Goal: Task Accomplishment & Management: Manage account settings

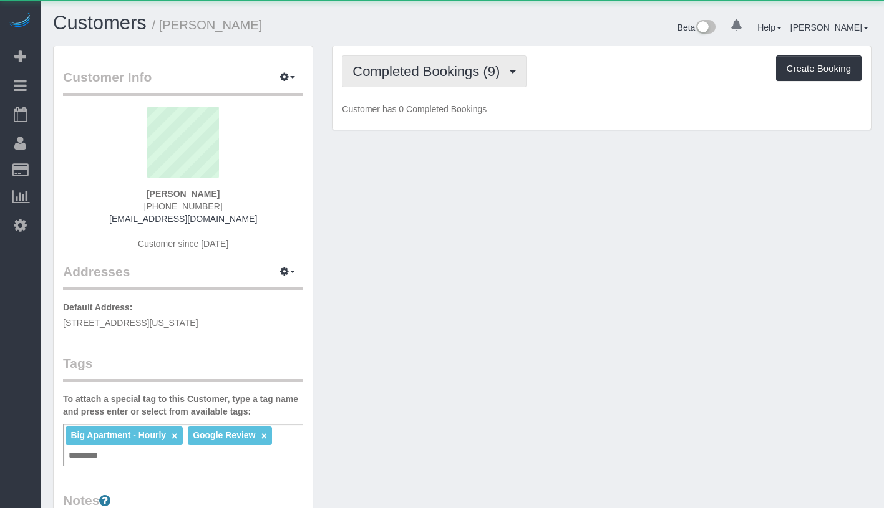
click at [410, 64] on span "Completed Bookings (9)" at bounding box center [428, 72] width 153 height 16
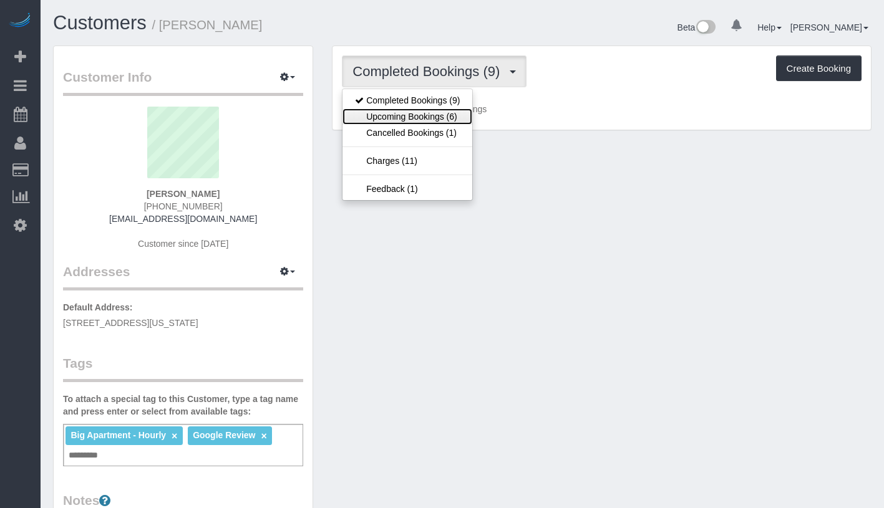
click at [400, 114] on link "Upcoming Bookings (6)" at bounding box center [407, 117] width 130 height 16
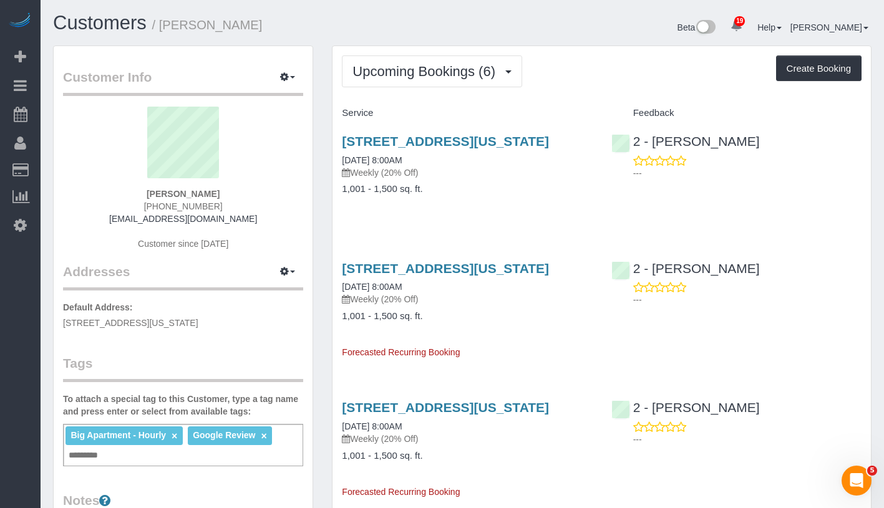
drag, startPoint x: 137, startPoint y: 189, endPoint x: 232, endPoint y: 193, distance: 95.5
click at [232, 193] on div "Benjamin Binetter +1 332 269 5447 benjibrux01@gmail.com Customer since 2025" at bounding box center [183, 185] width 240 height 156
copy strong "Benjamin Binetter"
drag, startPoint x: 334, startPoint y: 171, endPoint x: 439, endPoint y: 174, distance: 104.8
click at [439, 174] on div "550 10th Ave, Apt. 3801, New York, NY 10018 09/16/2025 8:00AM Weekly (20% Off) …" at bounding box center [466, 172] width 269 height 96
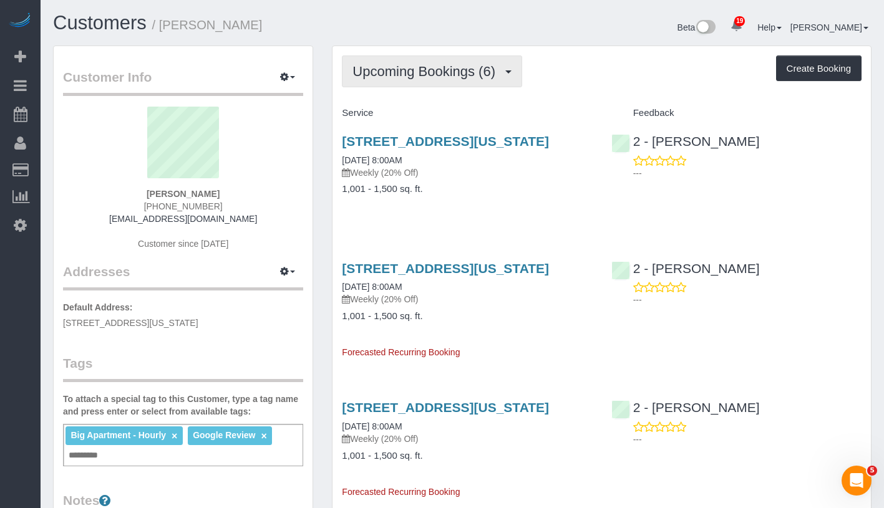
copy link "09/16/2025 8:00AM"
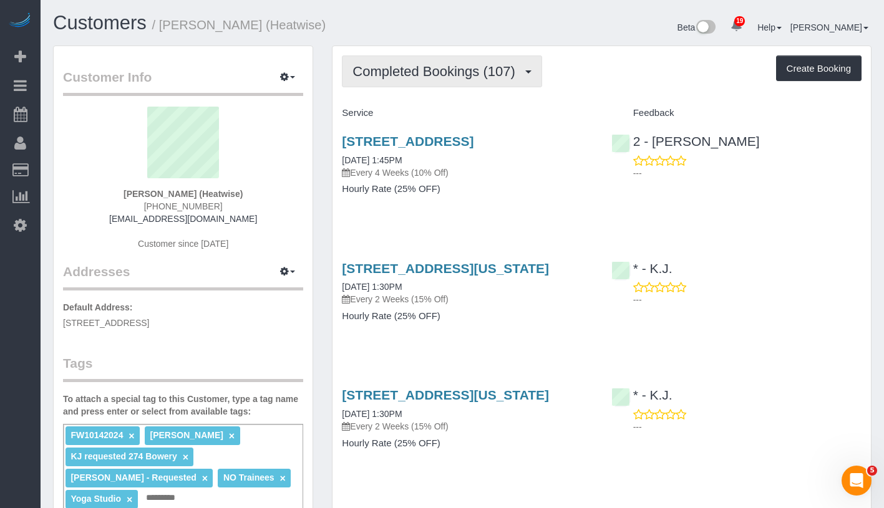
click at [394, 64] on span "Completed Bookings (107)" at bounding box center [436, 72] width 168 height 16
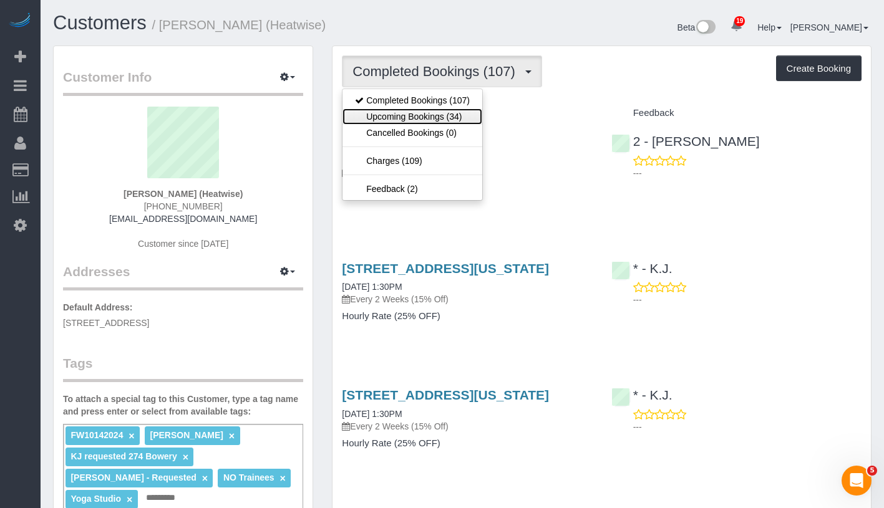
click at [402, 117] on link "Upcoming Bookings (34)" at bounding box center [412, 117] width 140 height 16
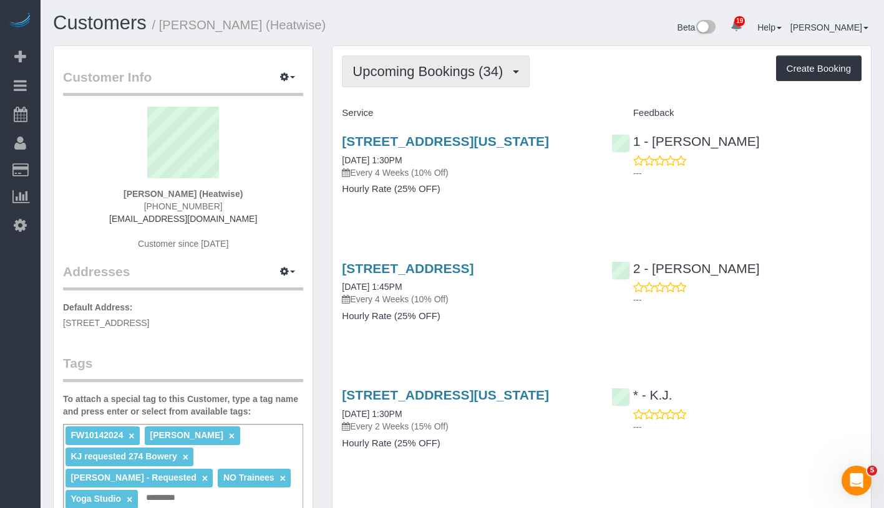
click at [444, 61] on button "Upcoming Bookings (34)" at bounding box center [436, 72] width 188 height 32
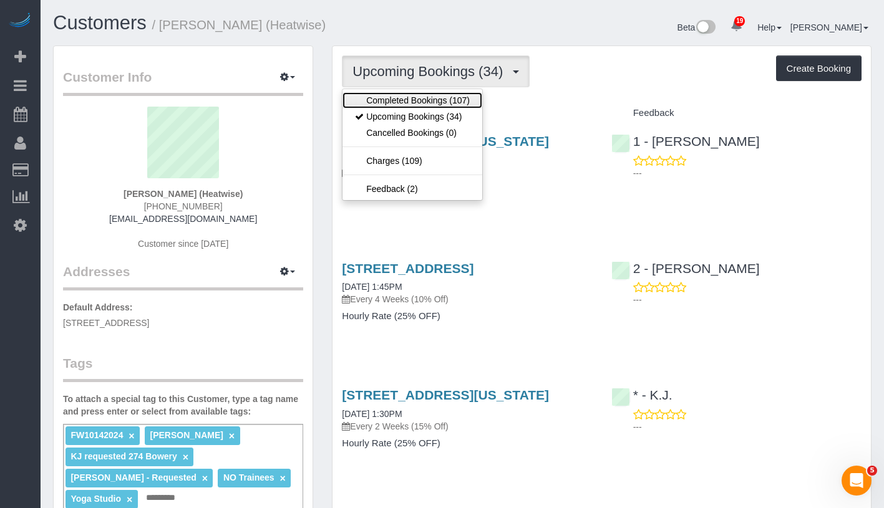
click at [401, 95] on link "Completed Bookings (107)" at bounding box center [412, 100] width 140 height 16
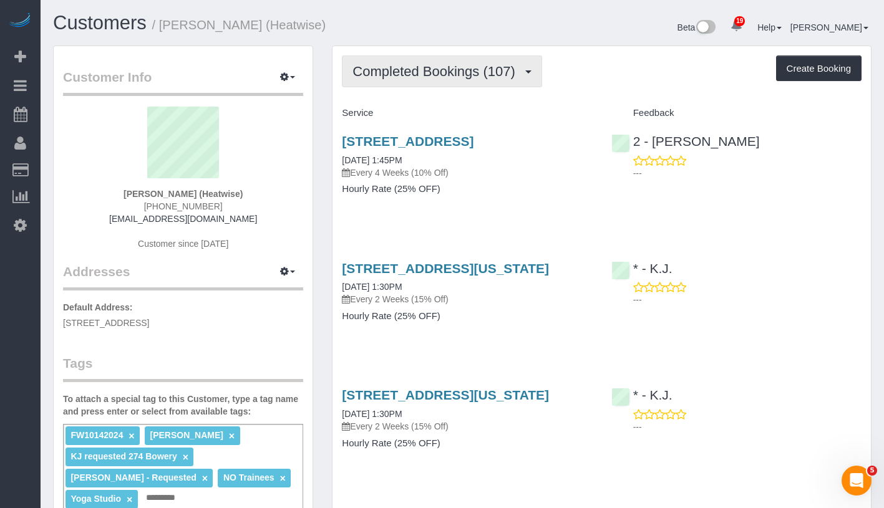
click at [425, 74] on span "Completed Bookings (107)" at bounding box center [436, 72] width 168 height 16
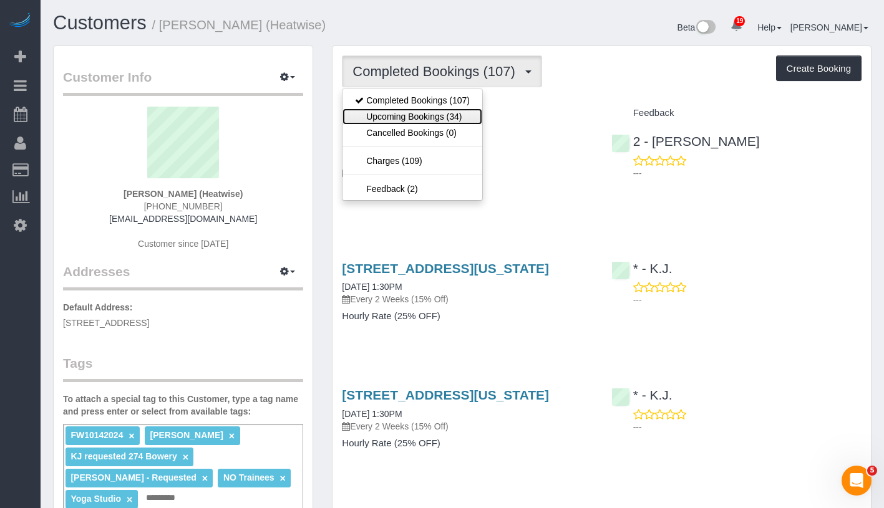
click at [412, 115] on link "Upcoming Bookings (34)" at bounding box center [412, 117] width 140 height 16
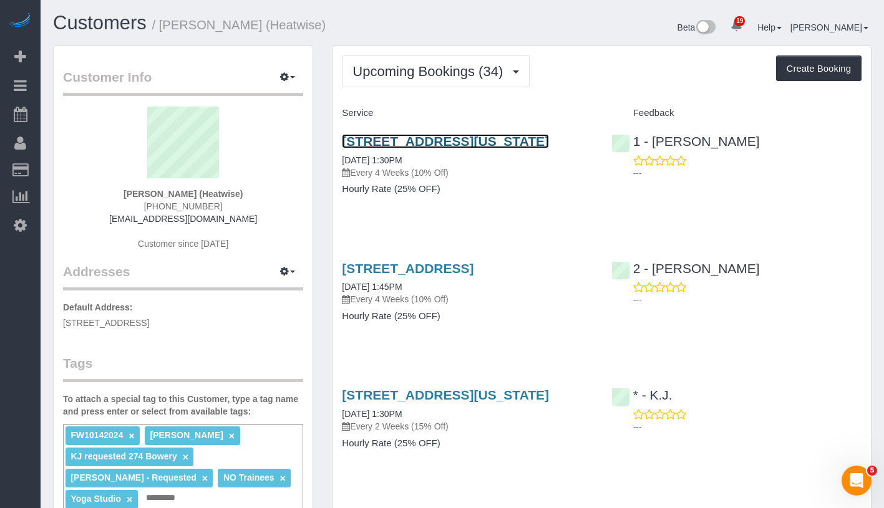
click at [484, 142] on link "164 West 80th Street, New York, NY 10024" at bounding box center [445, 141] width 207 height 14
drag, startPoint x: 333, startPoint y: 176, endPoint x: 432, endPoint y: 175, distance: 98.6
click at [432, 175] on div "164 West 80th Street, New York, NY 10024 09/16/2025 1:30PM Every 4 Weeks (10% O…" at bounding box center [466, 172] width 269 height 96
copy link "09/16/2025 1:30PM"
click at [345, 125] on div "164 West 80th Street, New York, NY 10024 09/16/2025 1:30PM Every 4 Weeks (10% O…" at bounding box center [466, 172] width 269 height 96
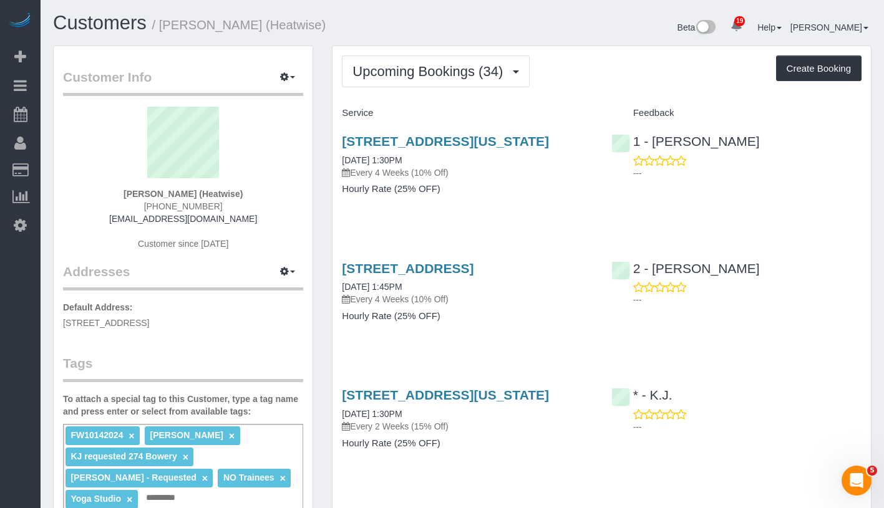
drag, startPoint x: 341, startPoint y: 130, endPoint x: 447, endPoint y: 172, distance: 114.3
click at [447, 172] on div "164 West 80th Street, New York, NY 10024 09/16/2025 1:30PM Every 4 Weeks (10% O…" at bounding box center [466, 172] width 269 height 96
copy div "164 West 80th Street, New York, NY 10024 09/16/2025 1:30PM"
click at [505, 175] on div "164 West 80th Street, New York, NY 10024 09/16/2025 1:30PM Every 4 Weeks (10% O…" at bounding box center [467, 156] width 250 height 45
click at [445, 142] on link "164 West 80th Street, New York, NY 10024" at bounding box center [445, 141] width 207 height 14
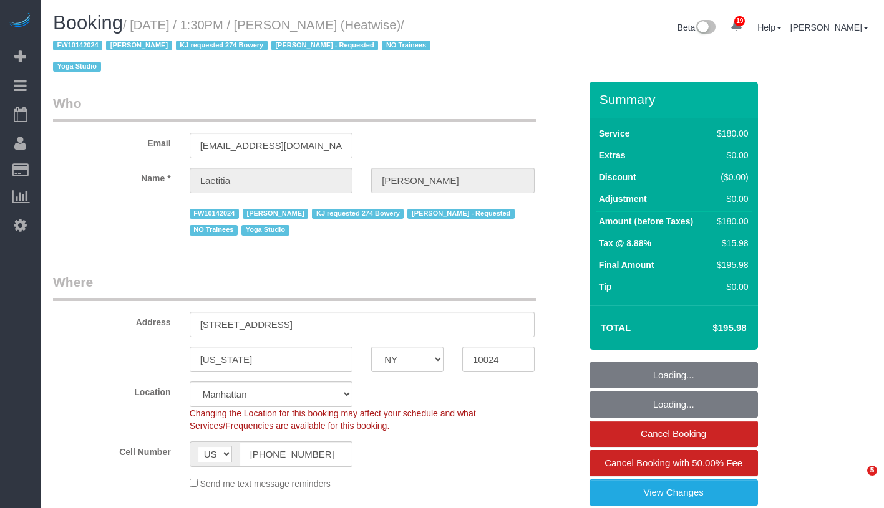
select select "NY"
select select "180"
select select "number:89"
select select "number:90"
select select "number:15"
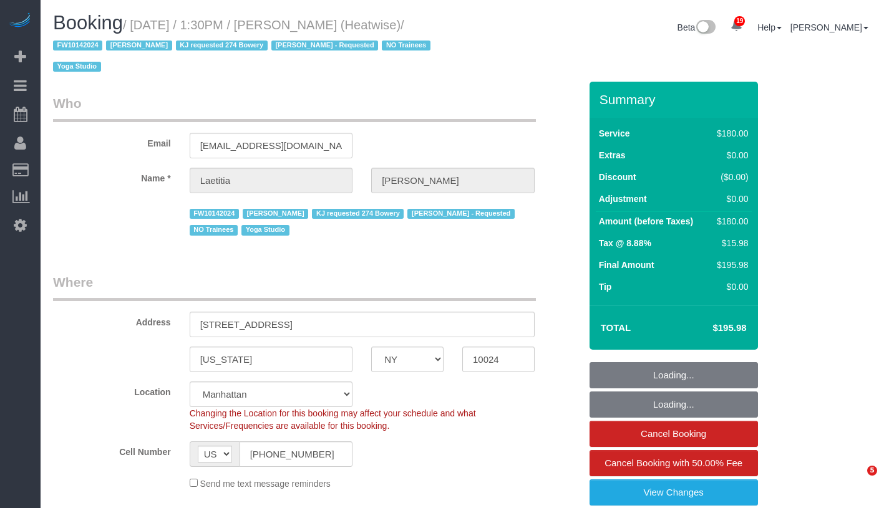
select select "number:7"
select select "object:1117"
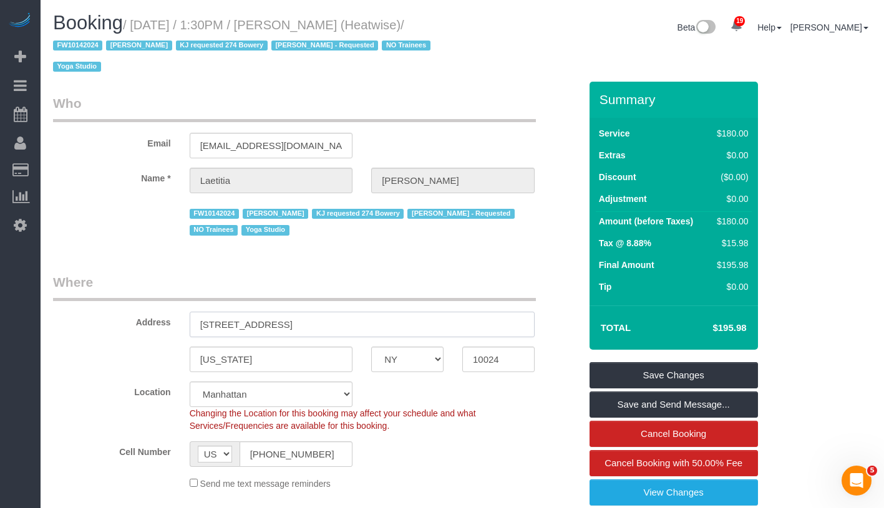
click at [196, 324] on input "164 West 80th Street" at bounding box center [362, 325] width 345 height 26
drag, startPoint x: 196, startPoint y: 324, endPoint x: 296, endPoint y: 325, distance: 100.4
click at [296, 325] on input "164 West 80th Street" at bounding box center [362, 325] width 345 height 26
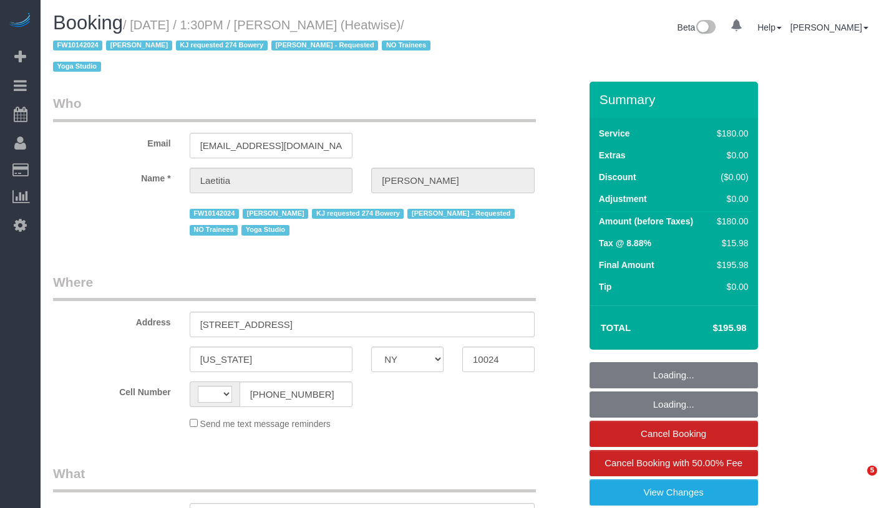
select select "NY"
select select "string:US"
select select "object:815"
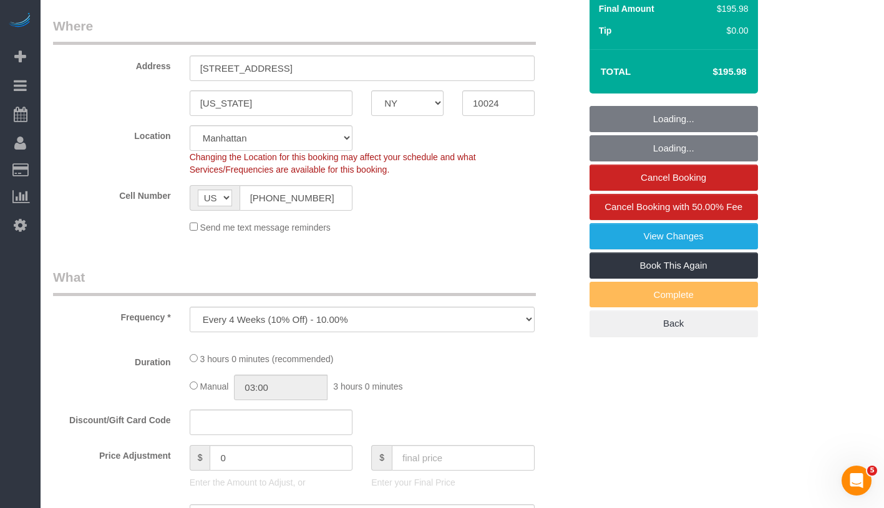
select select "string:stripe-pm_1RaIPN4VGloSiKo7a9kdhFlp"
select select "object:982"
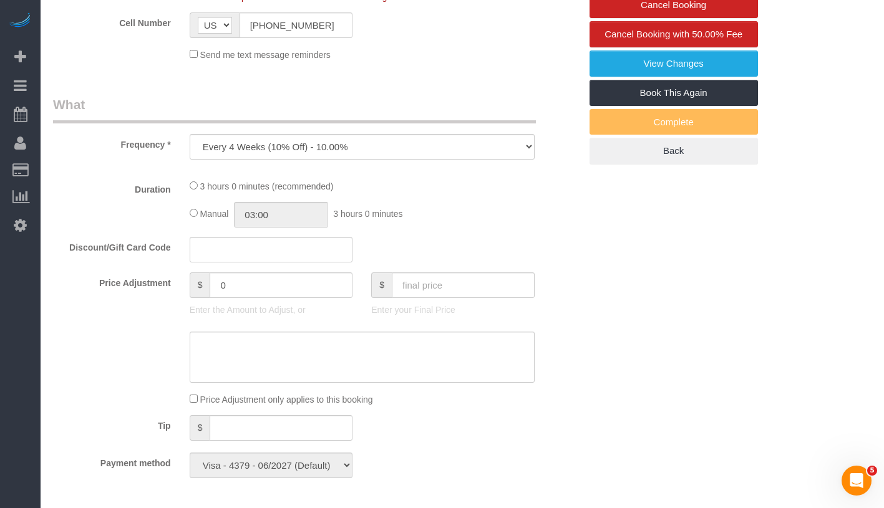
select select "180"
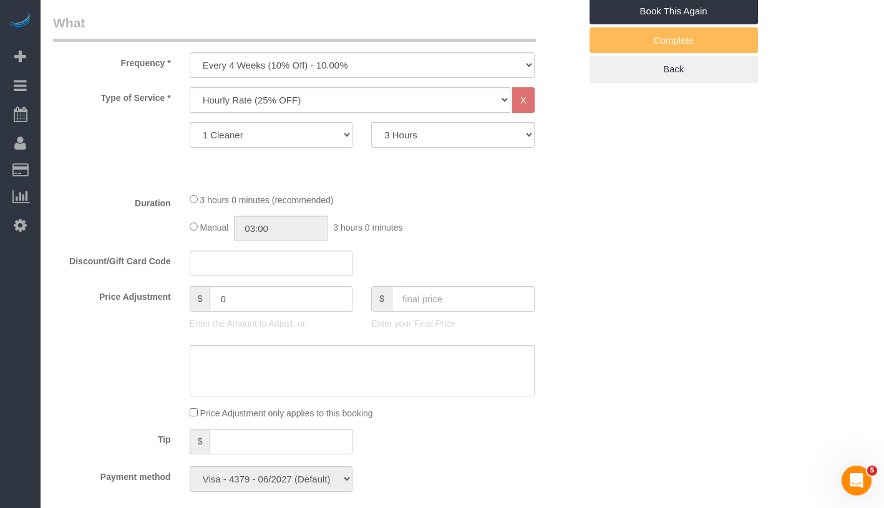
select select "number:89"
select select "number:90"
select select "number:15"
select select "number:7"
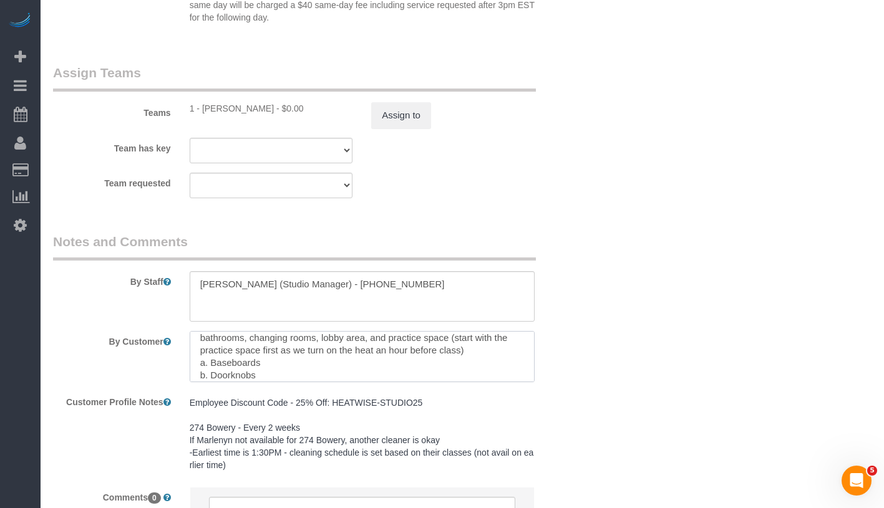
scroll to position [187, 0]
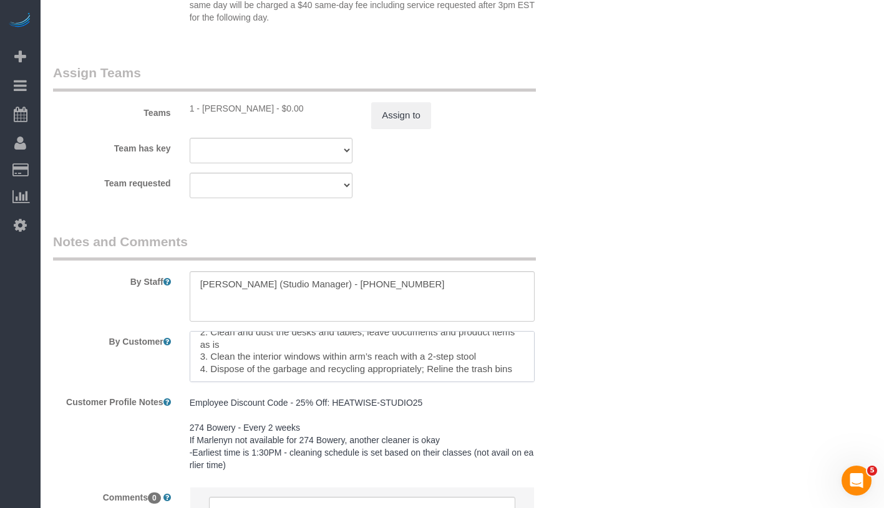
drag, startPoint x: 200, startPoint y: 344, endPoint x: 418, endPoint y: 422, distance: 231.8
click at [418, 422] on sui-booking-comments "By Staff By Customer Customer Profile Notes Employee Discount Code - 25% Off: H…" at bounding box center [316, 396] width 527 height 326
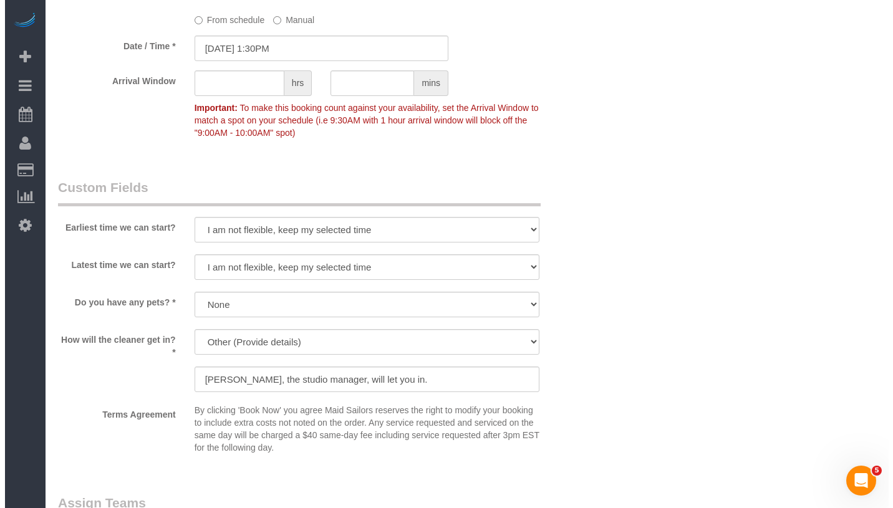
scroll to position [1498, 0]
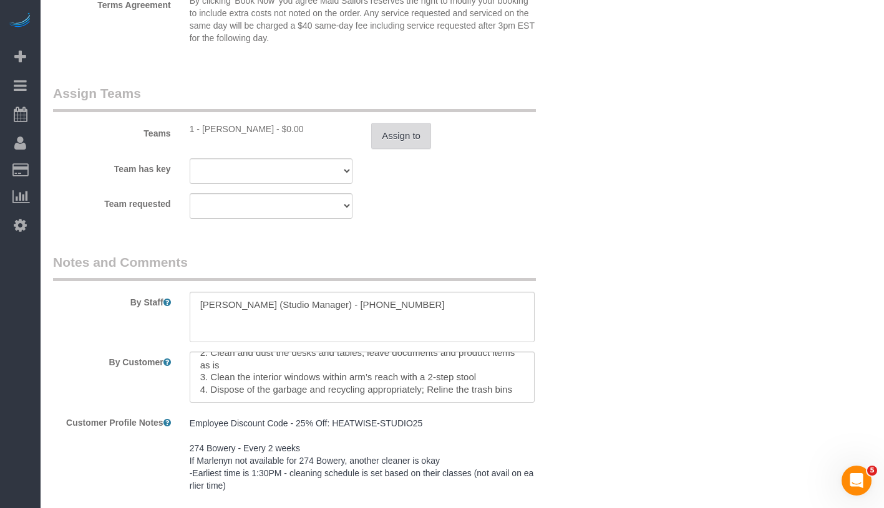
click at [400, 126] on button "Assign to" at bounding box center [401, 136] width 60 height 26
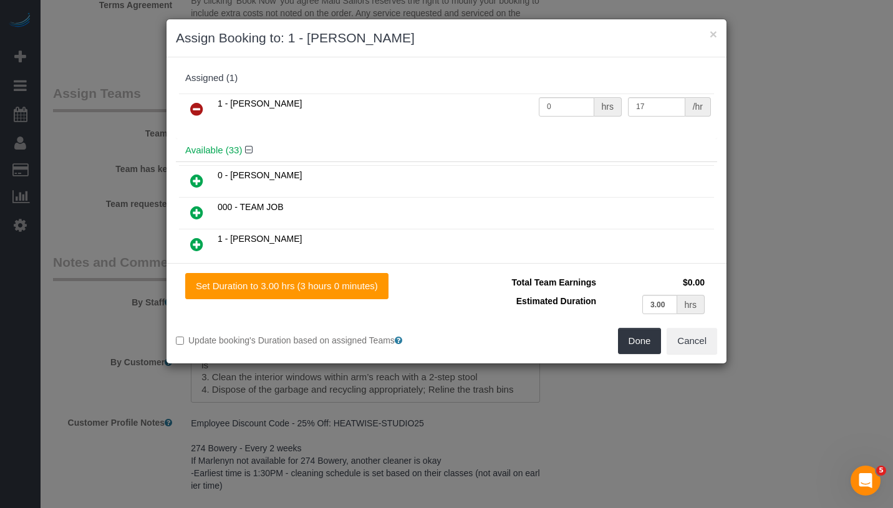
click at [195, 108] on icon at bounding box center [196, 109] width 13 height 15
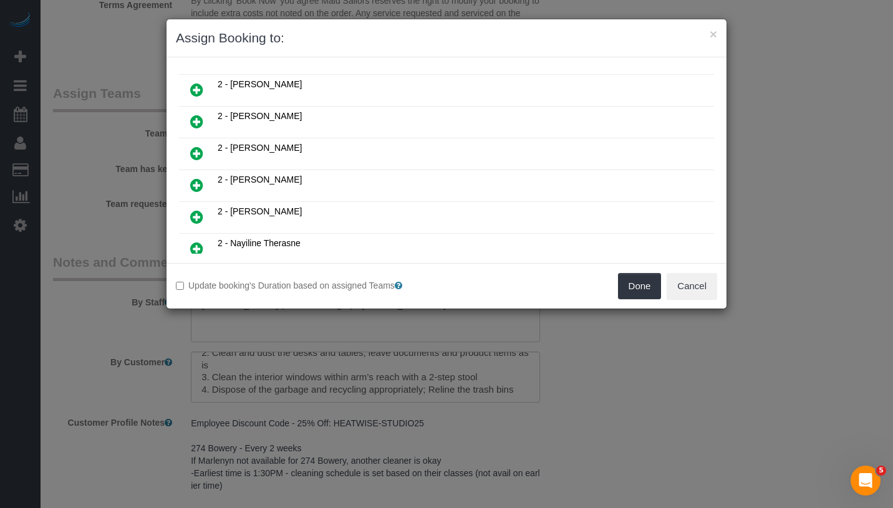
scroll to position [678, 0]
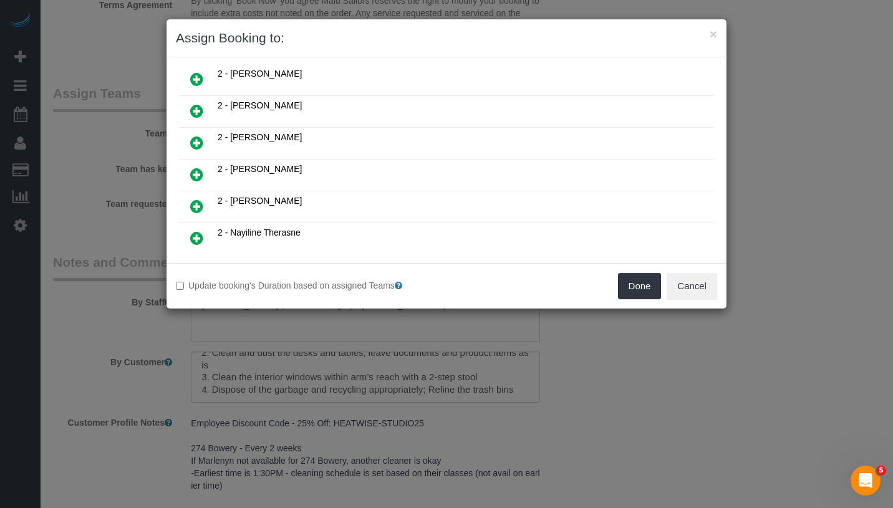
click at [200, 199] on icon at bounding box center [196, 206] width 13 height 15
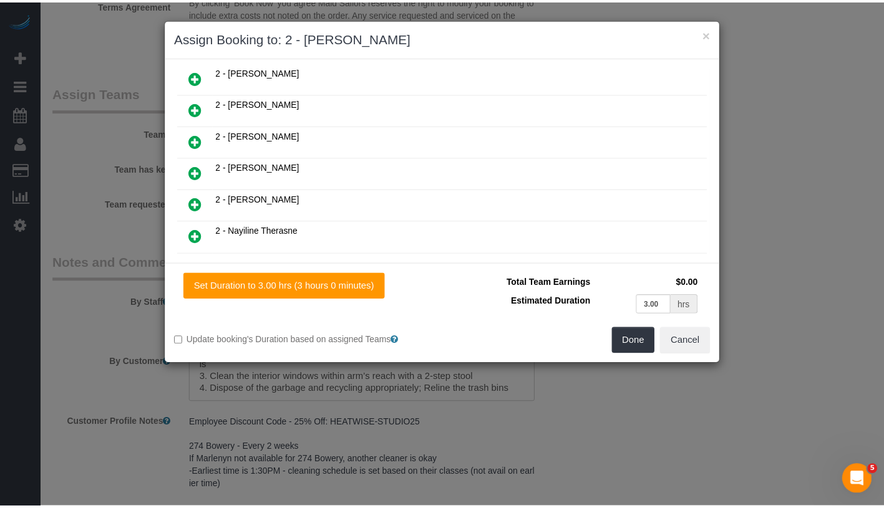
scroll to position [707, 0]
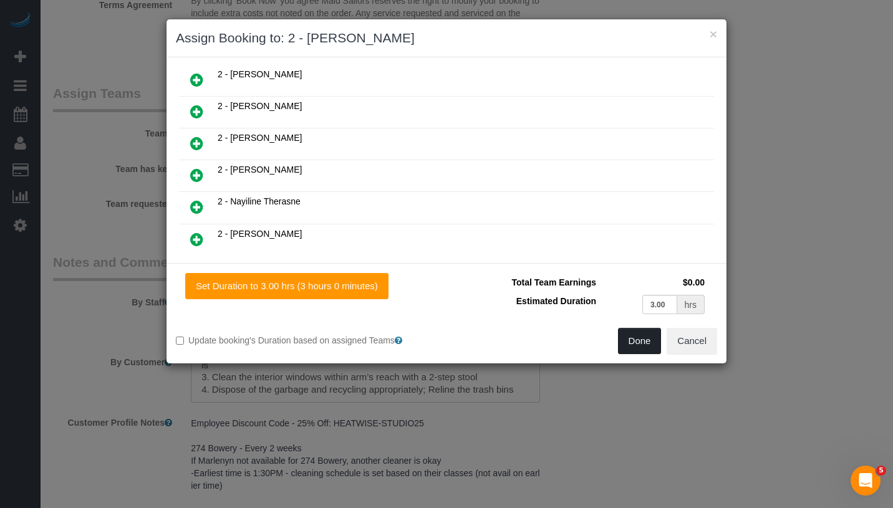
click at [630, 337] on button "Done" at bounding box center [640, 341] width 44 height 26
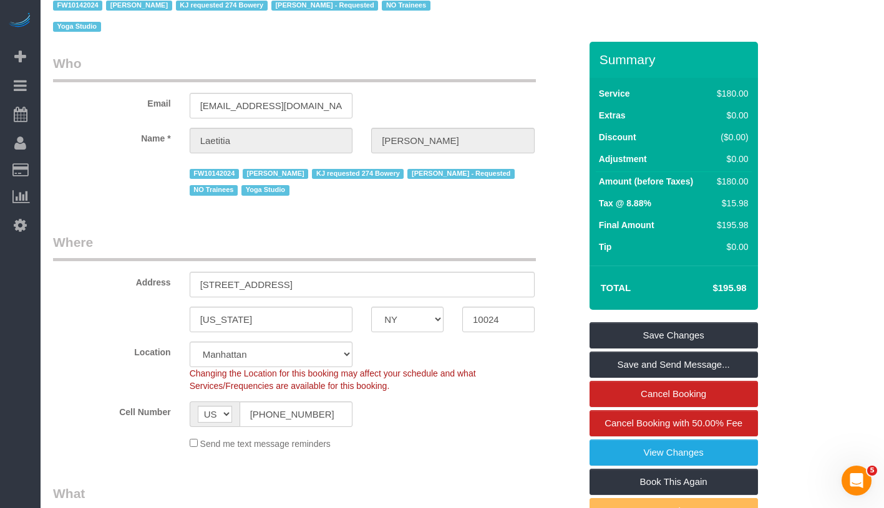
scroll to position [0, 0]
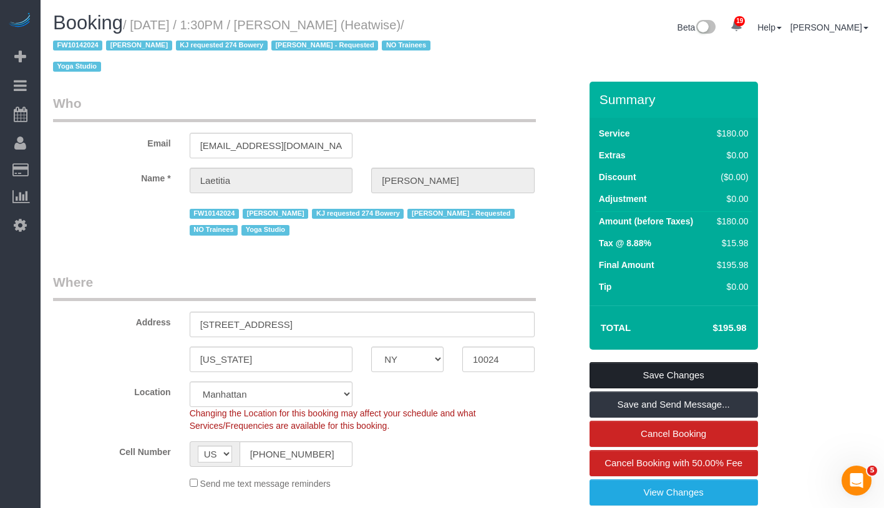
click at [714, 382] on link "Save Changes" at bounding box center [673, 375] width 168 height 26
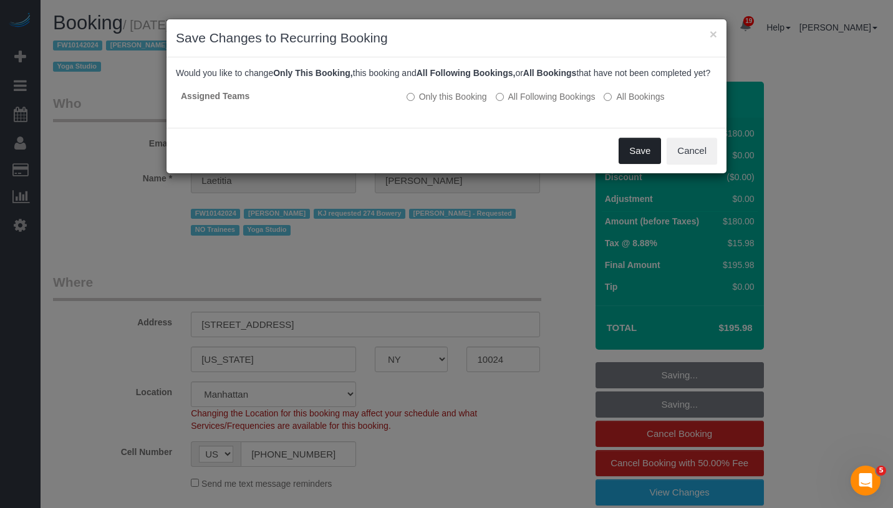
click at [639, 162] on button "Save" at bounding box center [640, 151] width 42 height 26
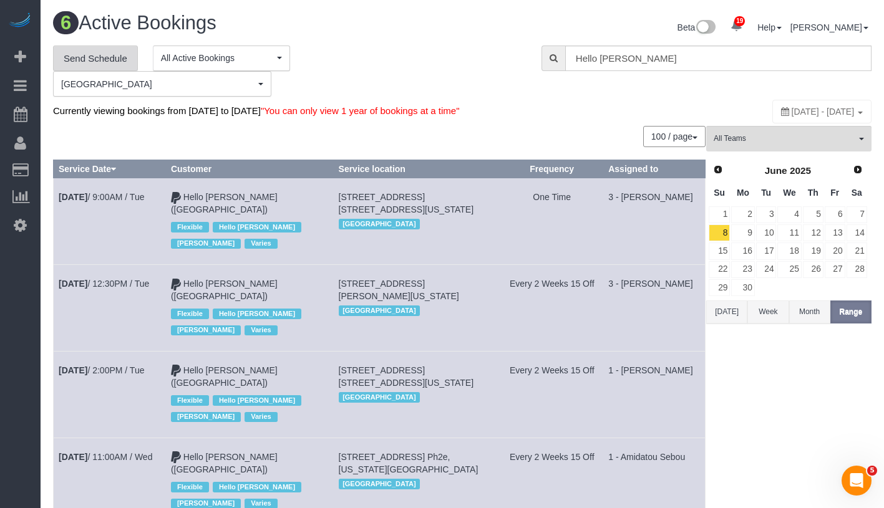
click at [100, 52] on link "Send Schedule" at bounding box center [95, 59] width 85 height 26
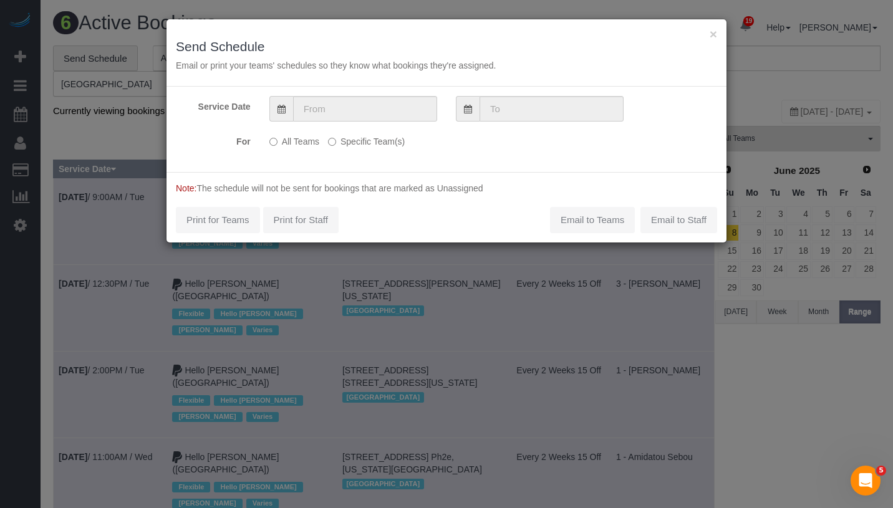
click at [364, 139] on label "Specific Team(s)" at bounding box center [366, 139] width 77 height 17
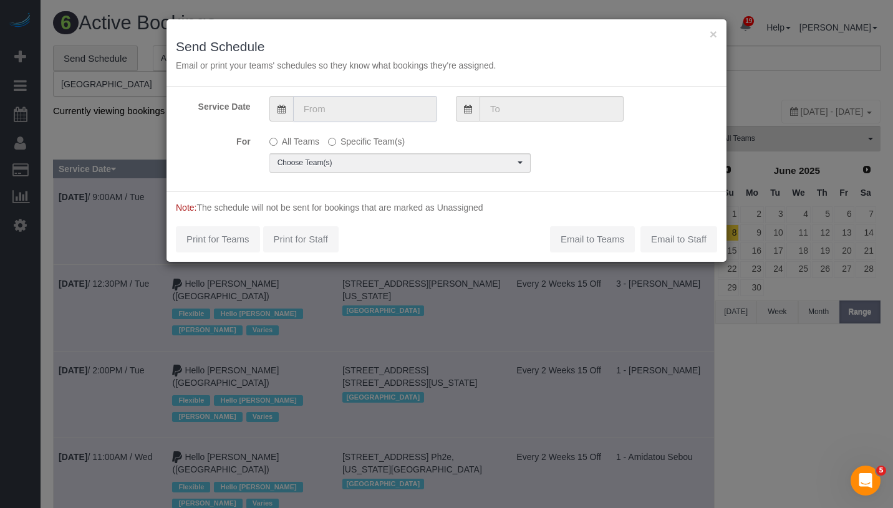
click at [392, 105] on input "text" at bounding box center [365, 109] width 144 height 26
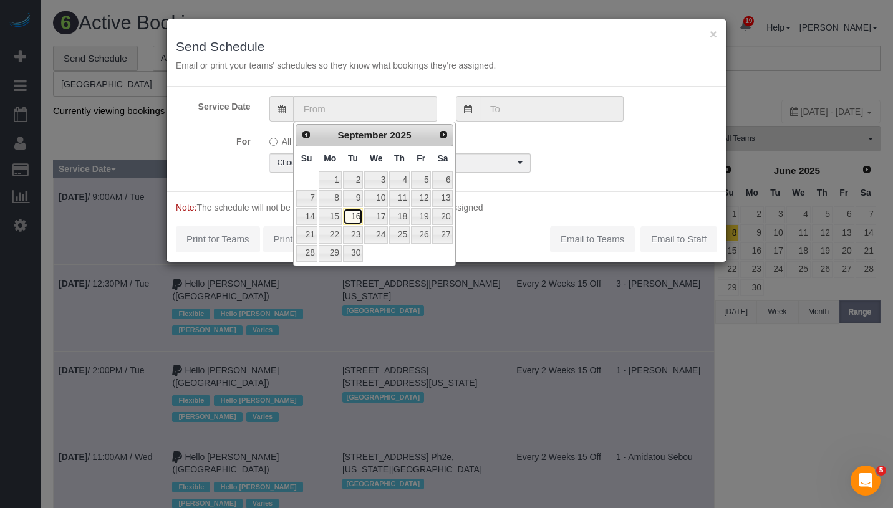
click at [357, 215] on link "16" at bounding box center [353, 216] width 20 height 17
type input "09/16/2025"
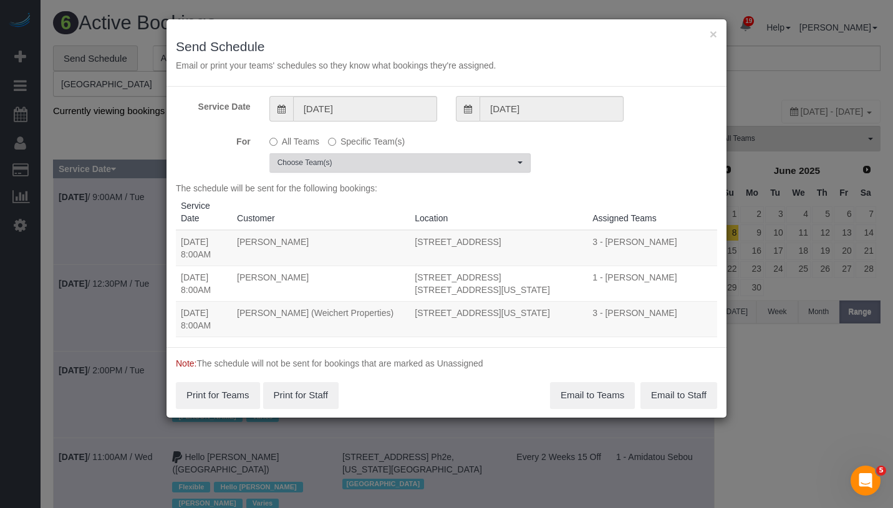
click at [380, 158] on span "Choose Team(s)" at bounding box center [396, 163] width 237 height 11
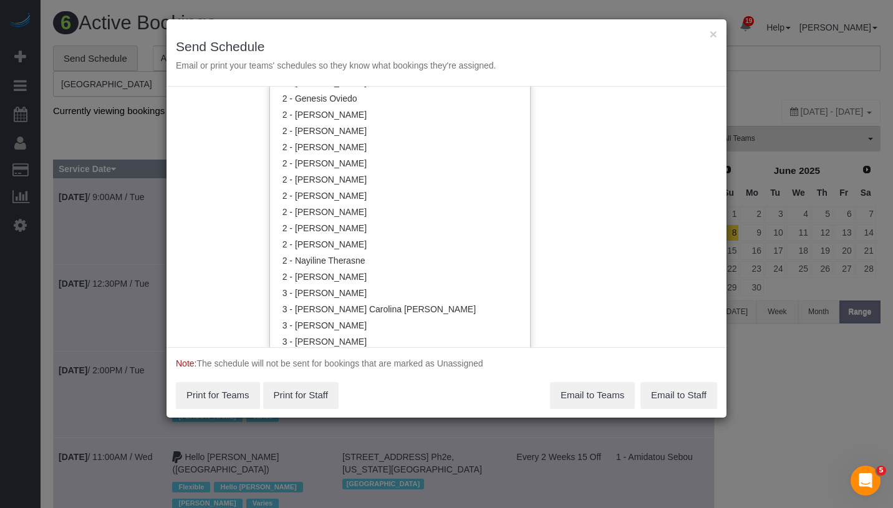
scroll to position [861, 0]
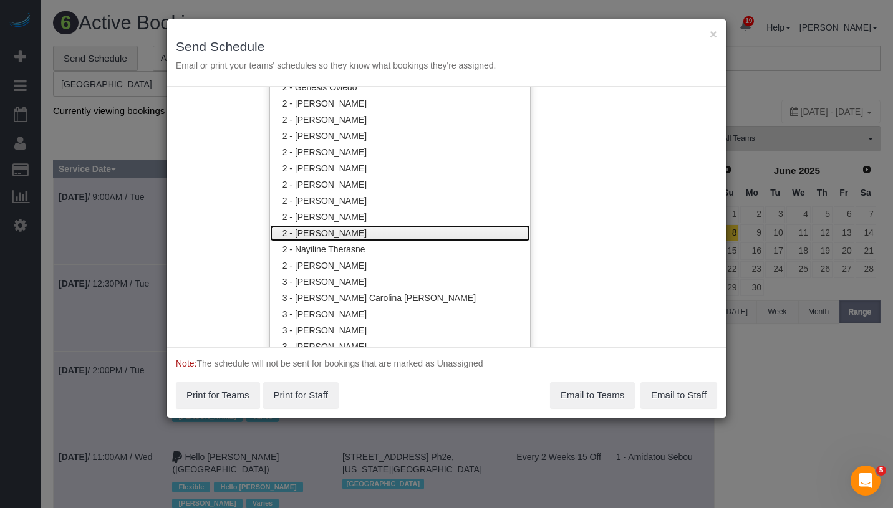
click at [412, 235] on link "2 - [PERSON_NAME]" at bounding box center [400, 233] width 260 height 16
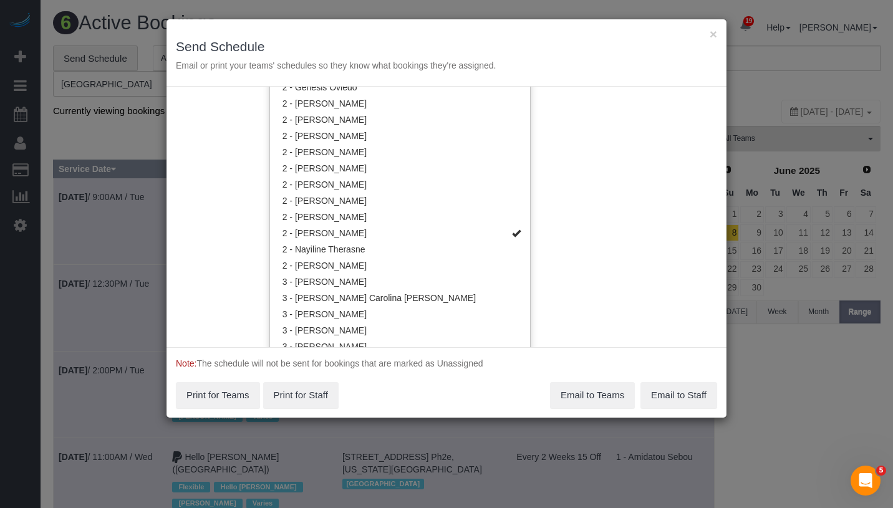
click at [601, 205] on div "Service Date 09/16/2025 09/16/2025 For All Teams Specific Team(s) 2 - Milagros …" at bounding box center [447, 217] width 560 height 261
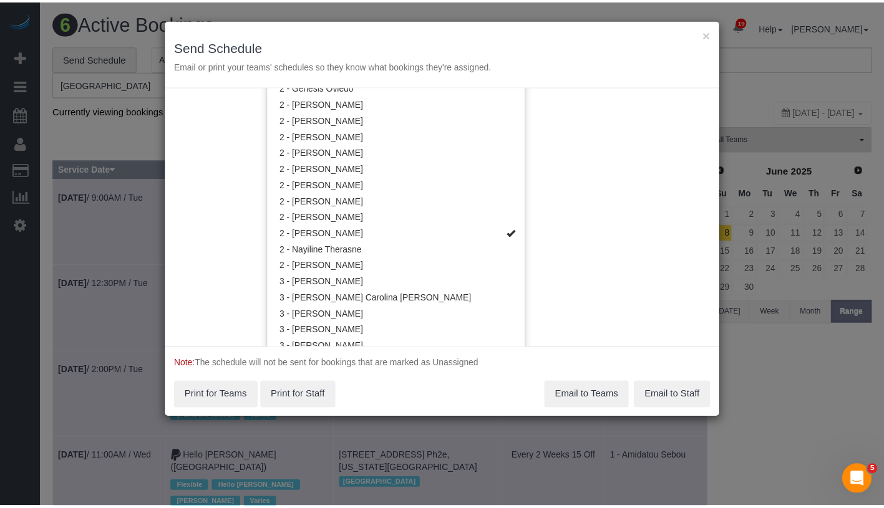
scroll to position [0, 0]
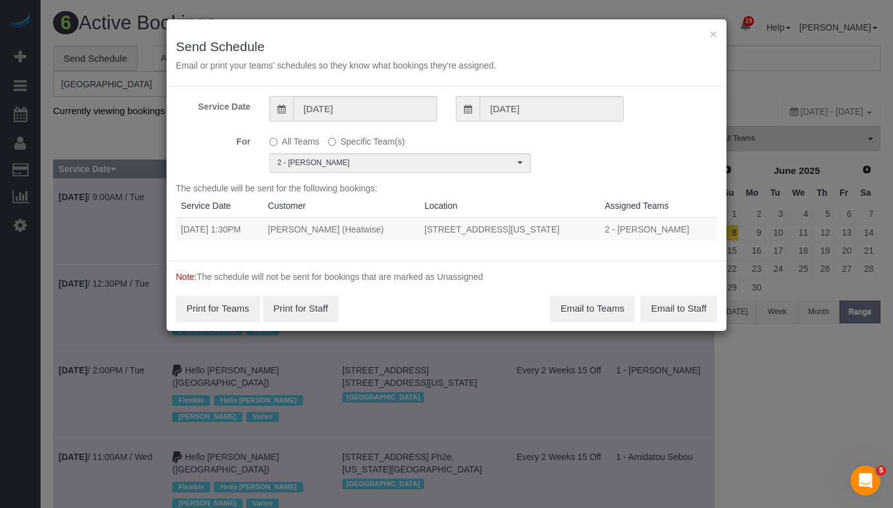
drag, startPoint x: 170, startPoint y: 228, endPoint x: 256, endPoint y: 233, distance: 86.8
click at [256, 233] on div "Service Date 09/16/2025 09/16/2025 For All Teams Specific Team(s) 2 - Milagros …" at bounding box center [447, 174] width 560 height 174
click at [331, 246] on div "The schedule will be sent for the following bookings: Service Date Customer Loc…" at bounding box center [446, 216] width 541 height 69
click at [228, 241] on div "The schedule will be sent for the following bookings: Service Date Customer Loc…" at bounding box center [446, 216] width 541 height 69
click at [565, 153] on div "For All Teams Specific Team(s) 2 - Milagros Ramirez Choose Team(s) * - K.J. *Ir…" at bounding box center [447, 152] width 560 height 42
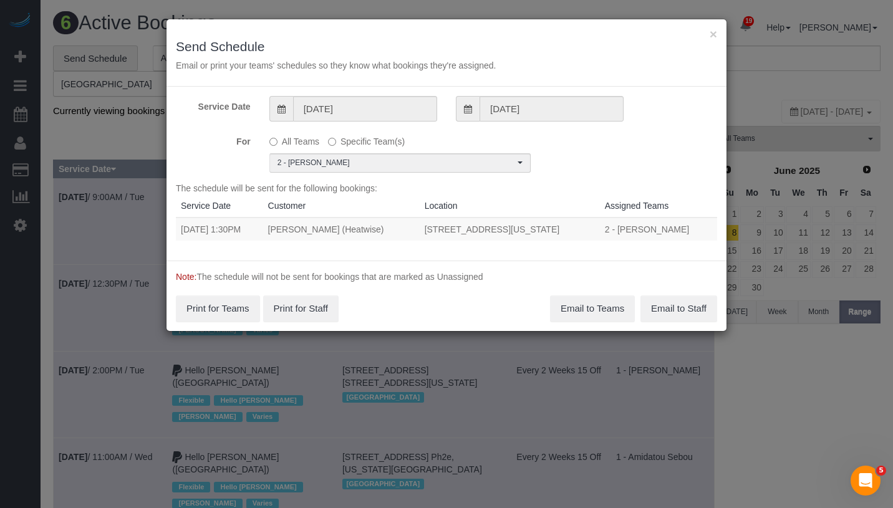
drag, startPoint x: 182, startPoint y: 228, endPoint x: 588, endPoint y: 239, distance: 406.2
click at [588, 239] on tr "09/16/2025 1:30PM Laetitia Laurin (Heatwise) 164 West 80th Street, New York, NY…" at bounding box center [446, 229] width 541 height 23
copy tr "09/16/2025 1:30PM Laetitia Laurin (Heatwise) 164 West 80th Street, New York, NY…"
click at [588, 304] on button "Email to Teams" at bounding box center [592, 309] width 85 height 26
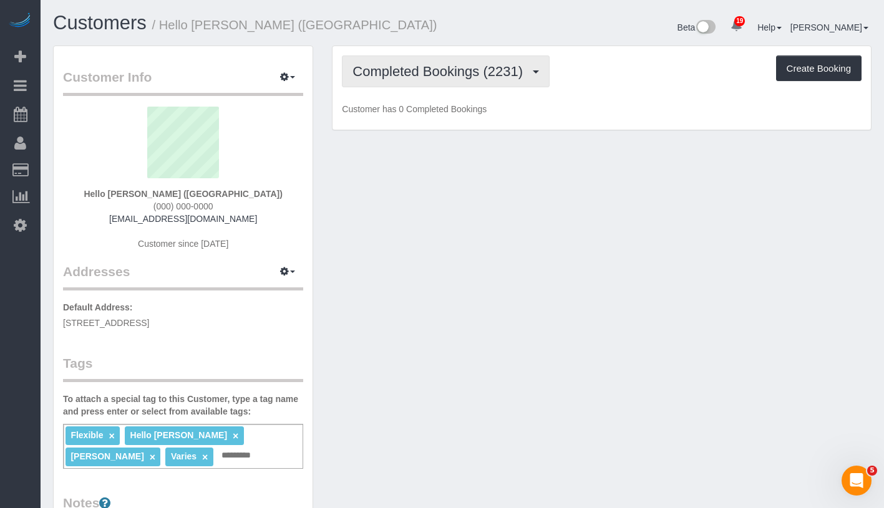
click at [425, 79] on button "Completed Bookings (2231)" at bounding box center [446, 72] width 208 height 32
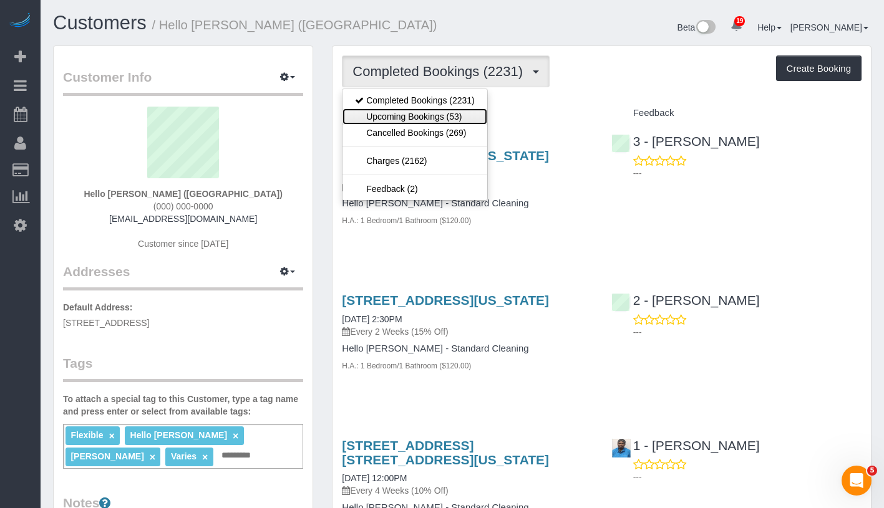
click at [426, 113] on link "Upcoming Bookings (53)" at bounding box center [414, 117] width 144 height 16
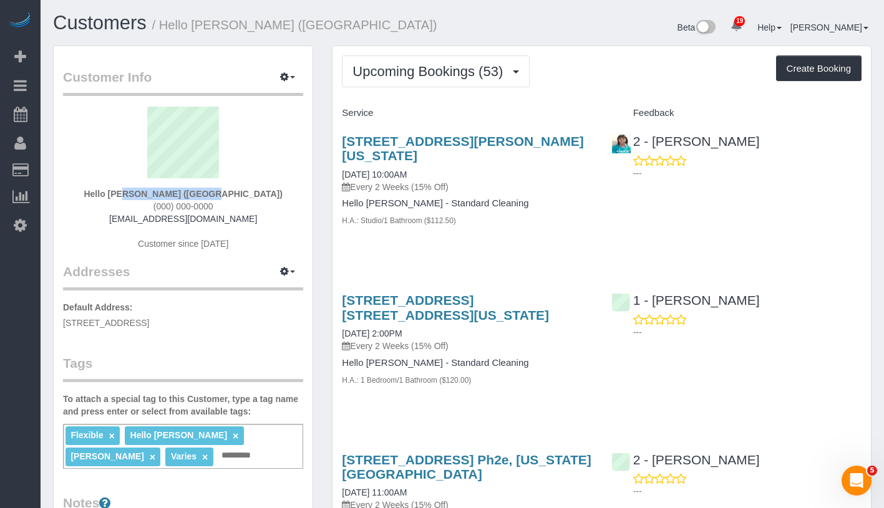
drag, startPoint x: 137, startPoint y: 193, endPoint x: 230, endPoint y: 196, distance: 93.0
click at [230, 196] on div "Hello Alfred (NYC) (000) 000-0000 helloalfred-nyc@maidsailors.com Customer sinc…" at bounding box center [183, 185] width 240 height 156
copy strong "Hello Alfred (NYC)"
drag, startPoint x: 337, startPoint y: 170, endPoint x: 433, endPoint y: 171, distance: 95.4
click at [433, 171] on div "88 Leonard Street, Apt. 1906, New York, NY 10013 09/16/2025 10:00AM Every 2 Wee…" at bounding box center [466, 188] width 269 height 128
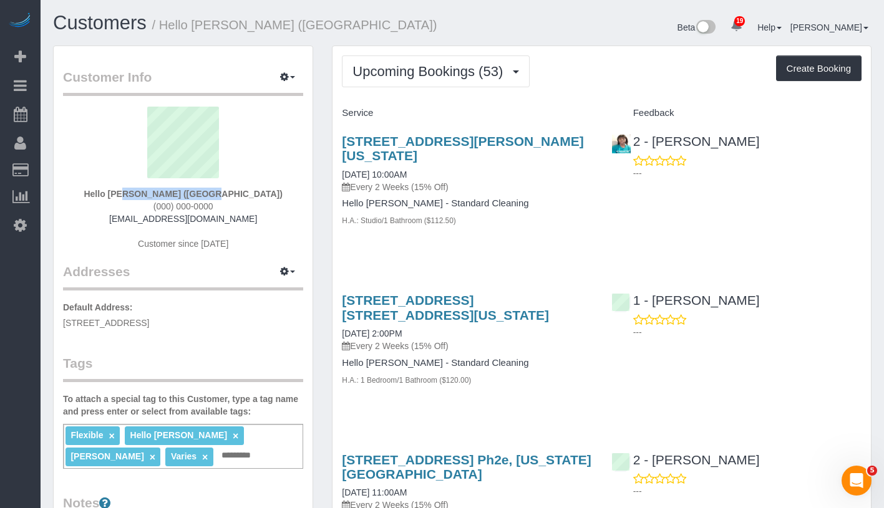
copy link "09/16/2025 10:00AM"
click at [126, 191] on div "Hello Alfred (NYC) (000) 000-0000 helloalfred-nyc@maidsailors.com Customer sinc…" at bounding box center [183, 185] width 240 height 156
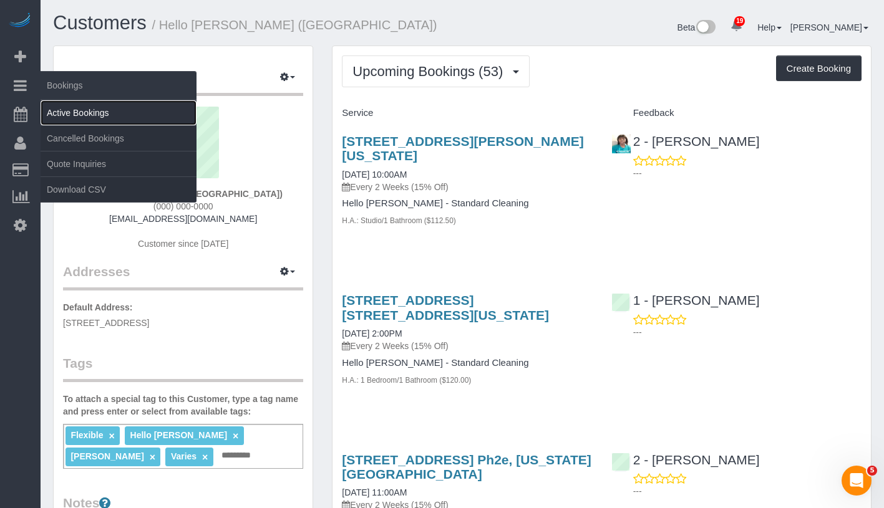
click at [68, 108] on link "Active Bookings" at bounding box center [119, 112] width 156 height 25
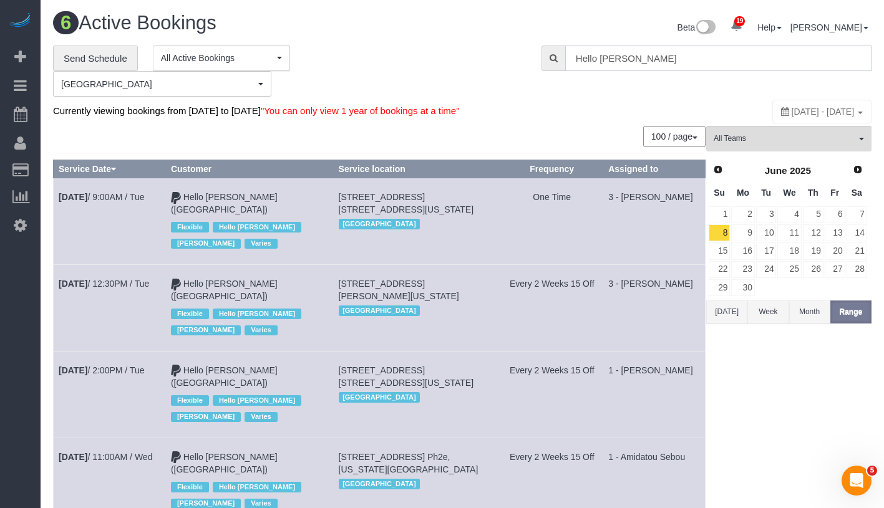
click at [718, 66] on input "Hello Alfred" at bounding box center [718, 59] width 306 height 26
paste input "[PERSON_NAME]"
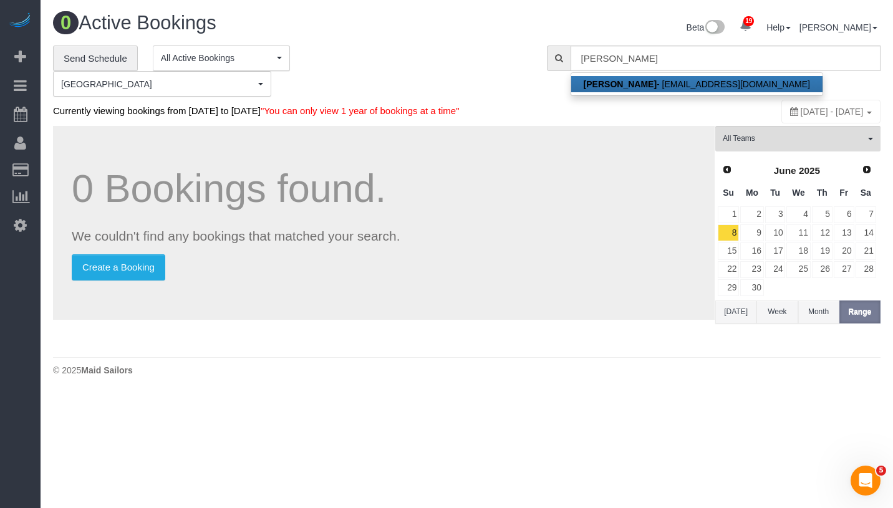
click at [662, 81] on link "[PERSON_NAME] - [EMAIL_ADDRESS][DOMAIN_NAME]" at bounding box center [696, 84] width 251 height 16
type input "[EMAIL_ADDRESS][DOMAIN_NAME]"
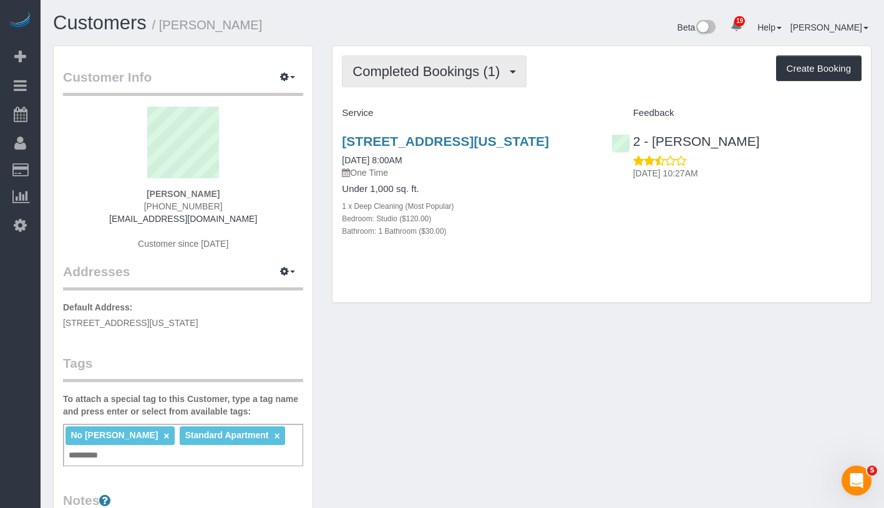
click at [422, 79] on button "Completed Bookings (1)" at bounding box center [434, 72] width 185 height 32
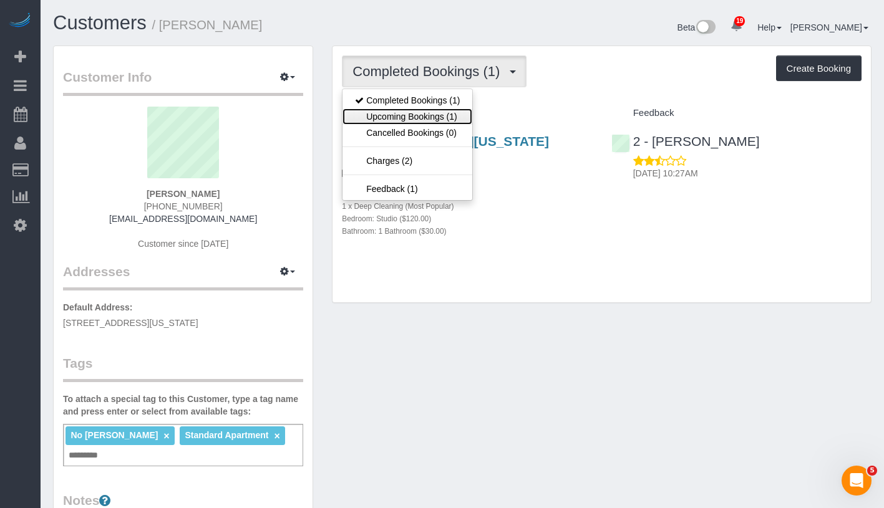
click at [414, 111] on link "Upcoming Bookings (1)" at bounding box center [407, 117] width 130 height 16
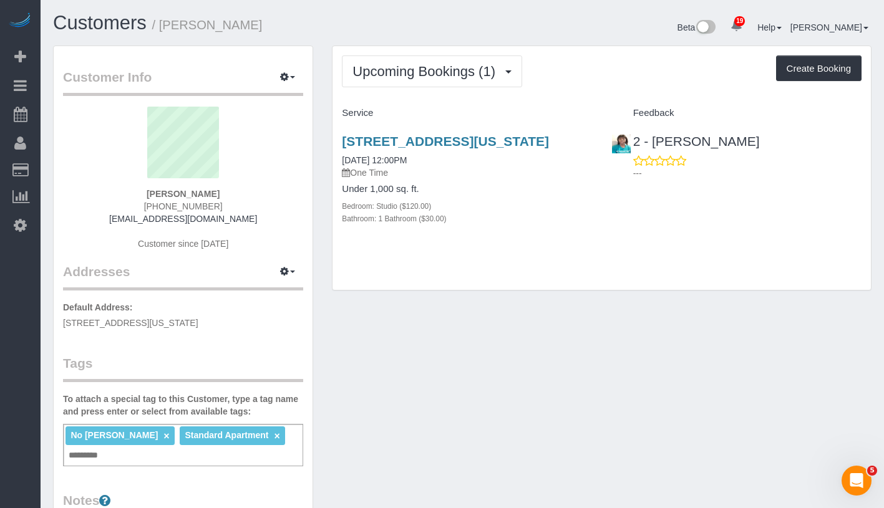
drag, startPoint x: 149, startPoint y: 195, endPoint x: 236, endPoint y: 198, distance: 86.8
click at [236, 198] on div "Cindy Zhang (206) 369-3268 cindyzhang530@hotmail.com Customer since 2024" at bounding box center [183, 185] width 240 height 156
copy strong "[PERSON_NAME]"
drag, startPoint x: 334, startPoint y: 175, endPoint x: 427, endPoint y: 178, distance: 93.0
click at [427, 178] on div "295 Greenwich Street, Apt 6m, New York, NY 10007 09/16/2025 12:00PM One Time Un…" at bounding box center [466, 187] width 269 height 126
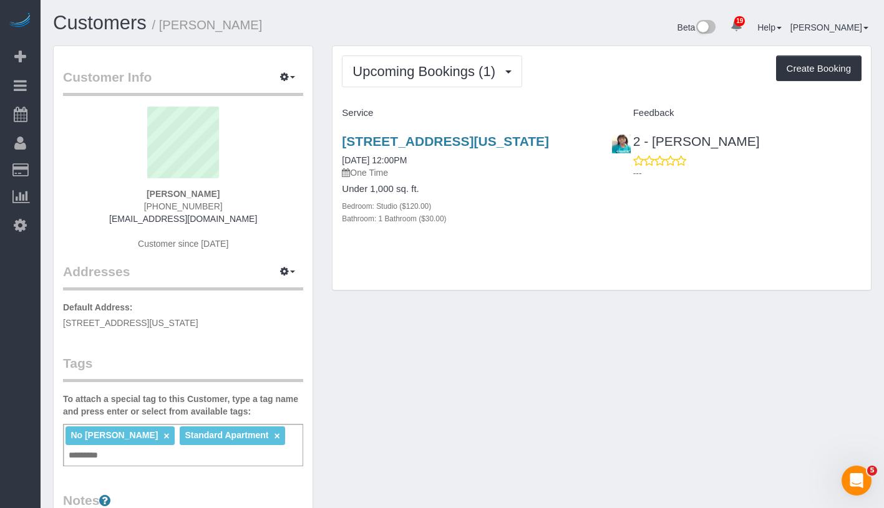
copy link "[DATE] 12:00PM"
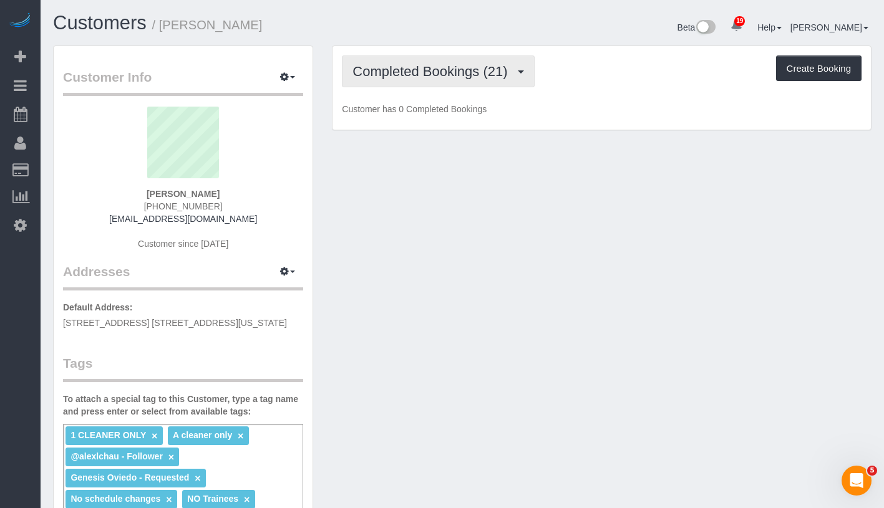
click at [430, 73] on span "Completed Bookings (21)" at bounding box center [432, 72] width 161 height 16
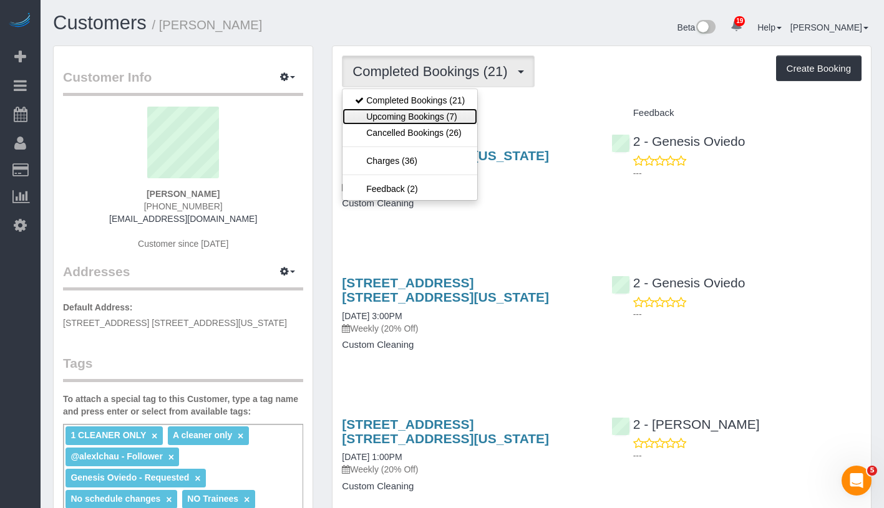
click at [429, 115] on link "Upcoming Bookings (7)" at bounding box center [409, 117] width 135 height 16
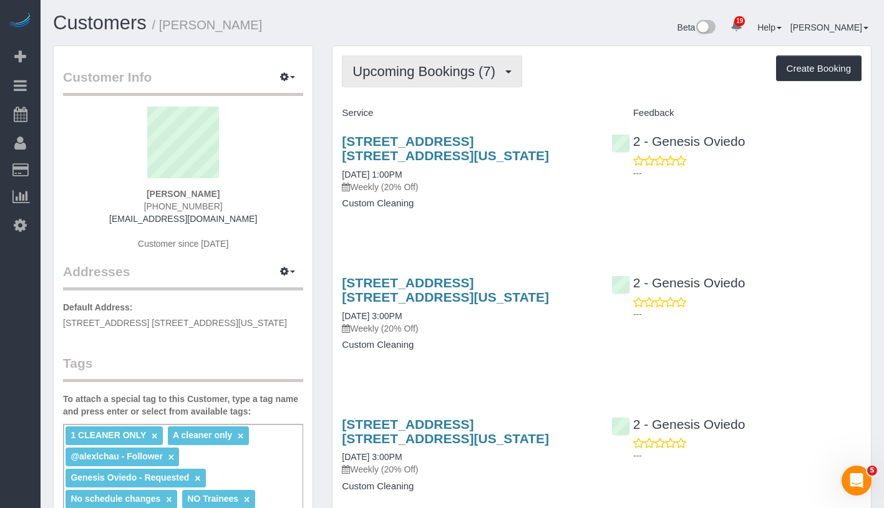
click at [457, 83] on button "Upcoming Bookings (7)" at bounding box center [432, 72] width 180 height 32
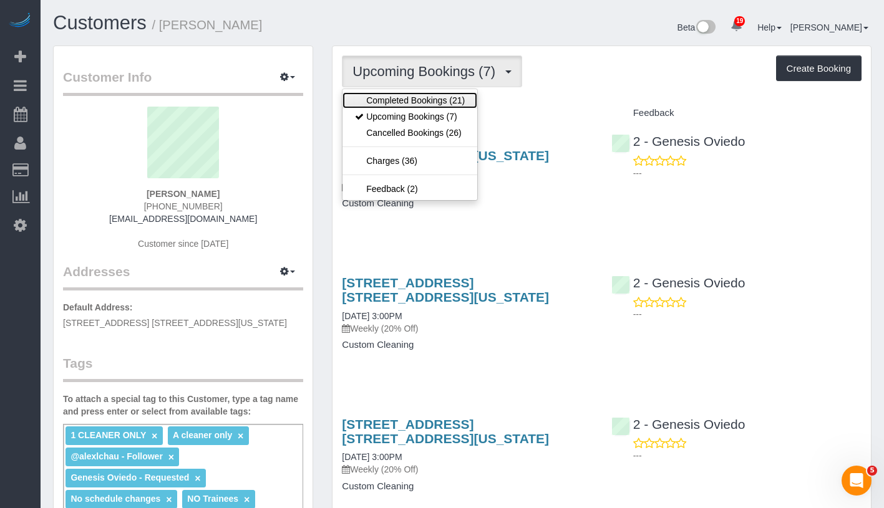
click at [448, 102] on link "Completed Bookings (21)" at bounding box center [409, 100] width 135 height 16
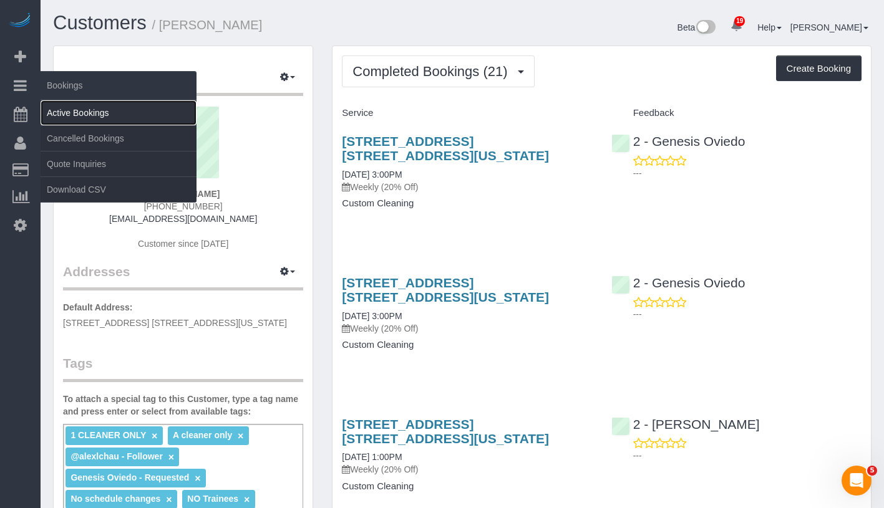
click at [93, 111] on link "Active Bookings" at bounding box center [119, 112] width 156 height 25
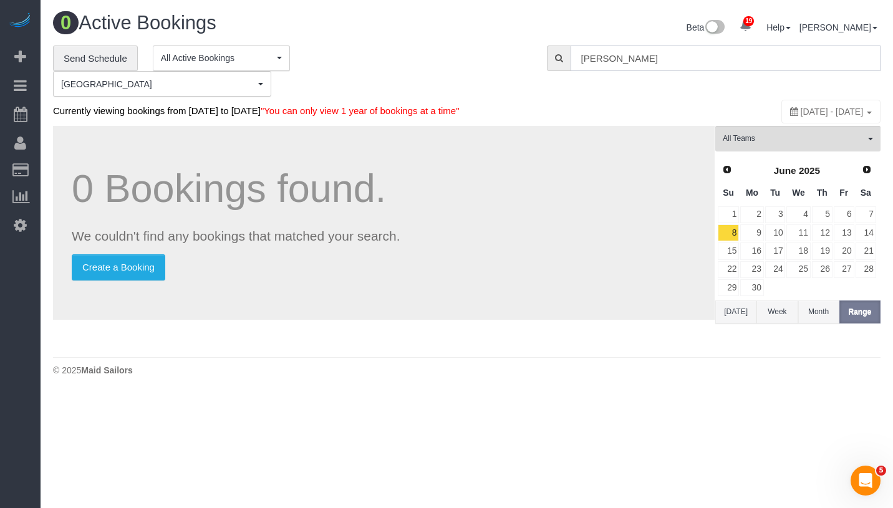
click at [724, 66] on input "[PERSON_NAME]" at bounding box center [726, 59] width 310 height 26
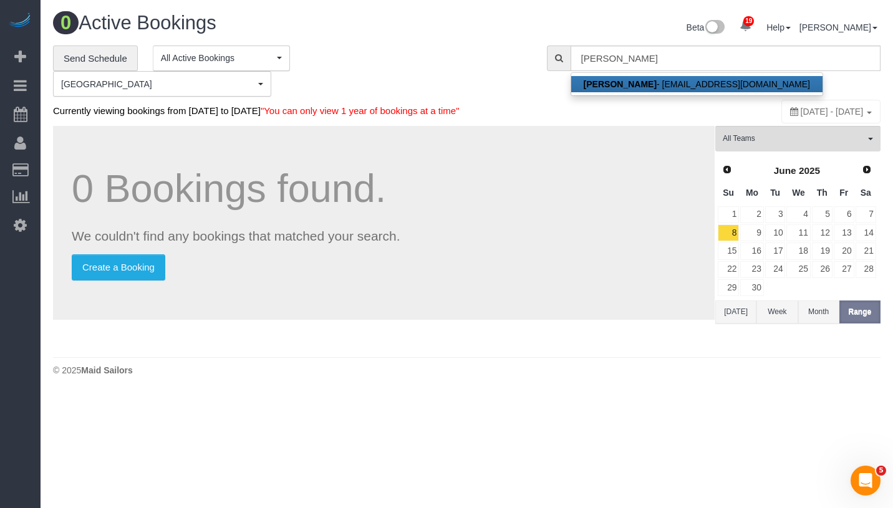
click at [656, 84] on link "[PERSON_NAME] - [EMAIL_ADDRESS][DOMAIN_NAME]" at bounding box center [696, 84] width 251 height 16
type input "[EMAIL_ADDRESS][DOMAIN_NAME]"
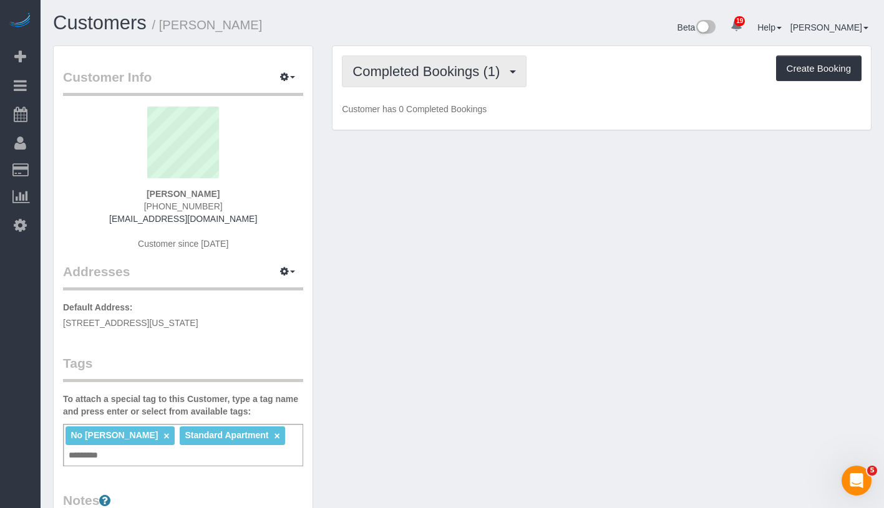
click at [434, 75] on span "Completed Bookings (1)" at bounding box center [428, 72] width 153 height 16
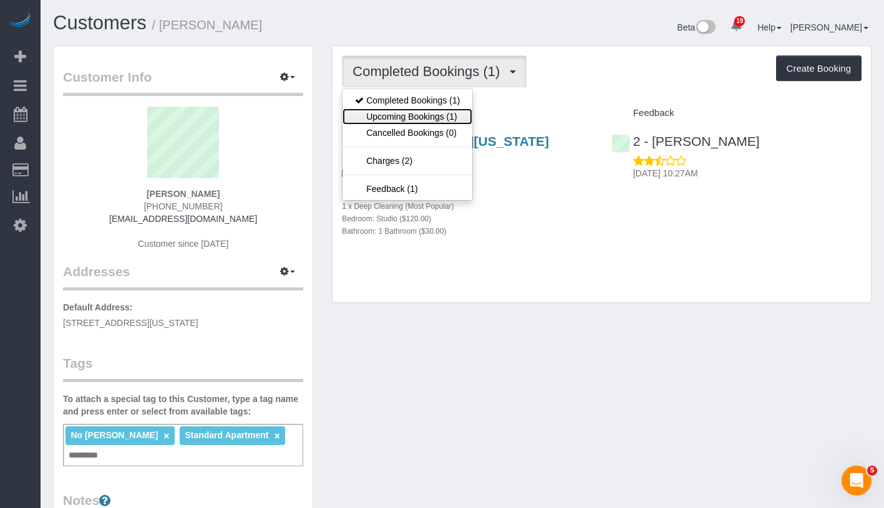
click at [431, 119] on link "Upcoming Bookings (1)" at bounding box center [407, 117] width 130 height 16
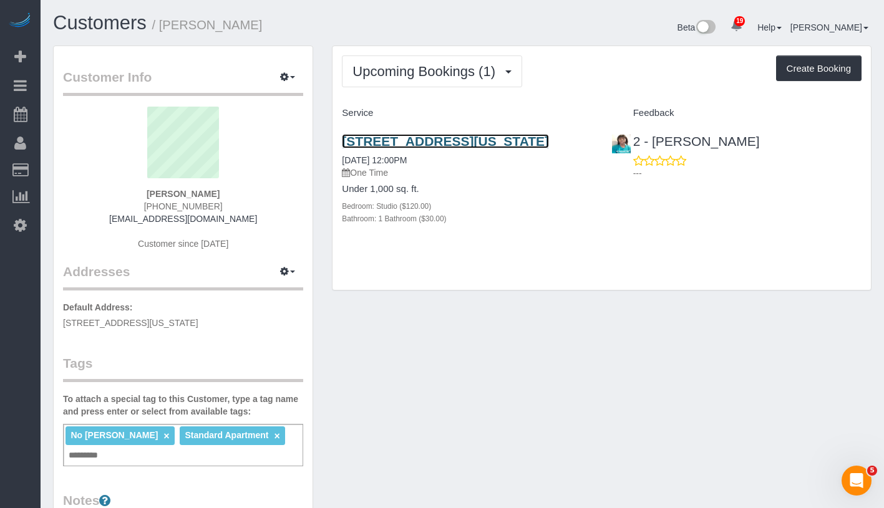
click at [519, 142] on link "[STREET_ADDRESS][US_STATE]" at bounding box center [445, 141] width 207 height 14
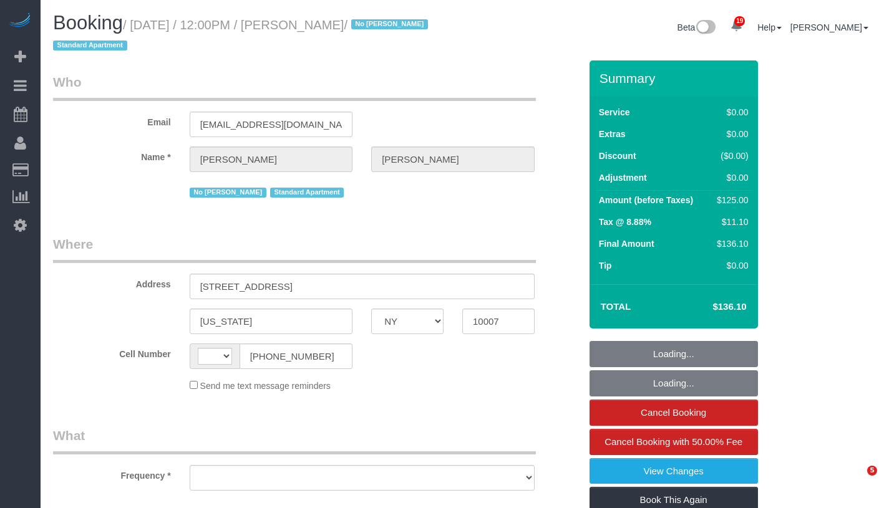
select select "NY"
select select "string:US"
select select "string:stripe-pm_1S7BIe4VGloSiKo7JrzdxB2T"
select select "number:60"
select select "number:72"
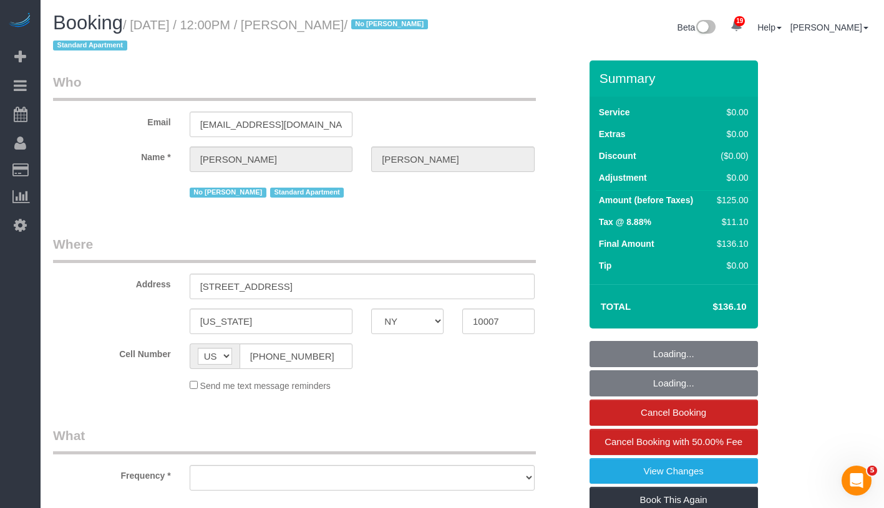
select select "number:15"
select select "number:5"
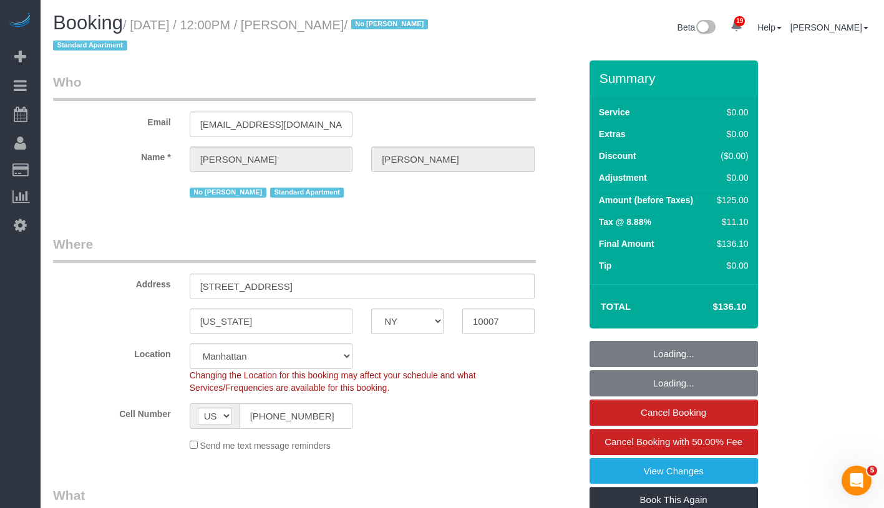
select select "object:1074"
select select "spot1"
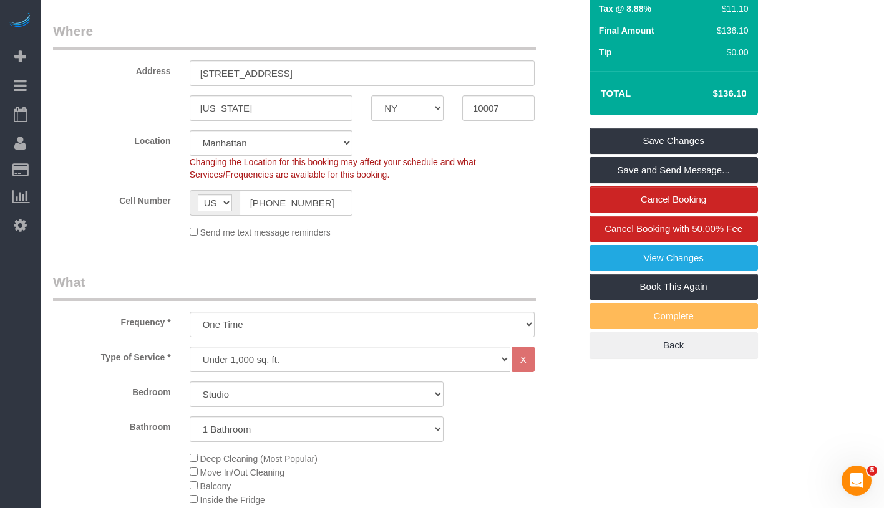
scroll to position [147, 0]
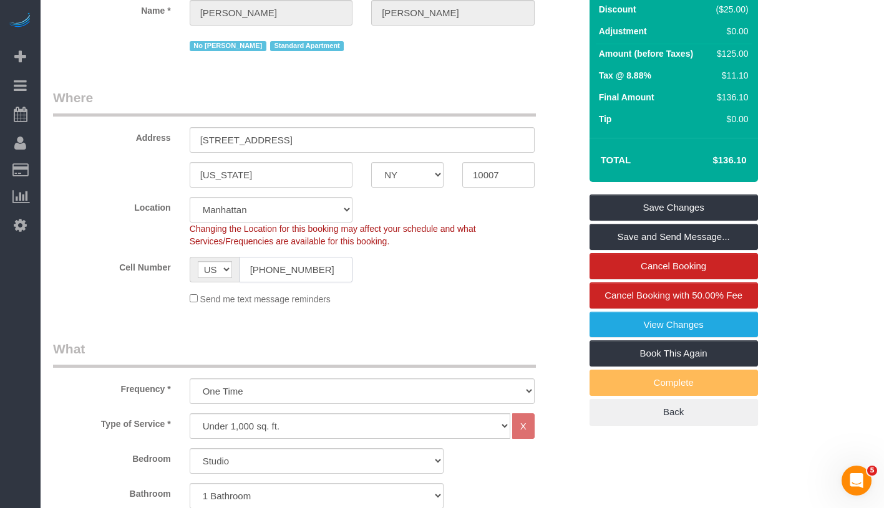
click at [308, 273] on input "[PHONE_NUMBER]" at bounding box center [297, 270] width 114 height 26
click at [308, 273] on input "(206) 369-3268" at bounding box center [297, 270] width 114 height 26
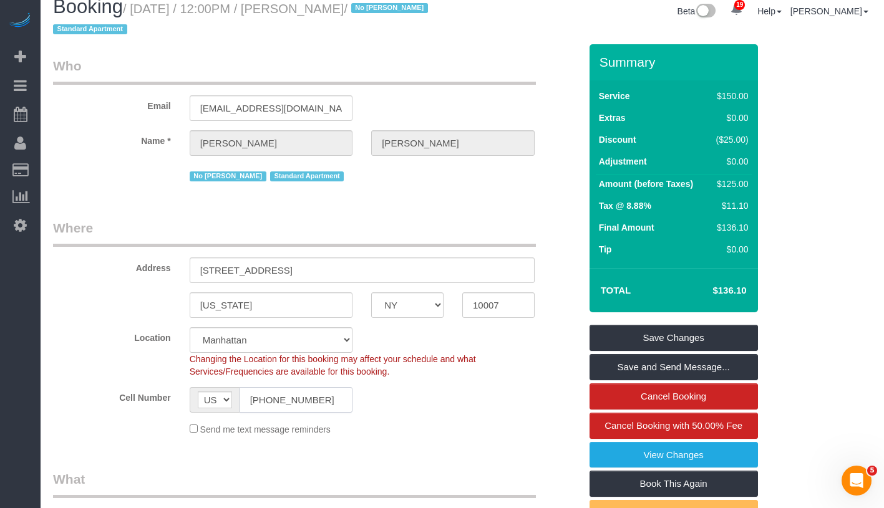
scroll to position [0, 0]
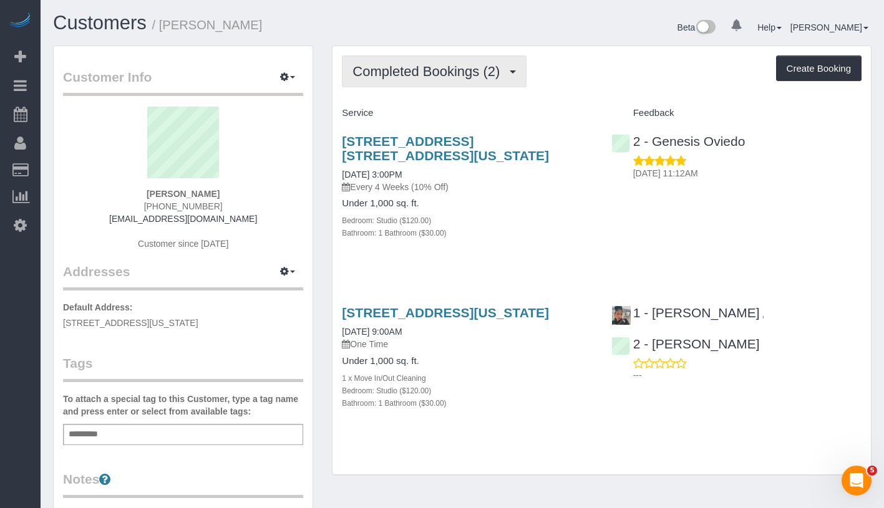
click at [425, 79] on button "Completed Bookings (2)" at bounding box center [434, 72] width 185 height 32
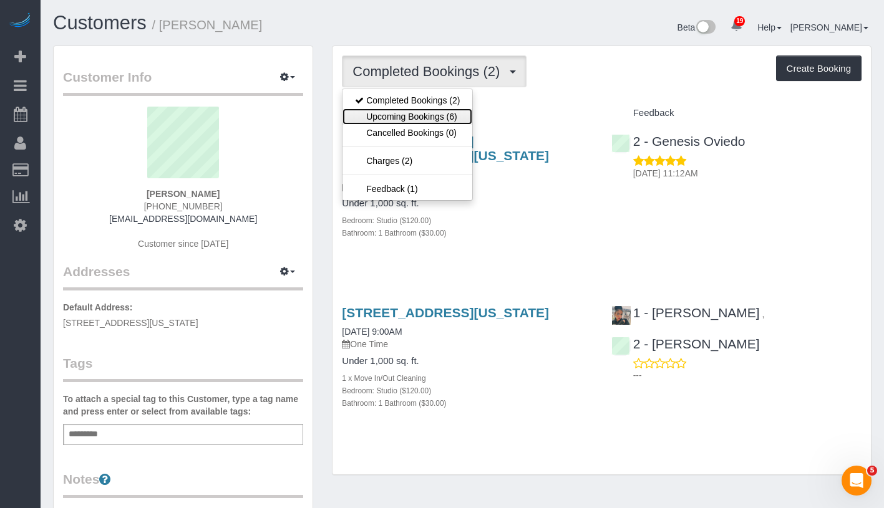
click at [425, 115] on link "Upcoming Bookings (6)" at bounding box center [407, 117] width 130 height 16
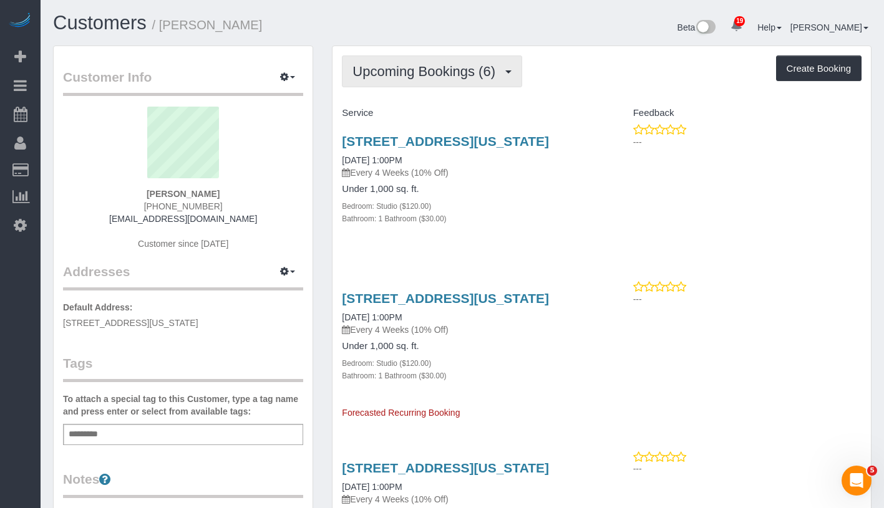
click at [443, 67] on span "Upcoming Bookings (6)" at bounding box center [426, 72] width 149 height 16
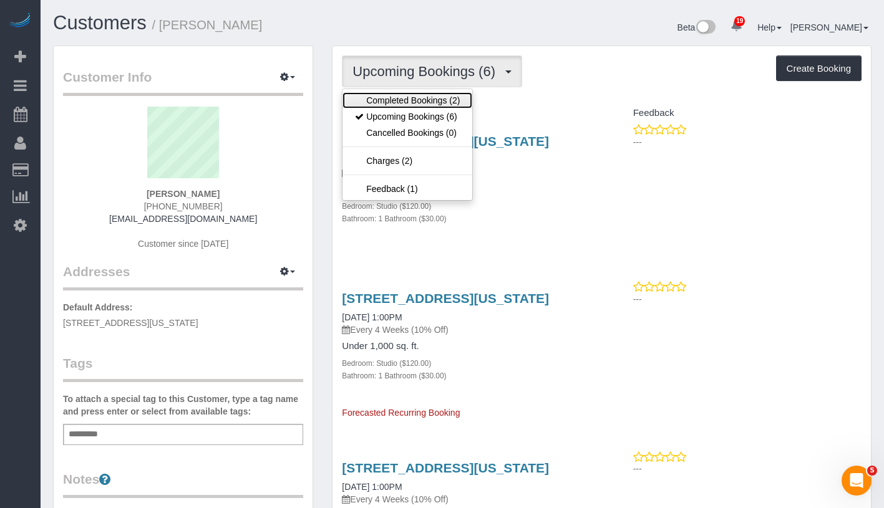
click at [430, 100] on link "Completed Bookings (2)" at bounding box center [407, 100] width 130 height 16
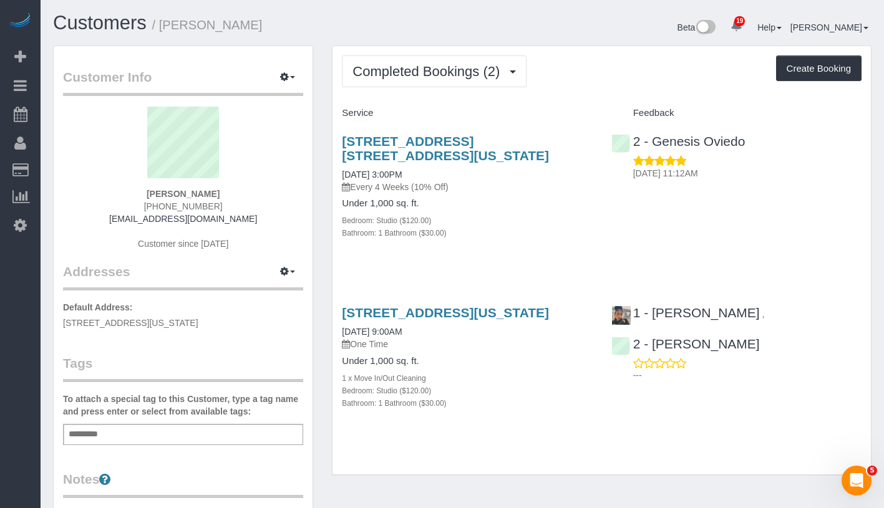
drag, startPoint x: 146, startPoint y: 191, endPoint x: 253, endPoint y: 195, distance: 106.7
click at [253, 195] on div "Tara Sobierajski (973) 738-3098 tarasobierajski@gmail.com Customer since 2024" at bounding box center [183, 185] width 240 height 156
copy strong "Tara Sobierajski"
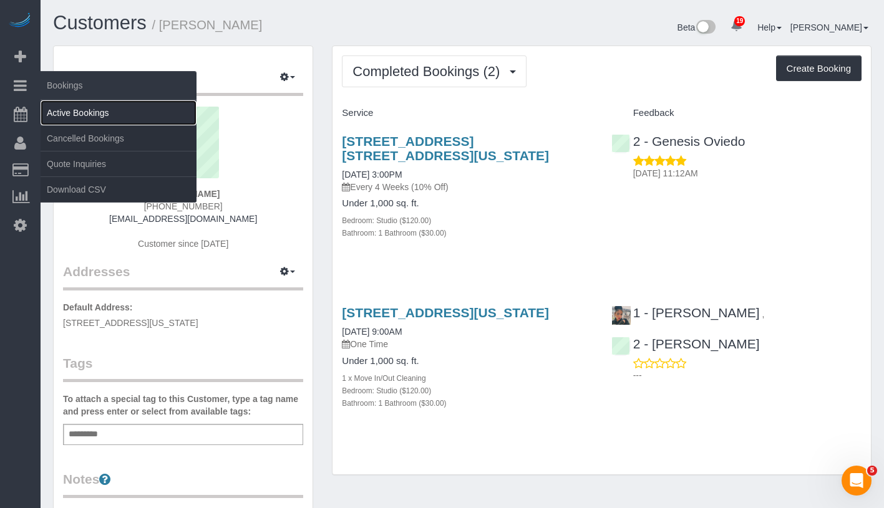
click at [81, 108] on link "Active Bookings" at bounding box center [119, 112] width 156 height 25
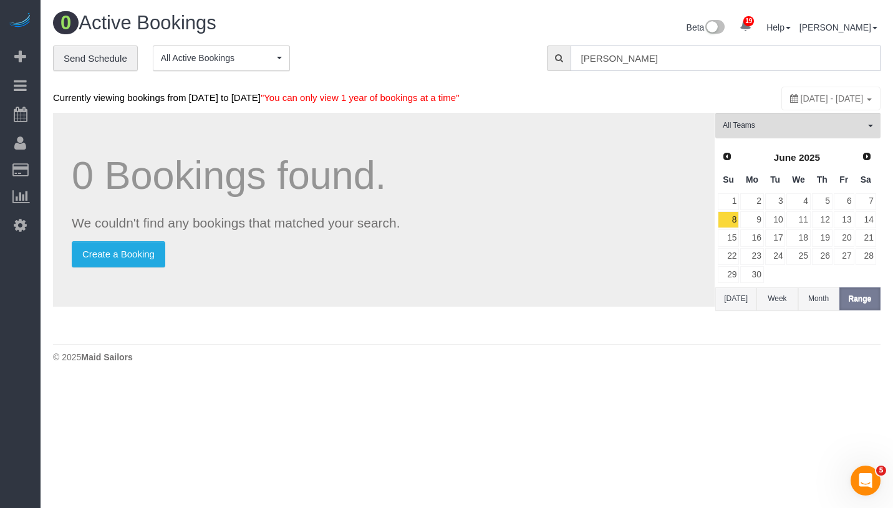
click at [698, 52] on input "Cindy Zhang" at bounding box center [726, 59] width 310 height 26
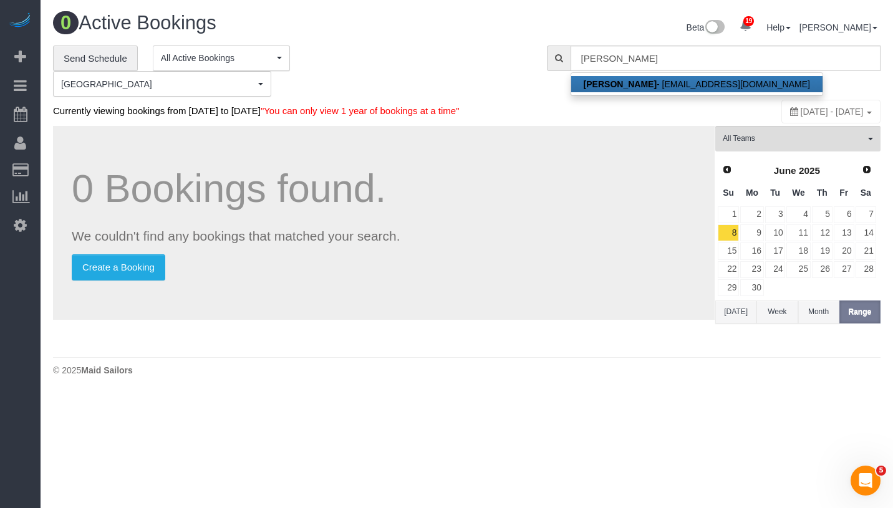
click at [639, 83] on link "Cindy Zhang - cindyzhang530@hotmail.com" at bounding box center [696, 84] width 251 height 16
type input "cindyzhang530@hotmail.com"
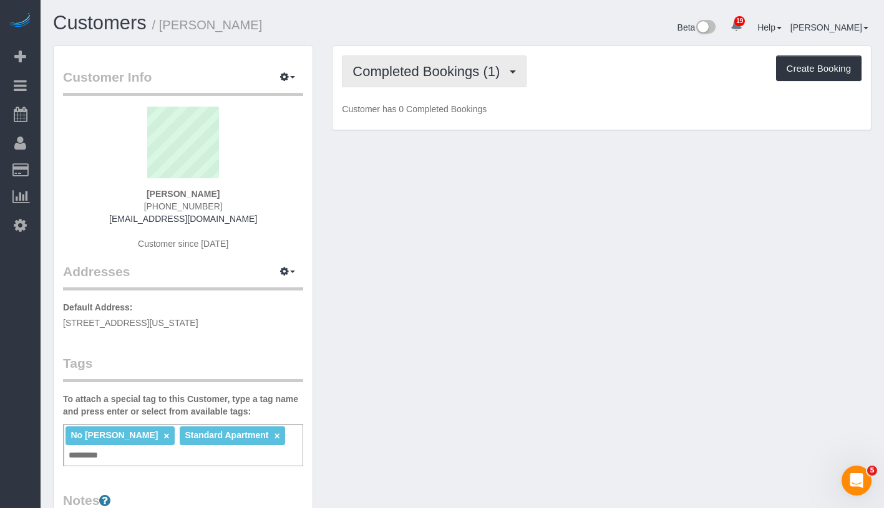
click at [429, 75] on span "Completed Bookings (1)" at bounding box center [428, 72] width 153 height 16
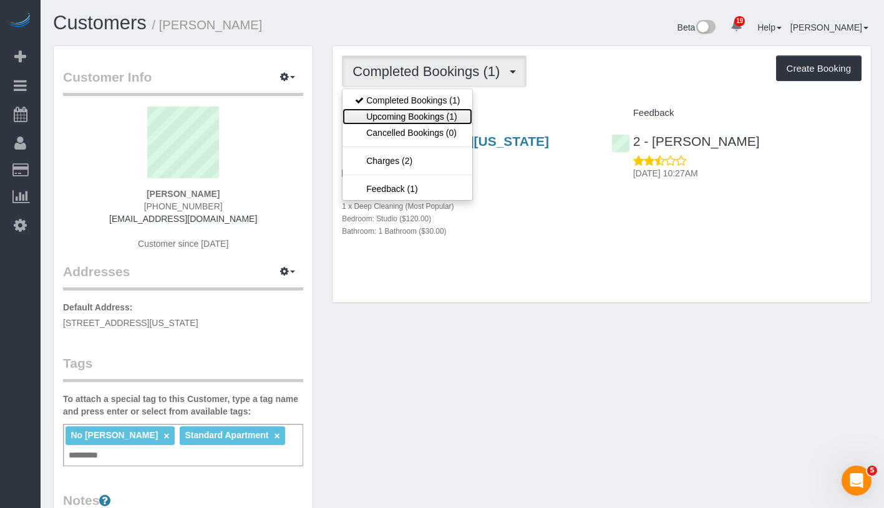
click at [419, 115] on link "Upcoming Bookings (1)" at bounding box center [407, 117] width 130 height 16
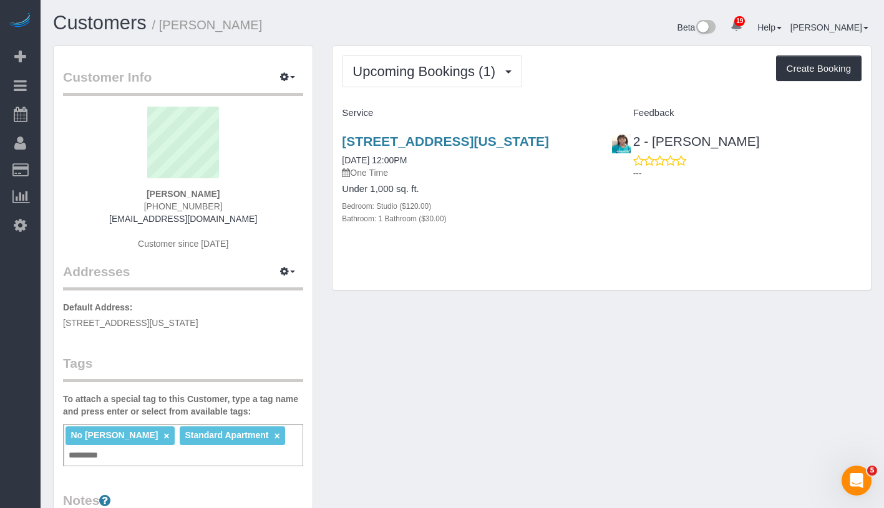
click at [579, 61] on div "Upcoming Bookings (1) Completed Bookings (1) Upcoming Bookings (1) Cancelled Bo…" at bounding box center [602, 72] width 520 height 32
drag, startPoint x: 334, startPoint y: 133, endPoint x: 457, endPoint y: 160, distance: 125.2
click at [457, 160] on div "295 Greenwich Street, Apt 6m, New York, NY 10007 09/16/2025 12:00PM One Time Un…" at bounding box center [466, 187] width 269 height 126
copy link "295 Greenwich Street, Apt 6m, New York, NY 10007"
click at [470, 80] on button "Upcoming Bookings (1)" at bounding box center [432, 72] width 180 height 32
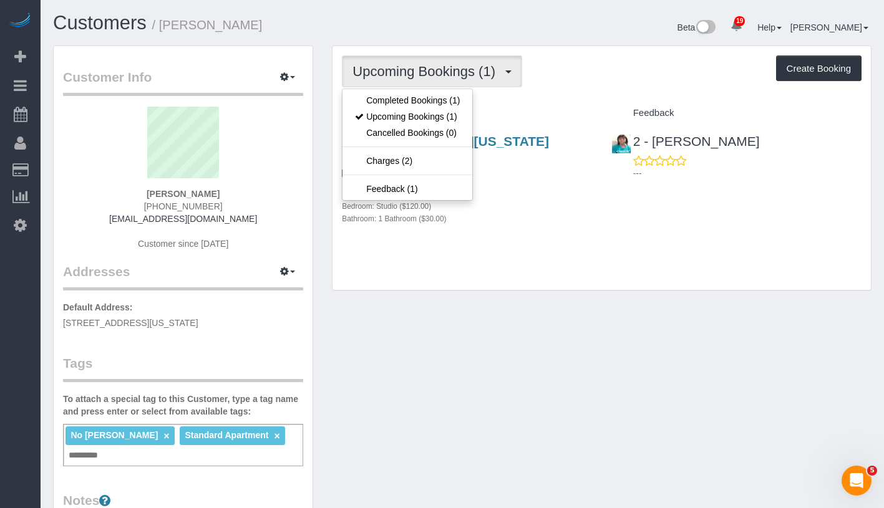
click at [545, 106] on div "Service" at bounding box center [466, 113] width 269 height 21
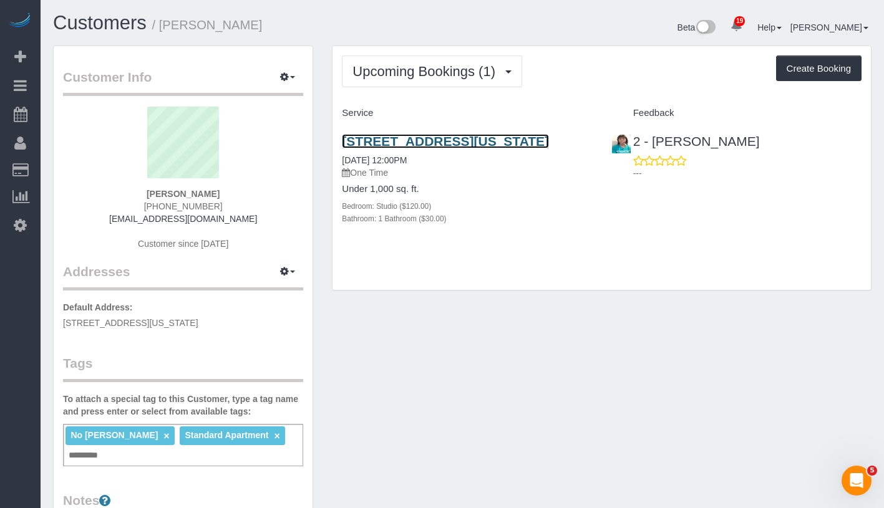
click at [409, 148] on link "295 Greenwich Street, Apt 6m, New York, NY 10007" at bounding box center [445, 141] width 207 height 14
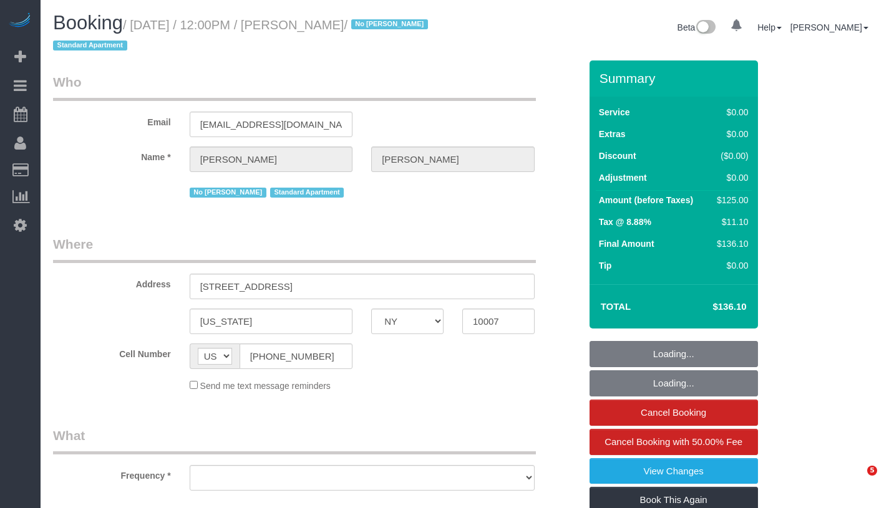
select select "NY"
select select "object:820"
select select "string:stripe-pm_1S7BIe4VGloSiKo7JrzdxB2T"
select select "number:60"
select select "number:72"
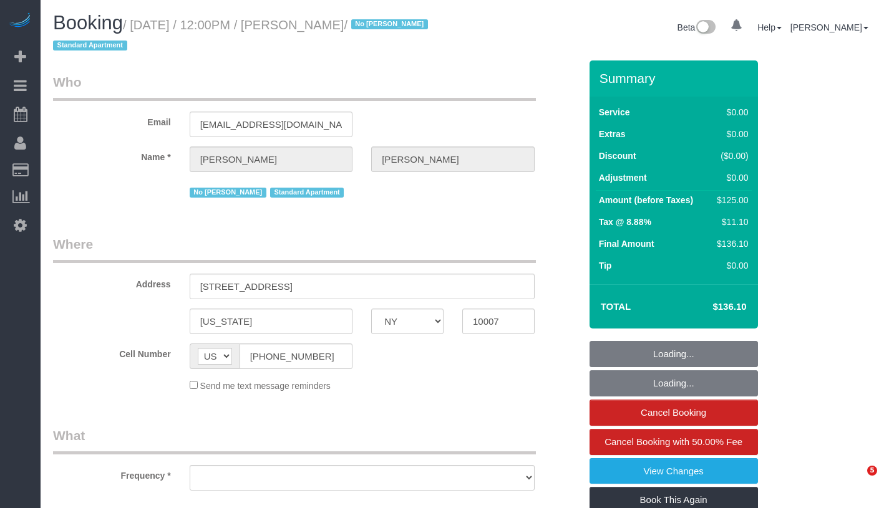
select select "number:15"
select select "number:5"
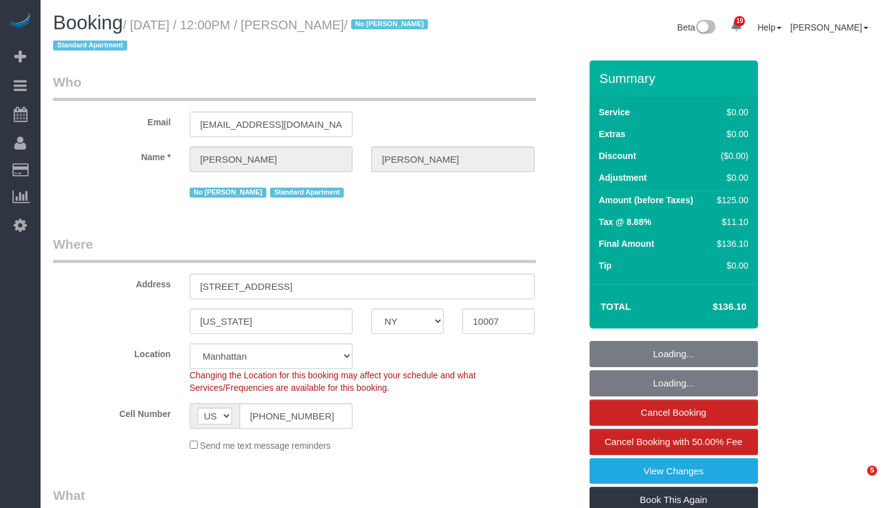
select select "object:1074"
select select "spot1"
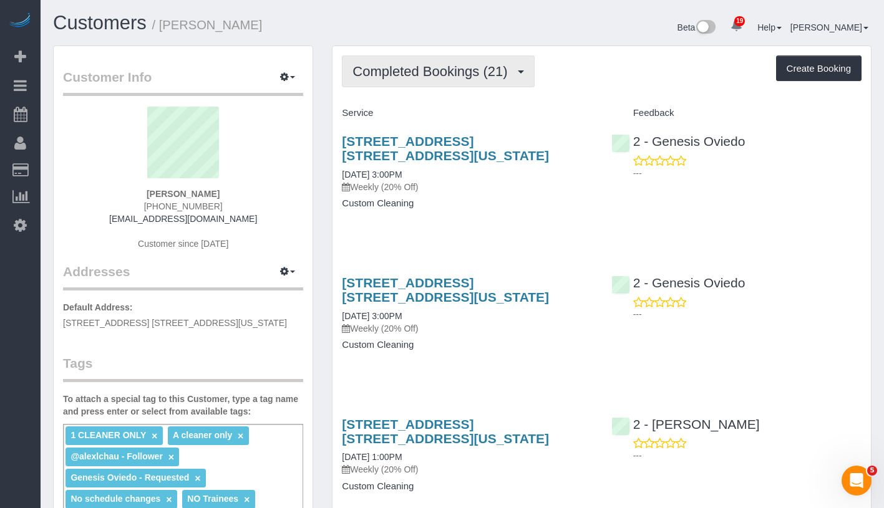
click at [405, 57] on button "Completed Bookings (21)" at bounding box center [438, 72] width 192 height 32
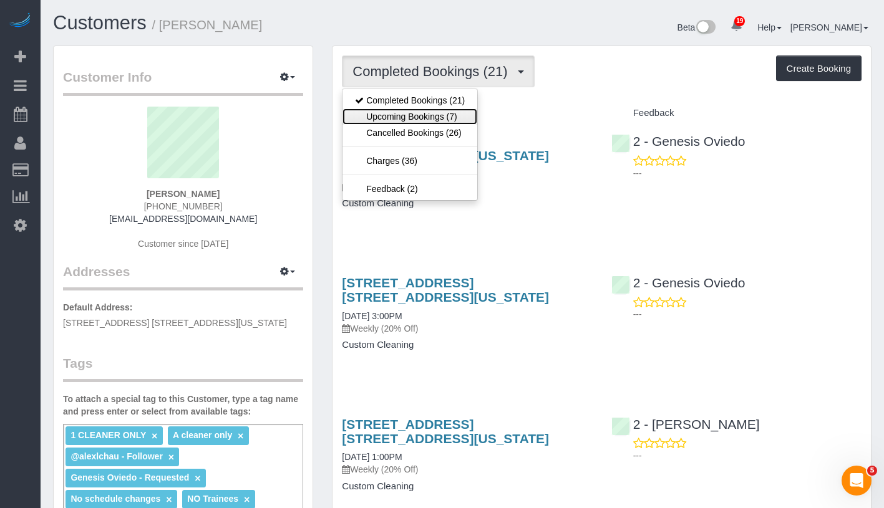
click at [411, 109] on link "Upcoming Bookings (7)" at bounding box center [409, 117] width 135 height 16
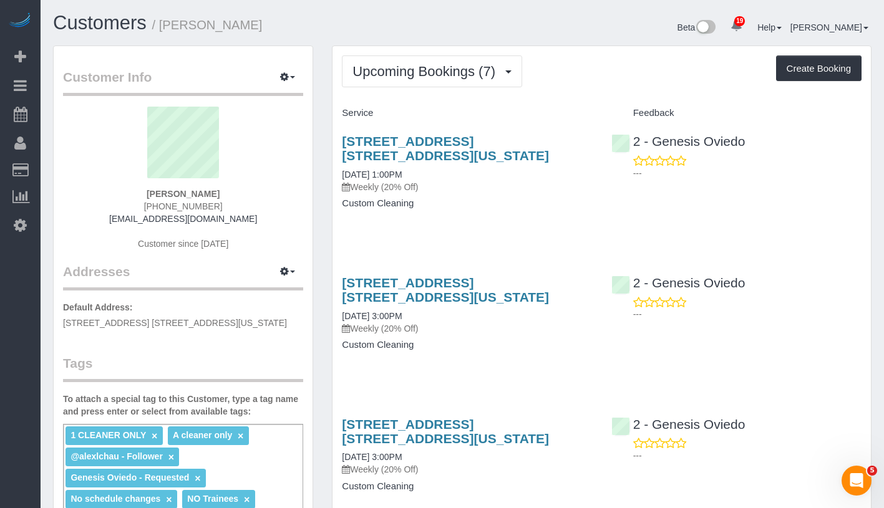
drag, startPoint x: 145, startPoint y: 188, endPoint x: 249, endPoint y: 197, distance: 104.5
click at [249, 197] on div "Jane Lipnitsky (347) 705-3007 janeliplmhc@gmail.com Customer since 2024" at bounding box center [183, 185] width 240 height 156
copy strong "Jane Lipnitsky"
drag, startPoint x: 333, startPoint y: 176, endPoint x: 448, endPoint y: 178, distance: 115.4
click at [448, 178] on div "300 East 33rd Street, Apt. 15a, New York, NY 10016 09/29/2025 1:00PM Weekly (20…" at bounding box center [466, 179] width 269 height 110
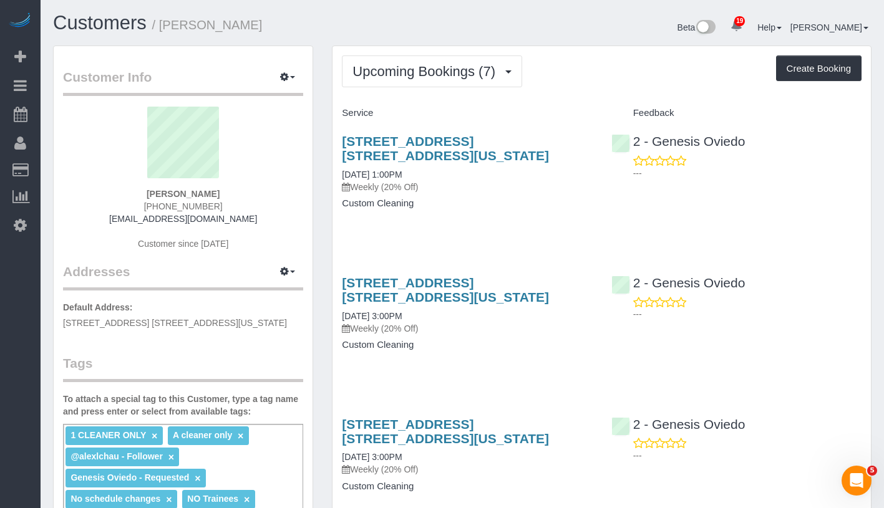
copy link "09/29/2025 1:00PM"
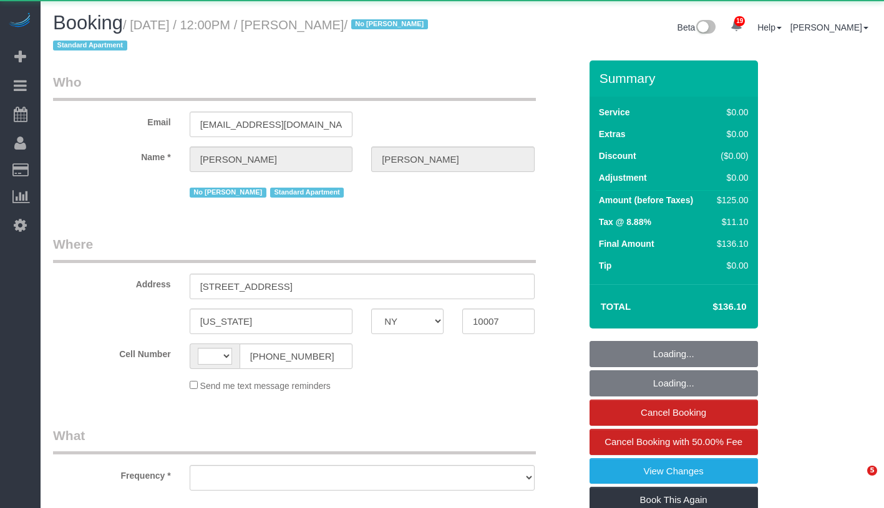
select select "NY"
select select "number:60"
select select "number:72"
select select "number:15"
select select "number:5"
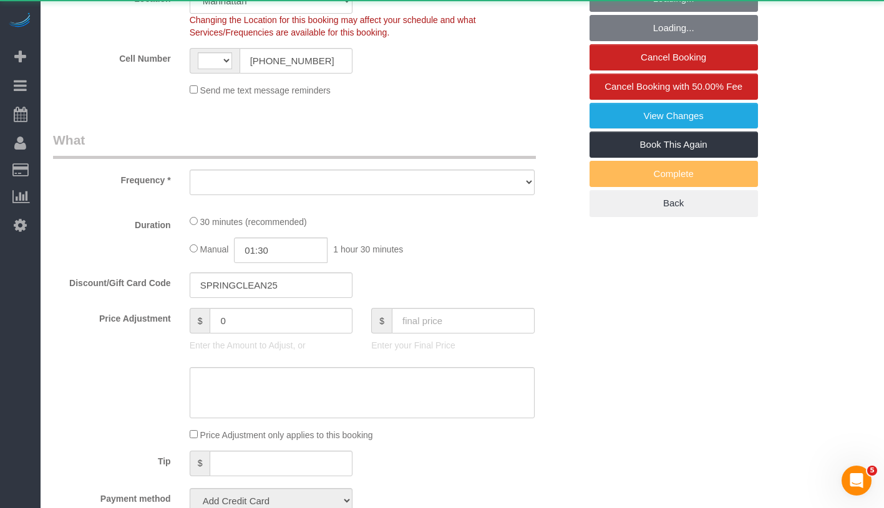
select select "string:stripe-pm_1S7BIe4VGloSiKo7JrzdxB2T"
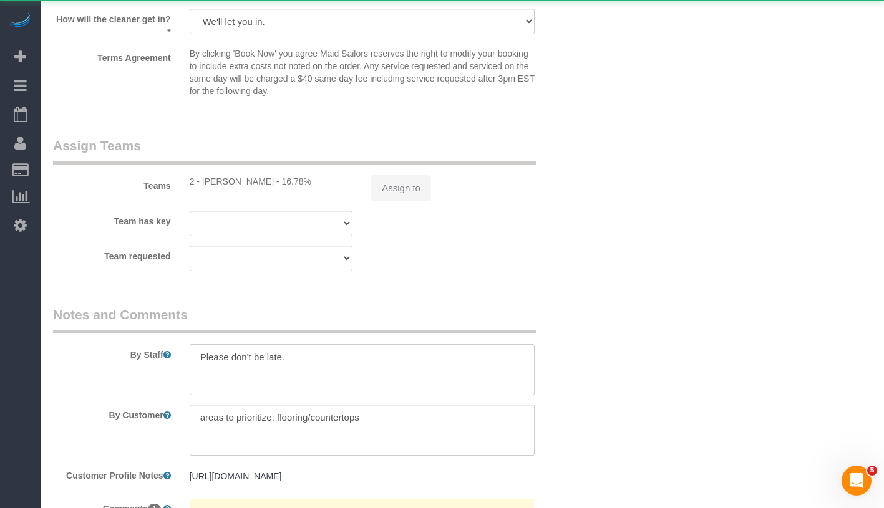
select select "string:[GEOGRAPHIC_DATA]"
select select "object:1070"
select select "spot1"
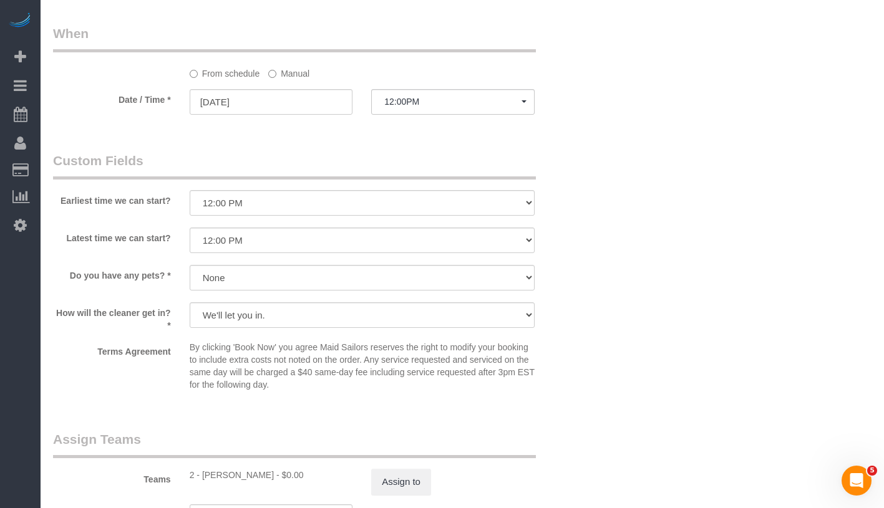
select select "object:1538"
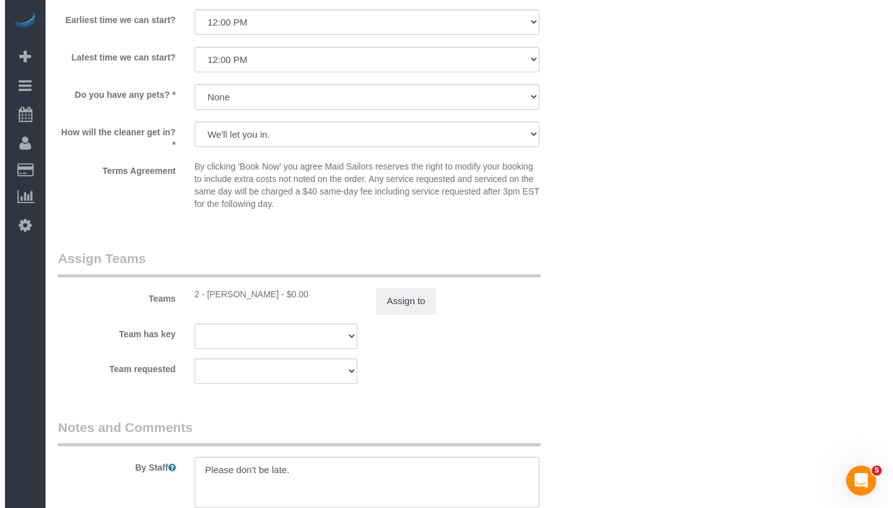
scroll to position [1511, 0]
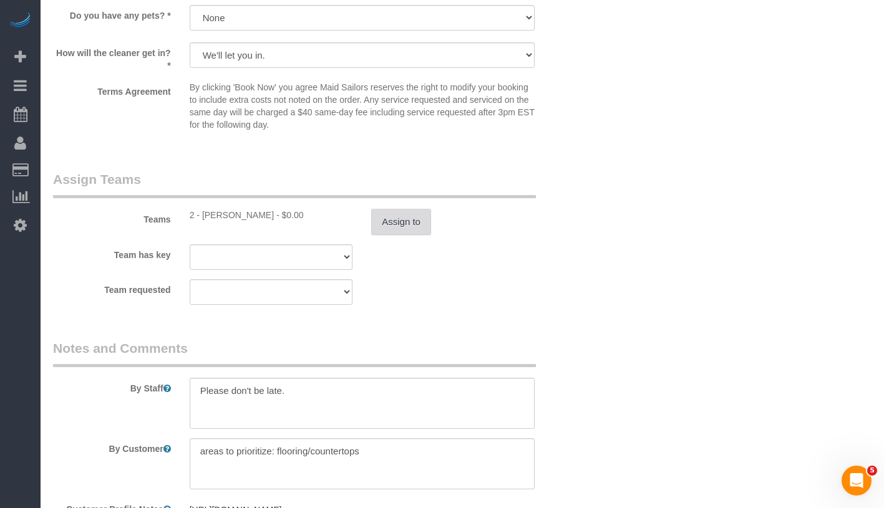
click at [387, 214] on button "Assign to" at bounding box center [401, 222] width 60 height 26
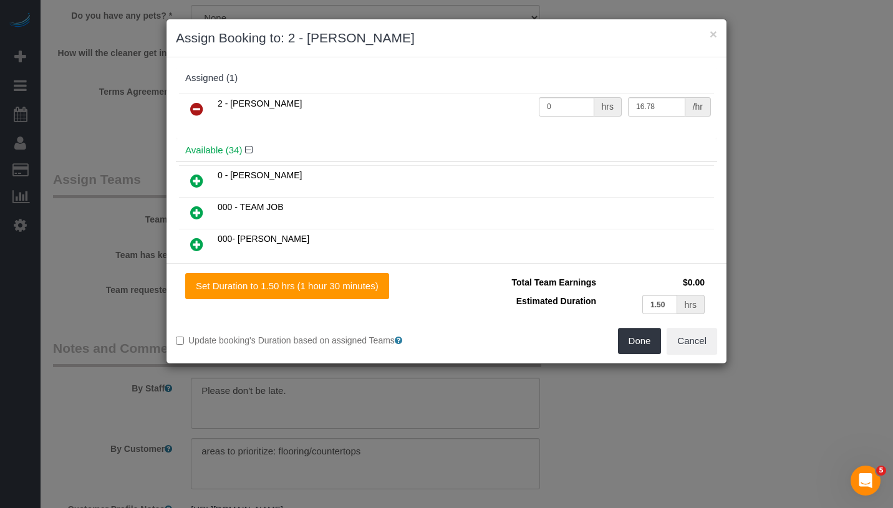
click at [193, 108] on icon at bounding box center [196, 109] width 13 height 15
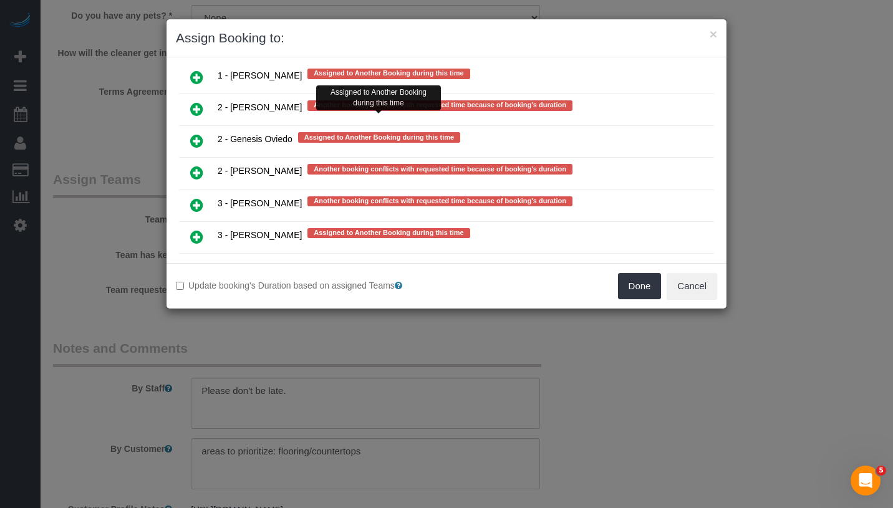
scroll to position [2554, 0]
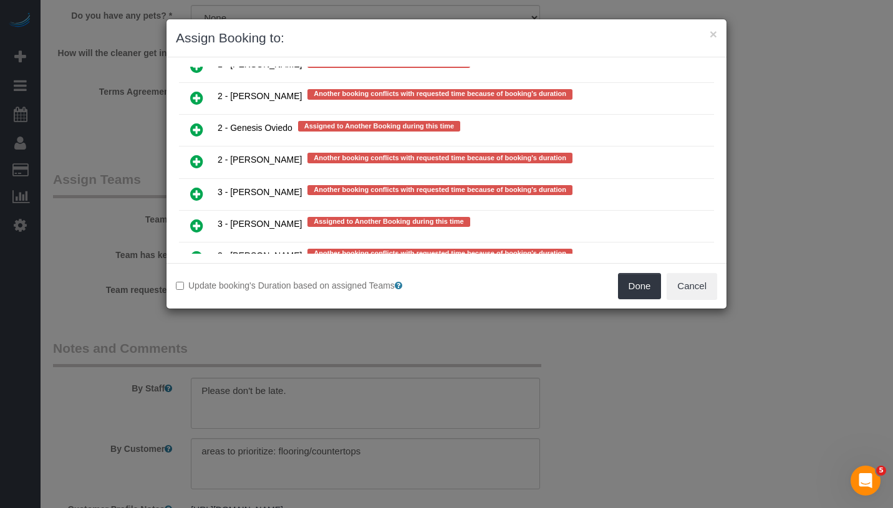
click at [198, 250] on icon at bounding box center [196, 257] width 13 height 15
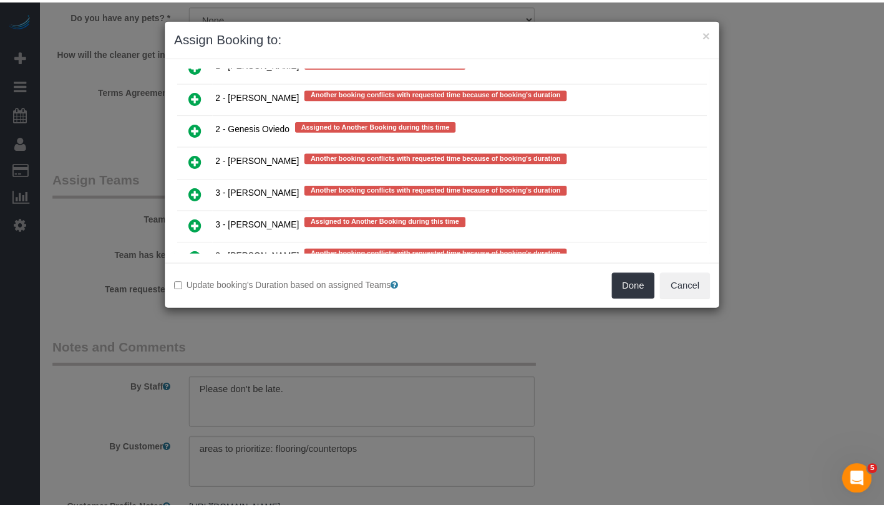
scroll to position [2557, 0]
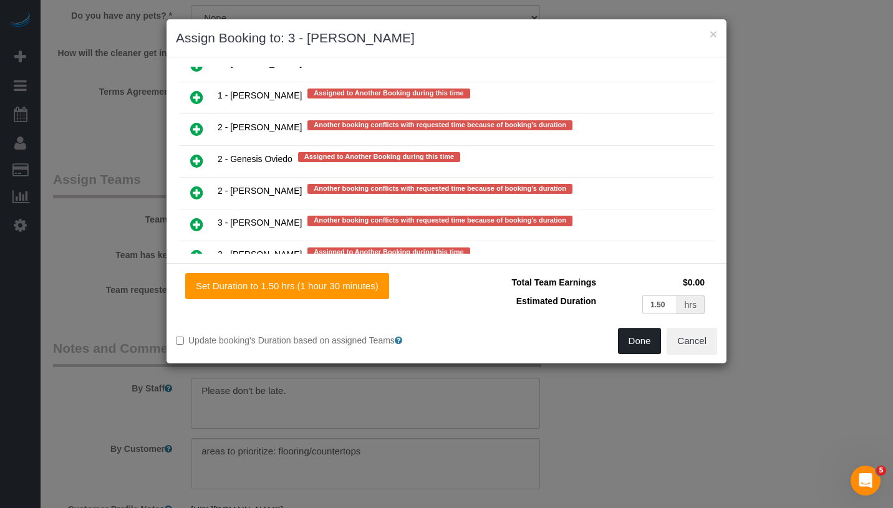
click at [631, 338] on button "Done" at bounding box center [640, 341] width 44 height 26
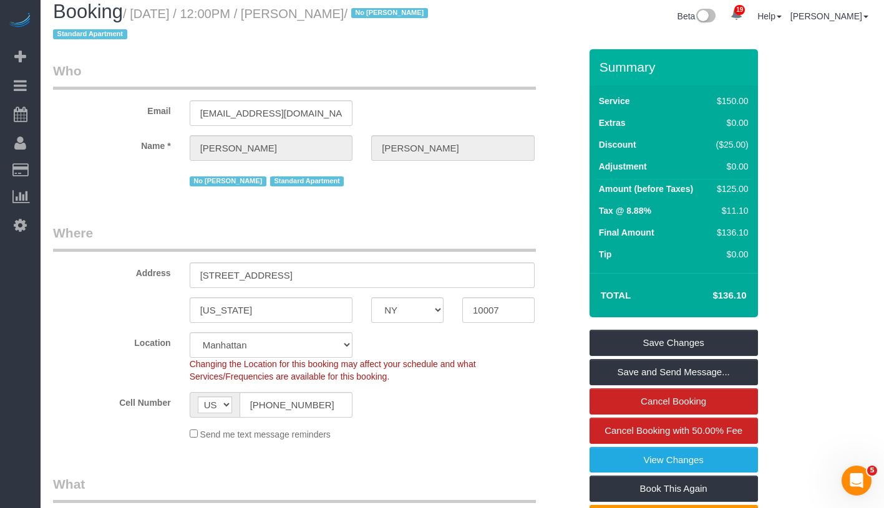
scroll to position [0, 0]
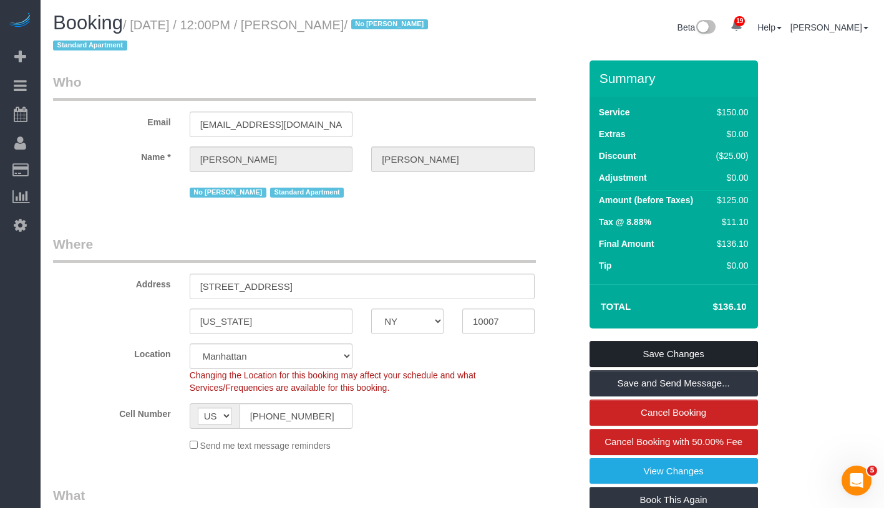
click at [727, 356] on link "Save Changes" at bounding box center [673, 354] width 168 height 26
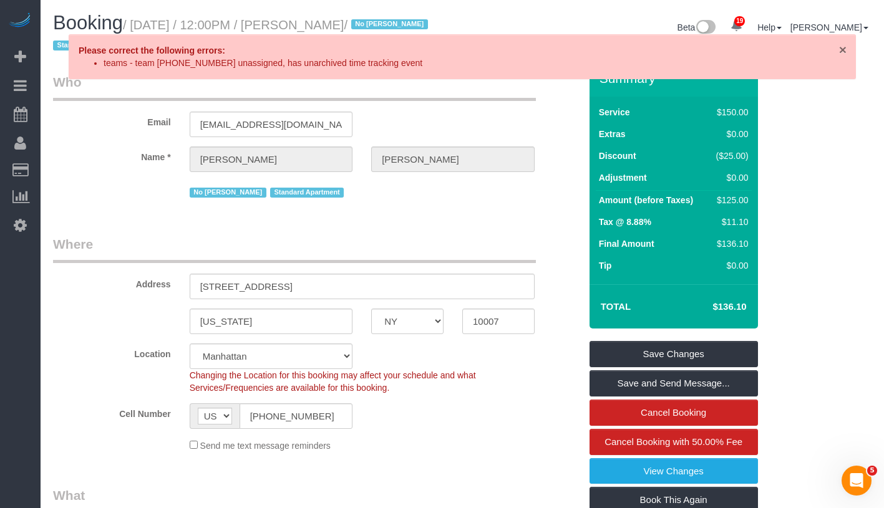
click at [839, 50] on span "×" at bounding box center [842, 49] width 7 height 14
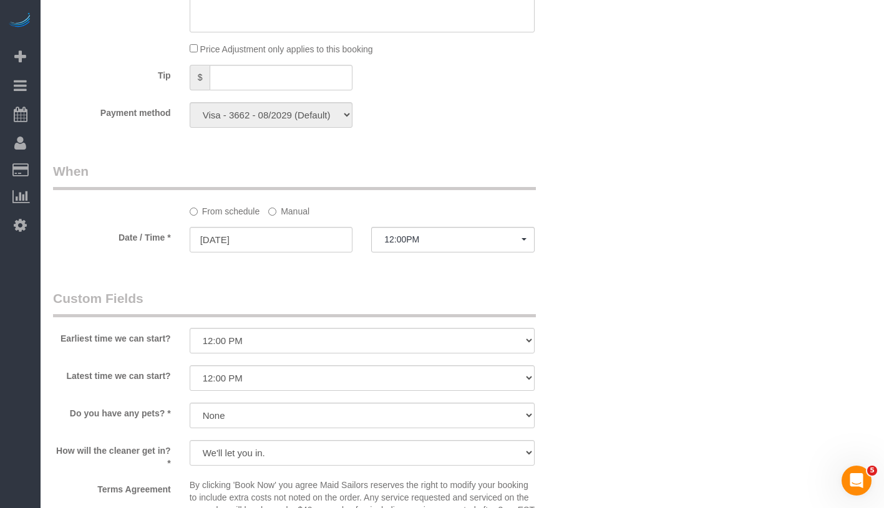
scroll to position [1185, 0]
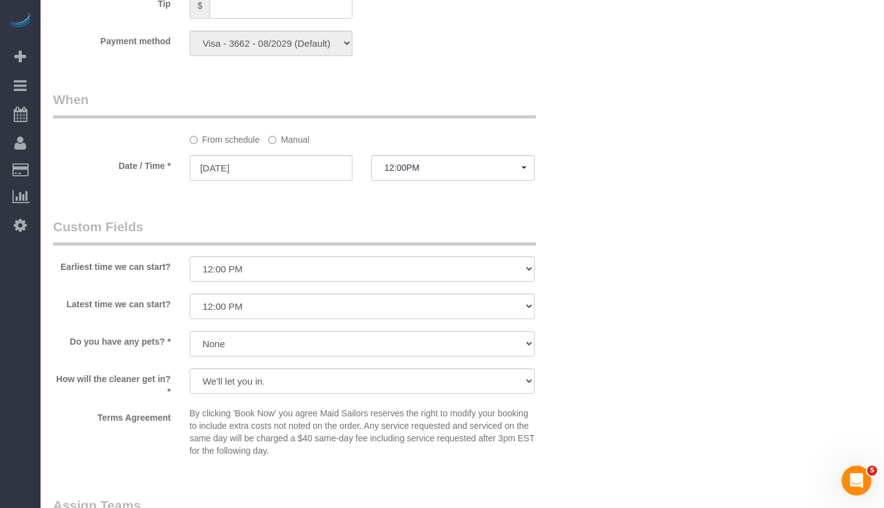
click at [314, 145] on div "From schedule Manual" at bounding box center [362, 137] width 364 height 17
click at [292, 144] on label "Manual" at bounding box center [288, 137] width 41 height 17
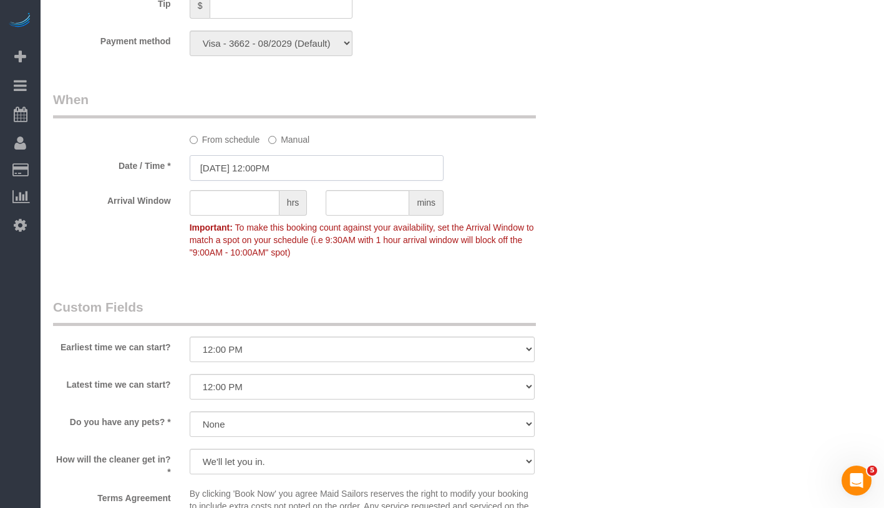
click at [309, 178] on input "[DATE] 12:00PM" at bounding box center [317, 168] width 254 height 26
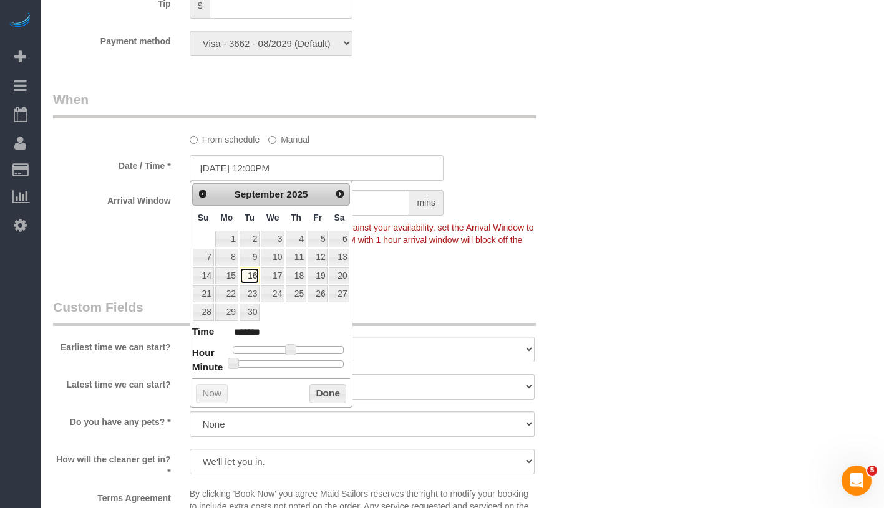
click at [254, 276] on link "16" at bounding box center [250, 276] width 20 height 17
type input "[DATE] 1:00PM"
type input "******"
type input "[DATE] 2:00PM"
type input "******"
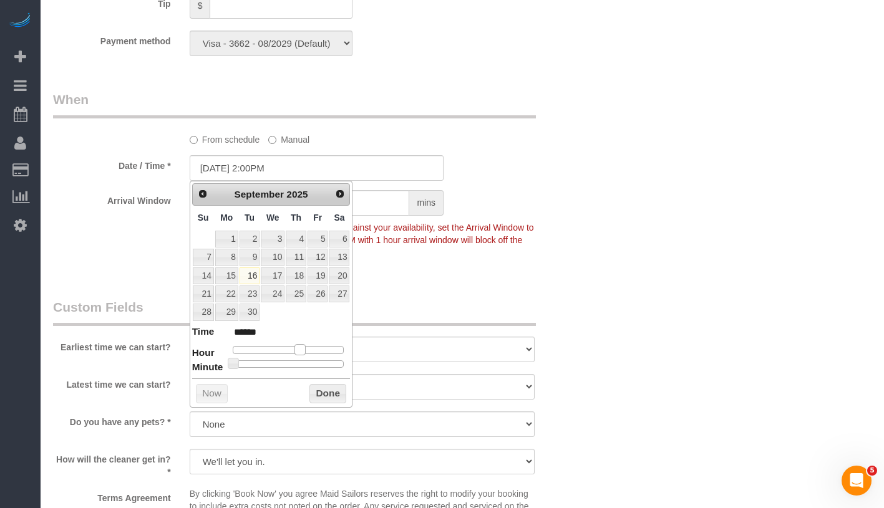
drag, startPoint x: 293, startPoint y: 346, endPoint x: 303, endPoint y: 347, distance: 10.1
click at [303, 347] on span at bounding box center [299, 349] width 11 height 11
click at [319, 390] on button "Done" at bounding box center [327, 394] width 37 height 20
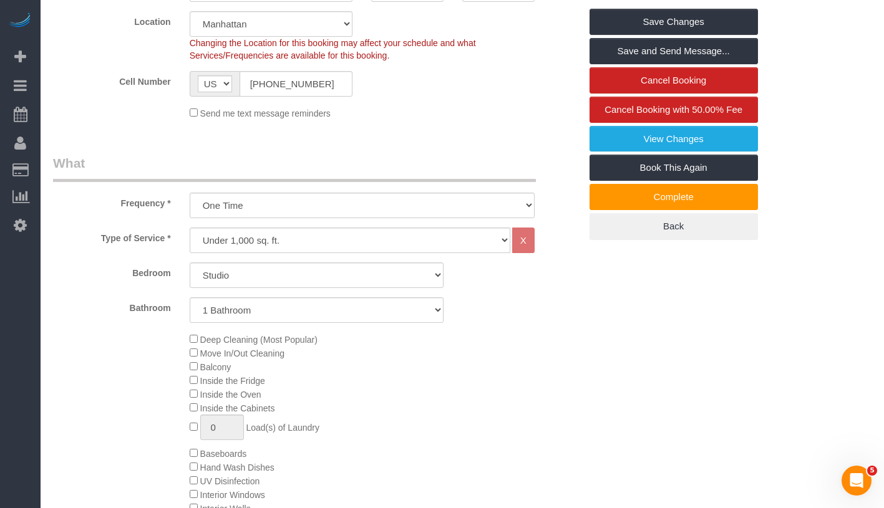
scroll to position [0, 0]
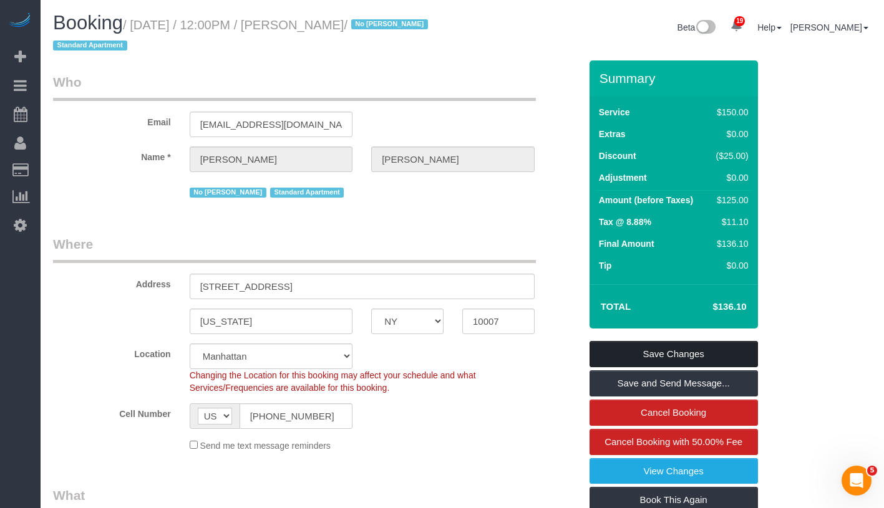
click at [694, 350] on link "Save Changes" at bounding box center [673, 354] width 168 height 26
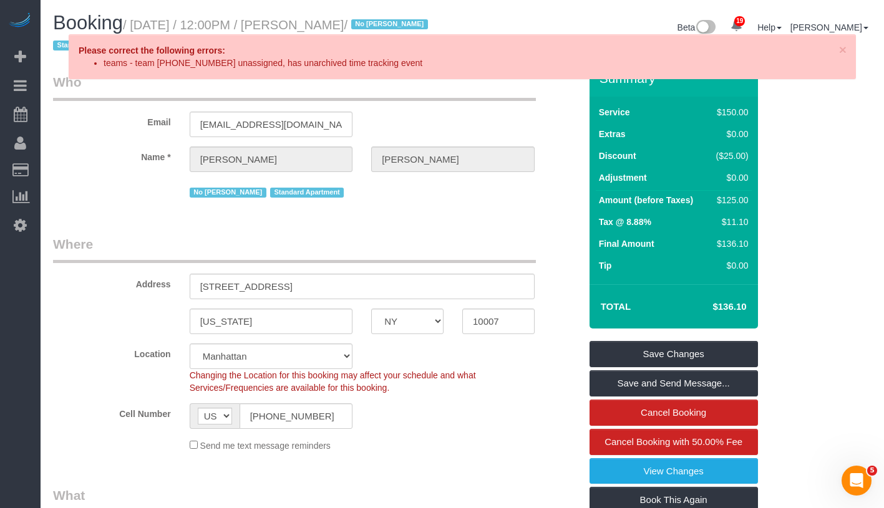
click at [429, 57] on li "teams - team (20656) cannot be unassigned, has unarchived time tracking event" at bounding box center [469, 63] width 730 height 12
click at [734, 351] on link "Save Changes" at bounding box center [673, 354] width 168 height 26
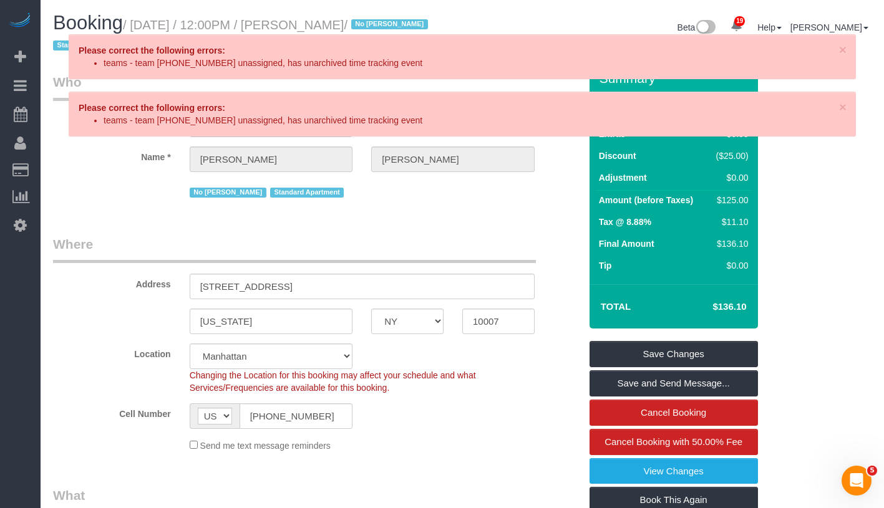
drag, startPoint x: 187, startPoint y: 120, endPoint x: 425, endPoint y: 120, distance: 237.7
click at [425, 120] on li "teams - team (20656) cannot be unassigned, has unarchived time tracking event" at bounding box center [469, 120] width 730 height 12
copy li "cannot be unassigned, has unarchived time tracking event"
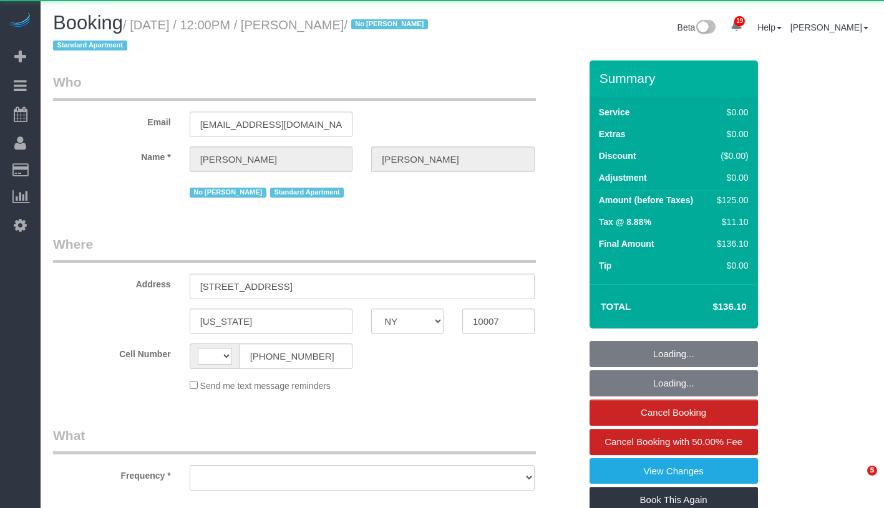
select select "NY"
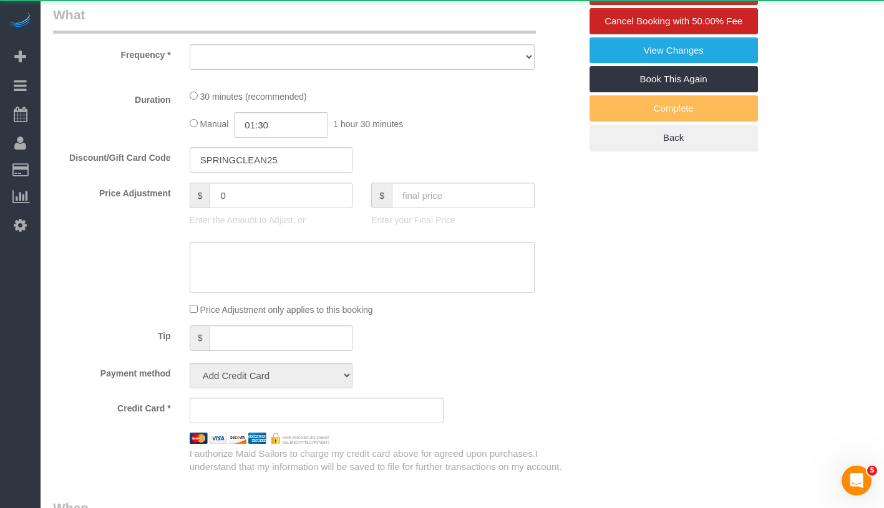
select select "string:[GEOGRAPHIC_DATA]"
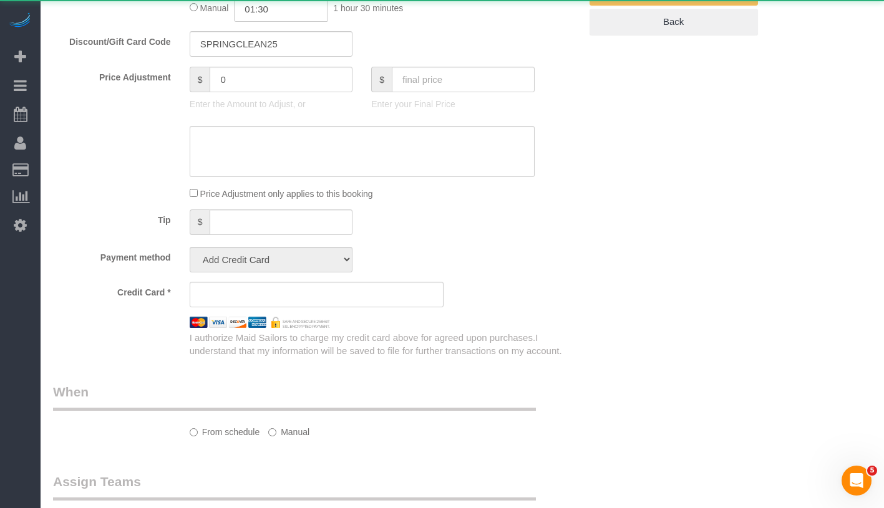
select select "object:822"
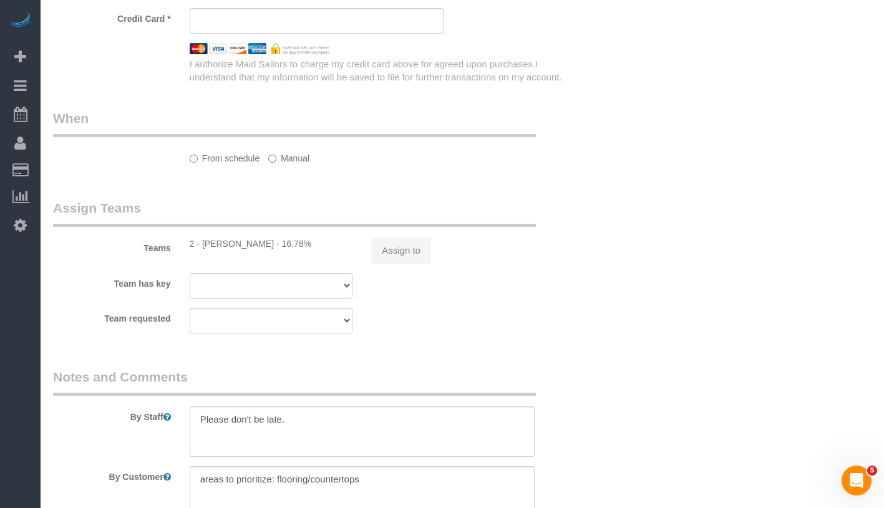
scroll to position [878, 0]
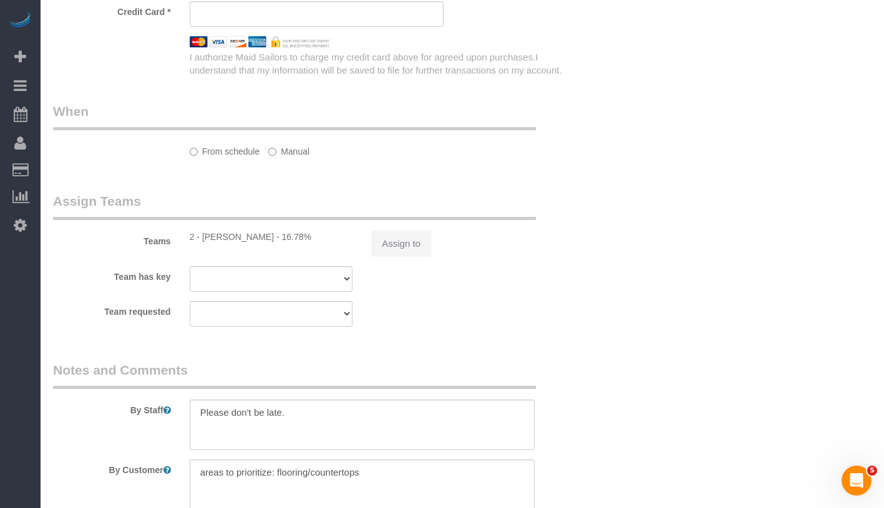
select select "string:stripe-pm_1S7BIe4VGloSiKo7JrzdxB2T"
select select "number:60"
select select "number:72"
select select "number:15"
select select "number:5"
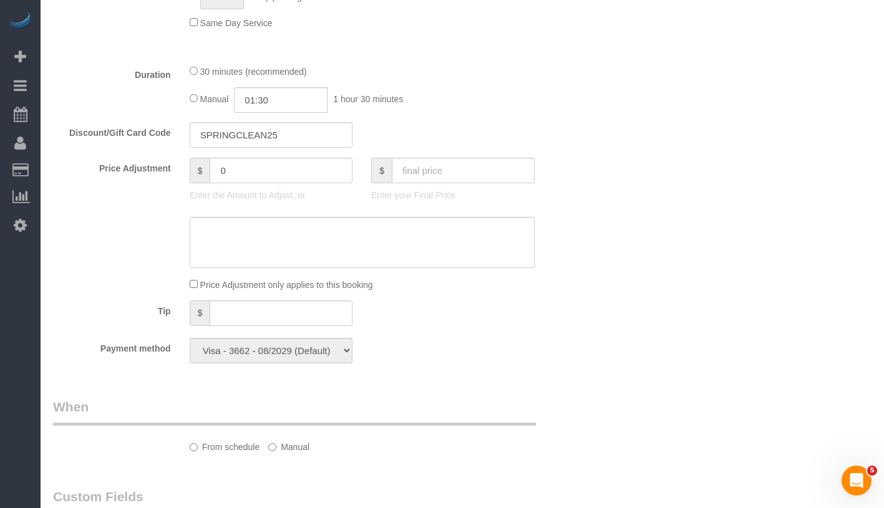
select select "object:1115"
select select "spot1"
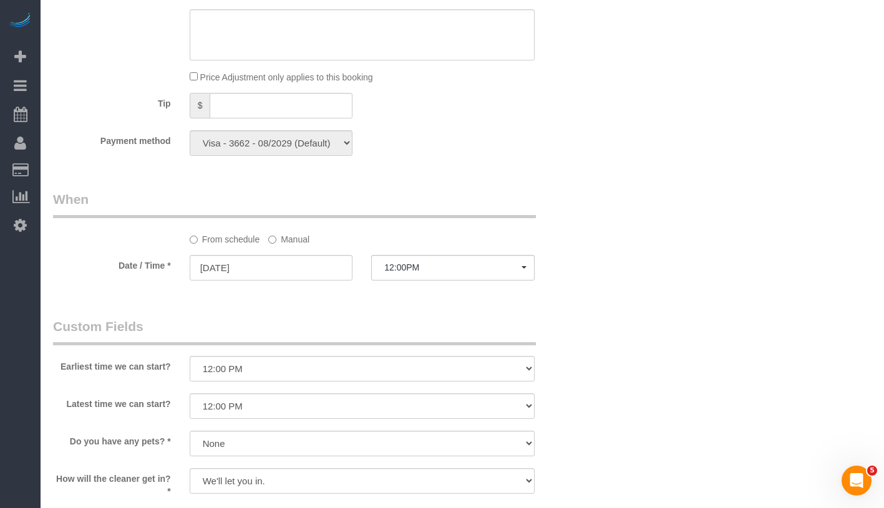
scroll to position [1168, 0]
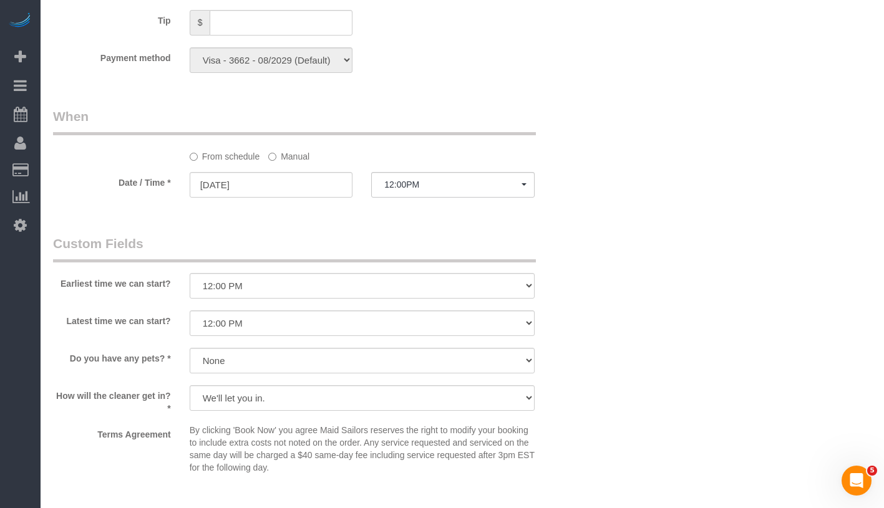
click at [294, 157] on label "Manual" at bounding box center [288, 154] width 41 height 17
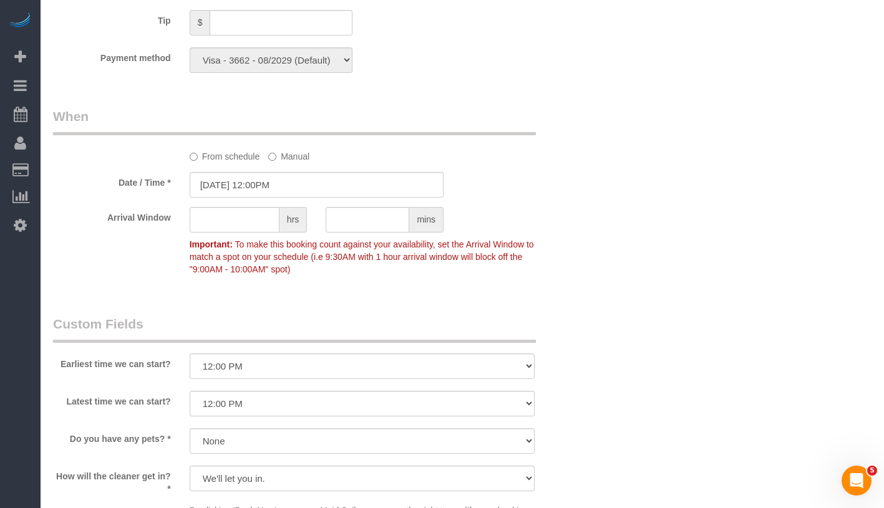
click at [291, 186] on input "[DATE] 12:00PM" at bounding box center [317, 185] width 254 height 26
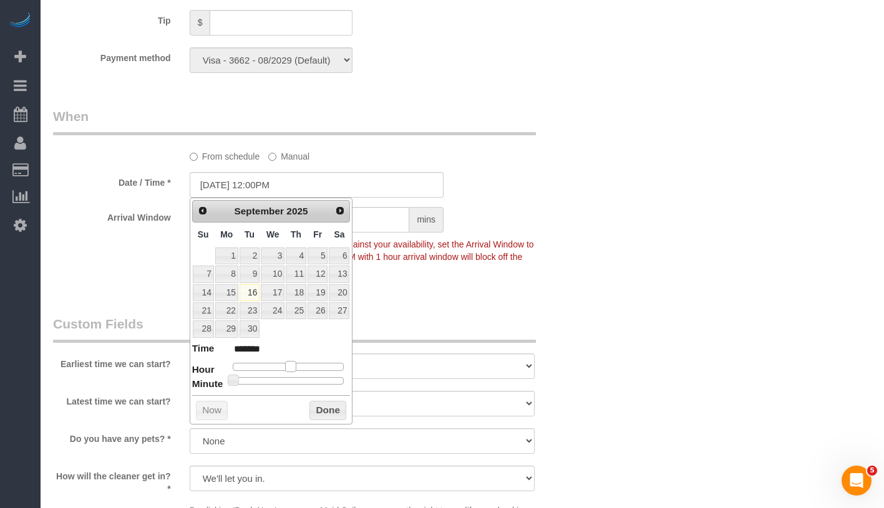
type input "[DATE] 1:00PM"
type input "******"
type input "[DATE] 2:00PM"
type input "******"
drag, startPoint x: 293, startPoint y: 365, endPoint x: 303, endPoint y: 365, distance: 10.6
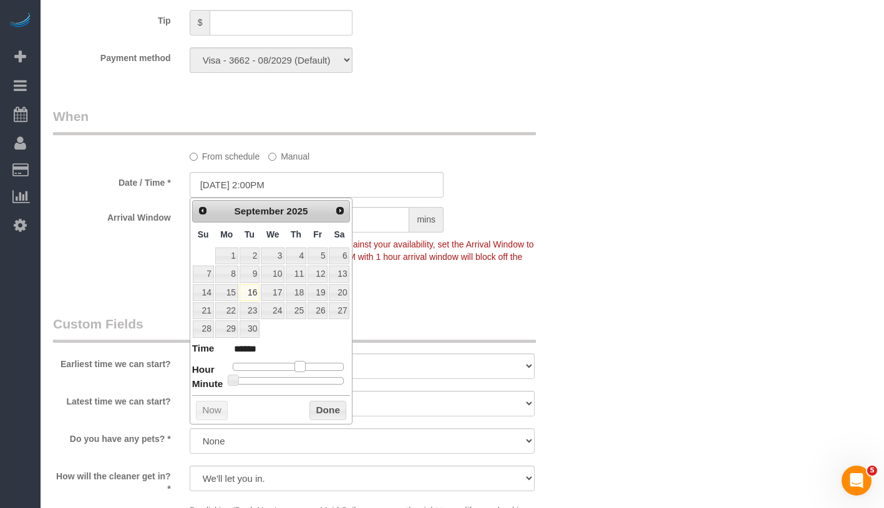
click at [303, 365] on span at bounding box center [299, 366] width 11 height 11
click at [319, 404] on button "Done" at bounding box center [327, 411] width 37 height 20
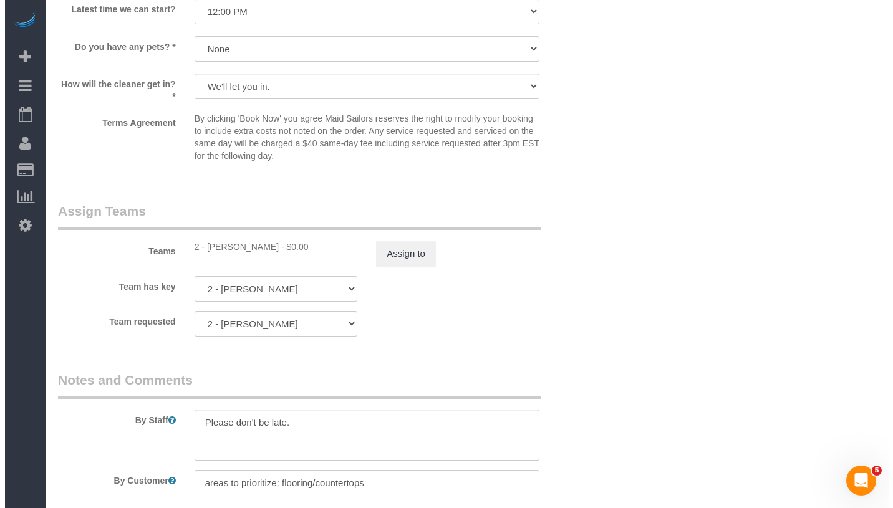
scroll to position [1682, 0]
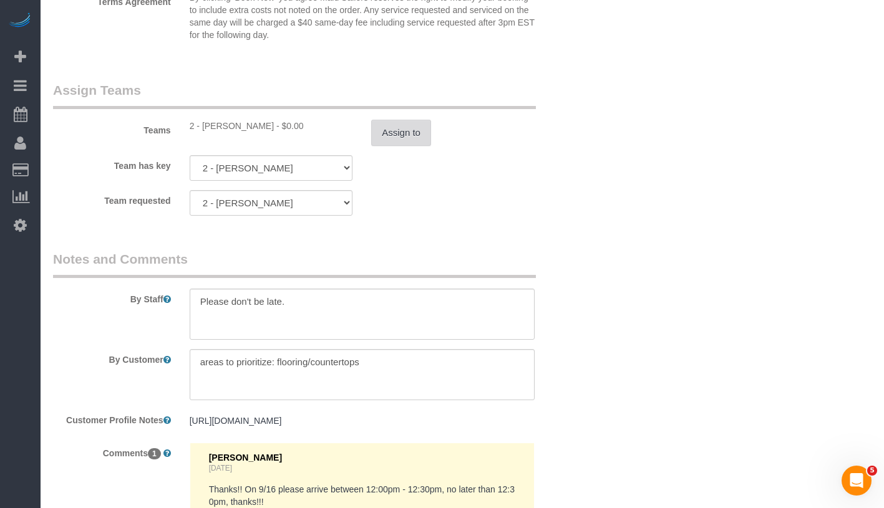
click at [397, 142] on button "Assign to" at bounding box center [401, 133] width 60 height 26
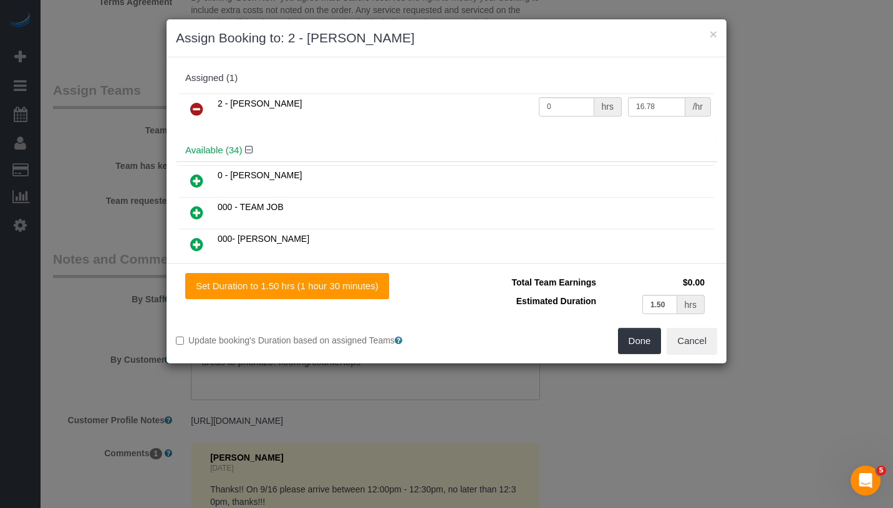
drag, startPoint x: 192, startPoint y: 105, endPoint x: 210, endPoint y: 107, distance: 17.6
click at [192, 105] on icon at bounding box center [196, 109] width 13 height 15
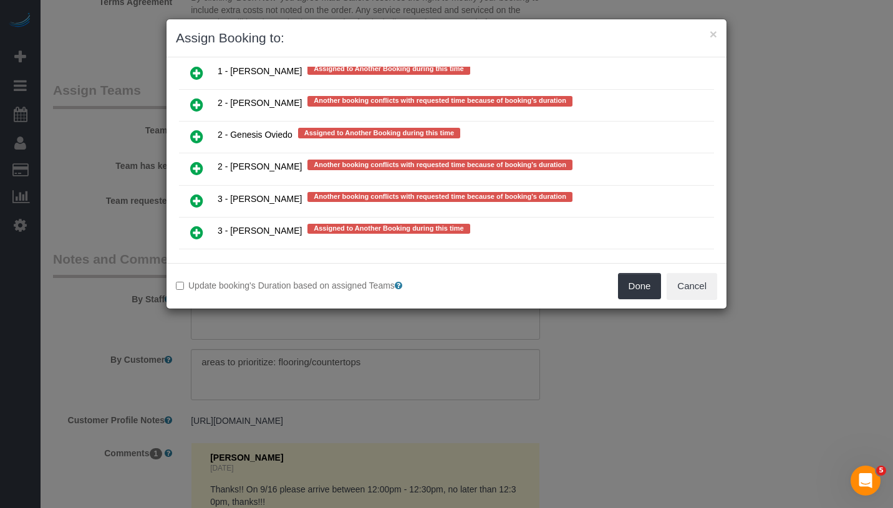
scroll to position [2554, 0]
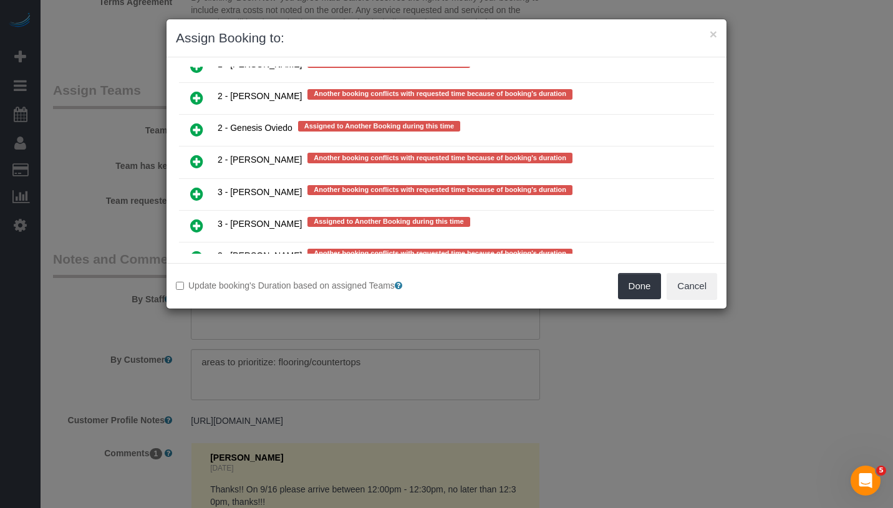
click at [198, 250] on icon at bounding box center [196, 257] width 13 height 15
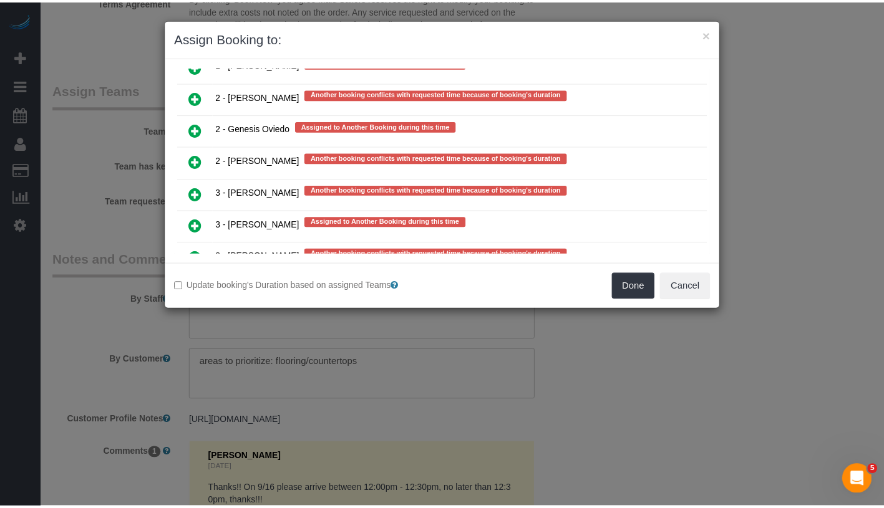
scroll to position [2557, 0]
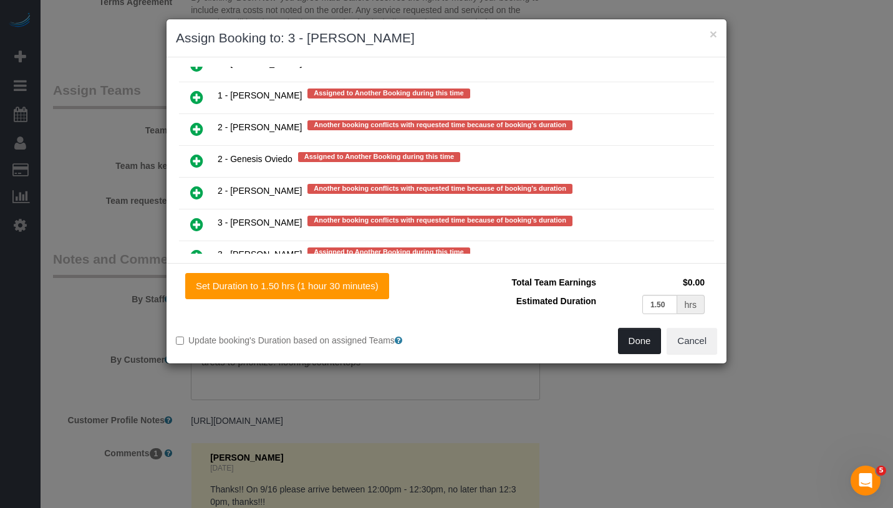
click at [641, 344] on button "Done" at bounding box center [640, 341] width 44 height 26
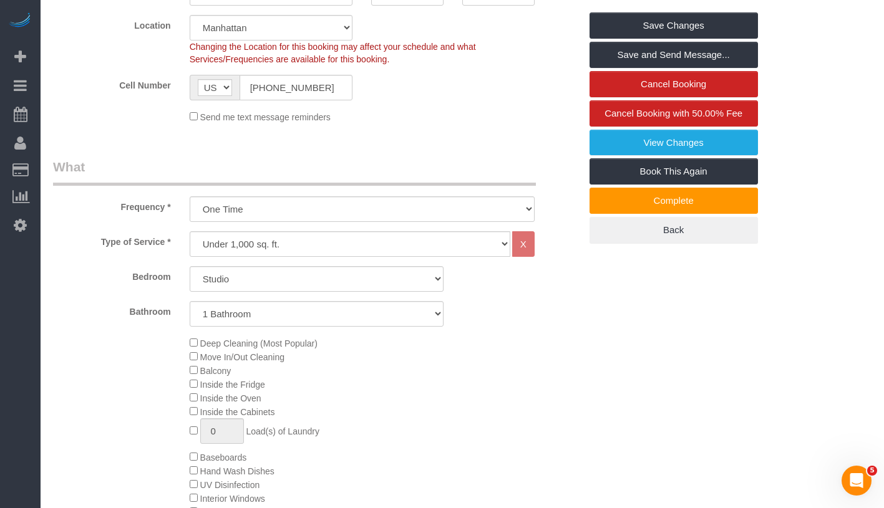
scroll to position [0, 0]
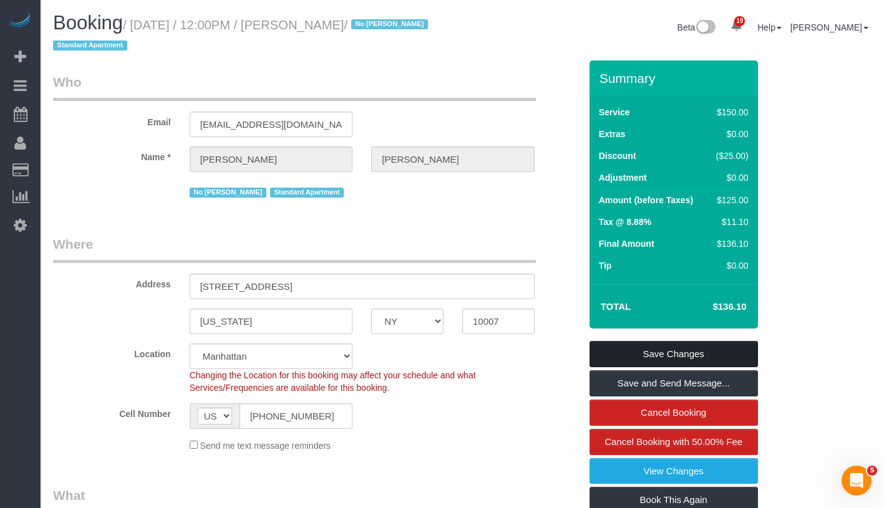
click at [737, 351] on link "Save Changes" at bounding box center [673, 354] width 168 height 26
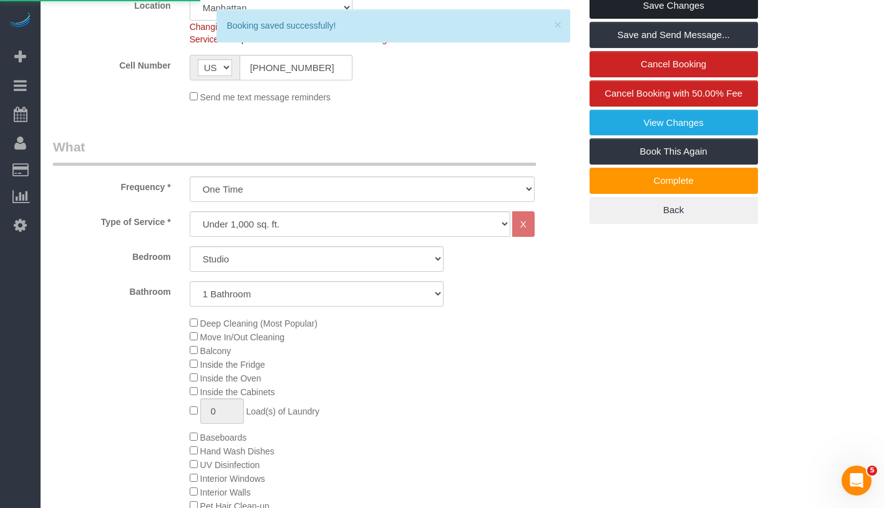
scroll to position [359, 0]
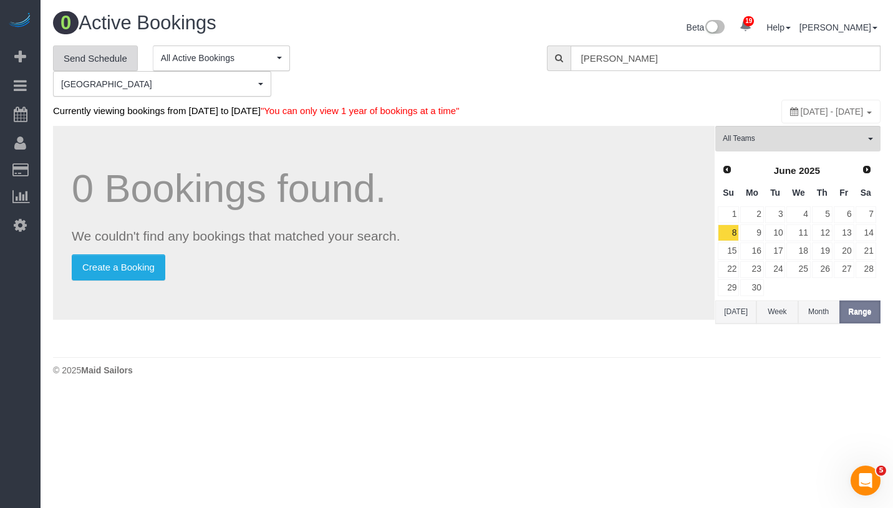
click at [101, 54] on link "Send Schedule" at bounding box center [95, 59] width 85 height 26
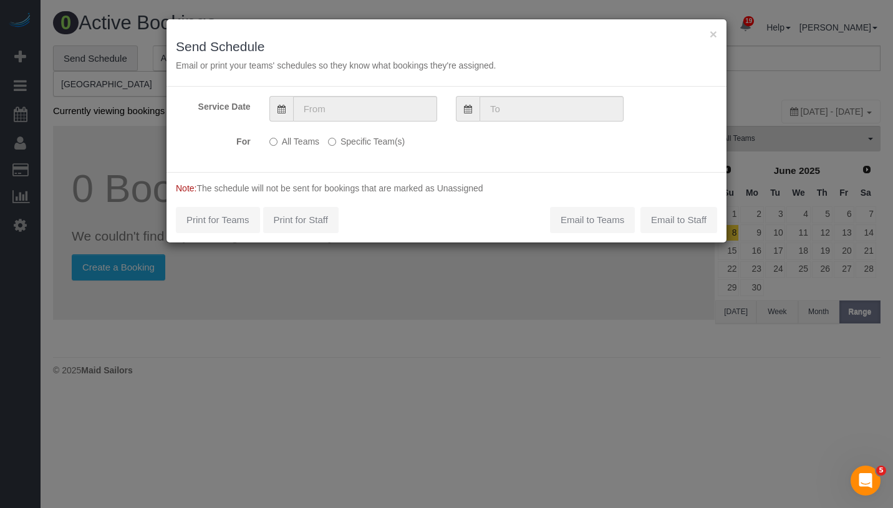
click at [348, 140] on label "Specific Team(s)" at bounding box center [366, 139] width 77 height 17
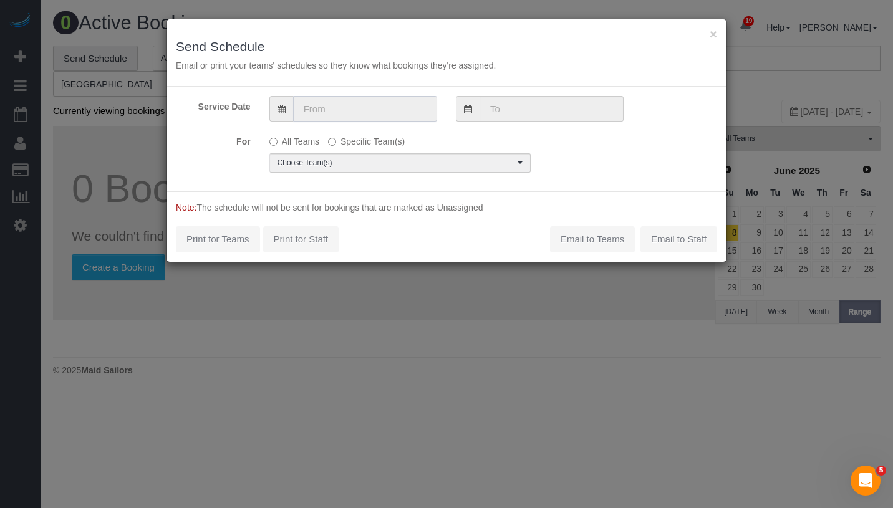
click at [393, 104] on input "text" at bounding box center [365, 109] width 144 height 26
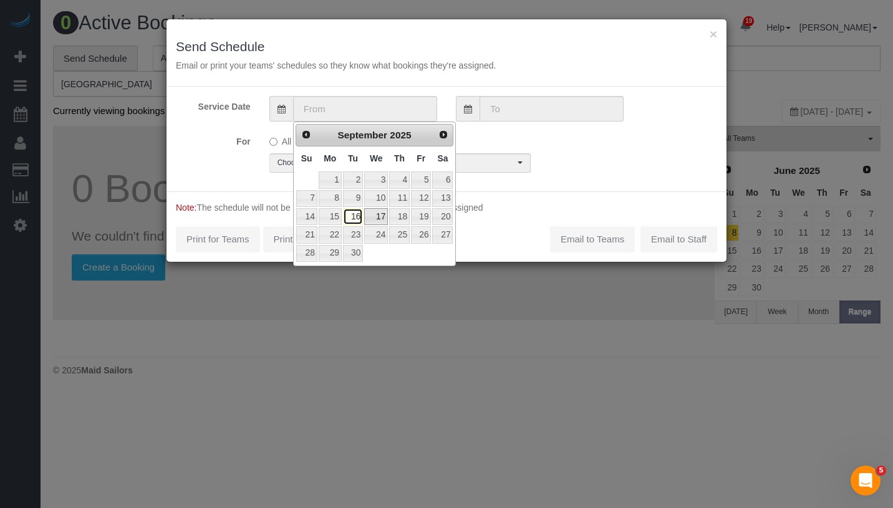
click at [344, 219] on link "16" at bounding box center [353, 216] width 20 height 17
type input "09/16/2025"
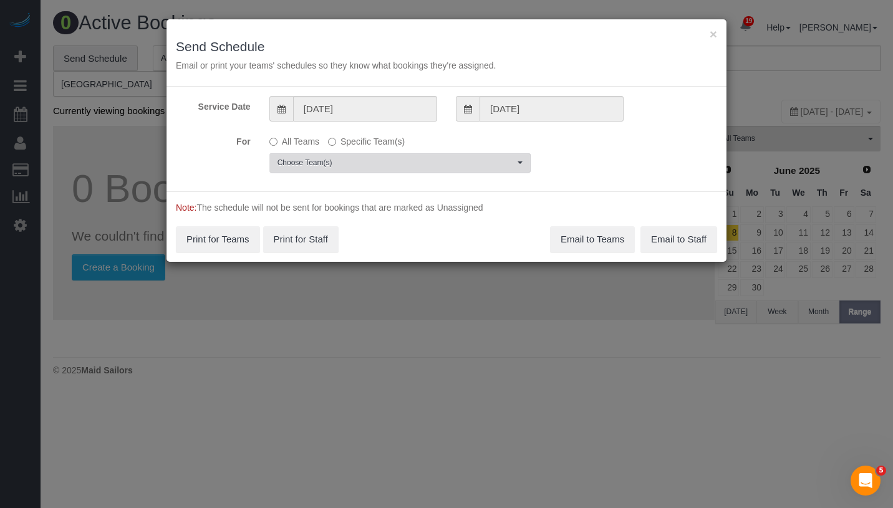
click at [394, 167] on span "Choose Team(s)" at bounding box center [396, 163] width 237 height 11
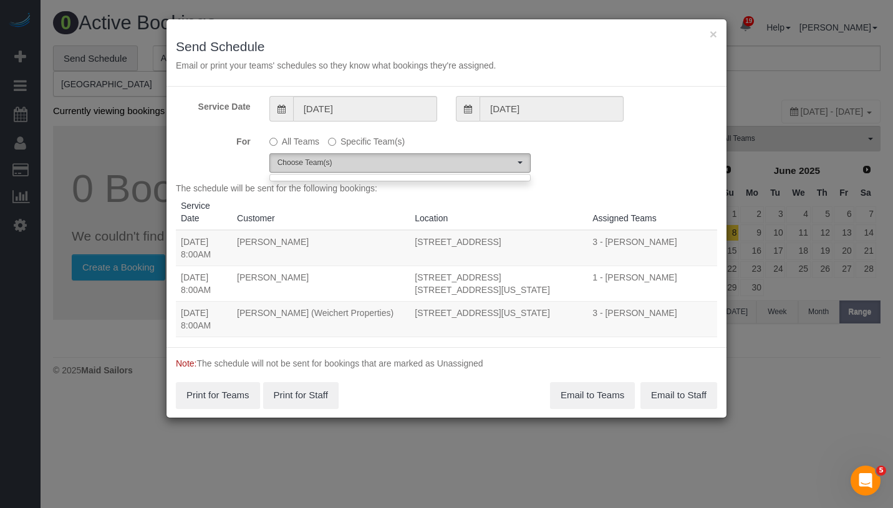
click at [394, 163] on span "Choose Team(s)" at bounding box center [396, 163] width 237 height 11
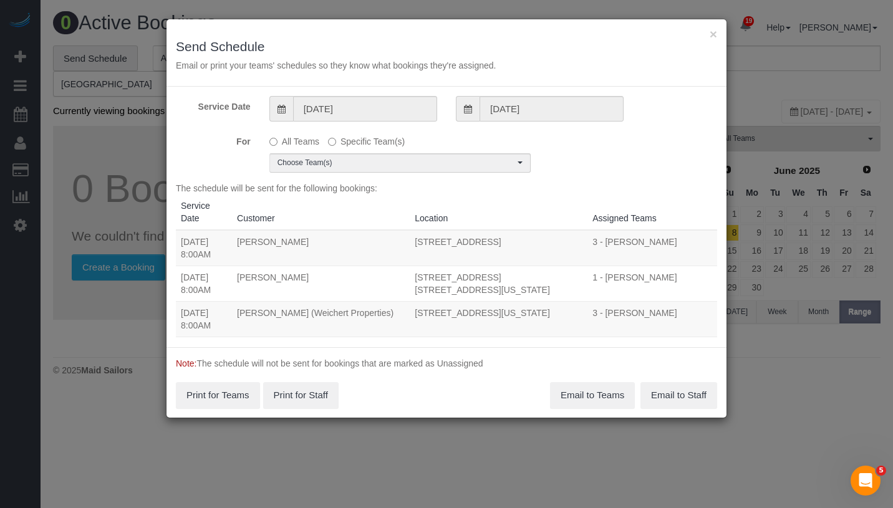
click at [611, 143] on div "For All Teams Specific Team(s) Choose Team(s)" at bounding box center [447, 152] width 560 height 42
click at [415, 158] on span "Choose Team(s)" at bounding box center [396, 163] width 237 height 11
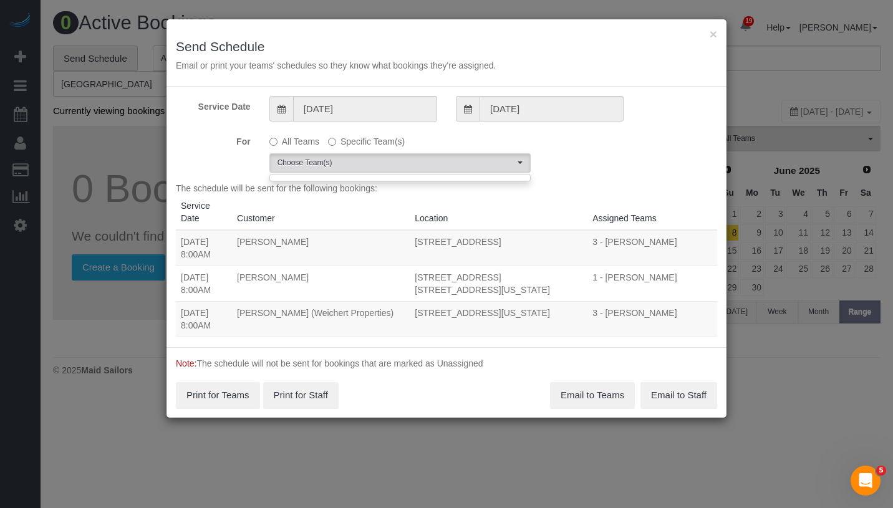
click at [669, 147] on div "For All Teams Specific Team(s) Choose Team(s)" at bounding box center [447, 152] width 560 height 42
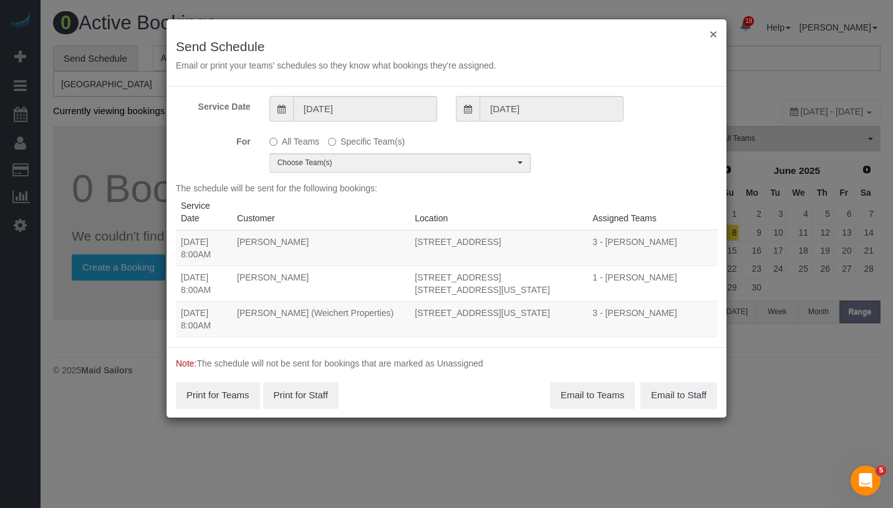
click at [712, 29] on button "×" at bounding box center [713, 33] width 7 height 13
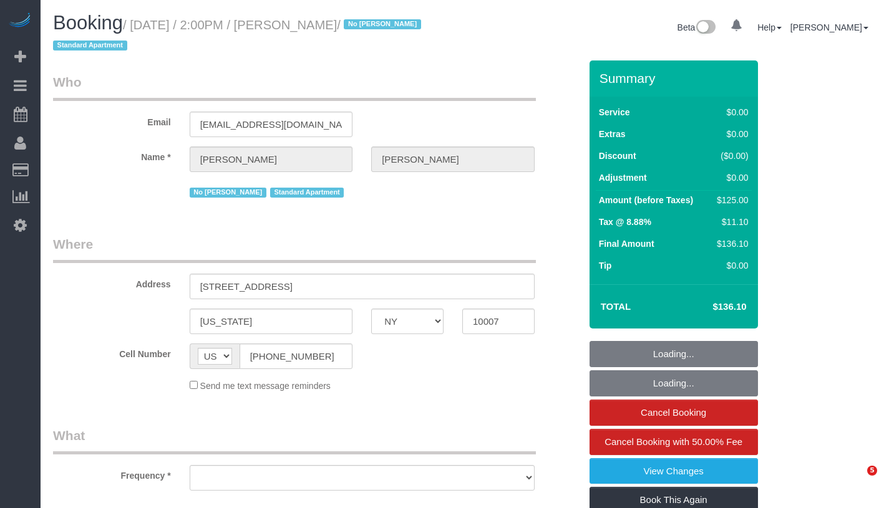
select select "NY"
select select "object:820"
select select "number:60"
select select "number:72"
select select "number:15"
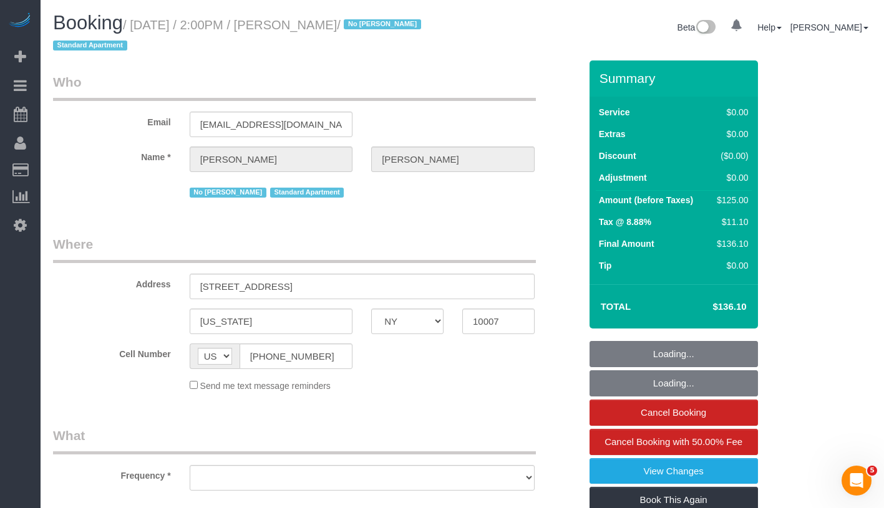
select select "number:5"
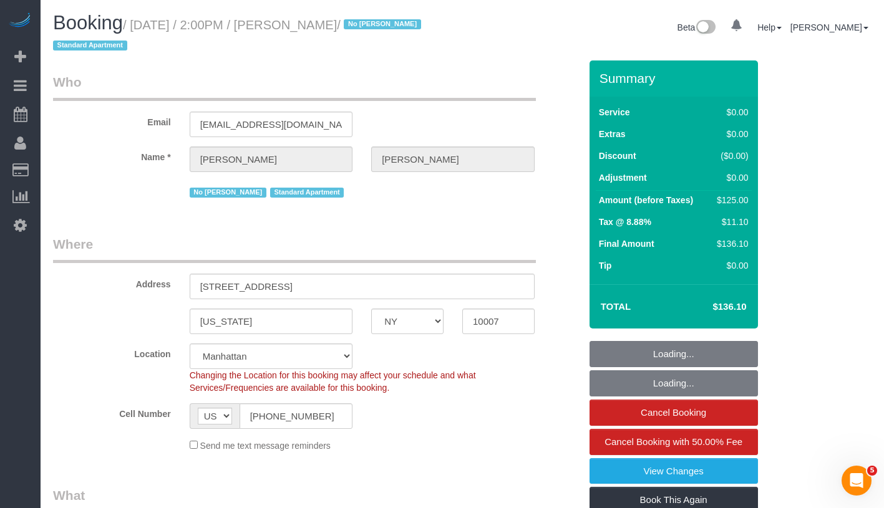
select select "string:stripe-pm_1S7BIe4VGloSiKo7JrzdxB2T"
select select "object:971"
select select "spot1"
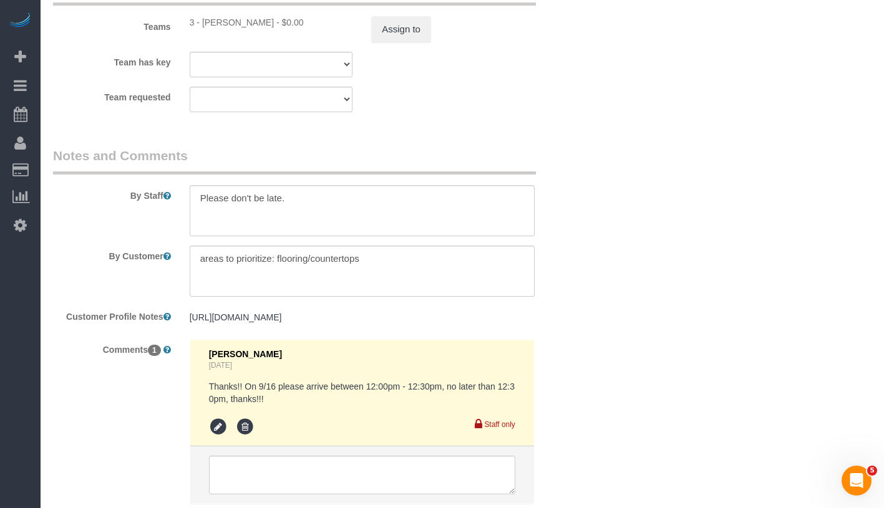
scroll to position [1711, 0]
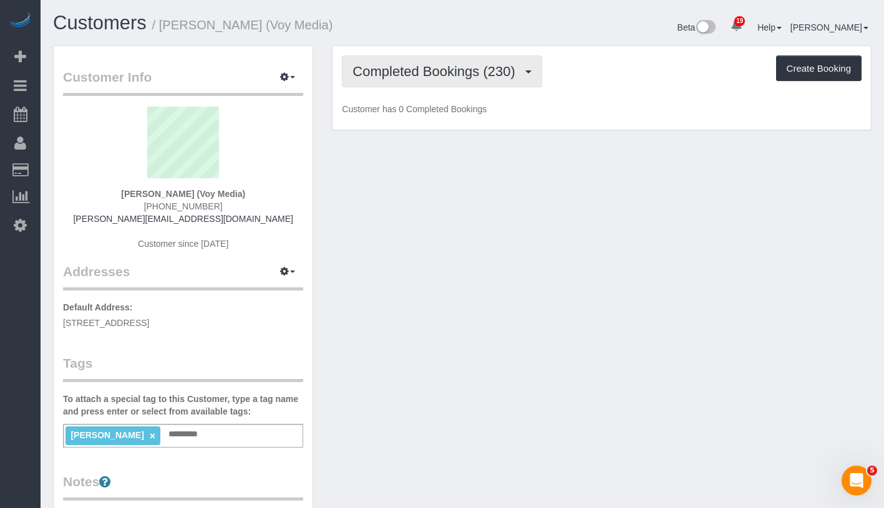
click at [467, 77] on span "Completed Bookings (230)" at bounding box center [436, 72] width 168 height 16
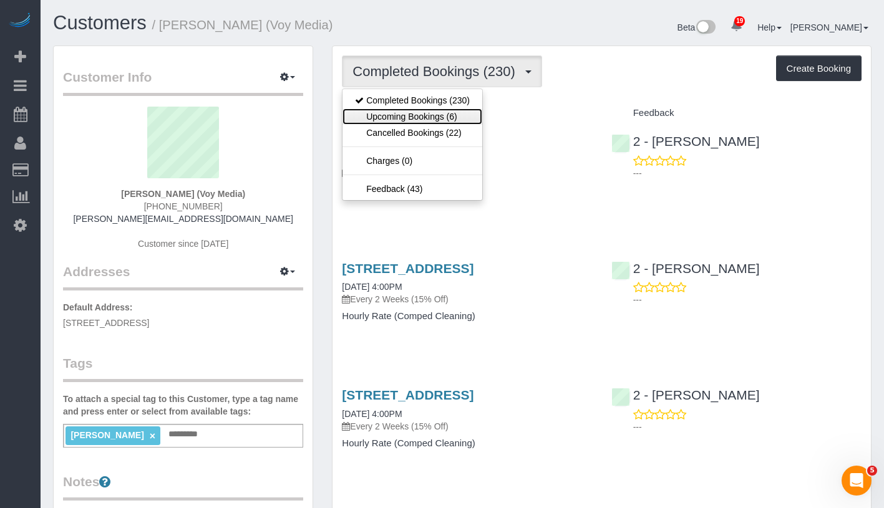
click at [453, 115] on link "Upcoming Bookings (6)" at bounding box center [412, 117] width 140 height 16
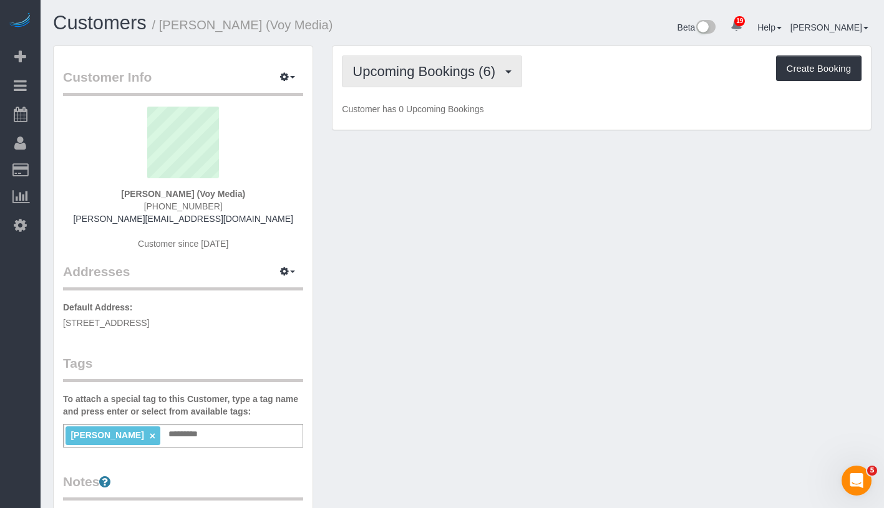
click at [473, 76] on span "Upcoming Bookings (6)" at bounding box center [426, 72] width 149 height 16
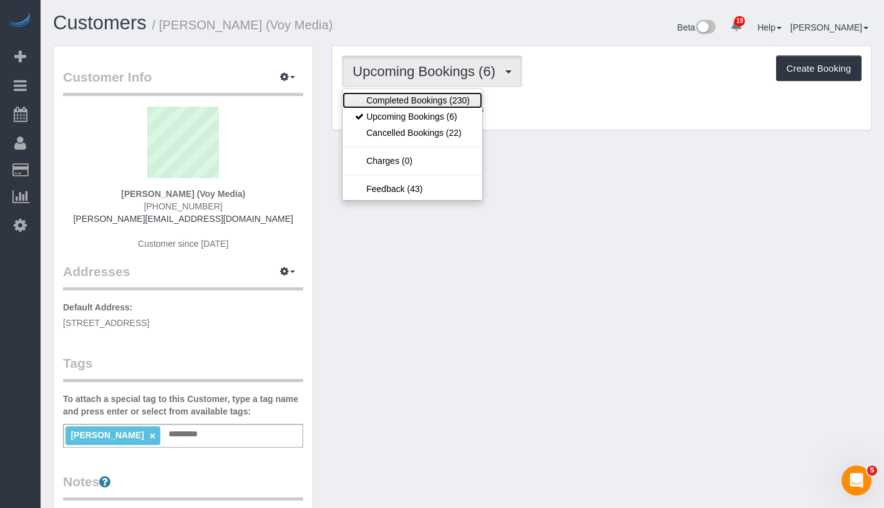
click at [457, 97] on link "Completed Bookings (230)" at bounding box center [412, 100] width 140 height 16
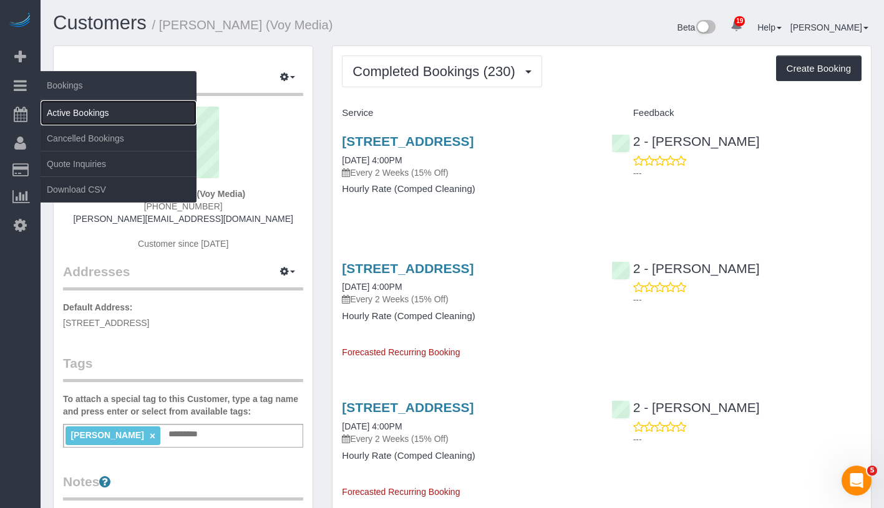
click at [95, 107] on link "Active Bookings" at bounding box center [119, 112] width 156 height 25
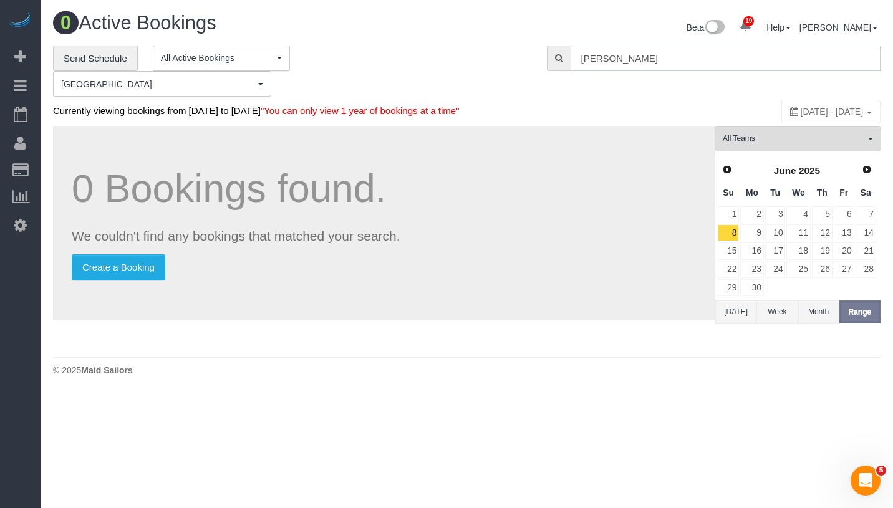
click at [730, 68] on input "[PERSON_NAME]" at bounding box center [726, 59] width 310 height 26
paste input "[PERSON_NAME]"
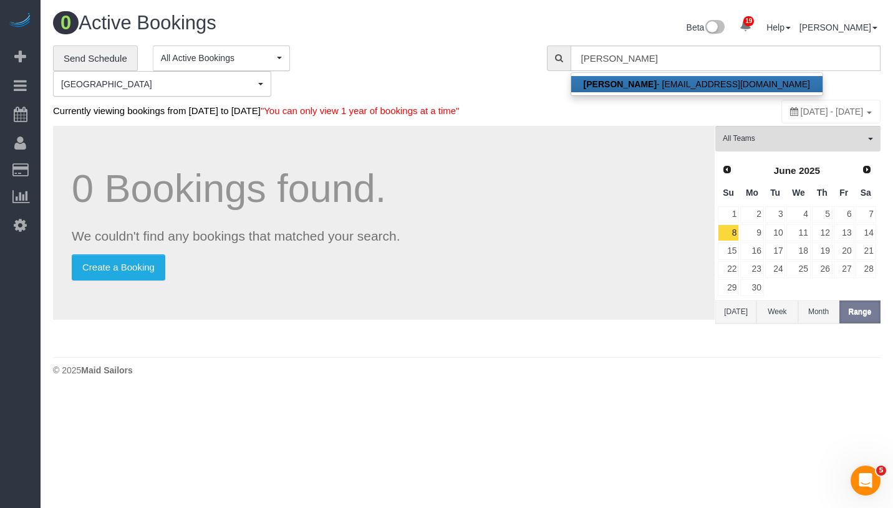
click at [728, 81] on link "[PERSON_NAME] - [EMAIL_ADDRESS][DOMAIN_NAME]" at bounding box center [696, 84] width 251 height 16
type input "[EMAIL_ADDRESS][DOMAIN_NAME]"
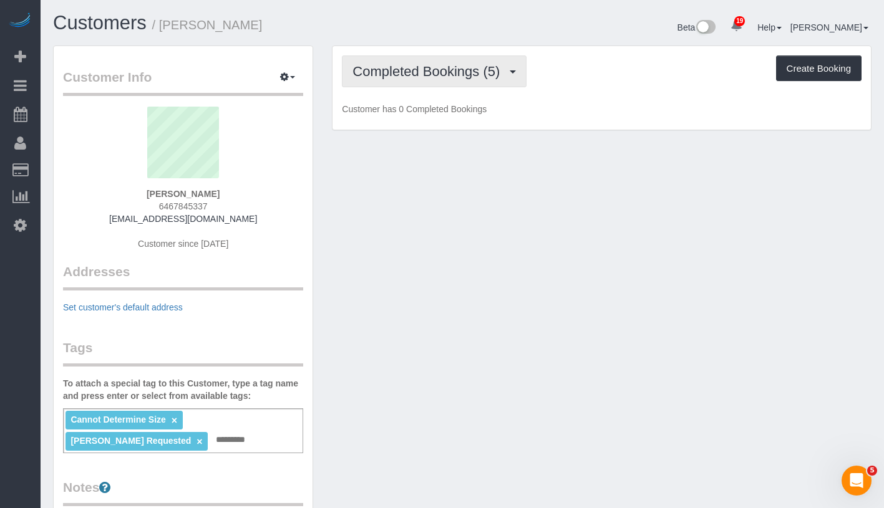
click at [449, 64] on span "Completed Bookings (5)" at bounding box center [428, 72] width 153 height 16
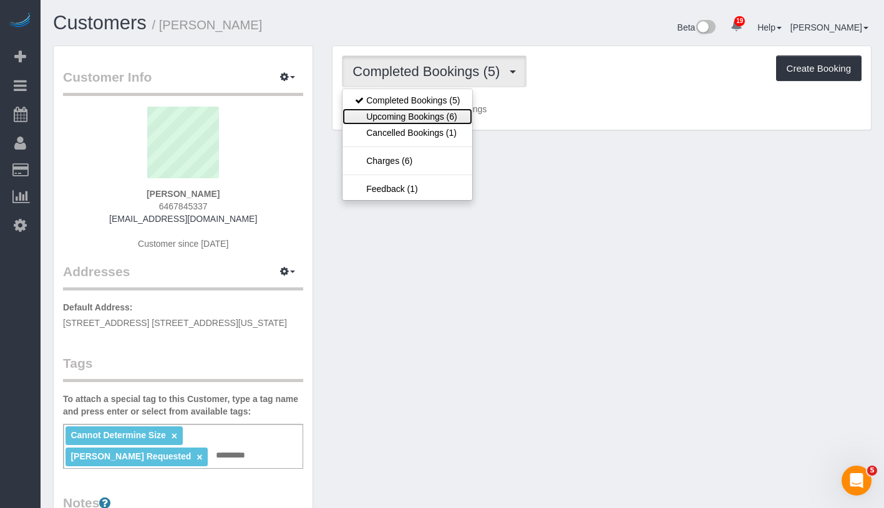
click at [442, 115] on link "Upcoming Bookings (6)" at bounding box center [407, 117] width 130 height 16
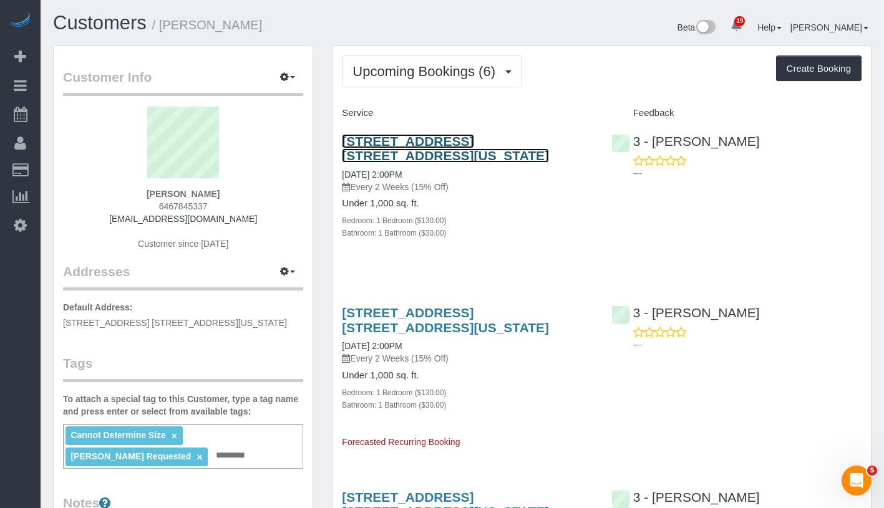
click at [463, 139] on link "[STREET_ADDRESS] [STREET_ADDRESS][US_STATE]" at bounding box center [445, 148] width 207 height 29
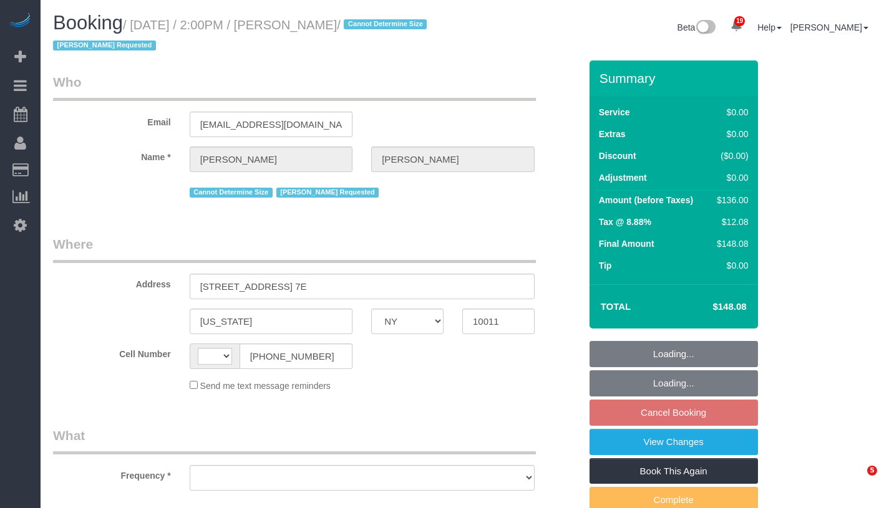
select select "NY"
select select "string:[GEOGRAPHIC_DATA]"
select select "object:548"
select select "spot7"
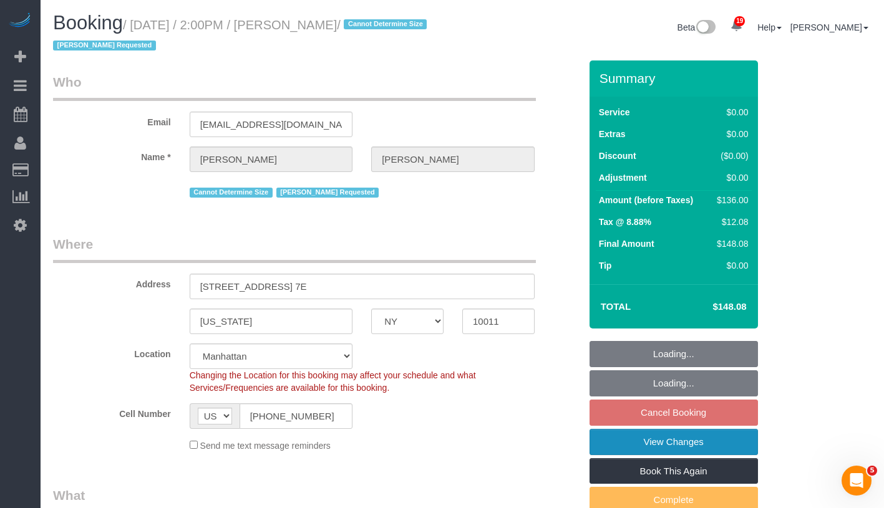
select select "string:stripe-pm_1Rahpi4VGloSiKo76oQIhPTl"
select select "number:89"
select select "number:90"
select select "number:15"
select select "number:7"
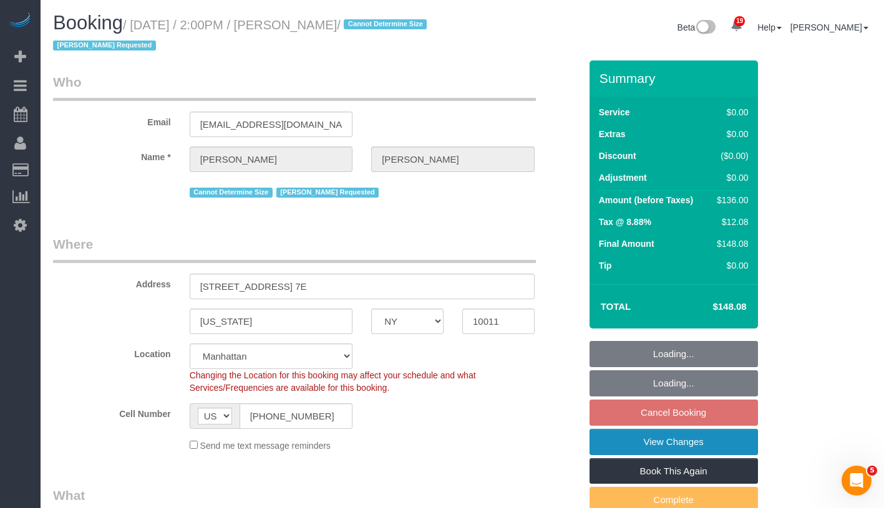
select select "1"
click at [730, 439] on link "View Changes" at bounding box center [673, 442] width 168 height 26
select select "object:1530"
select select "1"
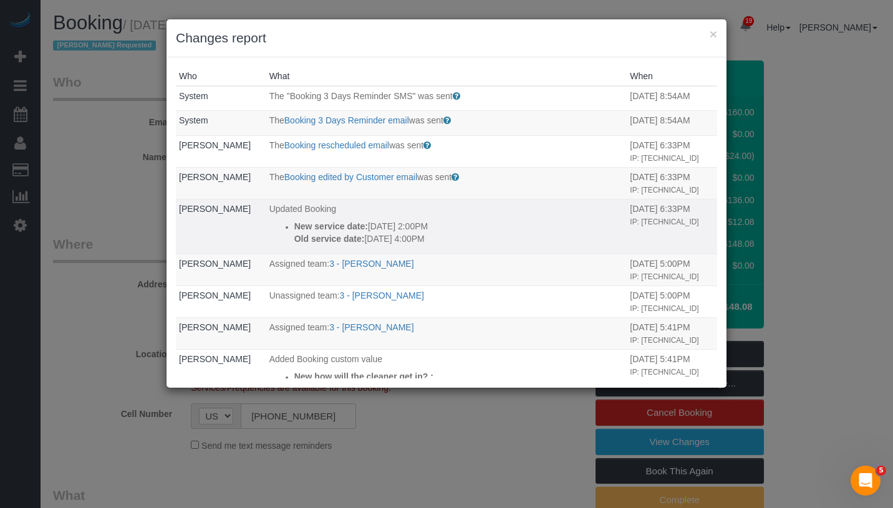
drag, startPoint x: 282, startPoint y: 218, endPoint x: 453, endPoint y: 239, distance: 172.8
click at [453, 239] on td "Updated Booking New service date: 09/19/2025 2:00PM Old service date: 09/19/202…" at bounding box center [446, 226] width 361 height 55
copy div "New service date: 09/19/2025 2:00PM Old service date: 09/19/2025 4:00PM"
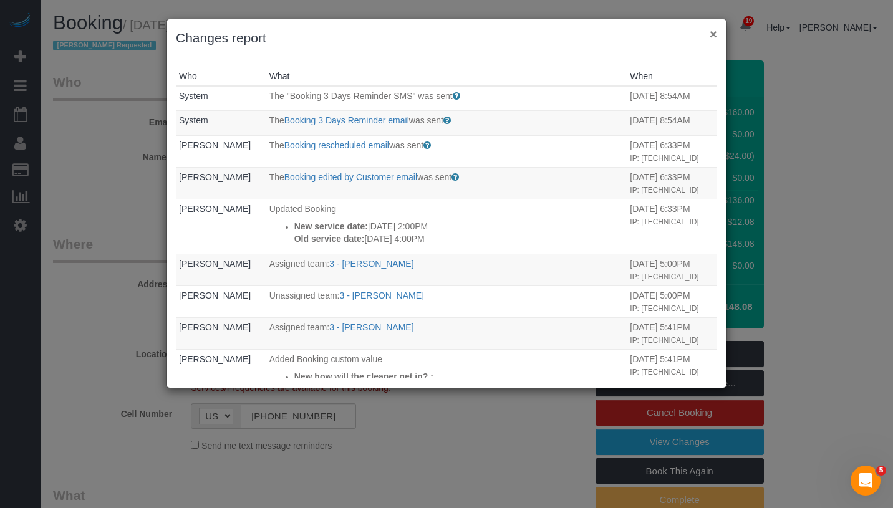
click at [714, 33] on button "×" at bounding box center [713, 33] width 7 height 13
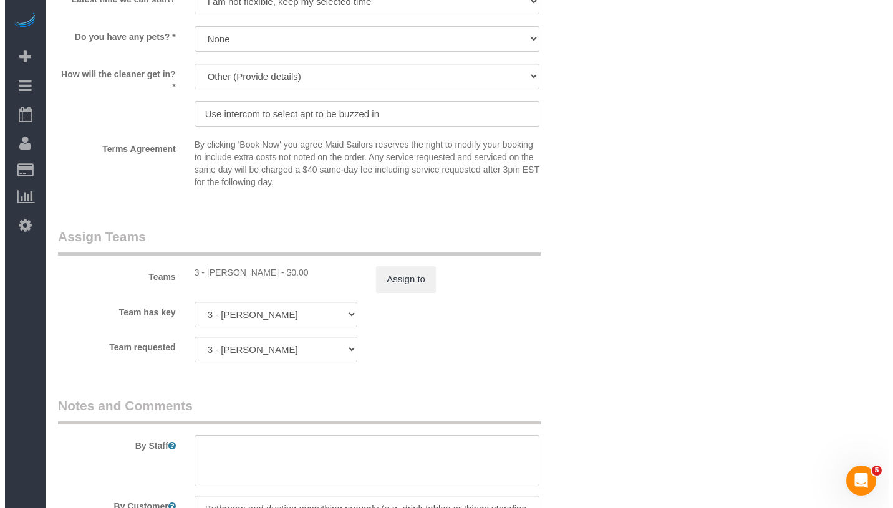
scroll to position [1624, 0]
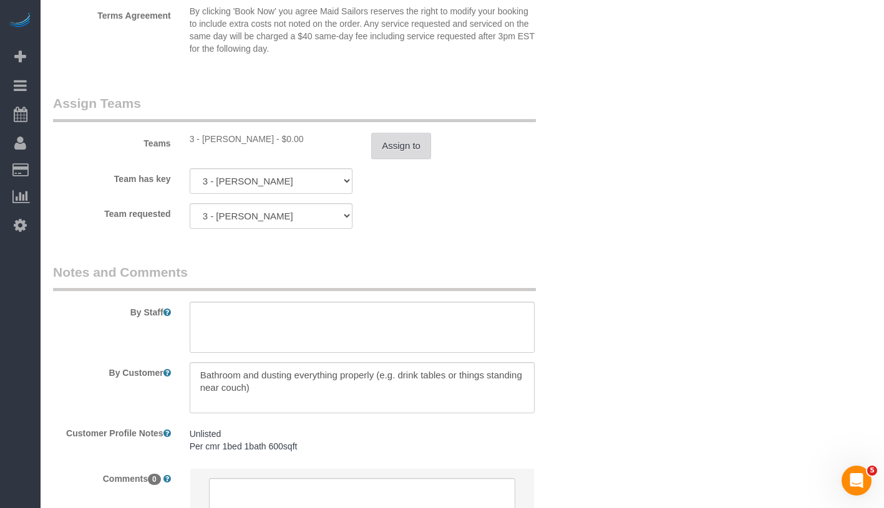
click at [395, 151] on button "Assign to" at bounding box center [401, 146] width 60 height 26
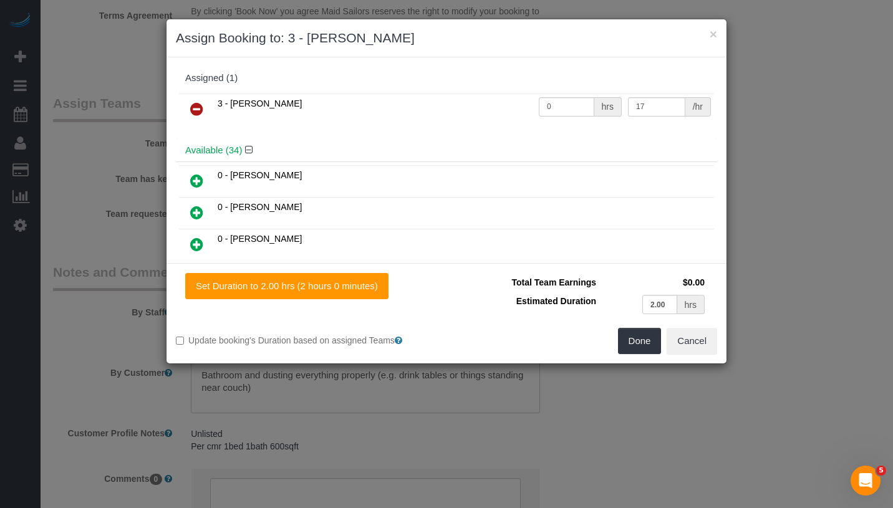
click at [198, 109] on icon at bounding box center [196, 109] width 13 height 15
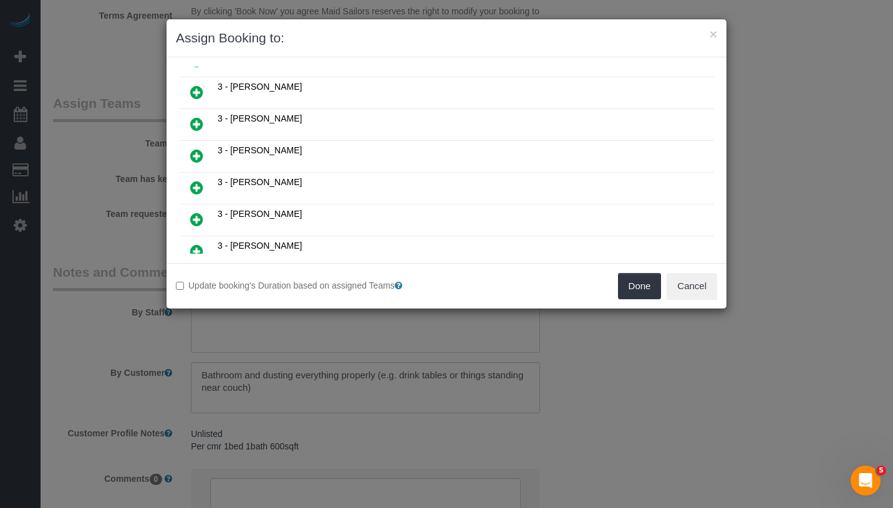
scroll to position [909, 0]
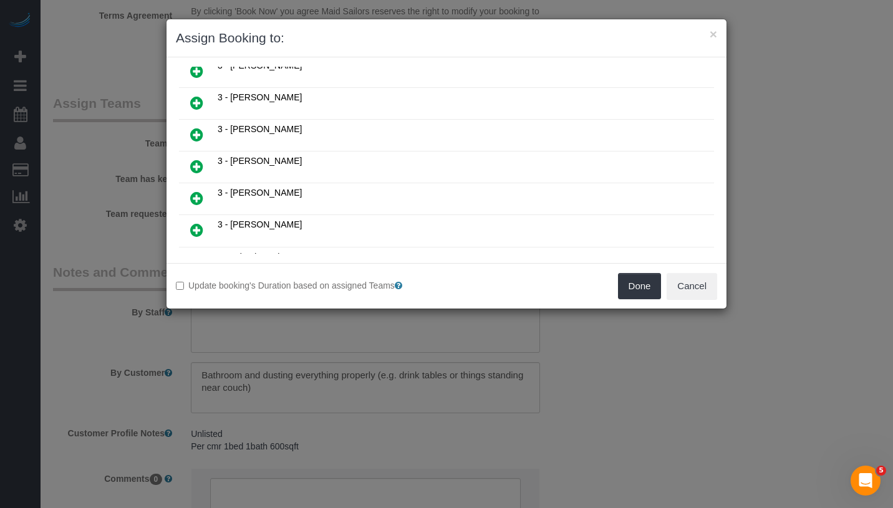
click at [197, 223] on icon at bounding box center [196, 230] width 13 height 15
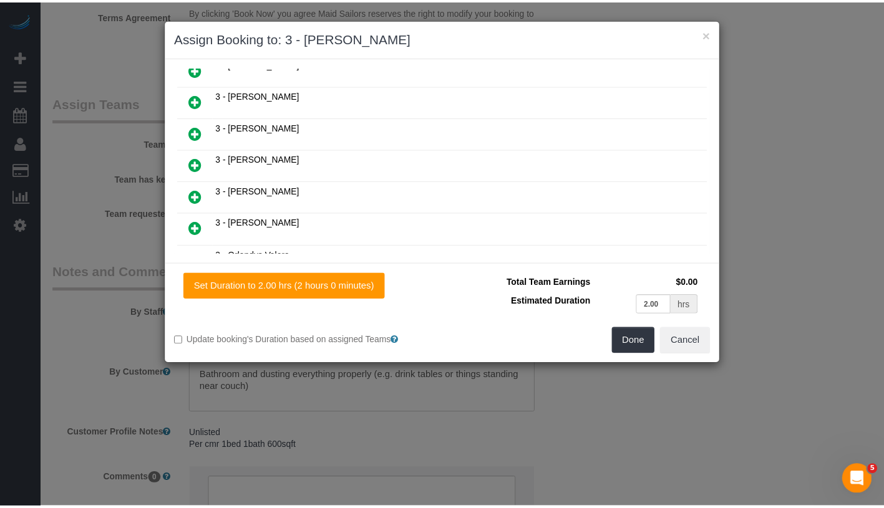
scroll to position [938, 0]
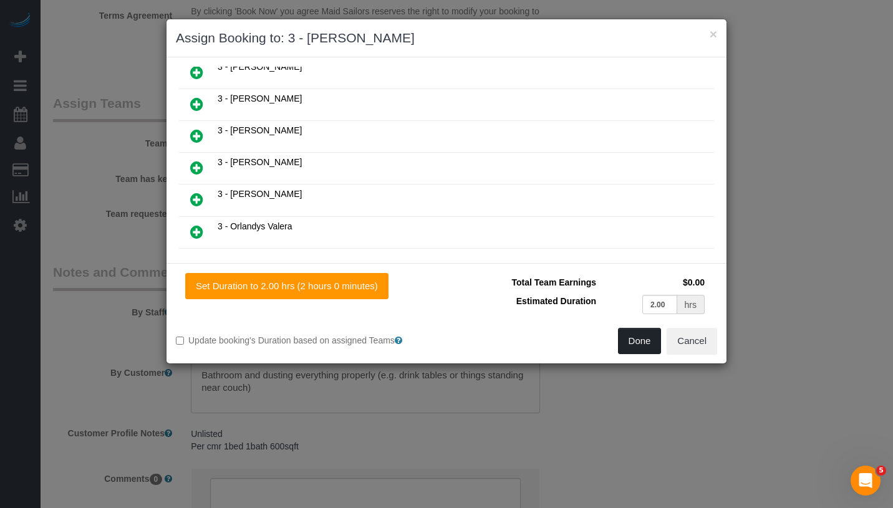
click at [636, 346] on button "Done" at bounding box center [640, 341] width 44 height 26
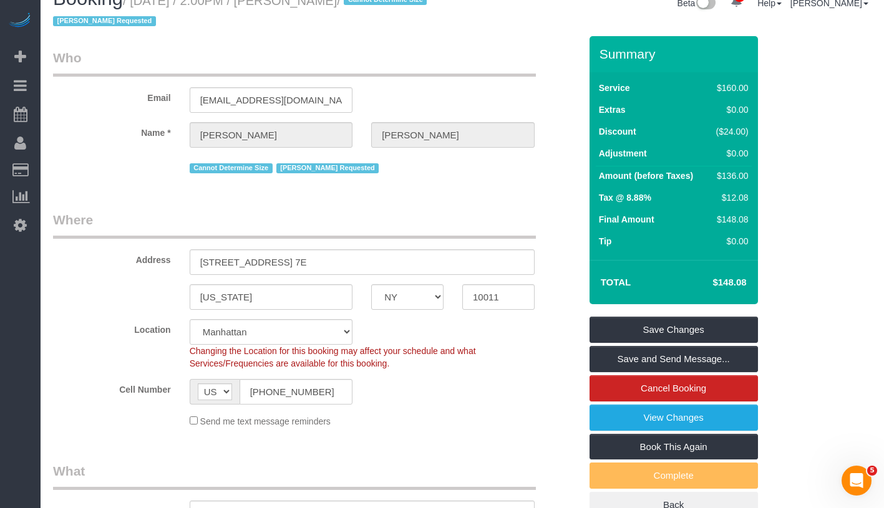
scroll to position [0, 0]
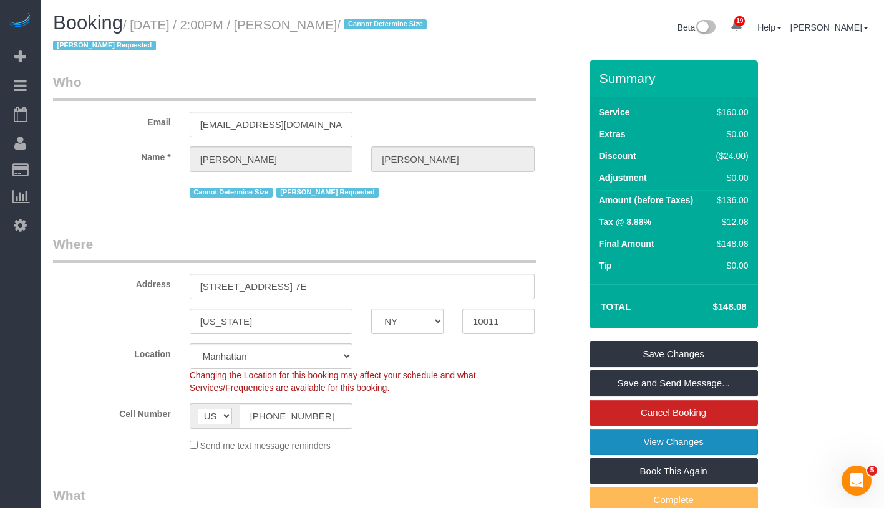
click at [715, 451] on link "View Changes" at bounding box center [673, 442] width 168 height 26
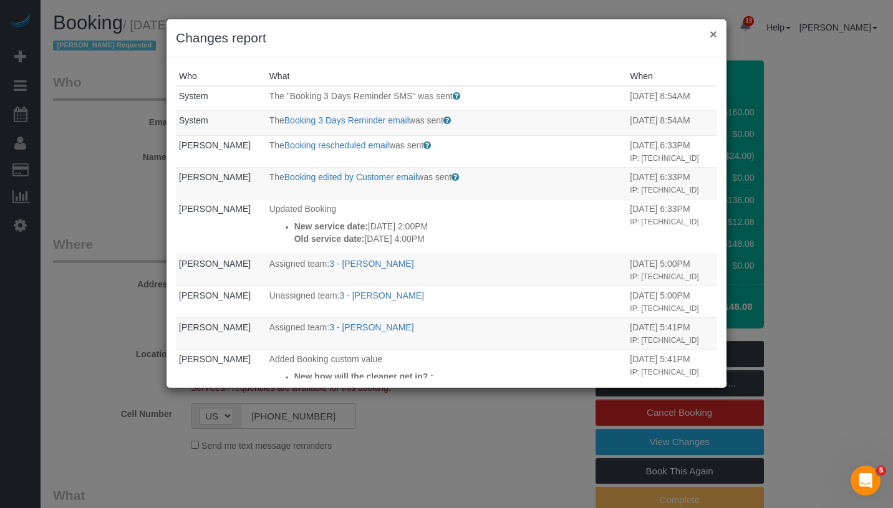
click at [710, 39] on button "×" at bounding box center [713, 33] width 7 height 13
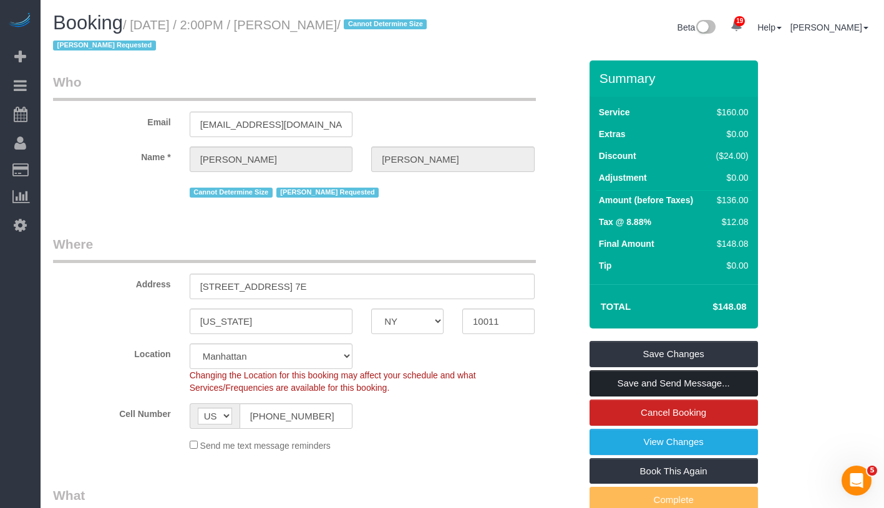
click at [705, 386] on link "Save and Send Message..." at bounding box center [673, 384] width 168 height 26
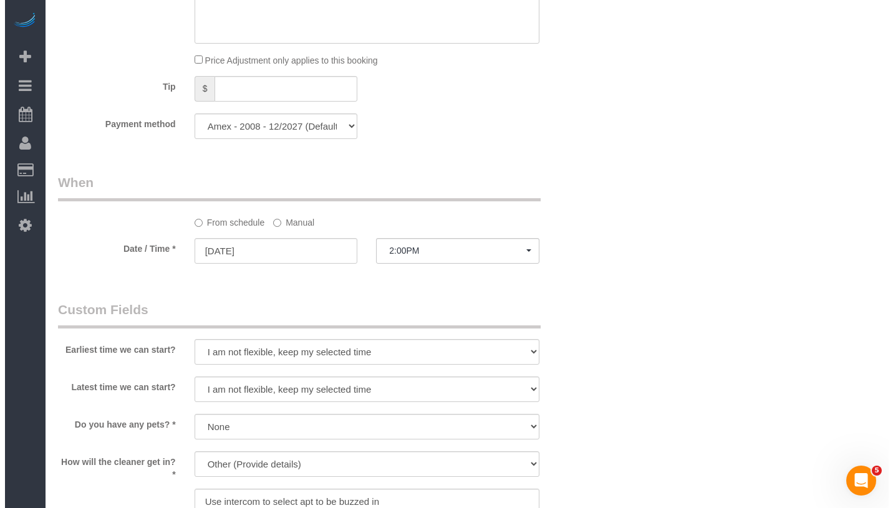
scroll to position [1217, 0]
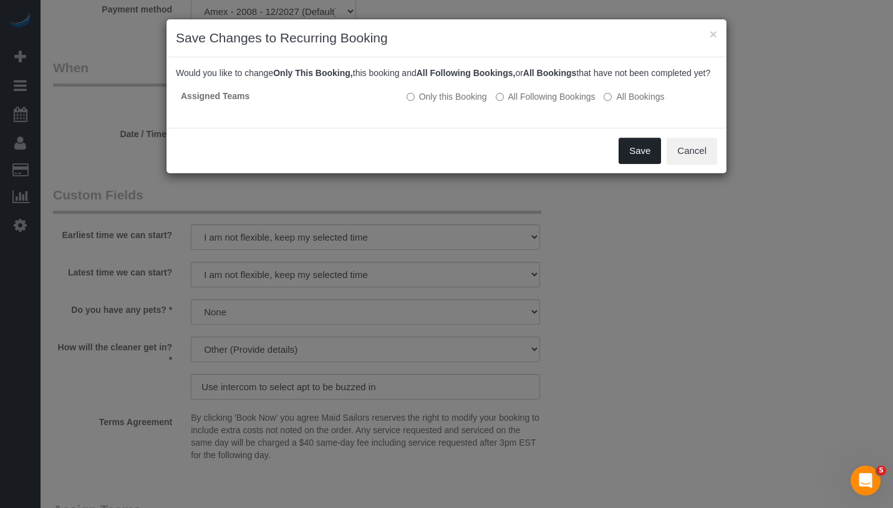
click at [649, 164] on button "Save" at bounding box center [640, 151] width 42 height 26
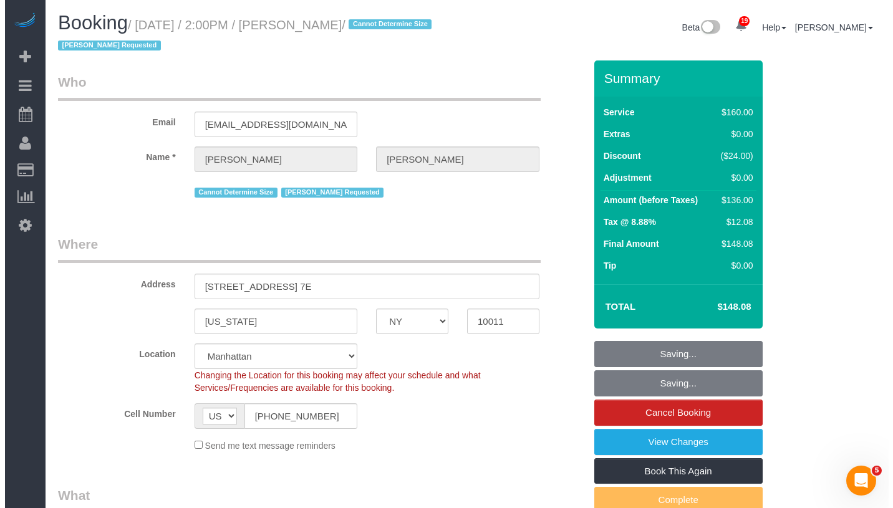
scroll to position [0, 0]
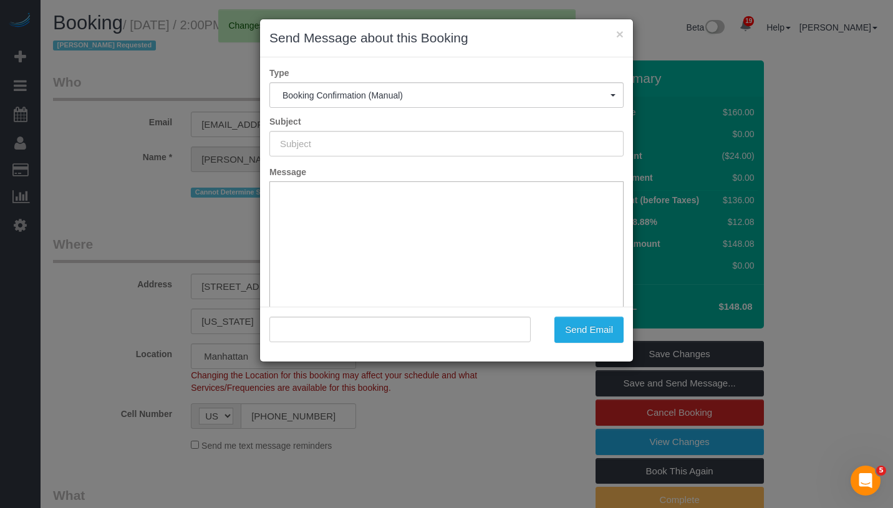
type input "Cleaning Confirmed for 09/19/2025 at 2:00pm"
type input ""Marie Conteh" <mconteh1981@gmail.com>"
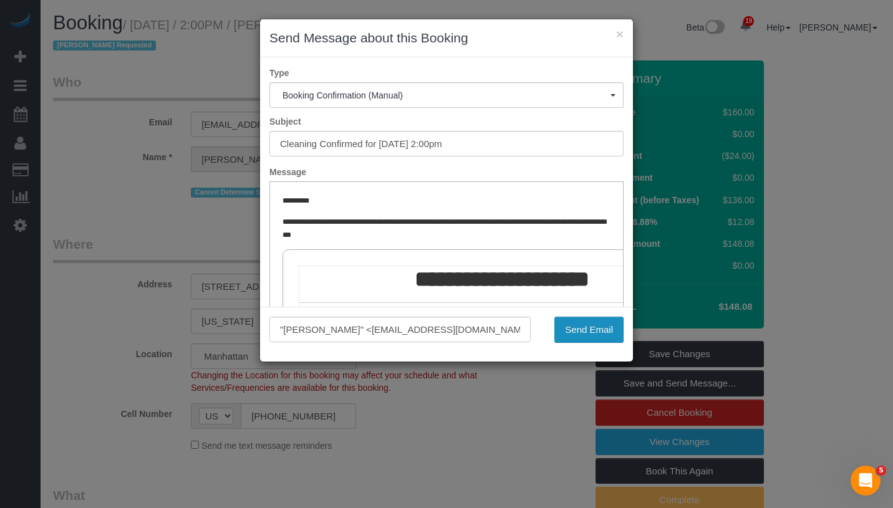
click at [582, 334] on button "Send Email" at bounding box center [589, 330] width 69 height 26
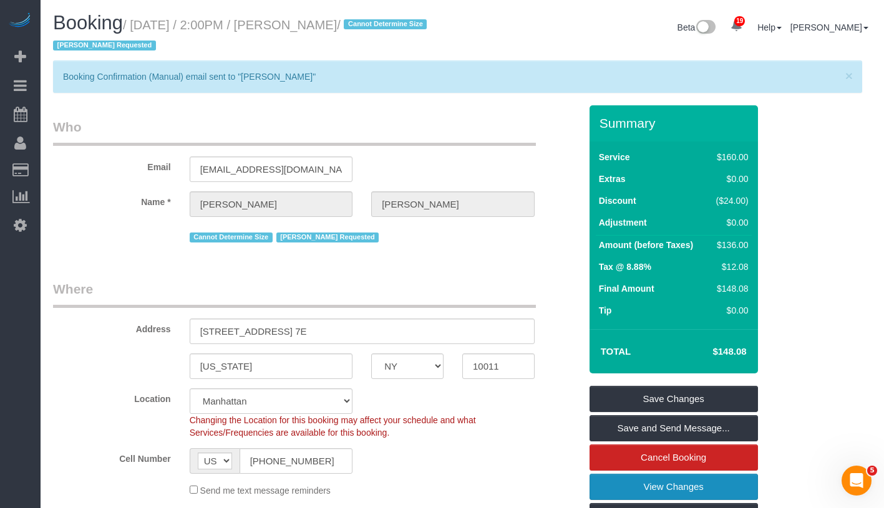
click at [724, 491] on link "View Changes" at bounding box center [673, 487] width 168 height 26
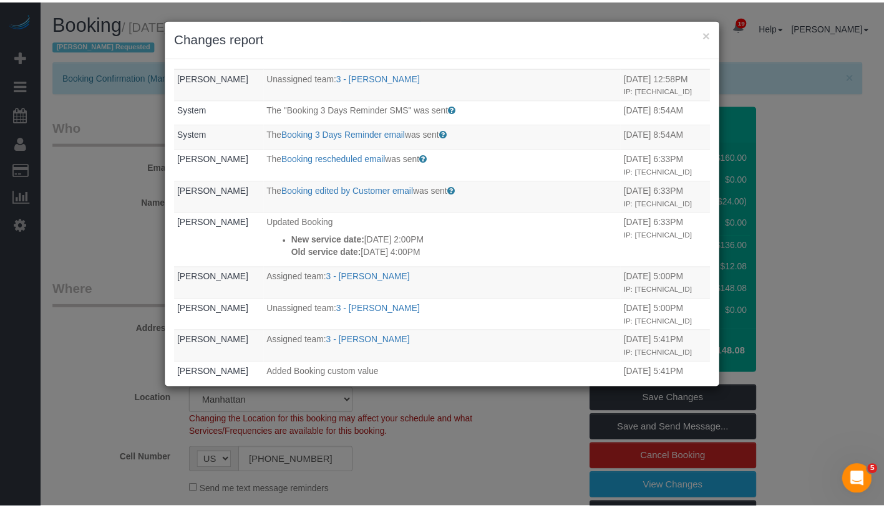
scroll to position [142, 0]
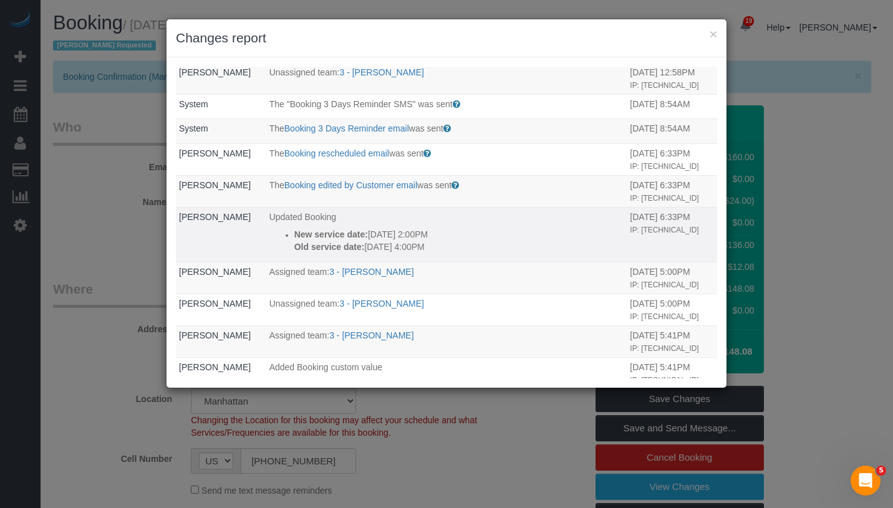
drag, startPoint x: 282, startPoint y: 271, endPoint x: 457, endPoint y: 291, distance: 175.9
click at [457, 262] on td "Updated Booking New service date: 09/19/2025 2:00PM Old service date: 09/19/202…" at bounding box center [446, 234] width 361 height 55
copy div "New service date: 09/19/2025 2:00PM Old service date: 09/19/2025 4:00PM"
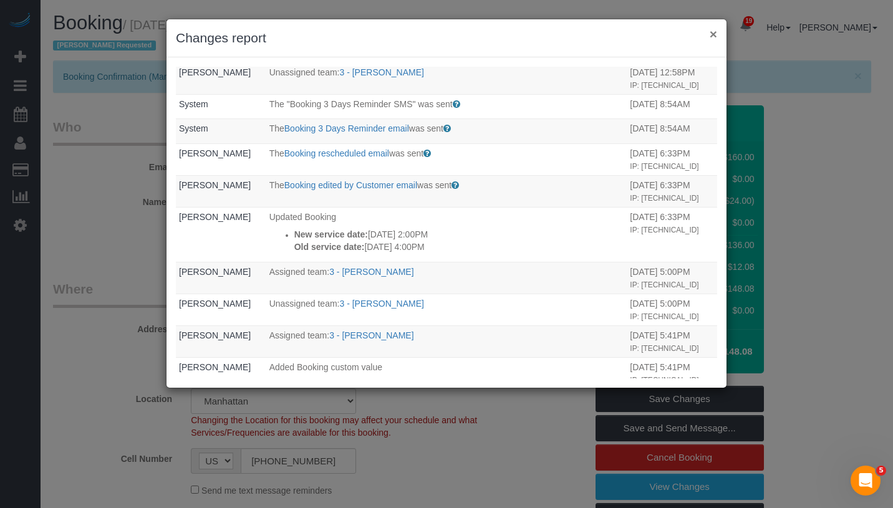
click at [712, 35] on button "×" at bounding box center [713, 33] width 7 height 13
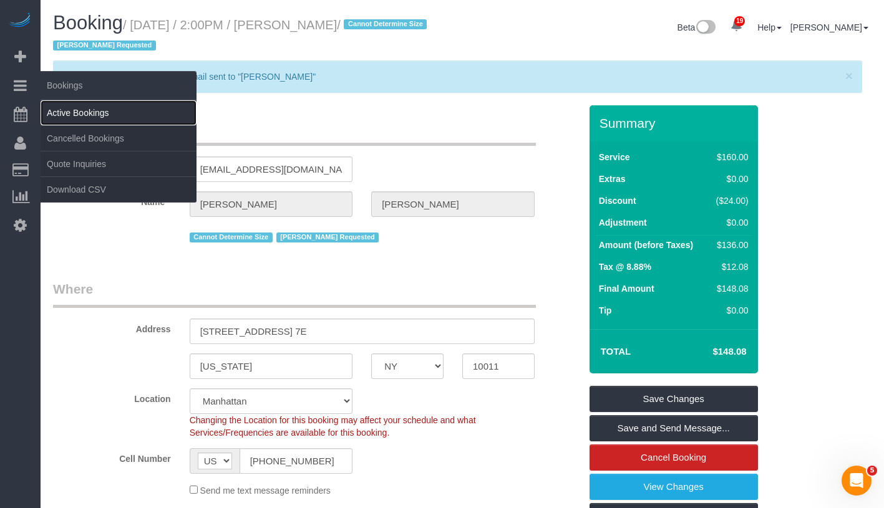
click at [95, 114] on link "Active Bookings" at bounding box center [119, 112] width 156 height 25
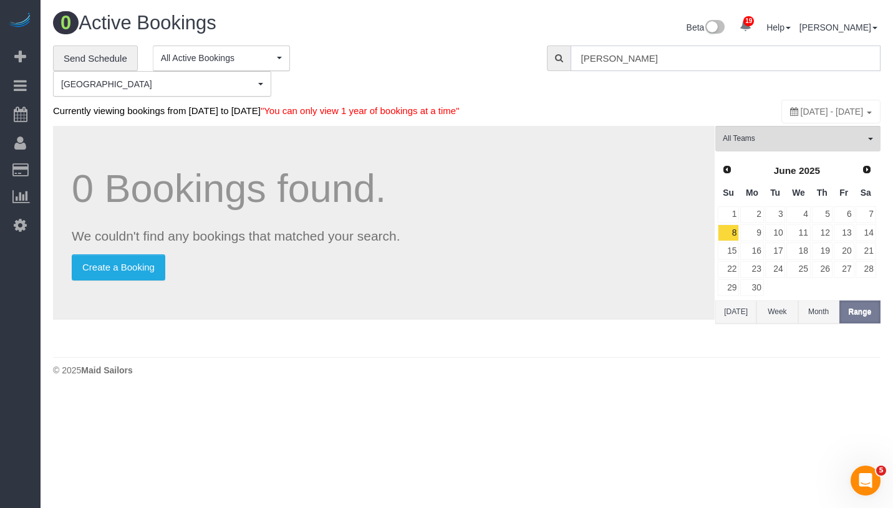
click at [708, 66] on input "Marie Conteh" at bounding box center [726, 59] width 310 height 26
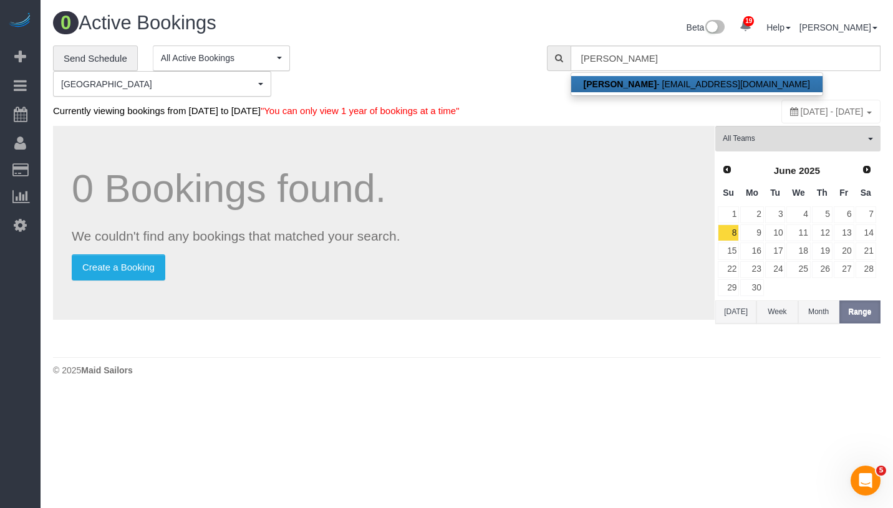
click at [651, 76] on link "Marie Conteh - mconteh1981@gmail.com" at bounding box center [696, 84] width 251 height 16
type input "mconteh1981@gmail.com"
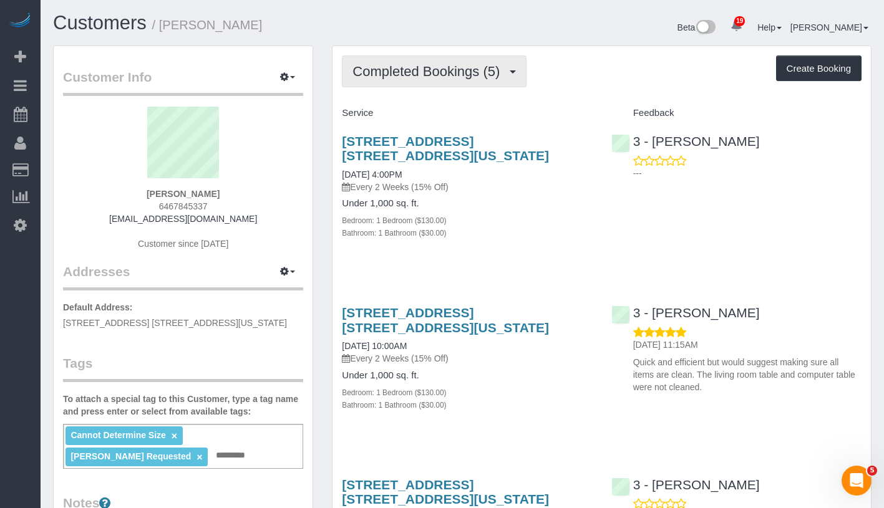
click at [449, 69] on span "Completed Bookings (5)" at bounding box center [428, 72] width 153 height 16
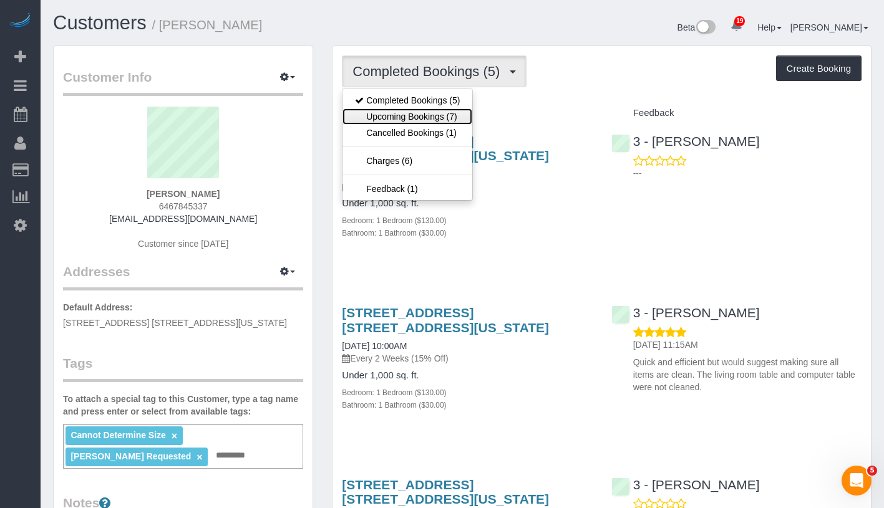
click at [434, 112] on link "Upcoming Bookings (7)" at bounding box center [407, 117] width 130 height 16
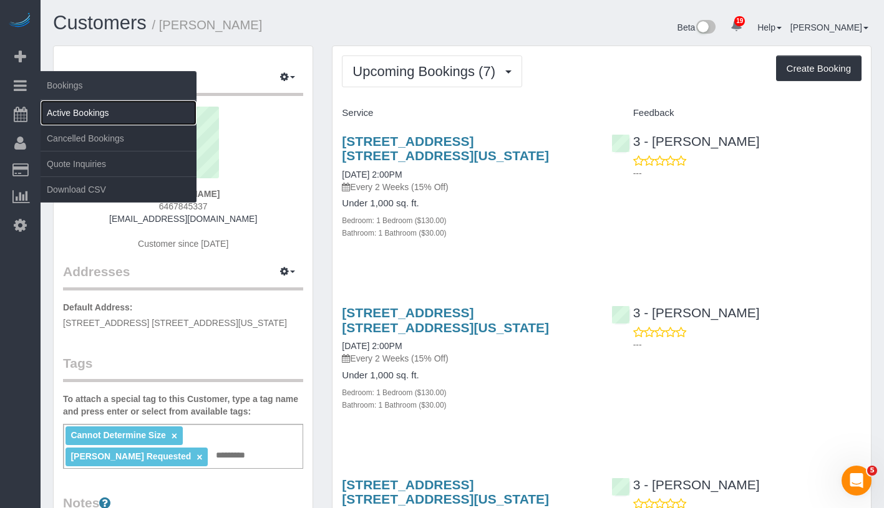
click at [87, 110] on link "Active Bookings" at bounding box center [119, 112] width 156 height 25
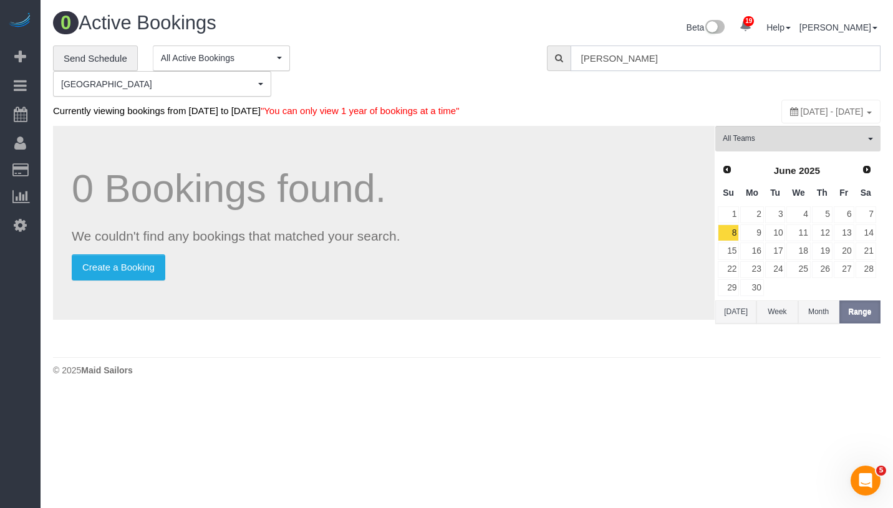
click at [725, 54] on input "Marie Conteh" at bounding box center [726, 59] width 310 height 26
paste input "Xavier Garcia"
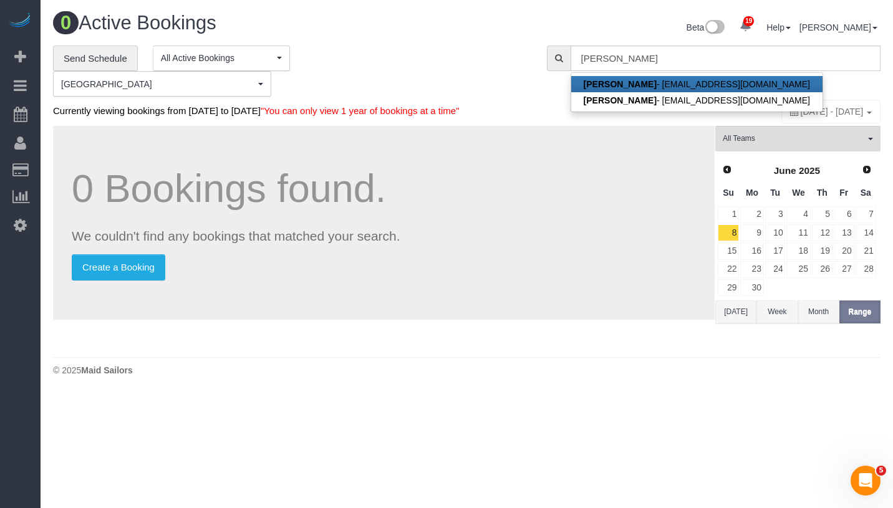
click at [718, 82] on link "Xavier Garcia - xgarcia@google.com" at bounding box center [696, 84] width 251 height 16
type input "xgarcia@google.com"
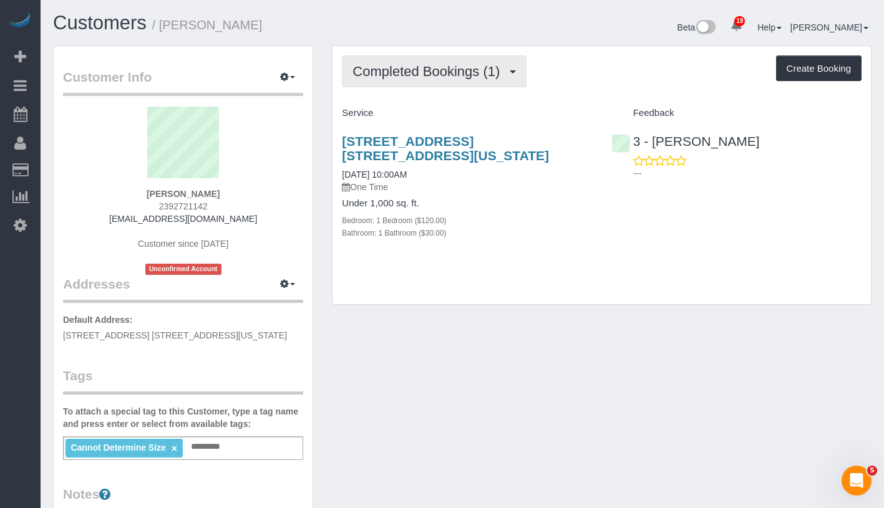
click at [422, 79] on button "Completed Bookings (1)" at bounding box center [434, 72] width 185 height 32
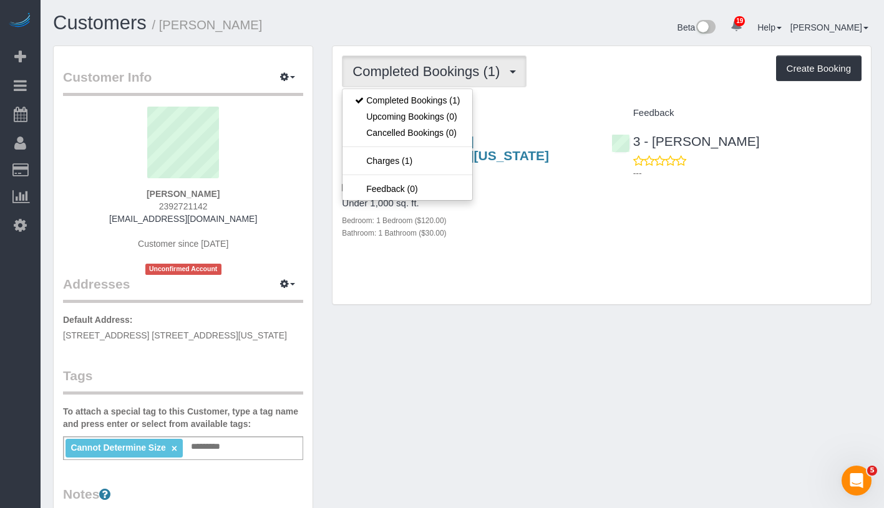
click at [586, 63] on div "Completed Bookings (1) Completed Bookings (1) Upcoming Bookings (0) Cancelled B…" at bounding box center [602, 72] width 520 height 32
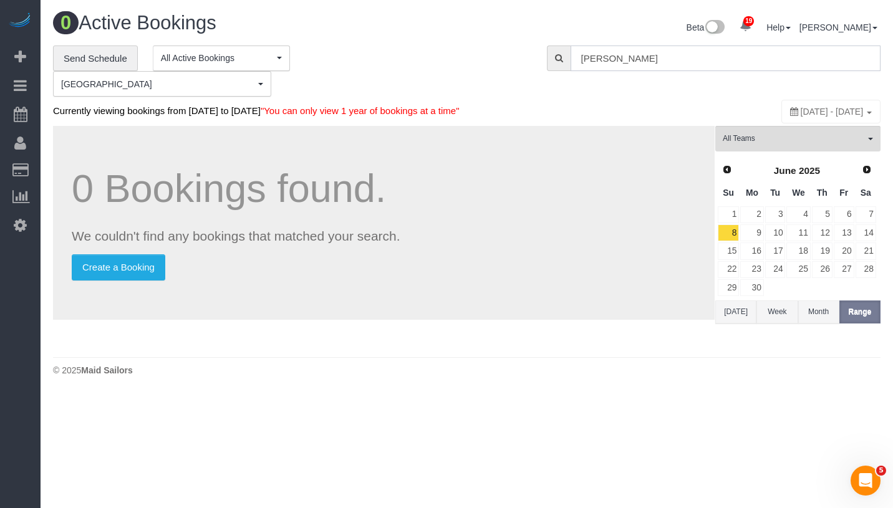
click at [642, 62] on input "Xavier Garcia" at bounding box center [726, 59] width 310 height 26
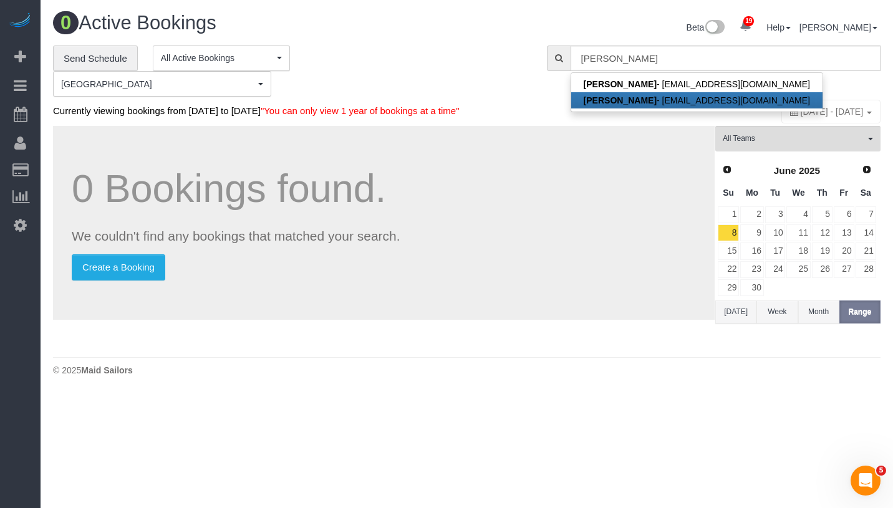
click at [643, 98] on link "Xavier Garcia - xgarcia238@gmail.com" at bounding box center [696, 100] width 251 height 16
type input "xgarcia238@gmail.com"
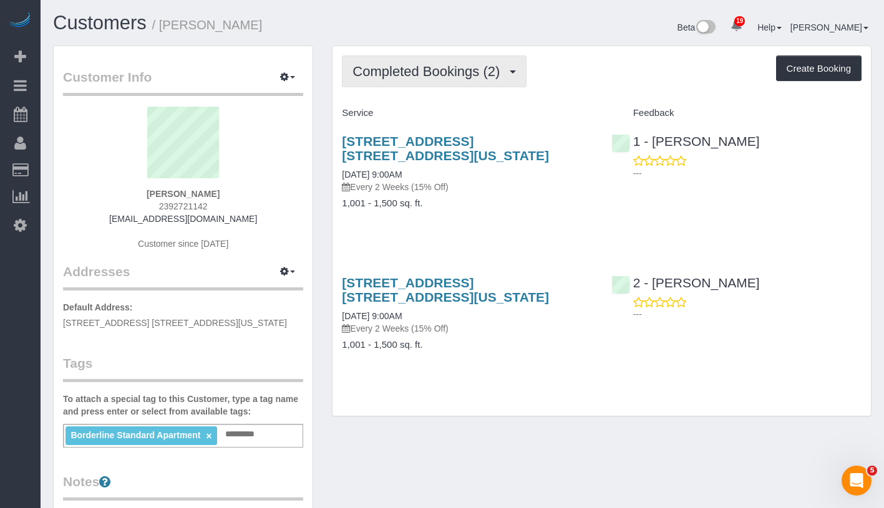
click at [446, 81] on button "Completed Bookings (2)" at bounding box center [434, 72] width 185 height 32
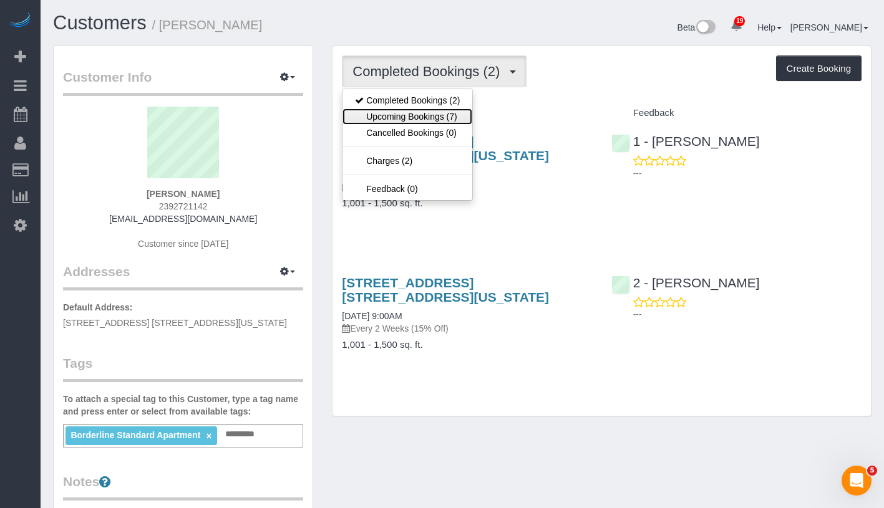
click at [432, 118] on link "Upcoming Bookings (7)" at bounding box center [407, 117] width 130 height 16
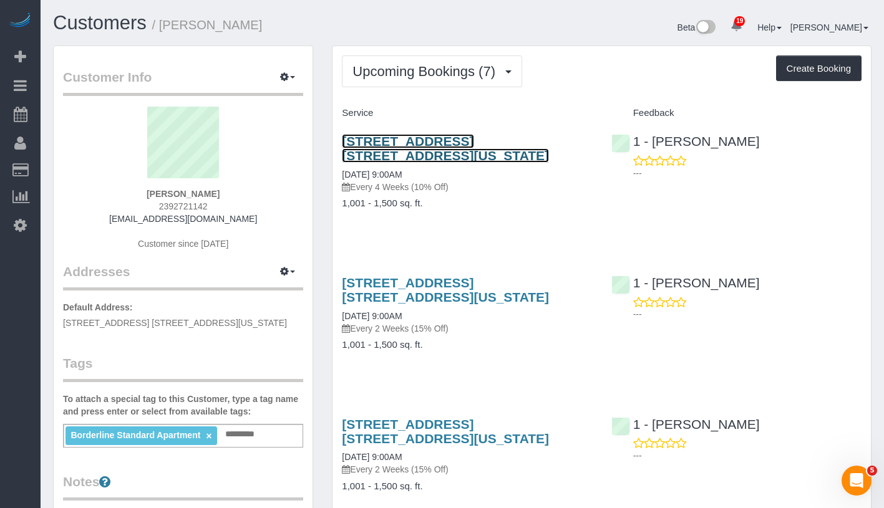
click at [492, 137] on link "150 West 82nd Street, Apt. 7a, New York, NY 10024" at bounding box center [445, 148] width 207 height 29
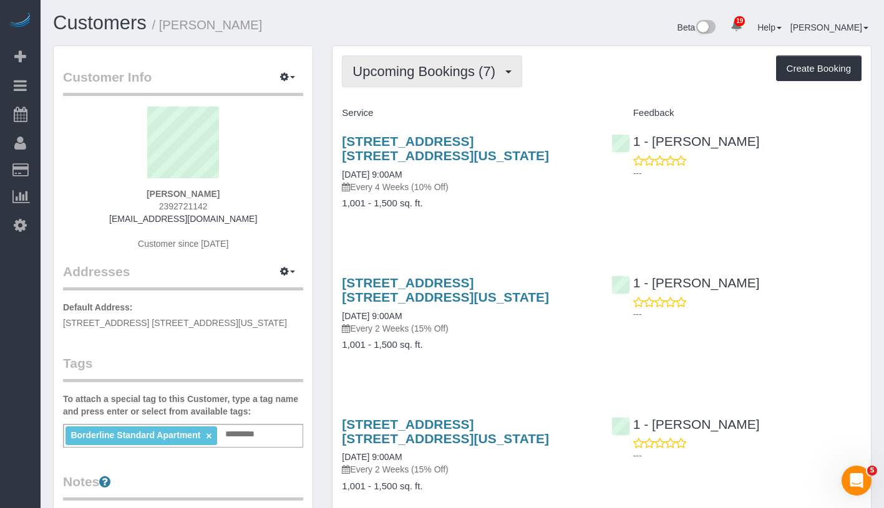
click at [452, 72] on span "Upcoming Bookings (7)" at bounding box center [426, 72] width 149 height 16
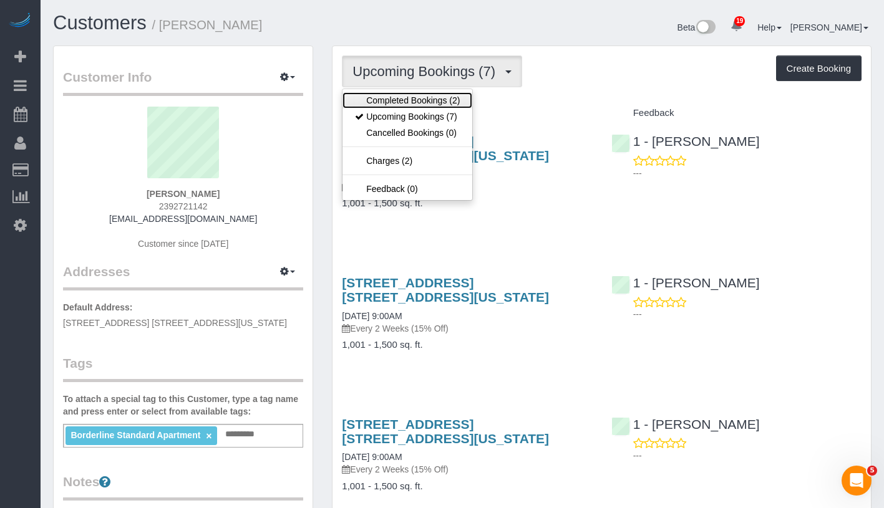
click at [440, 102] on link "Completed Bookings (2)" at bounding box center [407, 100] width 130 height 16
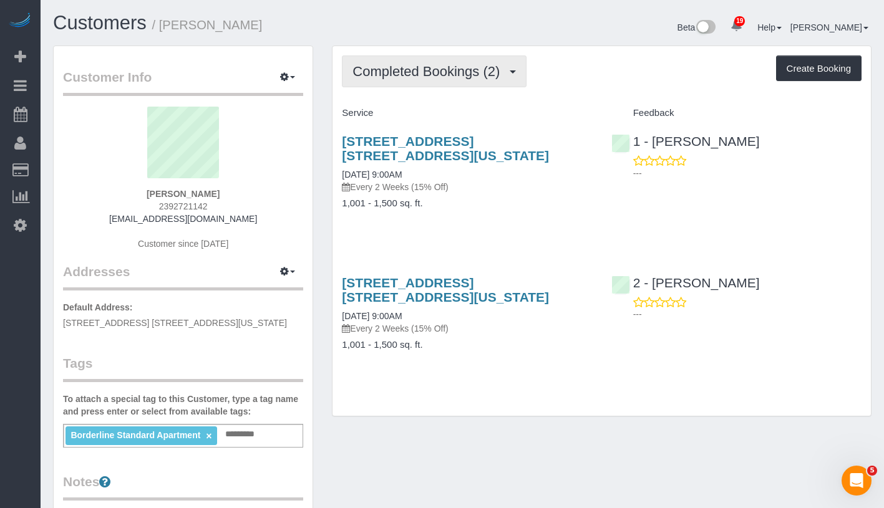
click at [466, 80] on button "Completed Bookings (2)" at bounding box center [434, 72] width 185 height 32
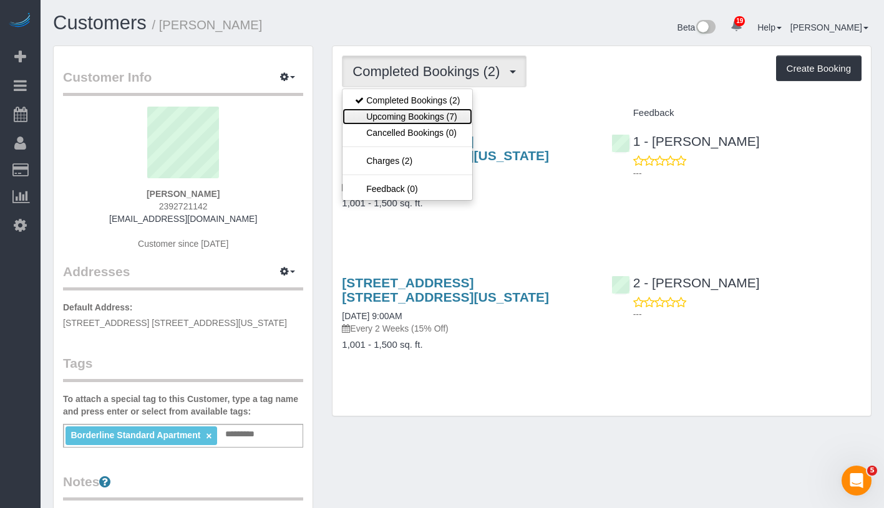
click at [451, 118] on link "Upcoming Bookings (7)" at bounding box center [407, 117] width 130 height 16
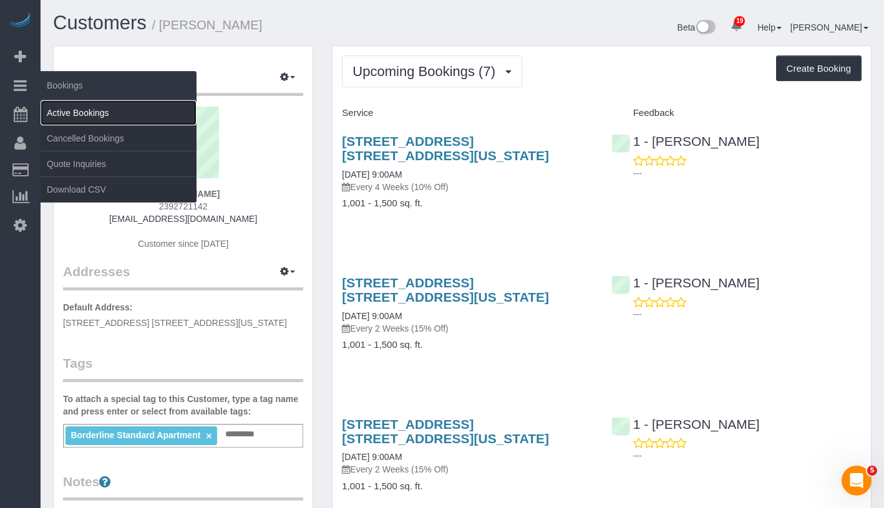
click at [102, 112] on link "Active Bookings" at bounding box center [119, 112] width 156 height 25
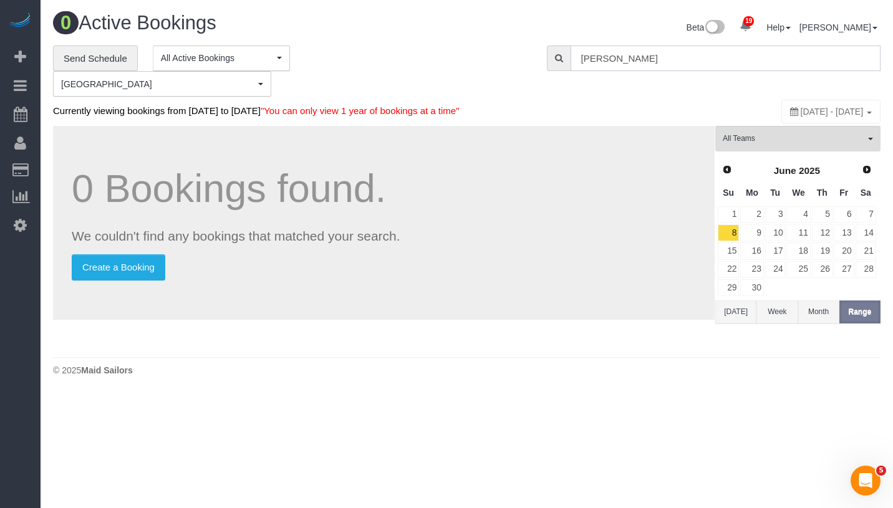
click at [639, 65] on input "Xavier Garcia" at bounding box center [726, 59] width 310 height 26
click at [634, 61] on input "Xavier Garcia" at bounding box center [726, 59] width 310 height 26
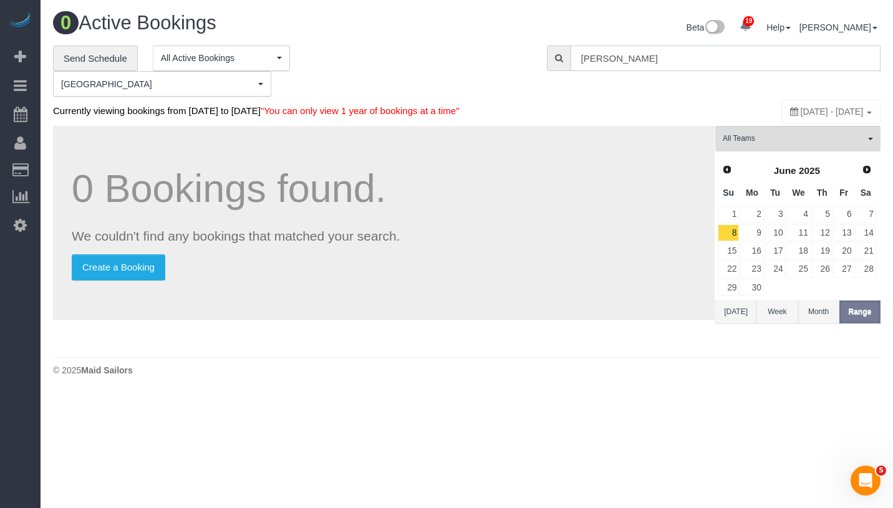
click at [634, 61] on input "Xavier Garcia" at bounding box center [726, 59] width 310 height 26
paste input "Kevin Urrut"
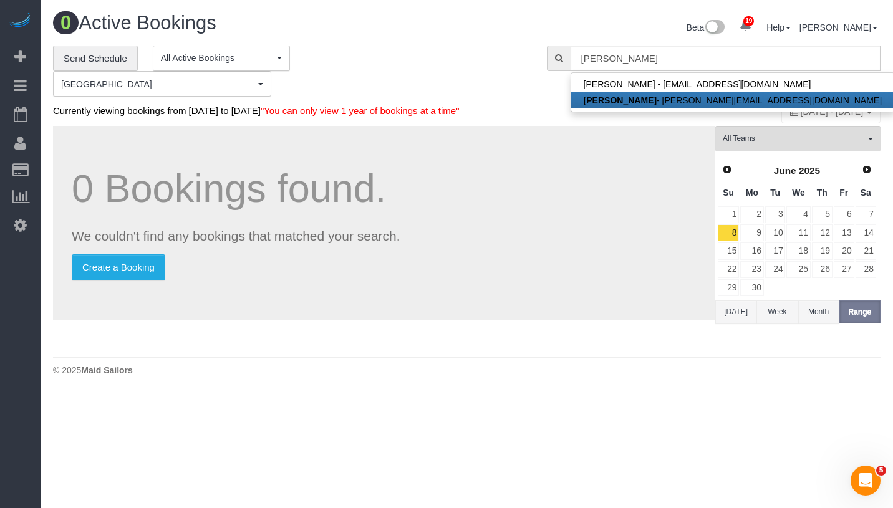
click at [649, 97] on link "Kevin Urrutia - kevin@voymedia.com" at bounding box center [732, 100] width 323 height 16
type input "kevin@voymedia.com"
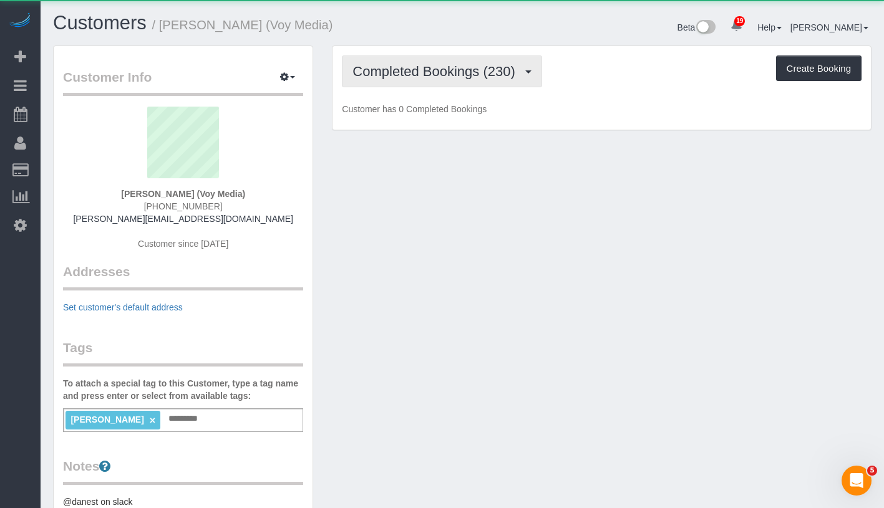
click at [440, 77] on span "Completed Bookings (230)" at bounding box center [436, 72] width 168 height 16
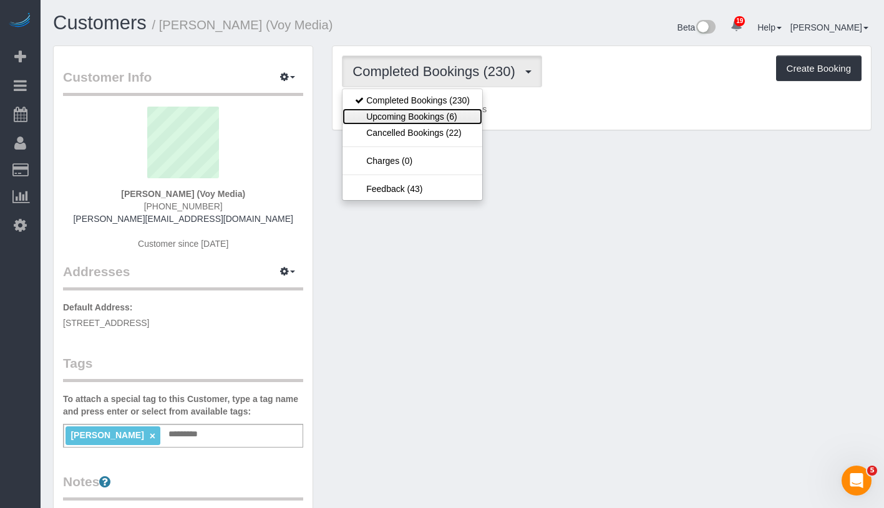
click at [432, 117] on link "Upcoming Bookings (6)" at bounding box center [412, 117] width 140 height 16
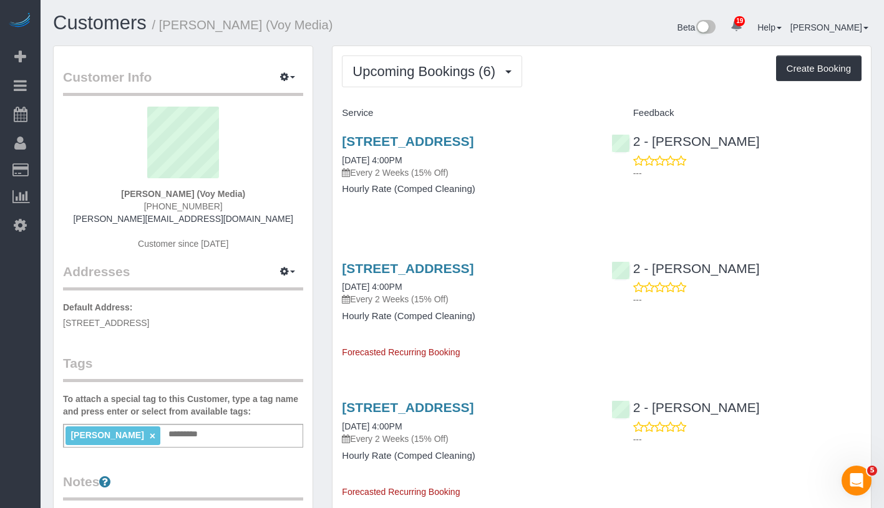
drag, startPoint x: 124, startPoint y: 188, endPoint x: 265, endPoint y: 196, distance: 141.2
click at [265, 196] on div "Kevin Urrutia (Voy Media) (516) 312-8403 kevin@voymedia.com Customer since 2018" at bounding box center [183, 185] width 240 height 156
copy strong "Kevin Urrutia (Voy Media)"
drag, startPoint x: 338, startPoint y: 174, endPoint x: 456, endPoint y: 174, distance: 117.9
click at [456, 174] on div "181 18th Street, Apt. 806, Brooklyn, NY 11215 09/17/2025 4:00PM Every 2 Weeks (…" at bounding box center [466, 172] width 269 height 96
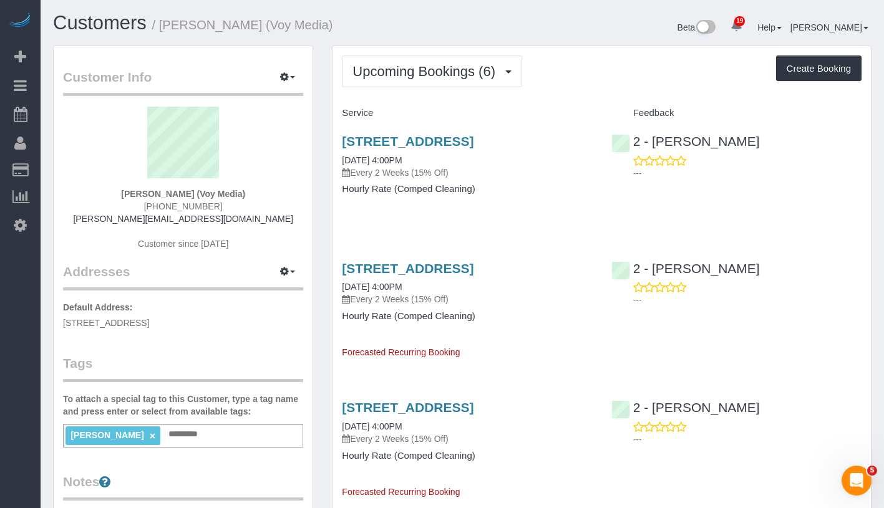
copy link "09/17/2025 4:00PM"
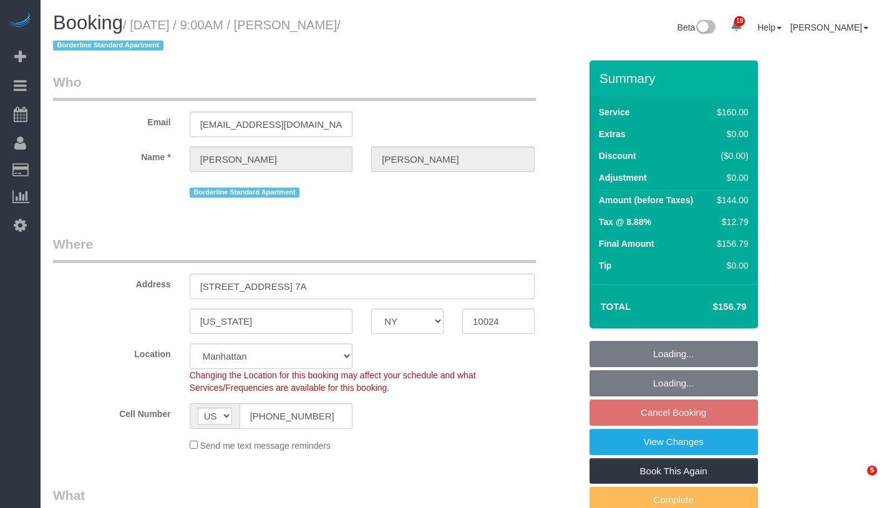
select select "NY"
select select "number:89"
select select "number:90"
select select "number:15"
select select "number:5"
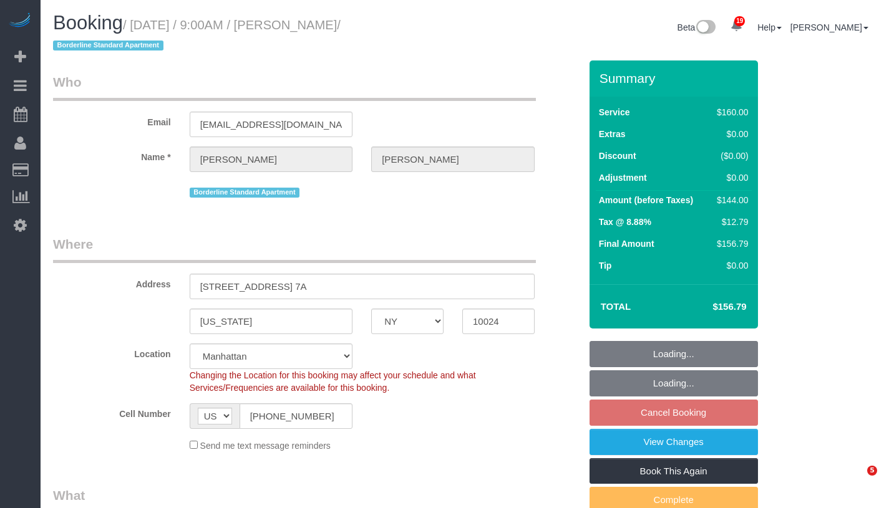
select select "object:950"
select select "spot2"
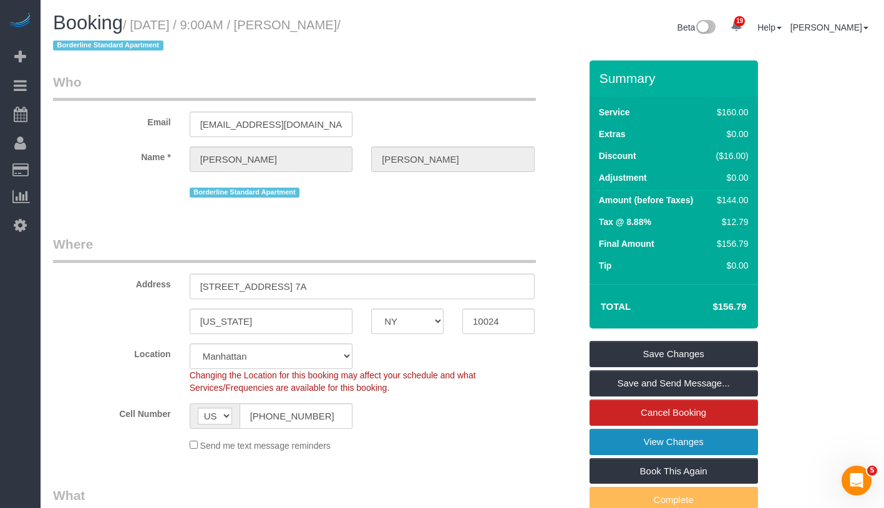
click at [734, 446] on link "View Changes" at bounding box center [673, 442] width 168 height 26
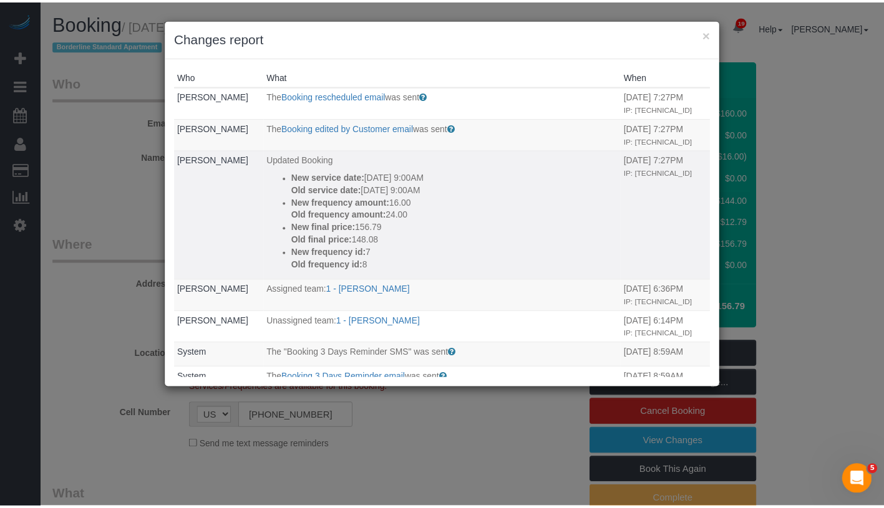
scroll to position [2, 0]
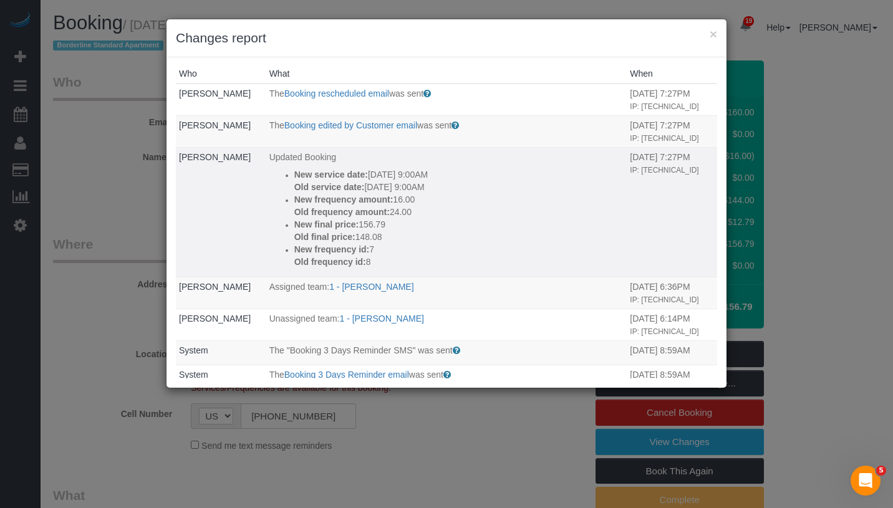
drag, startPoint x: 472, startPoint y: 189, endPoint x: 278, endPoint y: 178, distance: 194.3
click at [278, 178] on ul "New service date: [DATE] 9:00AM Old service date: [DATE] 9:00AM New frequency a…" at bounding box center [446, 218] width 355 height 100
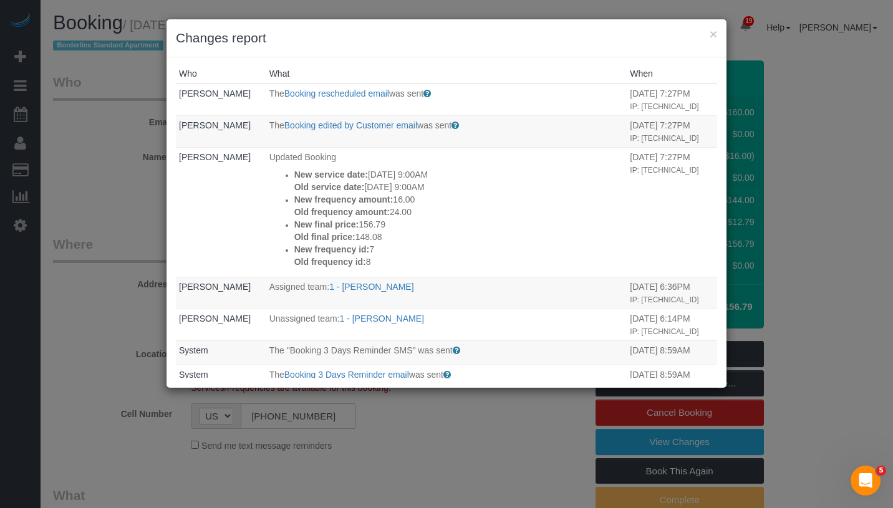
copy div "New service date: [DATE] 9:00AM Old service date: [DATE] 9:00AM"
click at [714, 33] on button "×" at bounding box center [713, 33] width 7 height 13
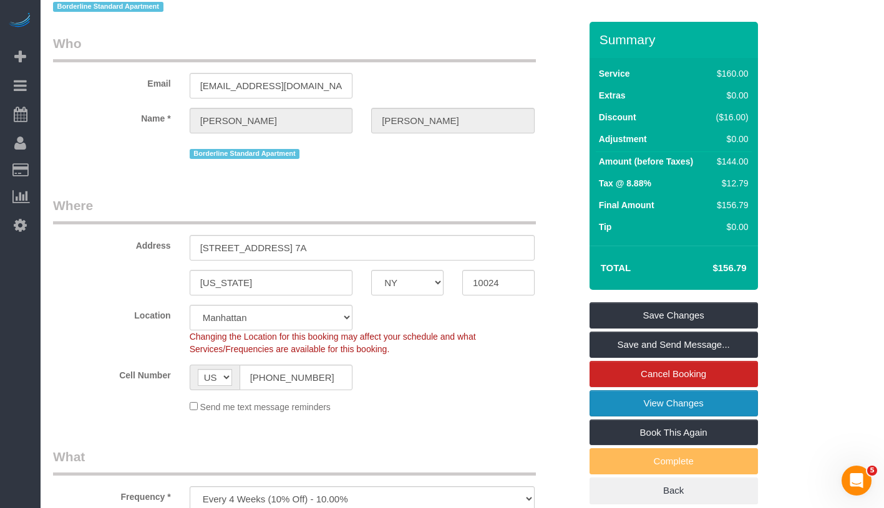
scroll to position [0, 0]
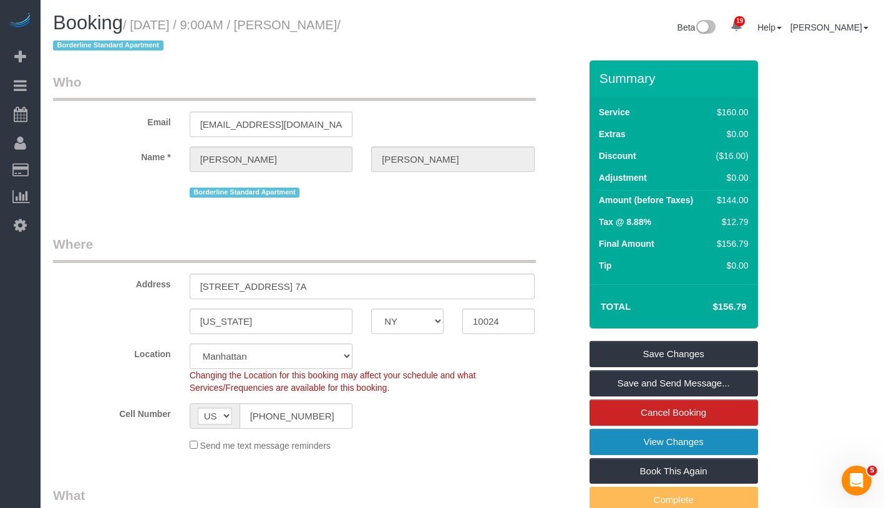
click at [718, 439] on link "View Changes" at bounding box center [673, 442] width 168 height 26
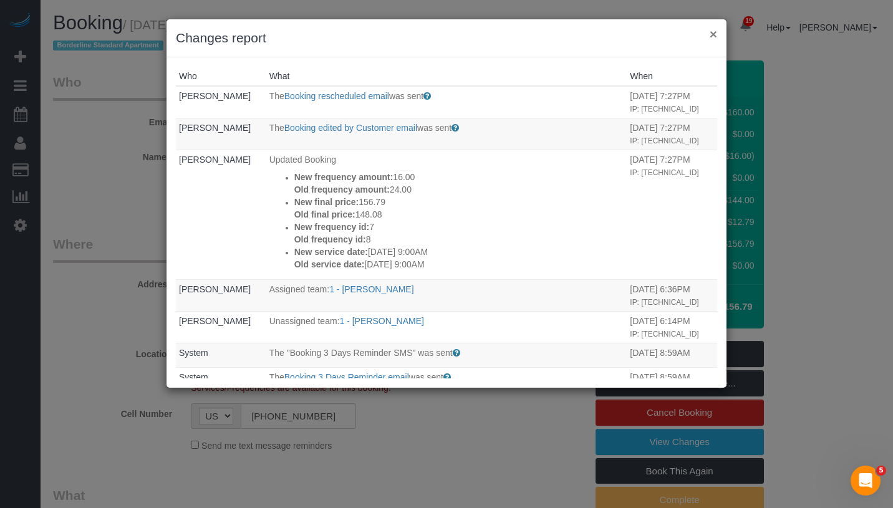
click at [712, 36] on button "×" at bounding box center [713, 33] width 7 height 13
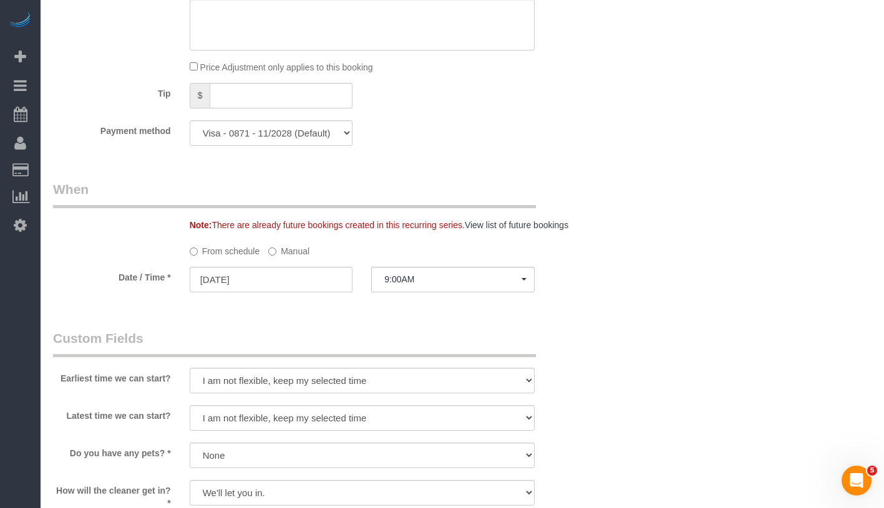
scroll to position [1102, 0]
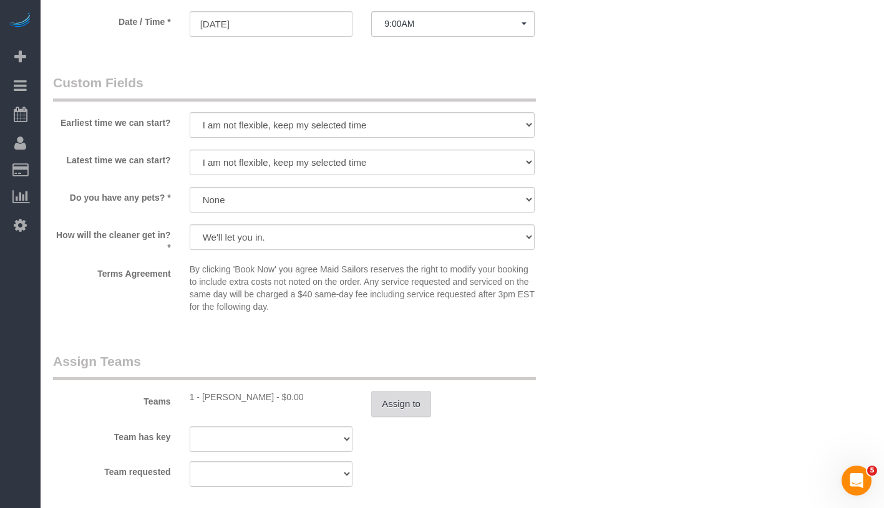
click at [429, 395] on button "Assign to" at bounding box center [401, 404] width 60 height 26
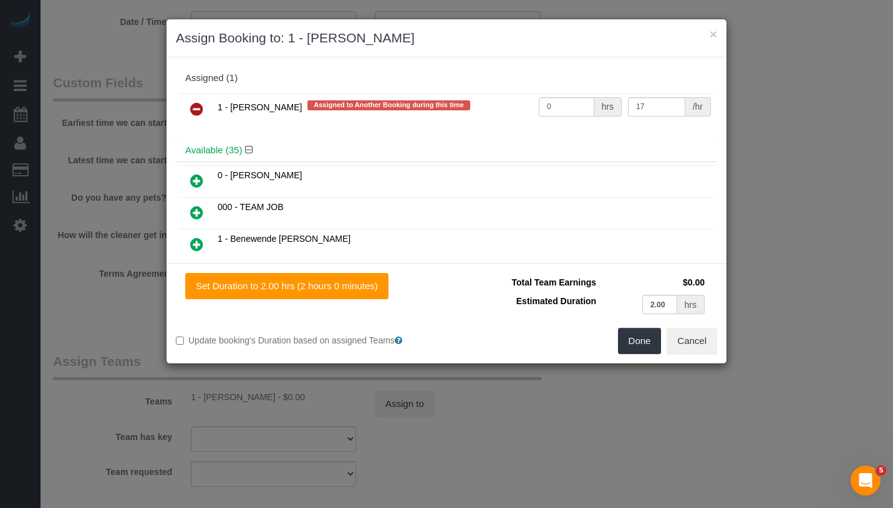
click at [200, 111] on icon at bounding box center [196, 109] width 13 height 15
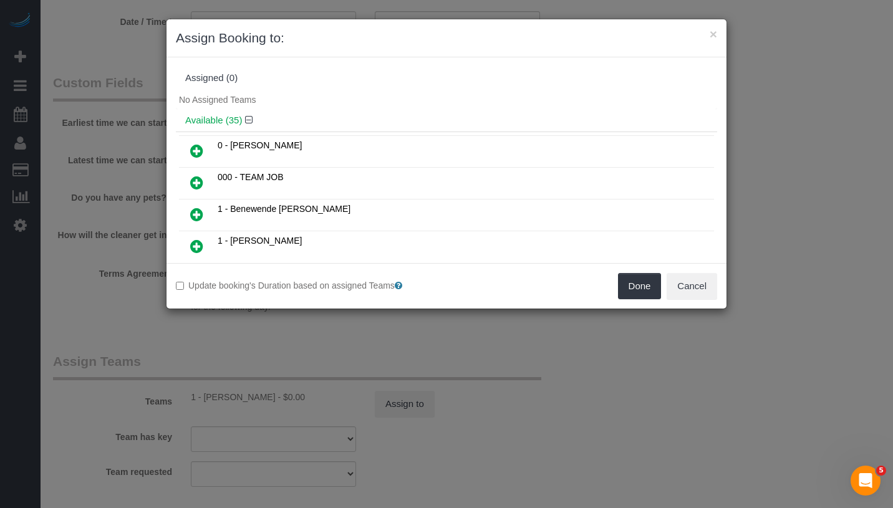
click at [652, 301] on div "Update booking's Duration based on assigned Teams Done Cancel" at bounding box center [447, 286] width 560 height 46
click at [642, 285] on button "Done" at bounding box center [640, 286] width 44 height 26
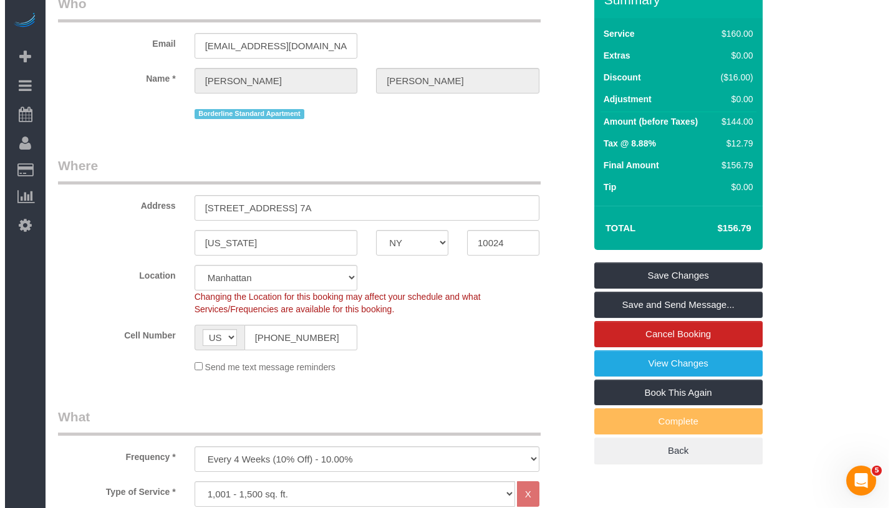
scroll to position [0, 0]
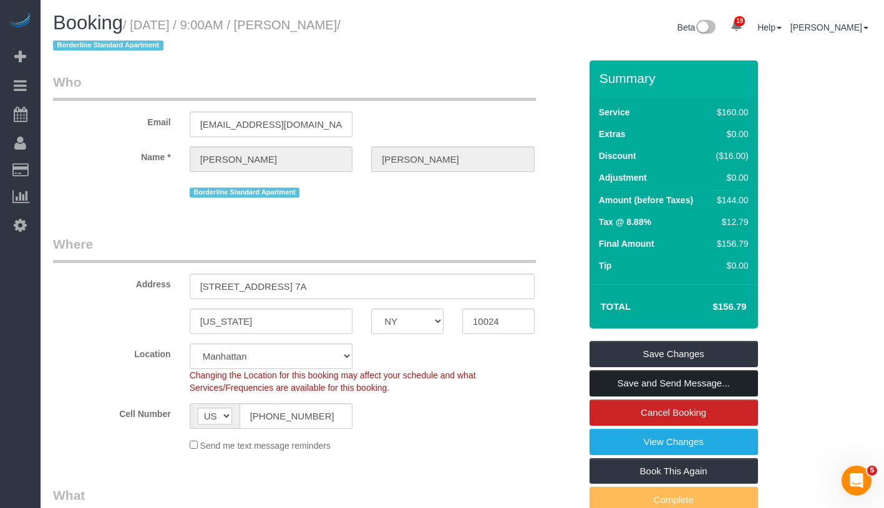
click at [722, 384] on link "Save and Send Message..." at bounding box center [673, 384] width 168 height 26
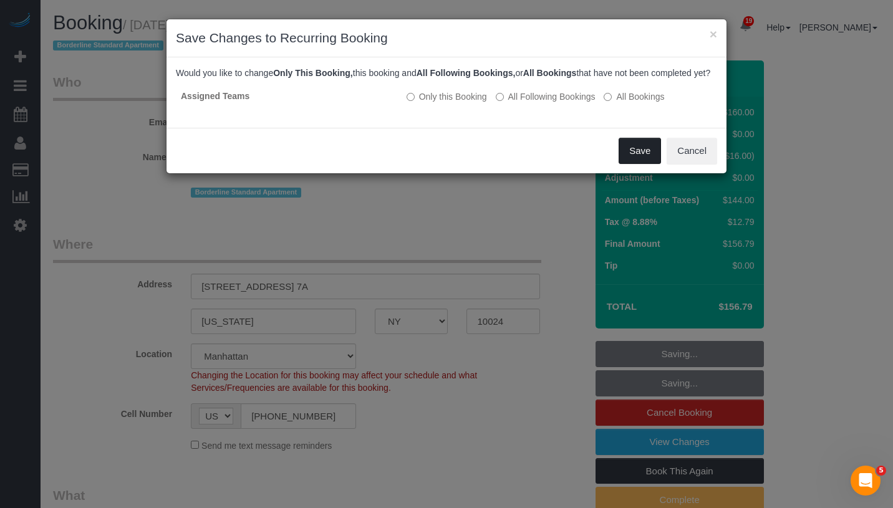
click at [639, 158] on button "Save" at bounding box center [640, 151] width 42 height 26
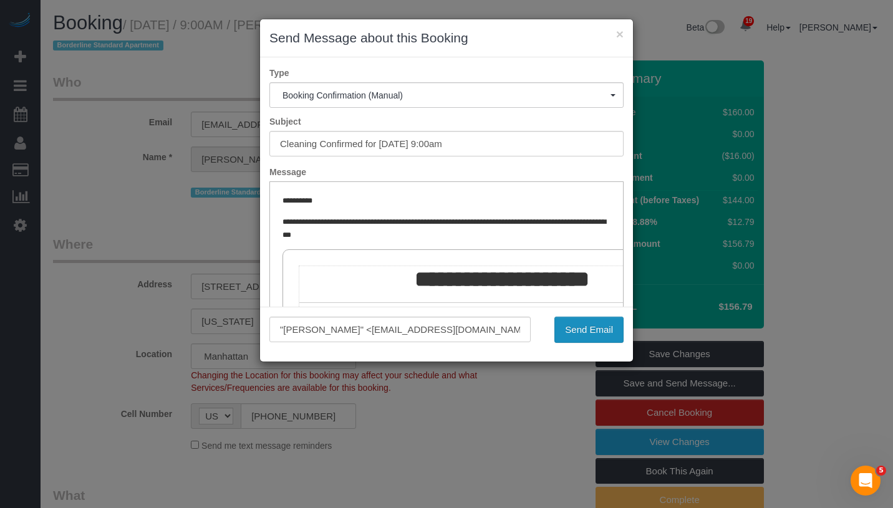
click at [584, 331] on button "Send Email" at bounding box center [589, 330] width 69 height 26
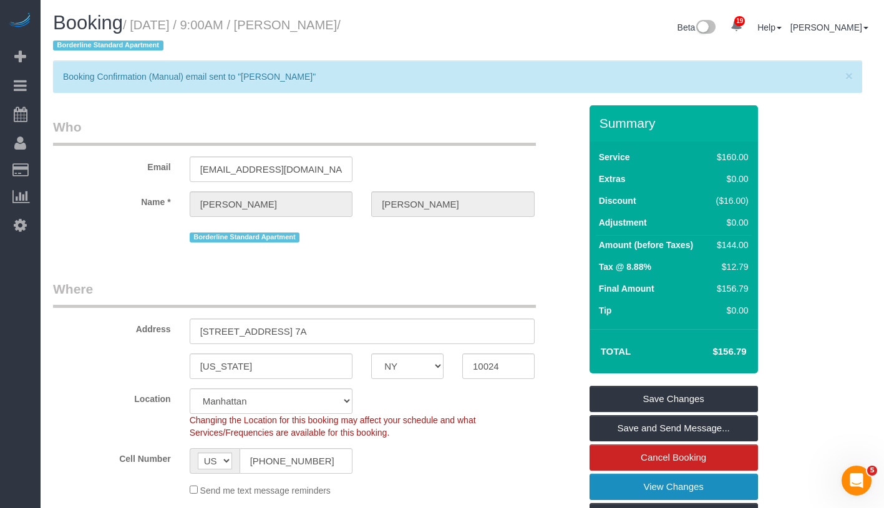
click at [729, 482] on link "View Changes" at bounding box center [673, 487] width 168 height 26
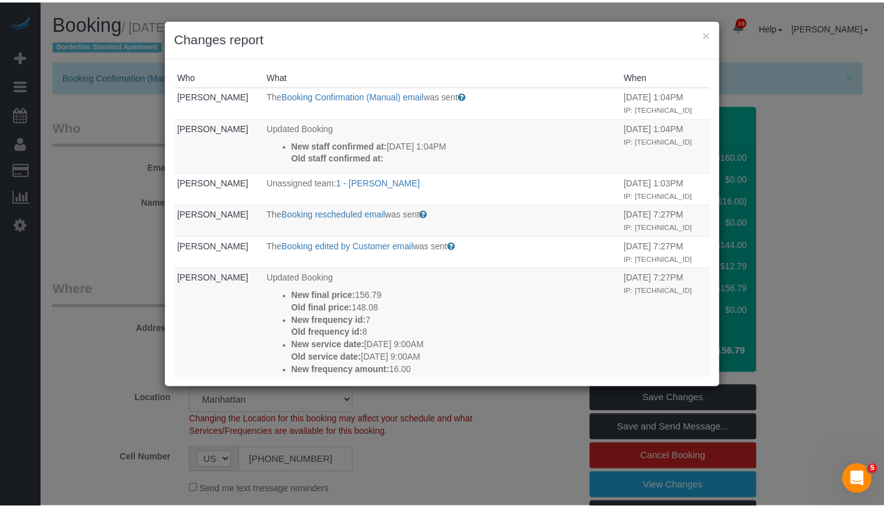
scroll to position [99, 0]
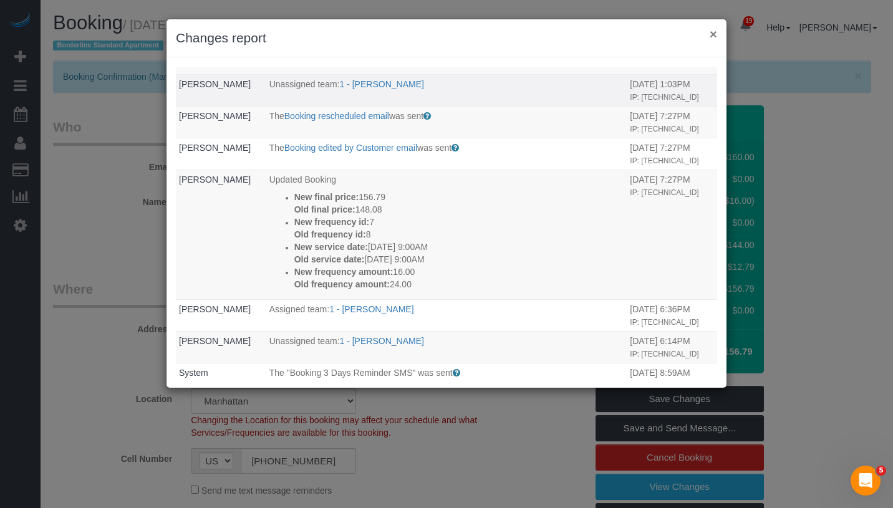
drag, startPoint x: 714, startPoint y: 39, endPoint x: 697, endPoint y: 48, distance: 18.4
click at [714, 39] on button "×" at bounding box center [713, 33] width 7 height 13
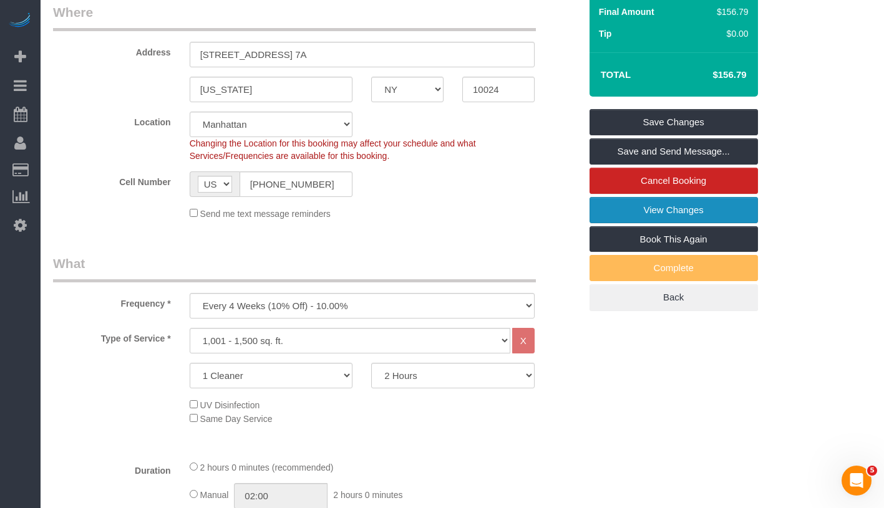
scroll to position [14, 0]
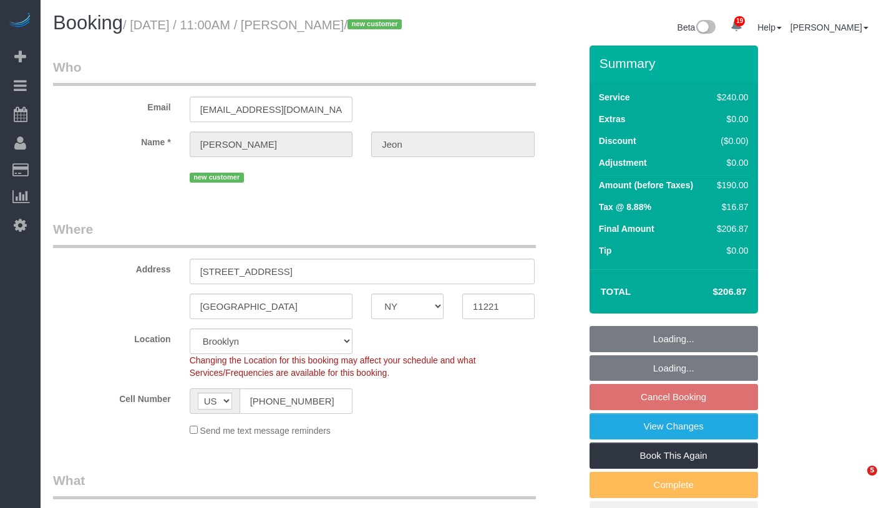
select select "NY"
select select "180"
select select "number:58"
select select "number:72"
select select "number:15"
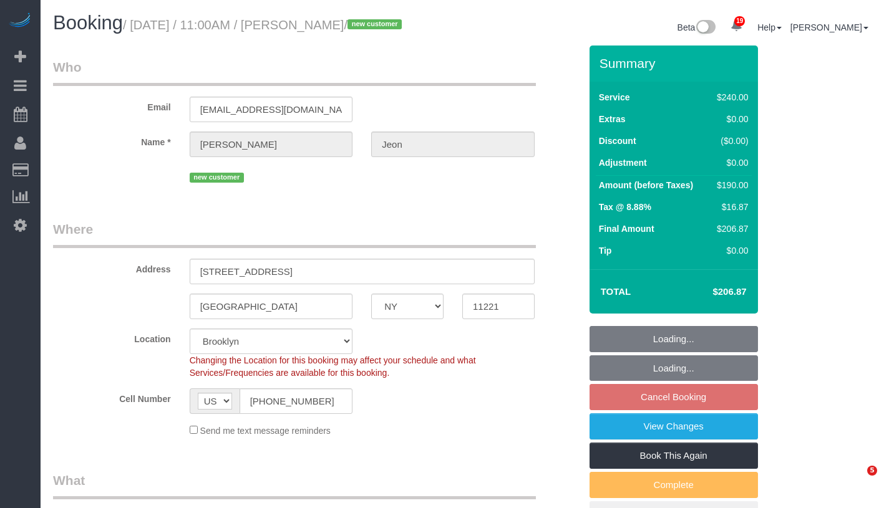
select select "number:5"
select select "object:1017"
select select "spot4"
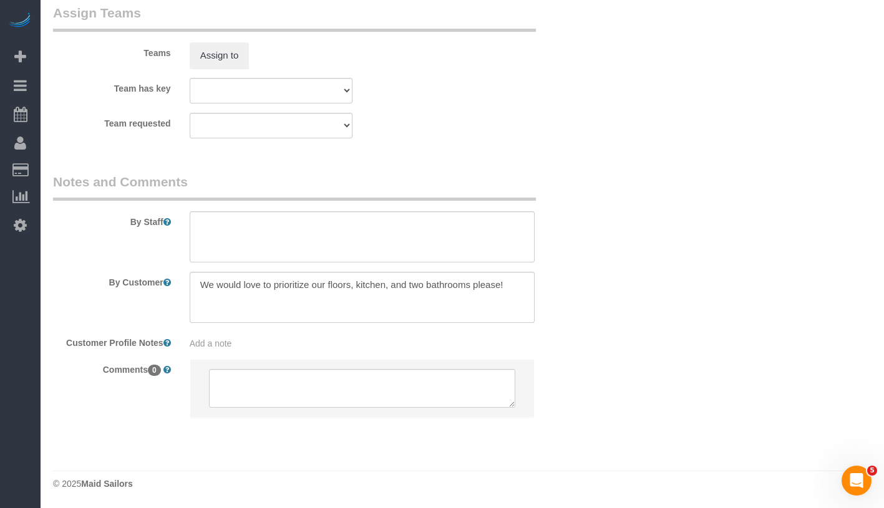
scroll to position [1428, 0]
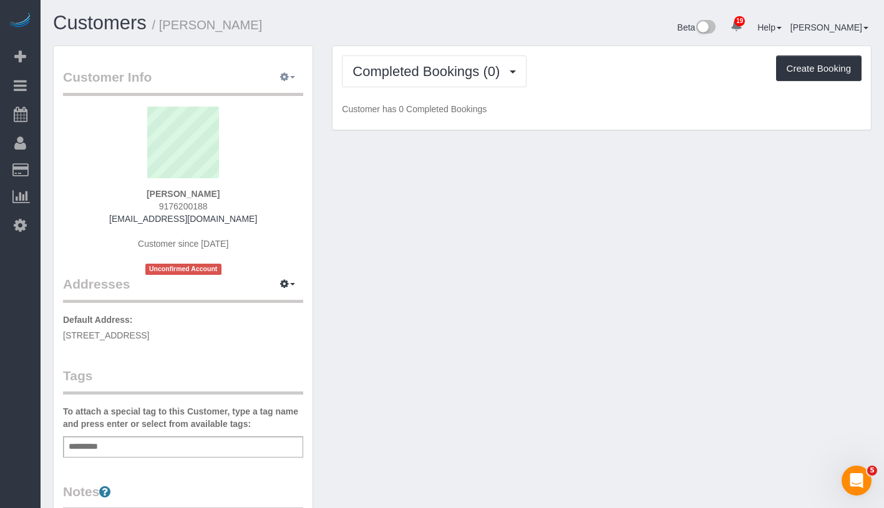
click at [286, 77] on icon "button" at bounding box center [284, 76] width 9 height 7
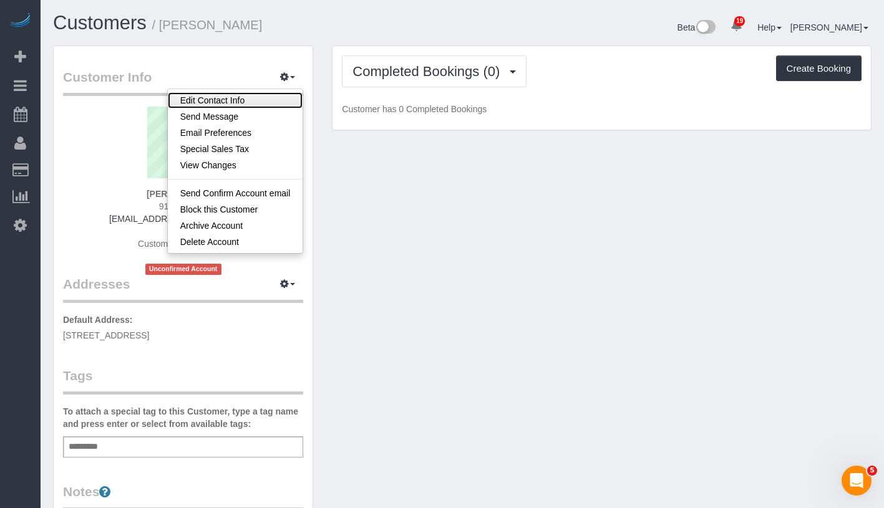
click at [253, 105] on link "Edit Contact Info" at bounding box center [235, 100] width 135 height 16
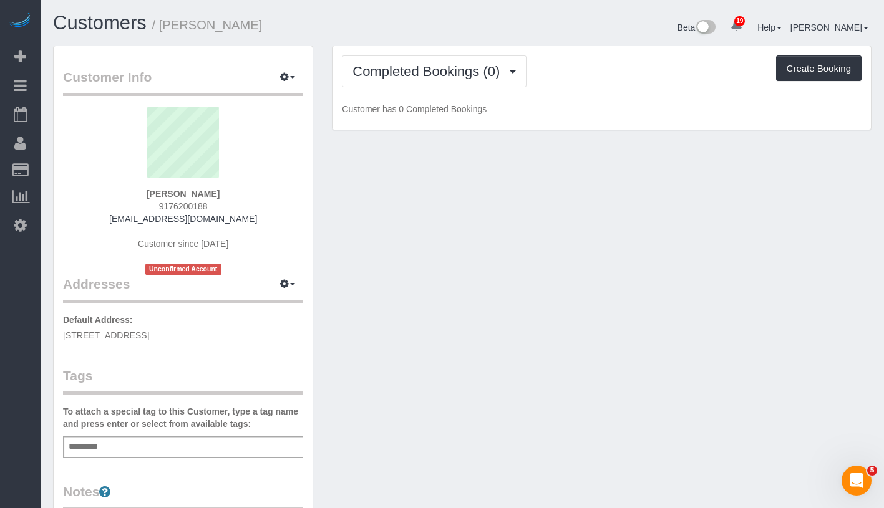
select select "NY"
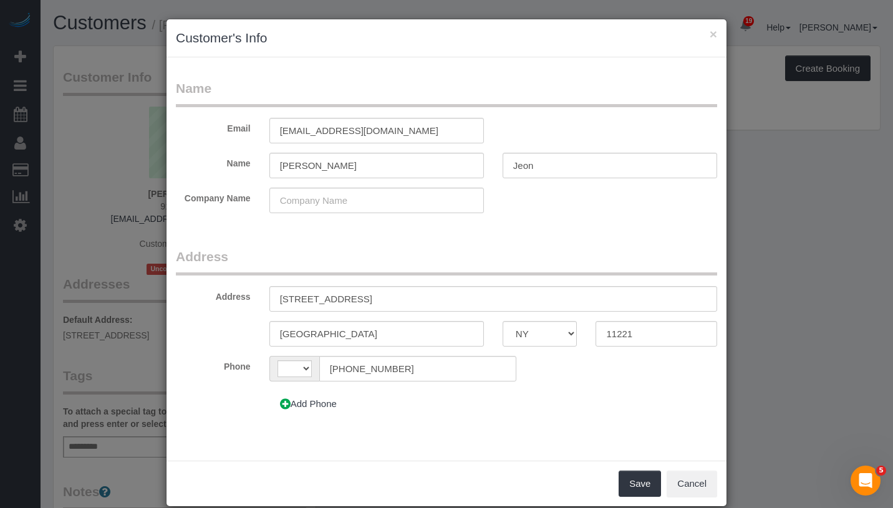
select select "string:[GEOGRAPHIC_DATA]"
click at [349, 299] on input "[STREET_ADDRESS]" at bounding box center [493, 299] width 448 height 26
click at [372, 300] on input "[STREET_ADDRESS]" at bounding box center [493, 299] width 448 height 26
type input "[STREET_ADDRESS]"
click at [624, 481] on button "Save" at bounding box center [640, 484] width 42 height 26
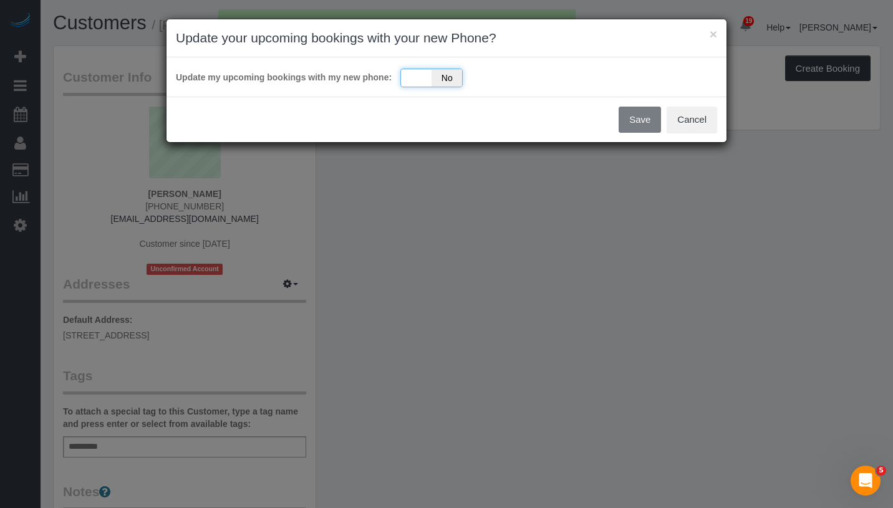
click at [408, 80] on div "Yes No" at bounding box center [431, 78] width 62 height 19
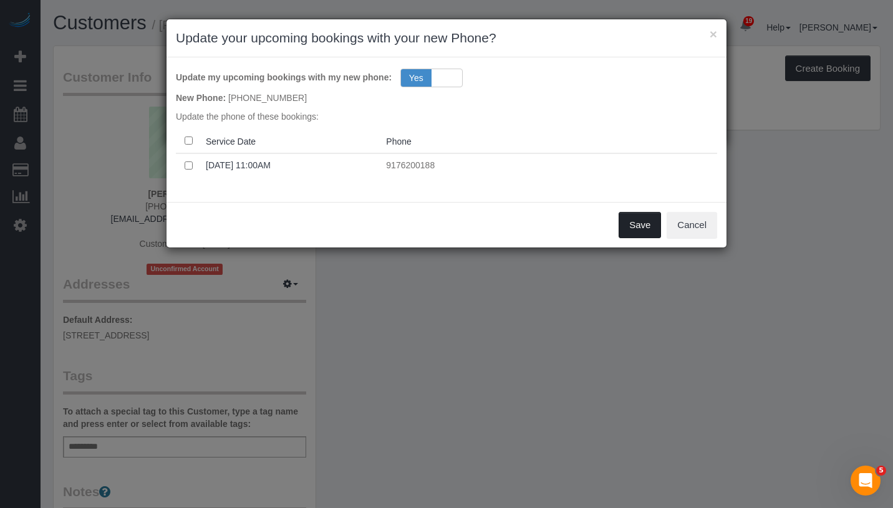
click at [646, 225] on button "Save" at bounding box center [640, 225] width 42 height 26
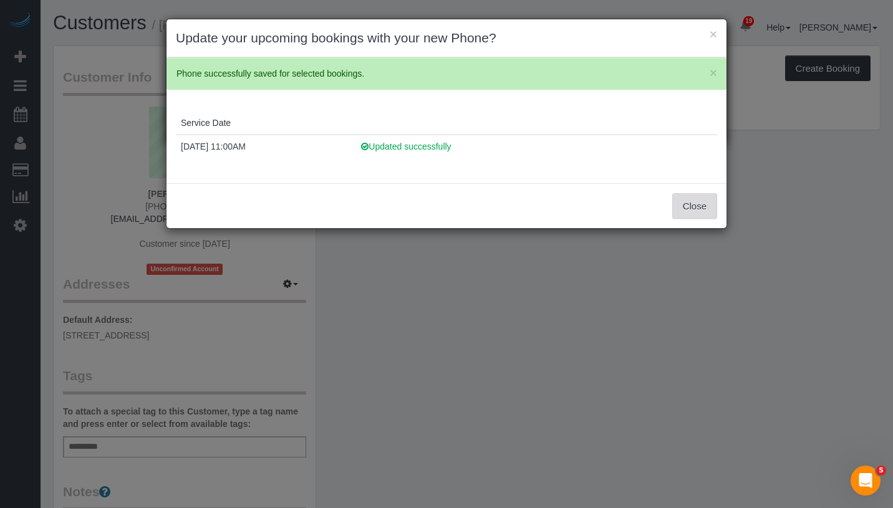
click at [688, 215] on button "Close" at bounding box center [694, 206] width 45 height 26
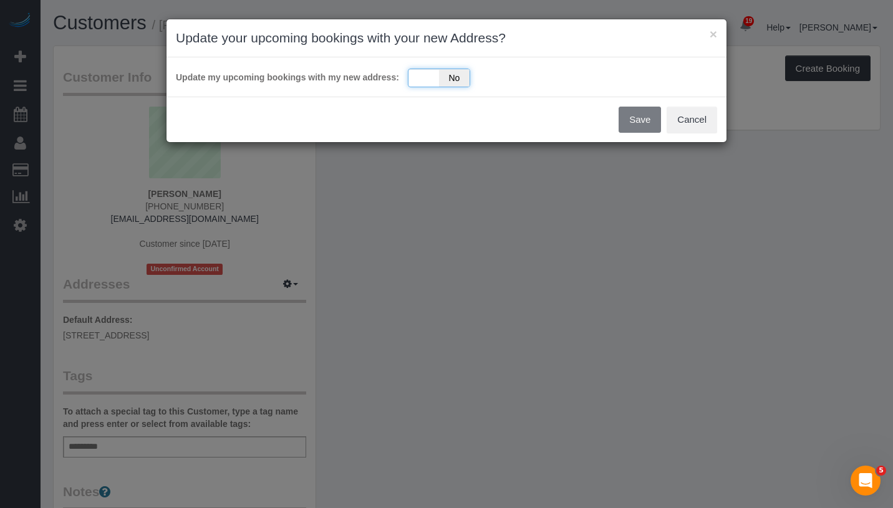
click at [424, 75] on div "Yes No" at bounding box center [439, 78] width 62 height 19
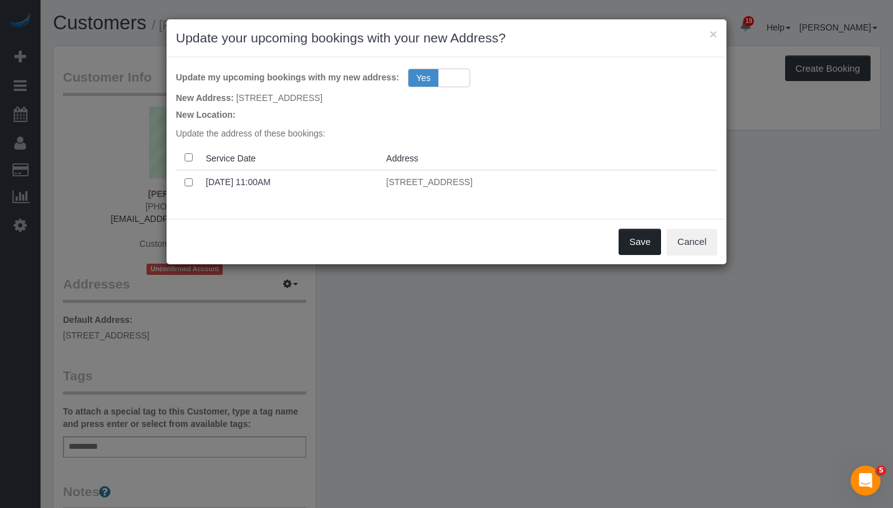
click at [632, 245] on button "Save" at bounding box center [640, 242] width 42 height 26
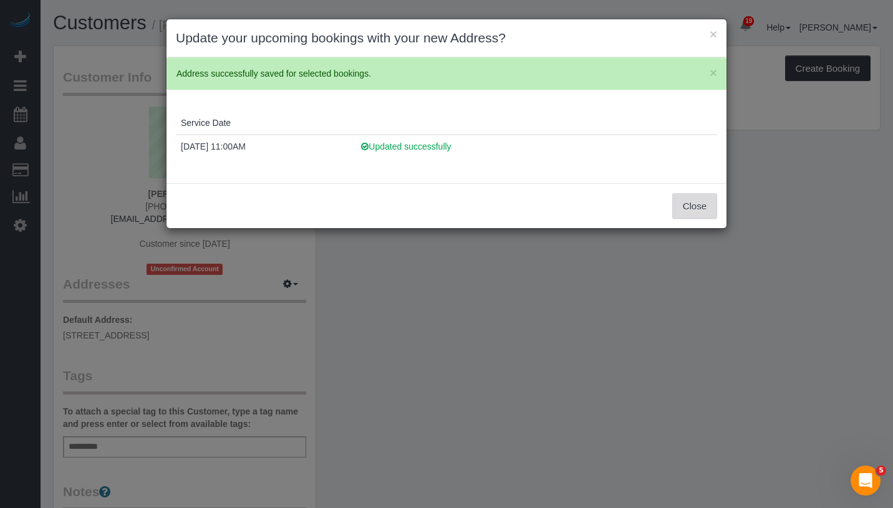
click at [686, 209] on button "Close" at bounding box center [694, 206] width 45 height 26
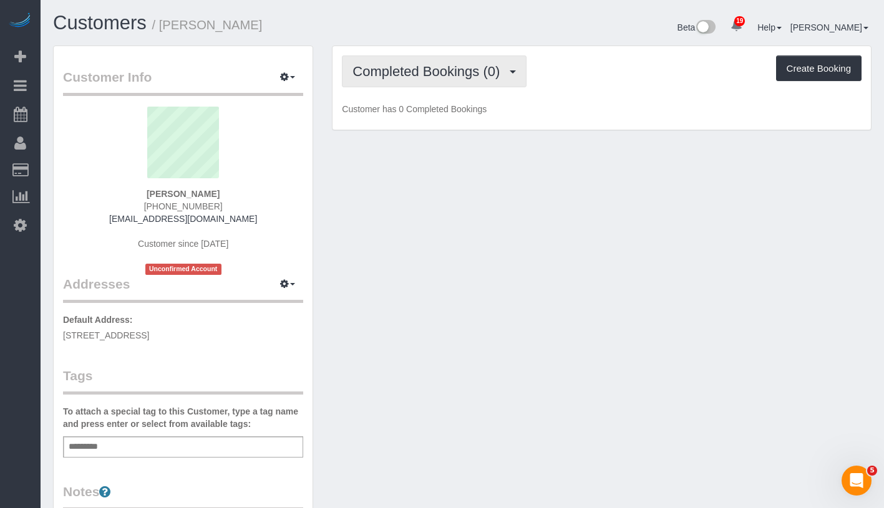
click at [433, 74] on span "Completed Bookings (0)" at bounding box center [428, 72] width 153 height 16
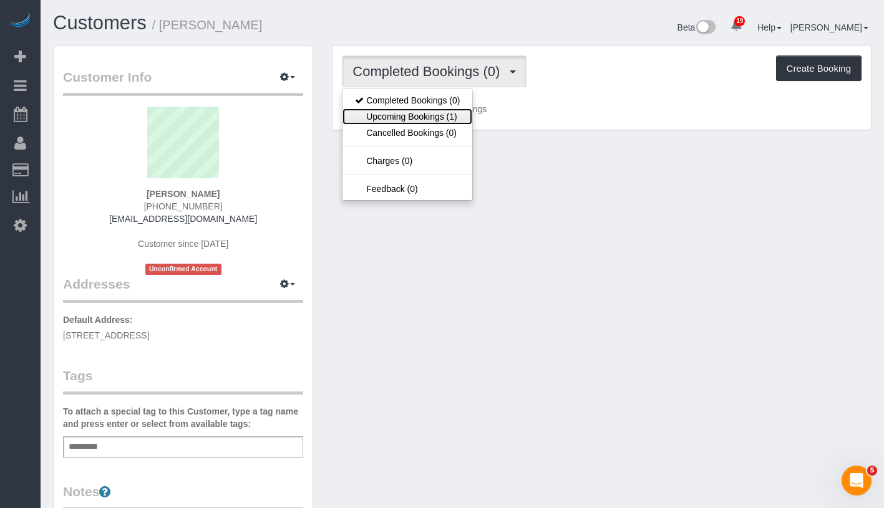
click at [422, 120] on link "Upcoming Bookings (1)" at bounding box center [407, 117] width 130 height 16
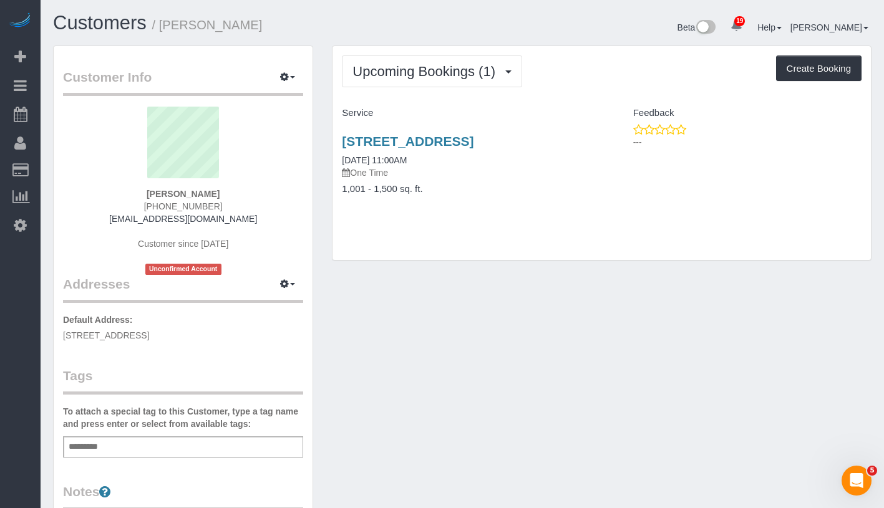
drag, startPoint x: 339, startPoint y: 140, endPoint x: 434, endPoint y: 162, distance: 96.5
click at [434, 162] on div "924 Lafayette Avenue, Apt. 2, Brooklyn, NY 11221 09/20/2025 11:00AM One Time 1,…" at bounding box center [466, 172] width 269 height 96
copy link "924 Lafayette Avenue, Apt. 2, Brooklyn, NY 11221"
click at [375, 134] on link "924 Lafayette Avenue, Apt. 2, Brooklyn, NY 11221" at bounding box center [408, 141] width 132 height 14
click at [147, 450] on div "Add a tag" at bounding box center [183, 447] width 240 height 21
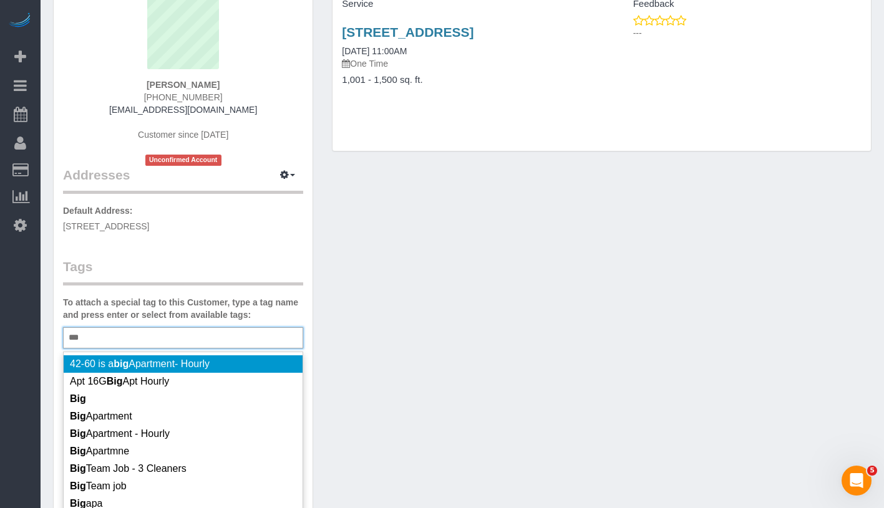
scroll to position [112, 0]
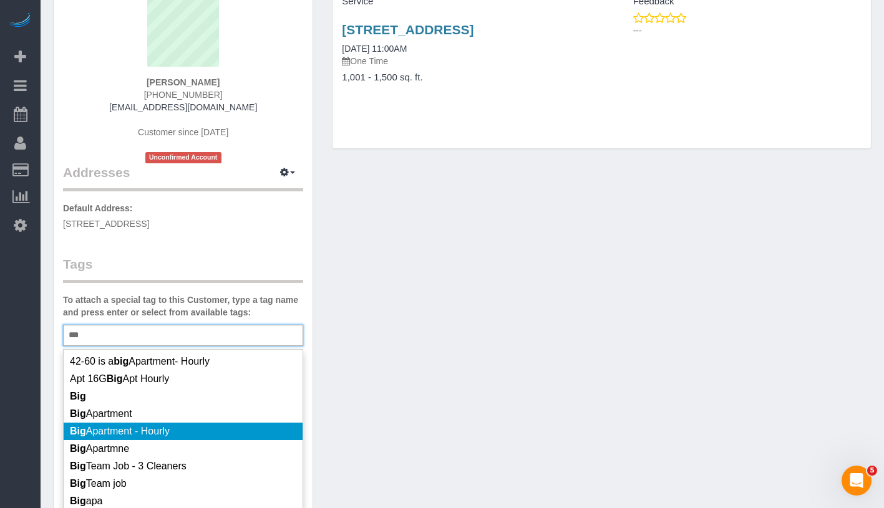
type input "***"
click at [191, 430] on li "Big Apartment - Hourly" at bounding box center [183, 431] width 239 height 17
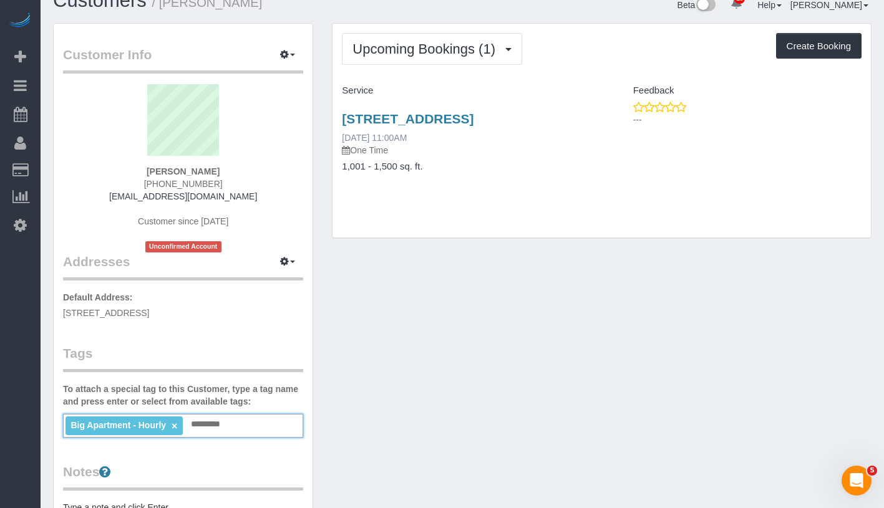
scroll to position [0, 0]
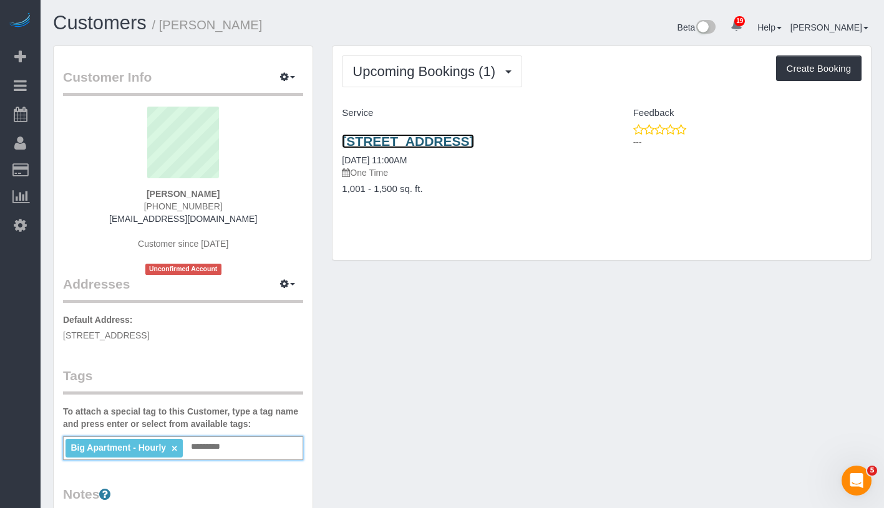
click at [373, 148] on link "924 Lafayette Avenue, Apt. 2, Brooklyn, NY 11221" at bounding box center [408, 141] width 132 height 14
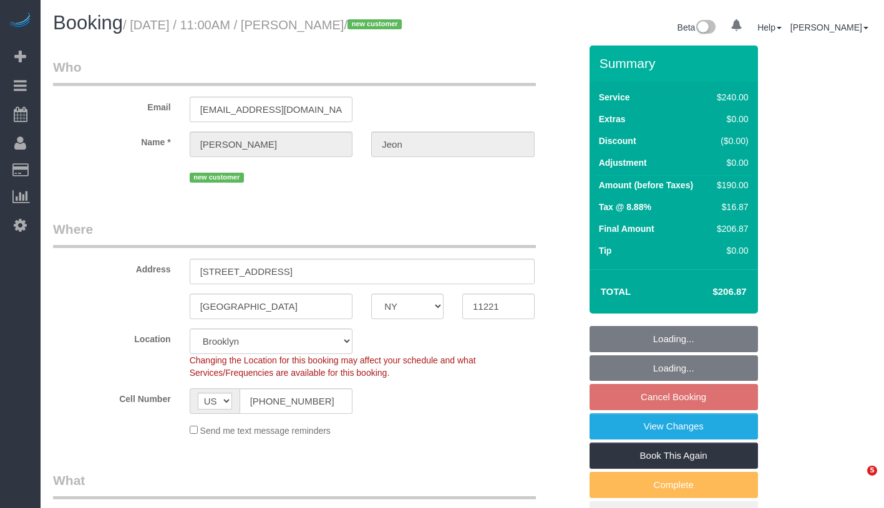
select select "NY"
select select "180"
select select "object:872"
select select "number:58"
select select "number:72"
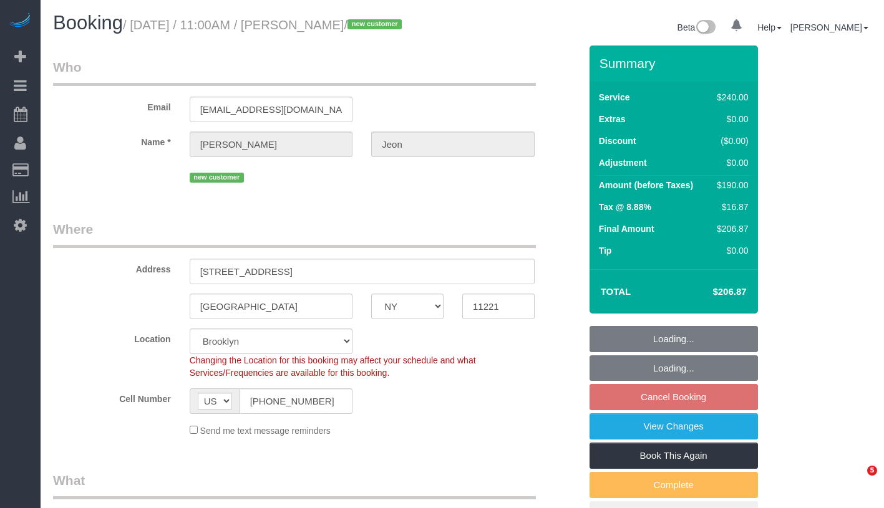
select select "number:15"
select select "number:5"
select select "spot4"
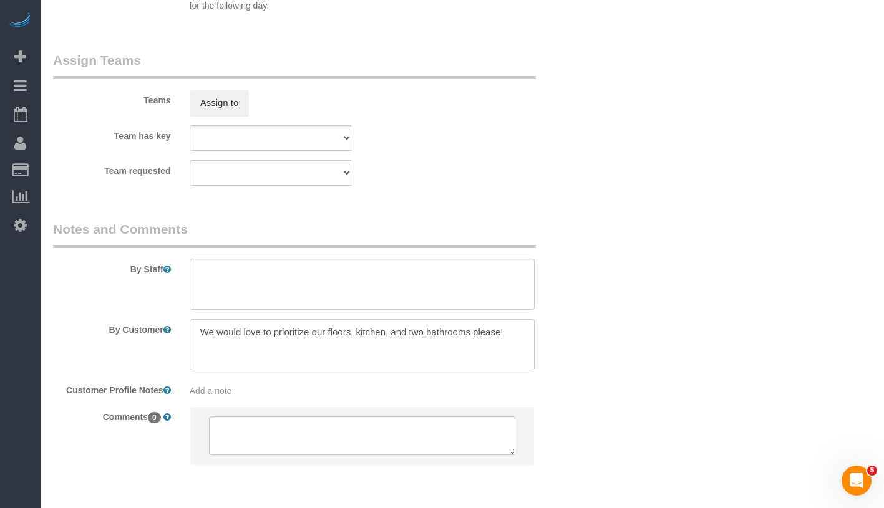
scroll to position [1428, 0]
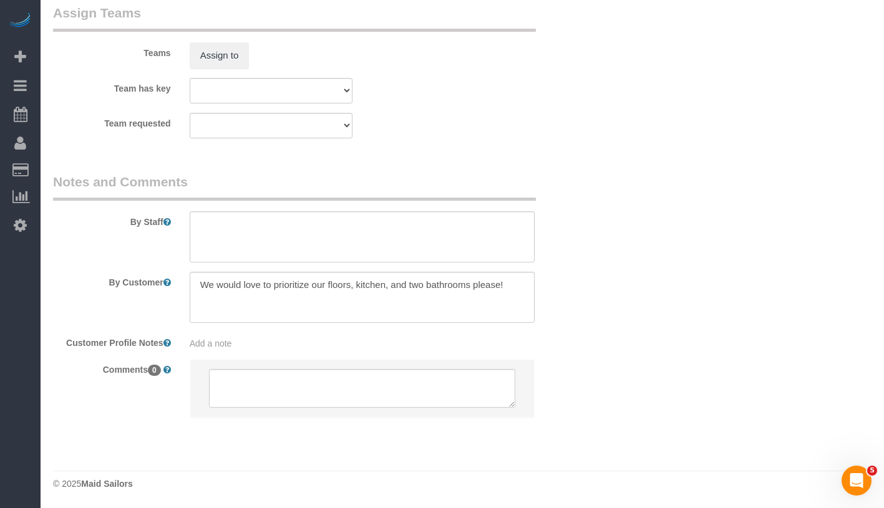
click at [324, 347] on div "Add a note" at bounding box center [362, 343] width 345 height 12
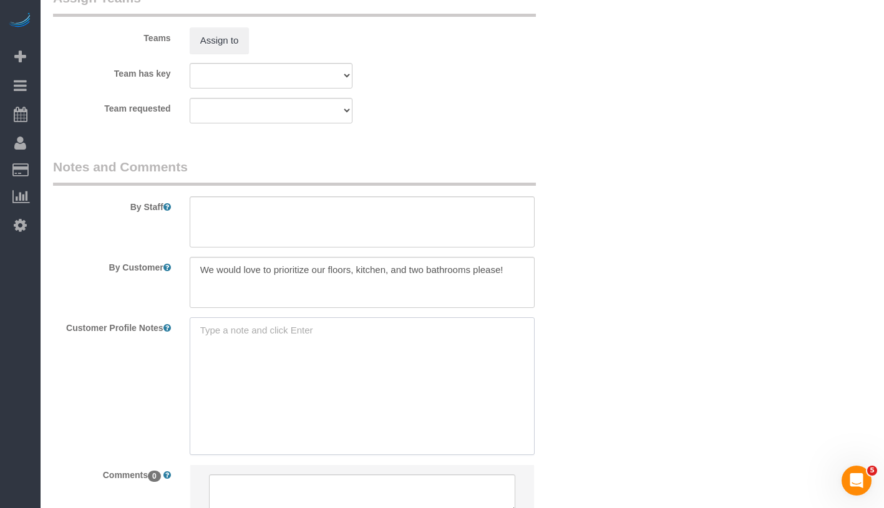
click at [324, 347] on textarea at bounding box center [362, 386] width 345 height 138
paste textarea "[STREET_ADDRESS]"
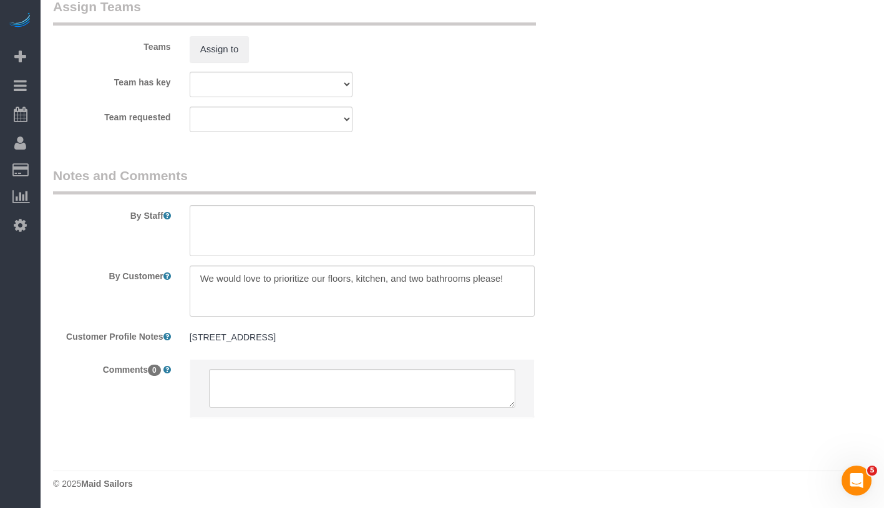
click at [386, 350] on div "[STREET_ADDRESS] [STREET_ADDRESS]" at bounding box center [362, 338] width 364 height 24
click at [389, 350] on div "[STREET_ADDRESS] [STREET_ADDRESS]" at bounding box center [362, 338] width 364 height 24
click at [390, 344] on pre "924 Lafayette Ave APT 2, Brooklyn, NY 11221" at bounding box center [362, 337] width 345 height 12
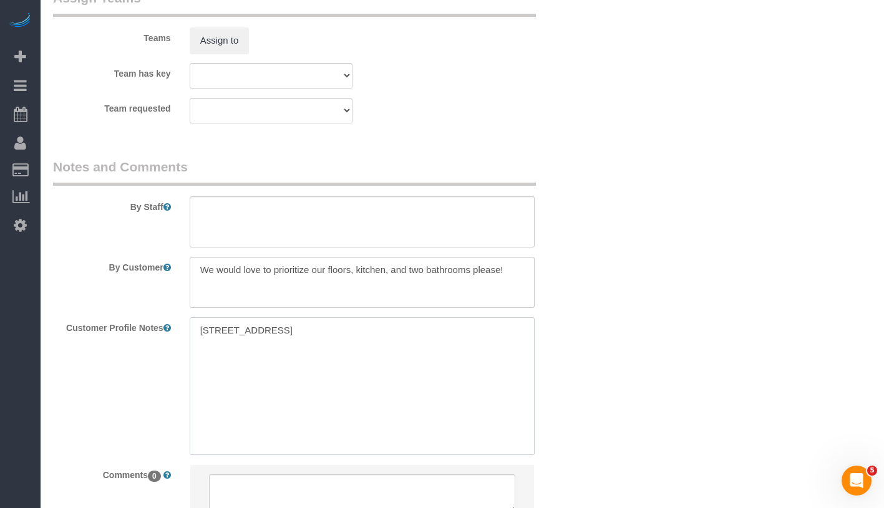
click at [399, 346] on textarea "924 Lafayette Ave APT 2, Brooklyn, NY 11221" at bounding box center [362, 386] width 345 height 138
paste textarea "2 beds 2 baths 1,115 sqft"
click at [192, 374] on textarea "924 Lafayette Ave APT 2, Brooklyn, NY 11221 2 beds 2 baths 1,115 sqft" at bounding box center [362, 386] width 345 height 138
click at [193, 380] on textarea "924 Lafayette Ave APT 2, Brooklyn, NY 11221 2 beds 2 baths 1,115 sqft" at bounding box center [362, 386] width 345 height 138
click at [200, 376] on textarea "924 Lafayette Ave APT 2, Brooklyn, NY 11221 2 beds/ 2 baths 1,115 sqft" at bounding box center [362, 386] width 345 height 138
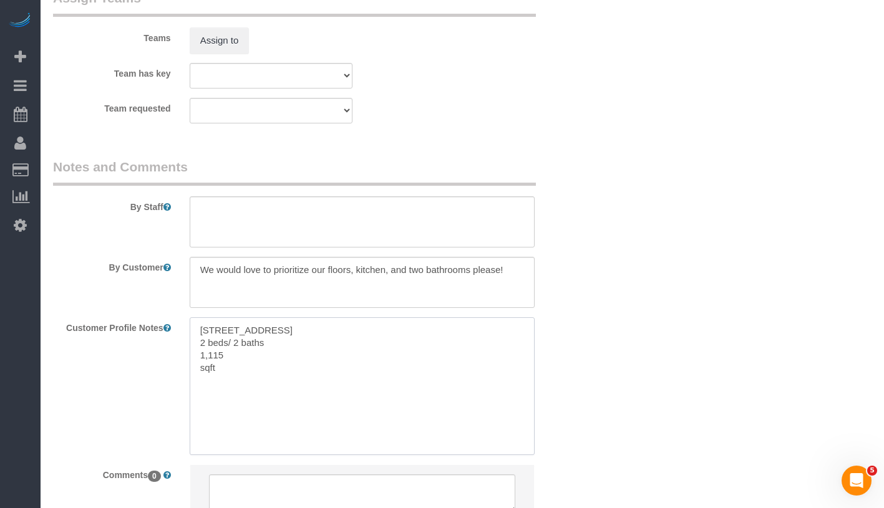
click at [196, 375] on textarea "924 Lafayette Ave APT 2, Brooklyn, NY 11221 2 beds/ 2 baths 1,115 sqft" at bounding box center [362, 386] width 345 height 138
click at [196, 377] on textarea "924 Lafayette Ave APT 2, Brooklyn, NY 11221 2 beds/ 2 baths 1,115 sqft" at bounding box center [362, 386] width 345 height 138
click at [200, 369] on textarea "924 Lafayette Ave APT 2, Brooklyn, NY 11221 2 beds/ 2 baths 1,115 sqft" at bounding box center [362, 386] width 345 height 138
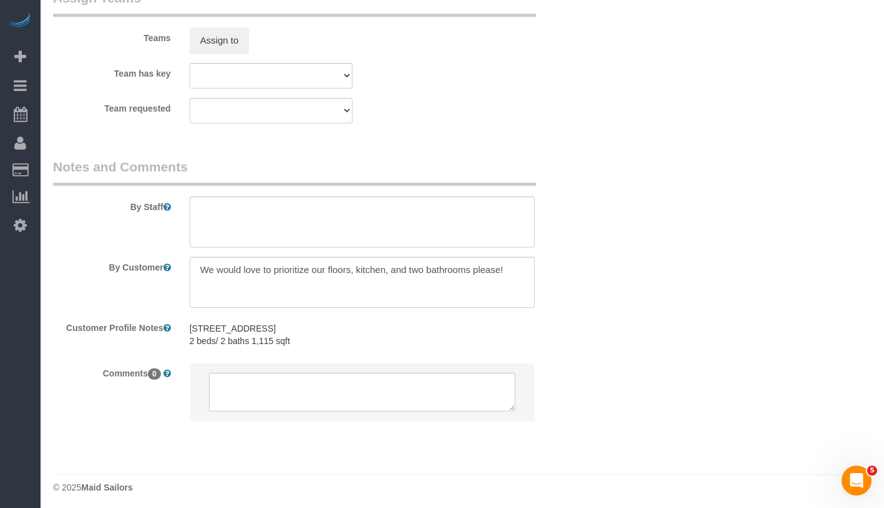
click at [339, 379] on li at bounding box center [362, 392] width 344 height 57
click at [354, 347] on pre "924 Lafayette Ave APT 2, Brooklyn, NY 11221 2 beds/ 2 baths 1,115 sqft" at bounding box center [362, 334] width 345 height 25
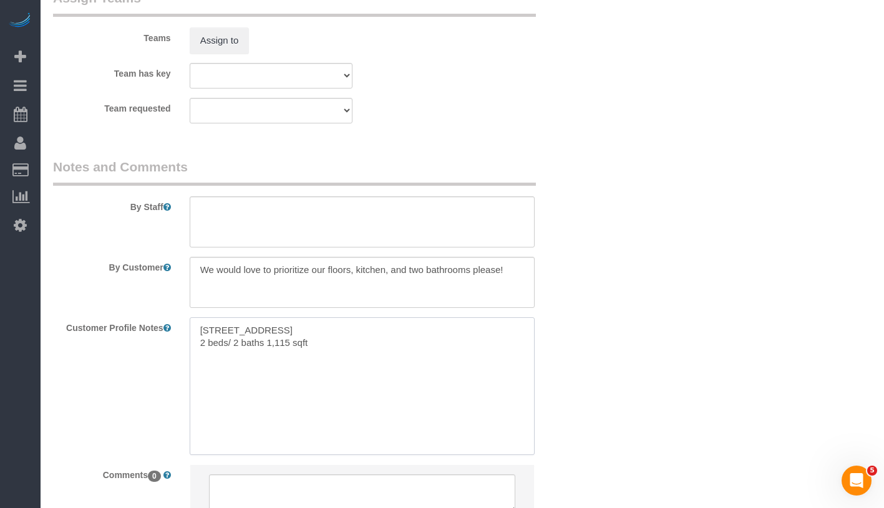
click at [354, 357] on textarea "924 Lafayette Ave APT 2, Brooklyn, NY 11221 2 beds/ 2 baths 1,115 sqft" at bounding box center [362, 386] width 345 height 138
click at [375, 357] on textarea "924 Lafayette Ave APT 2, Brooklyn, NY 11221 2 beds/ 2 baths 1,115 sqft" at bounding box center [362, 386] width 345 height 138
paste textarea "https://www.zillow.com/homedetails/924-Lafayette-Ave-APT-2-Brooklyn-NY-11221/20…"
type textarea "924 Lafayette Ave APT 2, Brooklyn, NY 11221 2 beds/ 2 baths 1,115 sqft https://…"
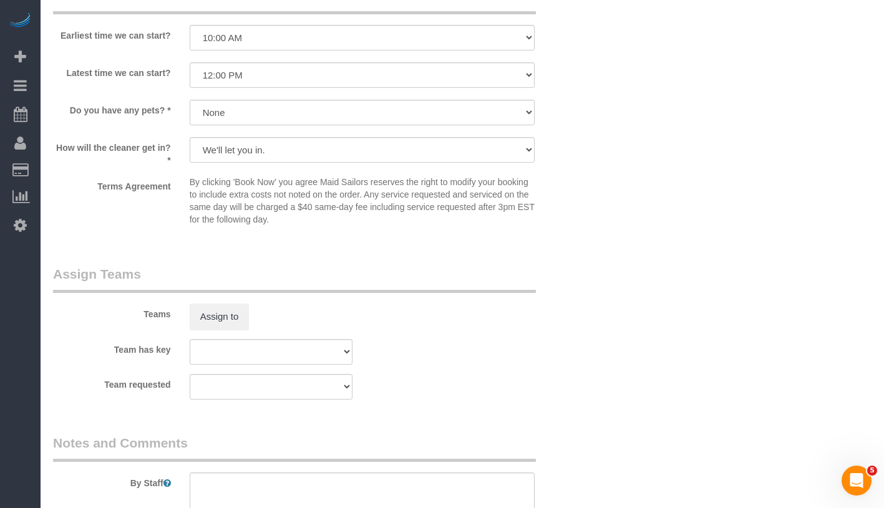
scroll to position [1390, 0]
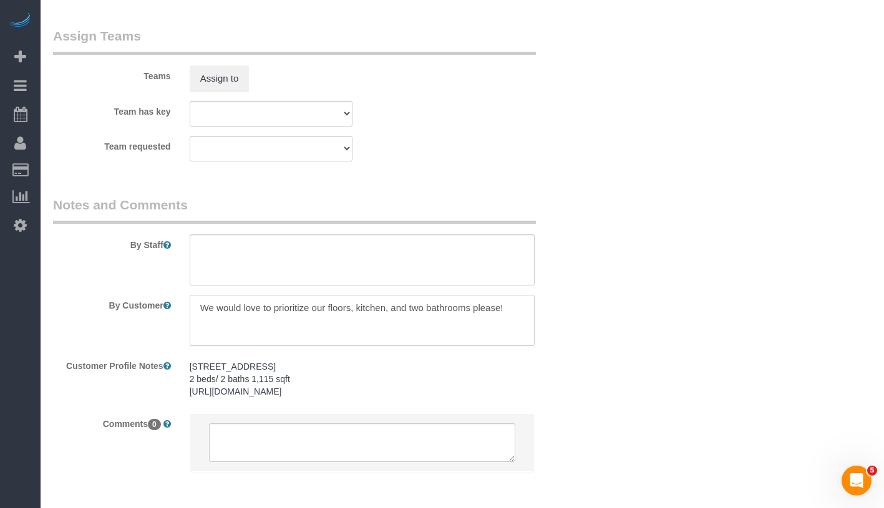
drag, startPoint x: 196, startPoint y: 321, endPoint x: 592, endPoint y: 331, distance: 396.2
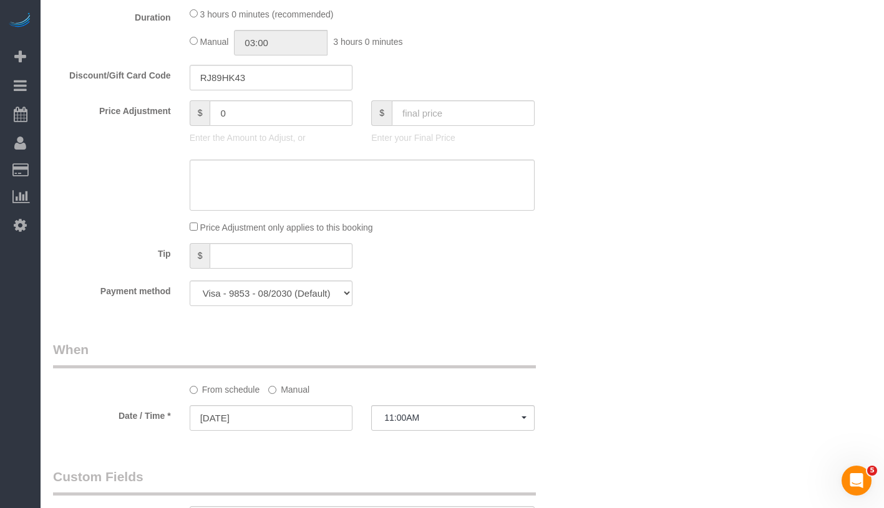
scroll to position [102, 0]
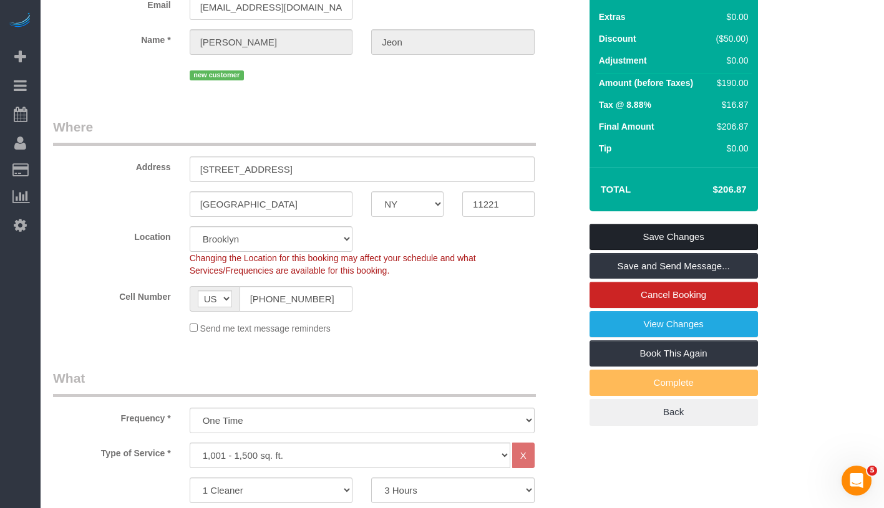
click at [729, 250] on link "Save Changes" at bounding box center [673, 237] width 168 height 26
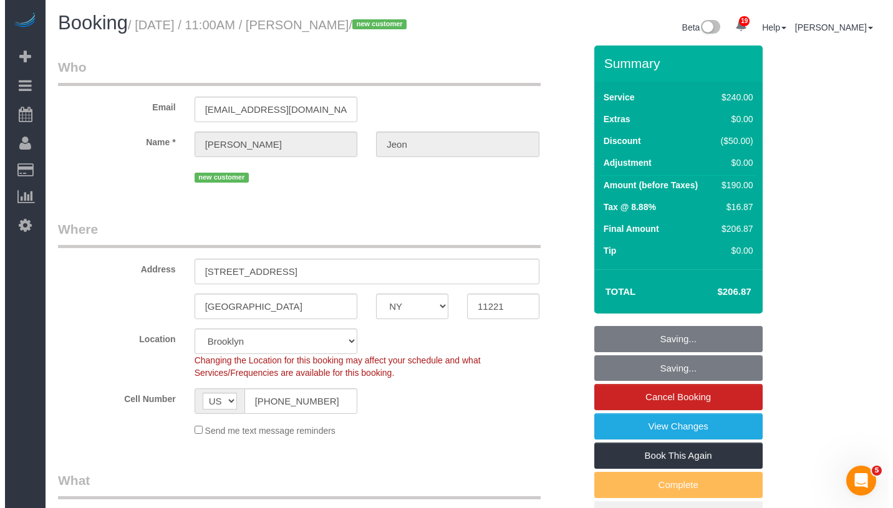
scroll to position [0, 0]
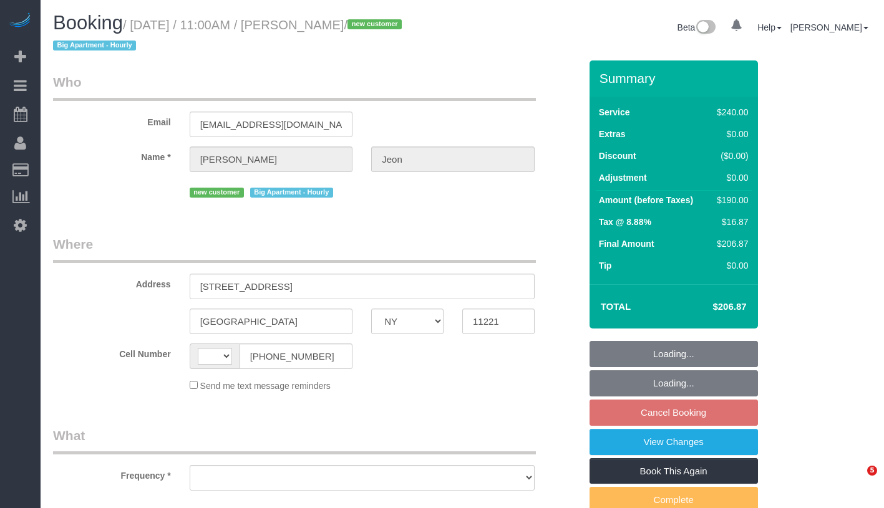
select select "NY"
select select "string:[GEOGRAPHIC_DATA]"
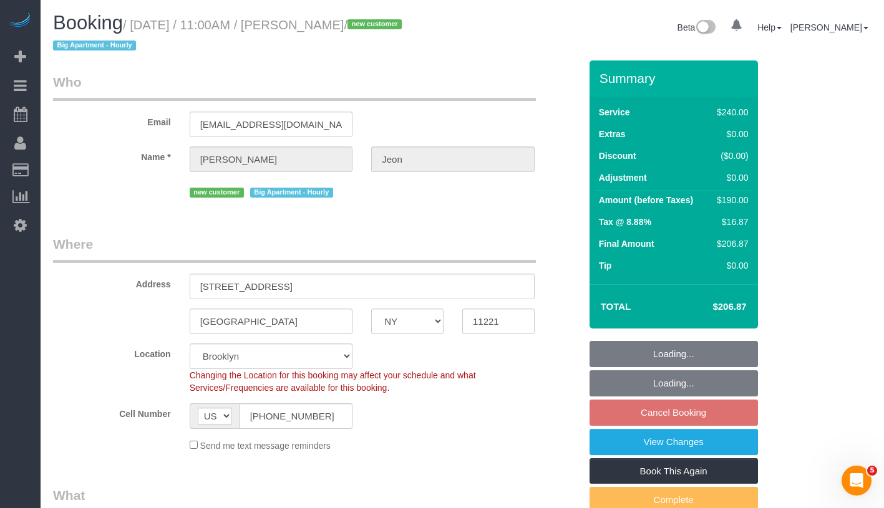
select select "string:stripe-pm_1S812N4VGloSiKo7GBNWG5nl"
select select "number:58"
select select "number:72"
select select "number:15"
select select "number:5"
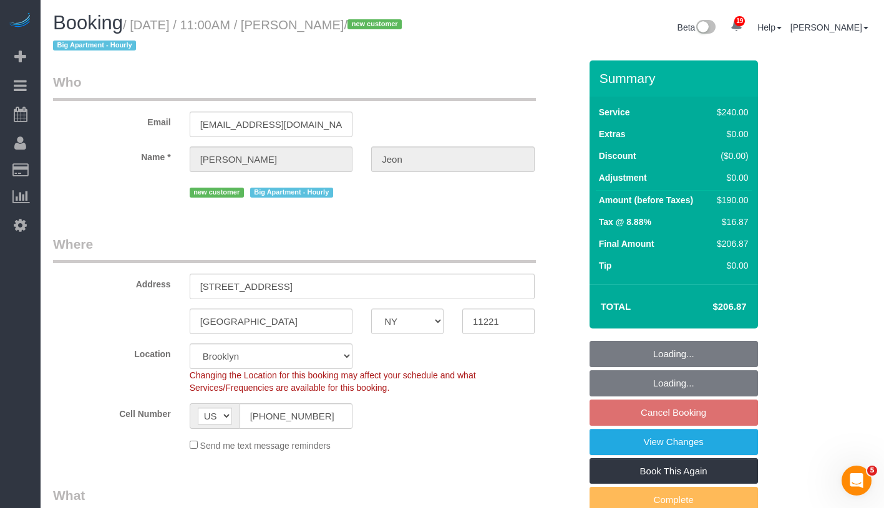
scroll to position [259, 0]
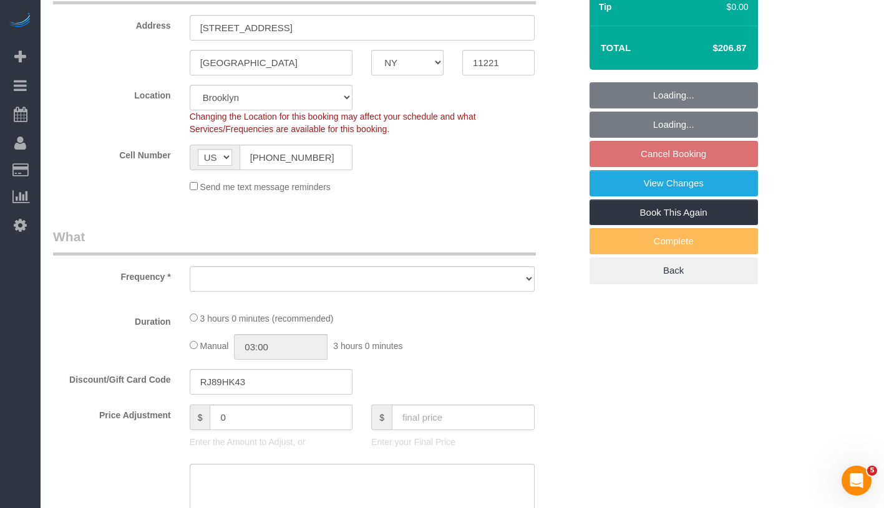
select select "object:936"
select select "spot4"
select select "object:1331"
select select "180"
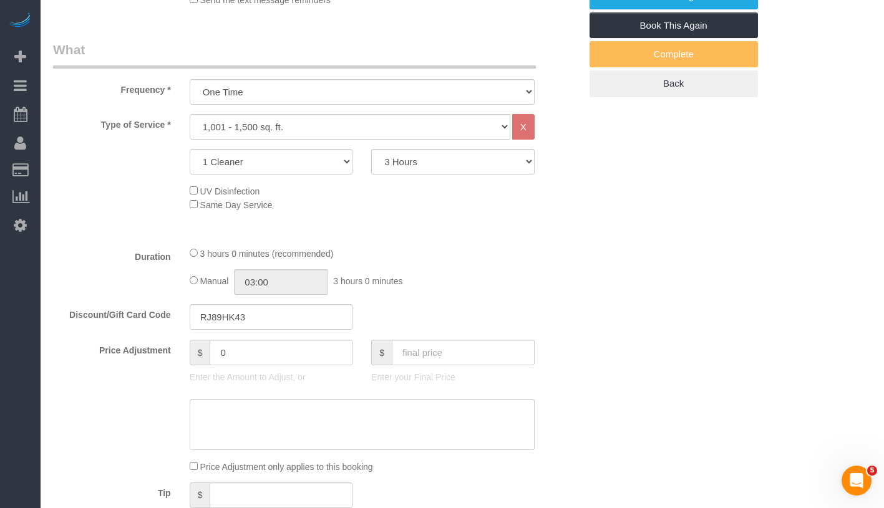
scroll to position [379, 0]
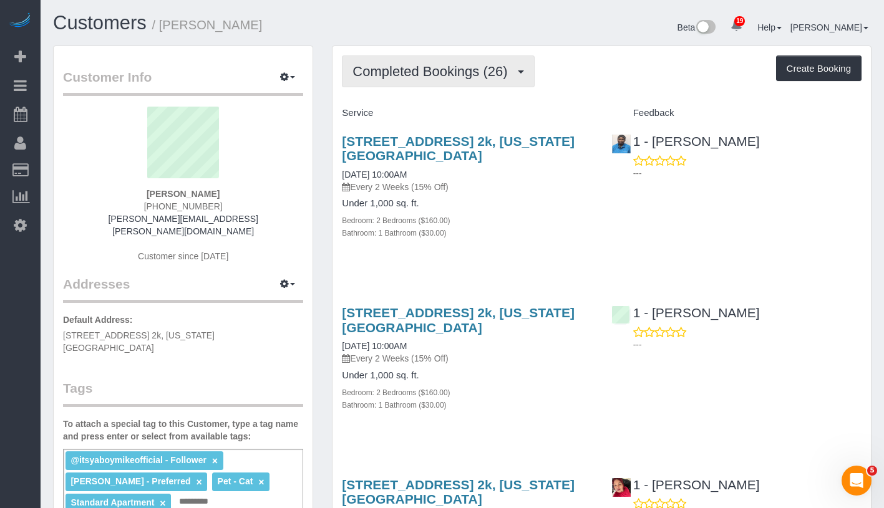
click at [441, 77] on span "Completed Bookings (26)" at bounding box center [432, 72] width 161 height 16
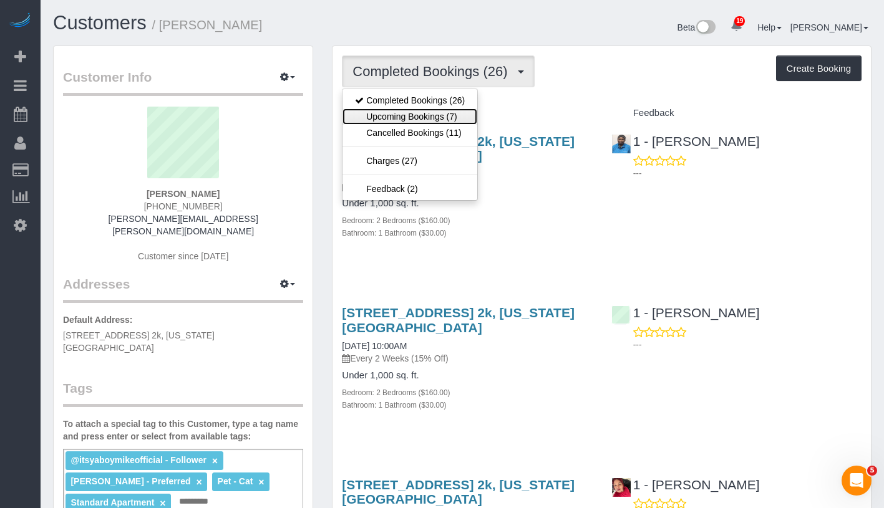
click at [426, 115] on link "Upcoming Bookings (7)" at bounding box center [409, 117] width 135 height 16
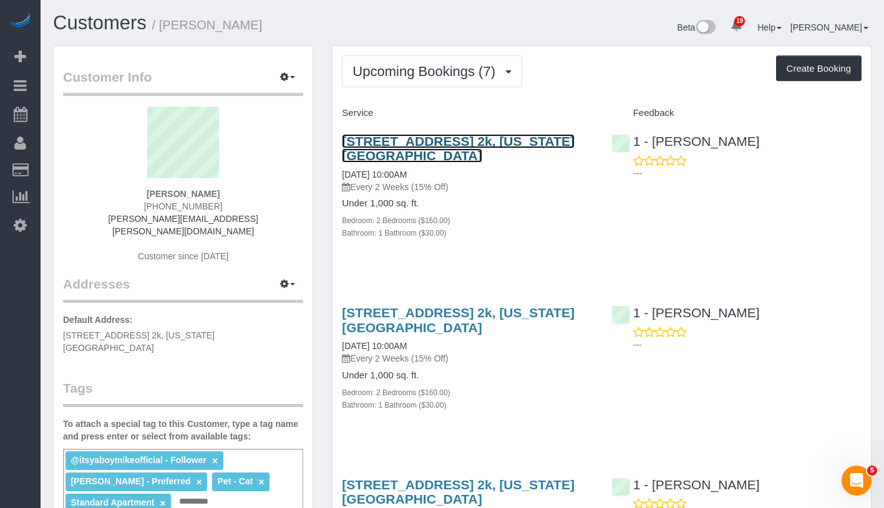
click at [453, 145] on link "300 West 53rd Street, Apt. 2k, New York, NY 10019" at bounding box center [458, 148] width 233 height 29
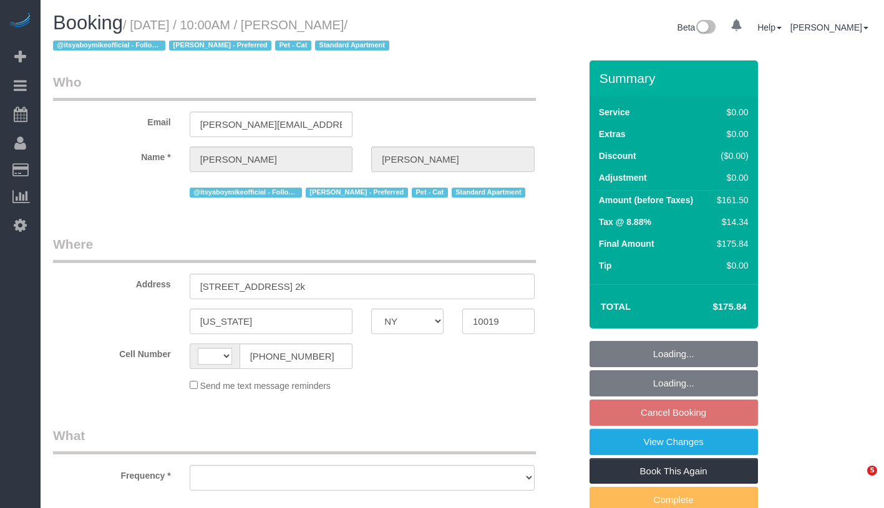
select select "NY"
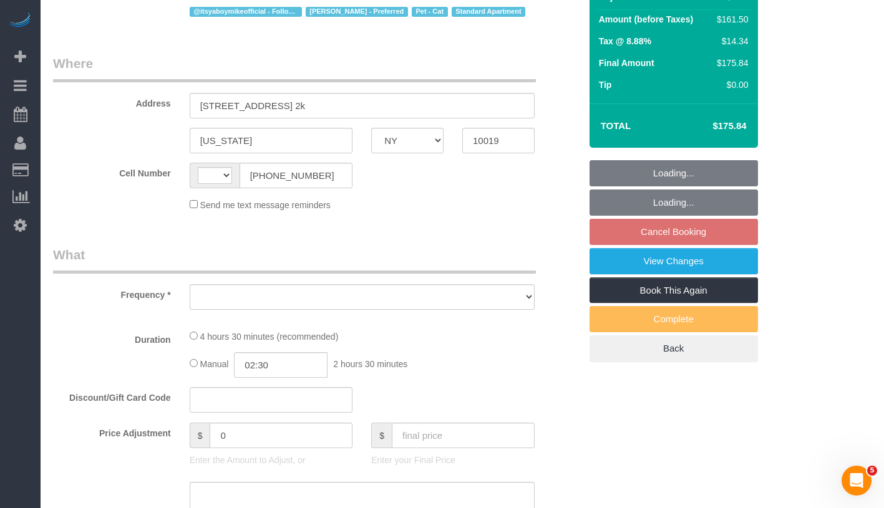
select select "string:[GEOGRAPHIC_DATA]"
select select "object:803"
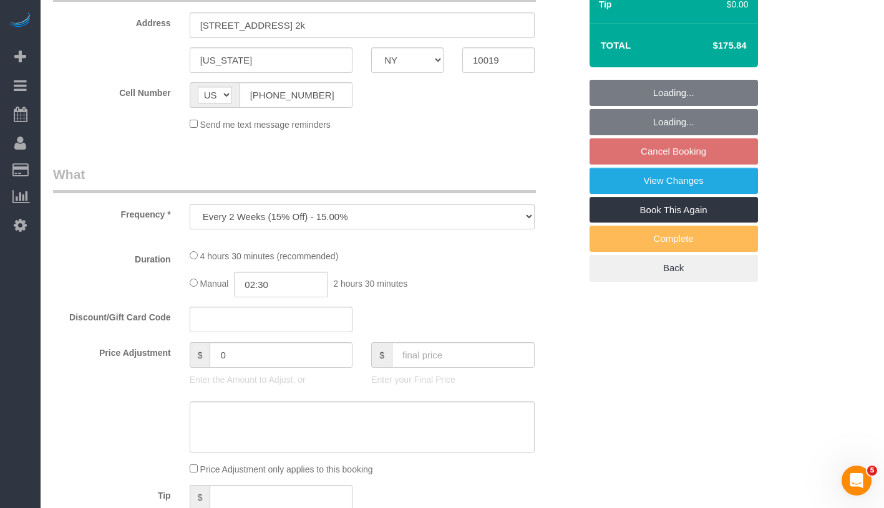
select select "string:stripe-pm_1PL45J4VGloSiKo7EdehRJpi"
select select "2"
select select "number:89"
select select "number:90"
select select "number:14"
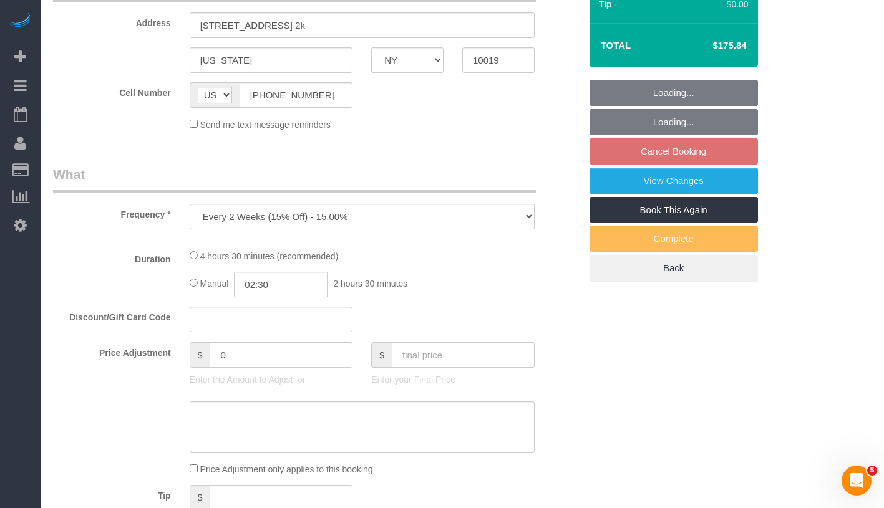
select select "number:5"
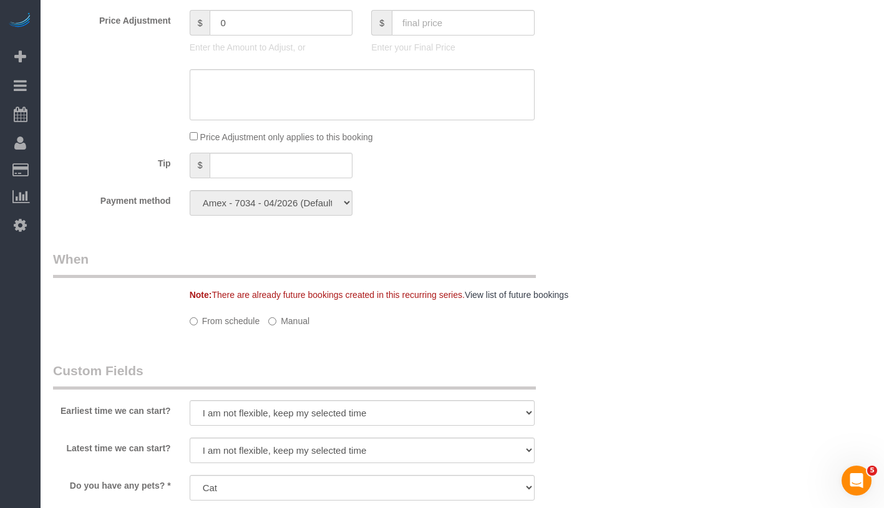
select select "object:1084"
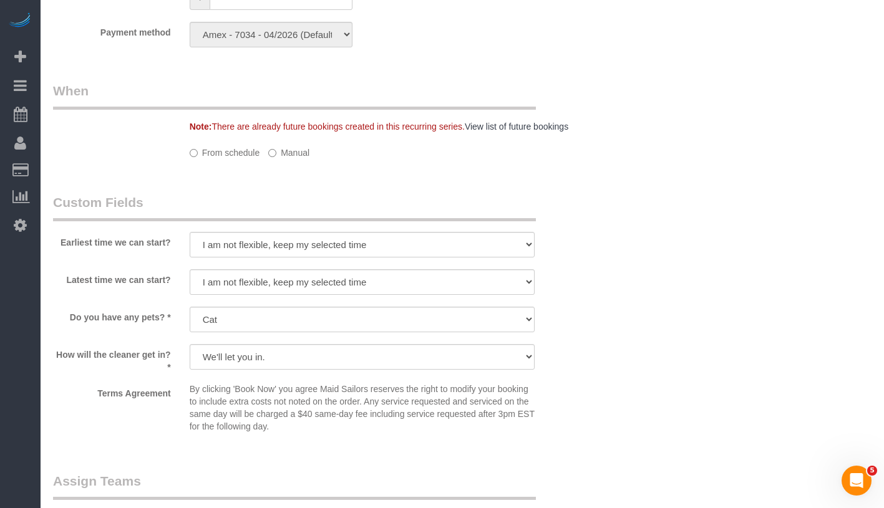
select select "spot3"
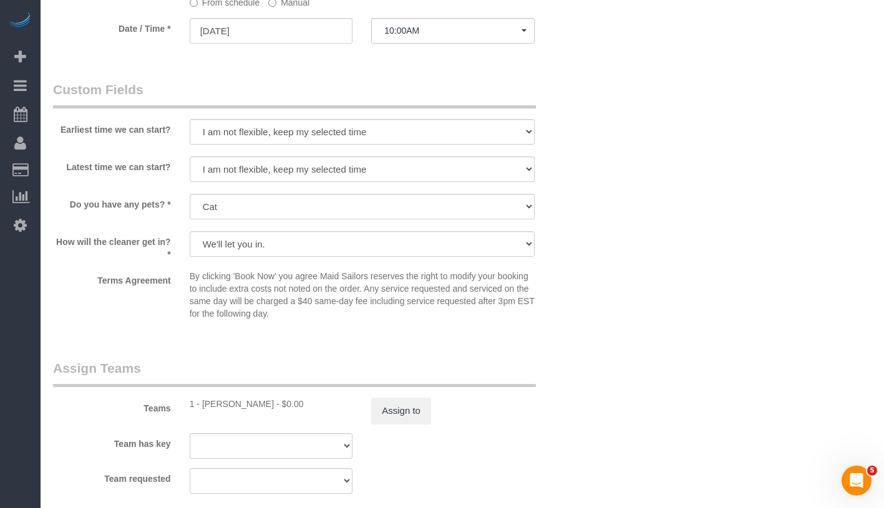
select select "2"
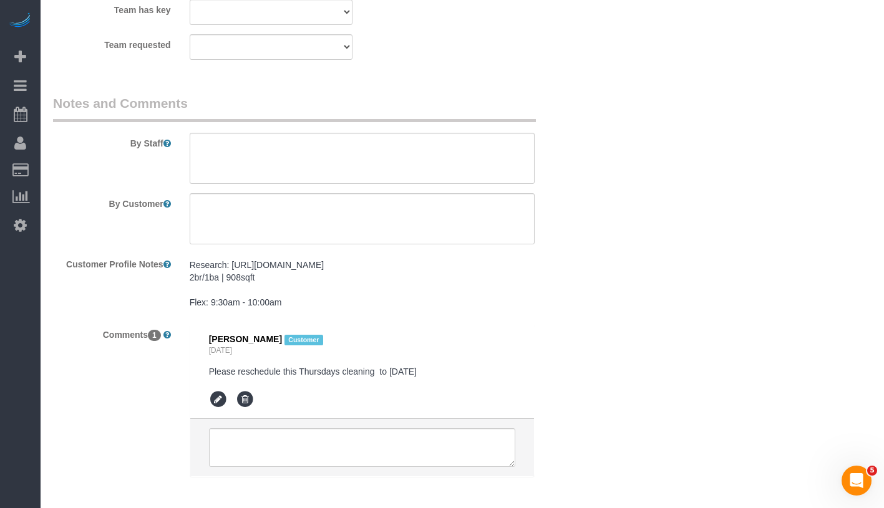
scroll to position [1837, 0]
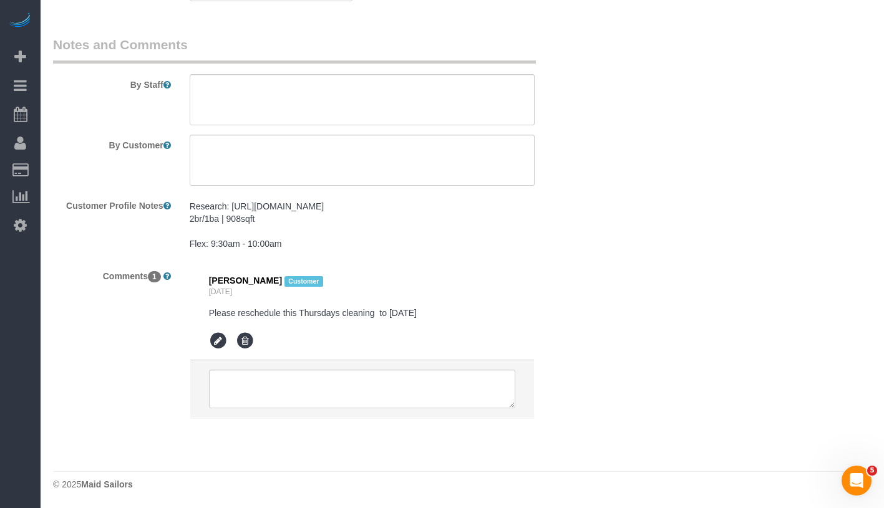
drag, startPoint x: 208, startPoint y: 277, endPoint x: 490, endPoint y: 311, distance: 284.0
click at [490, 311] on li "[PERSON_NAME] Customer [DATE] Please reschedule this Thursdays cleaning to [DAT…" at bounding box center [362, 313] width 344 height 94
copy div "[PERSON_NAME] Customer [DATE] Please reschedule this Thursdays cleaning to [DAT…"
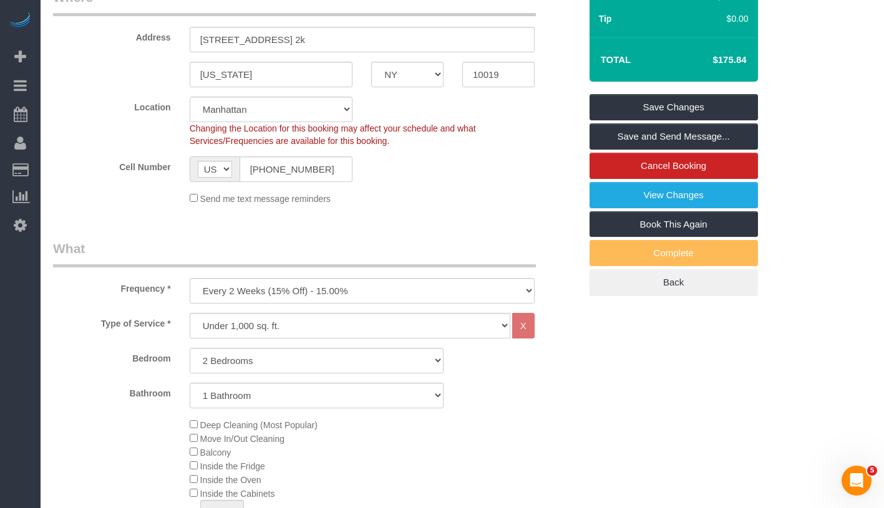
scroll to position [0, 0]
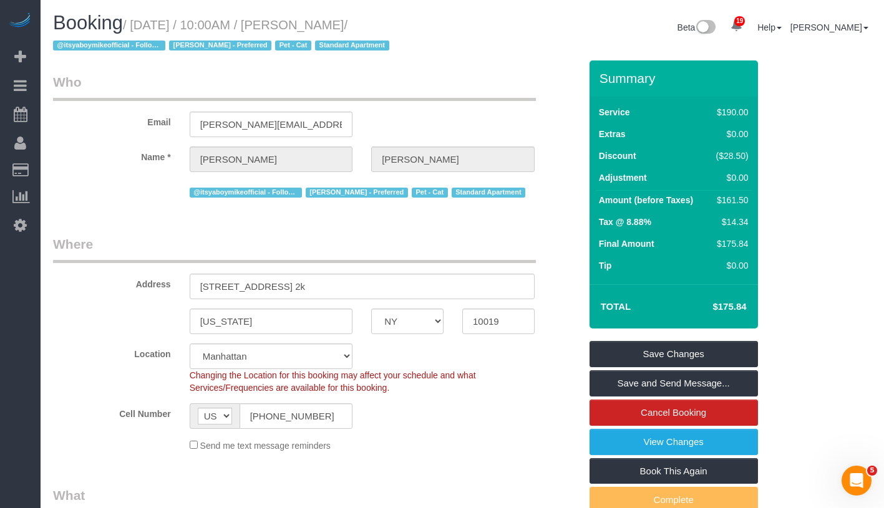
drag, startPoint x: 329, startPoint y: 27, endPoint x: 427, endPoint y: 27, distance: 97.9
click at [427, 27] on h1 "Booking / [DATE] / 10:00AM / [PERSON_NAME] / @itsyaboymikeofficial - Follower […" at bounding box center [253, 33] width 400 height 42
copy small "[PERSON_NAME] /"
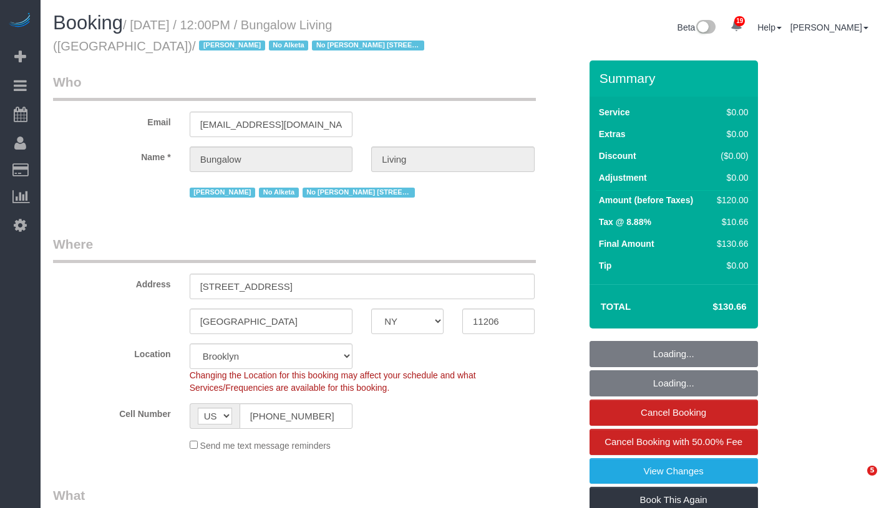
select select "NY"
select select "spot1"
select select "number:89"
select select "number:90"
select select "number:15"
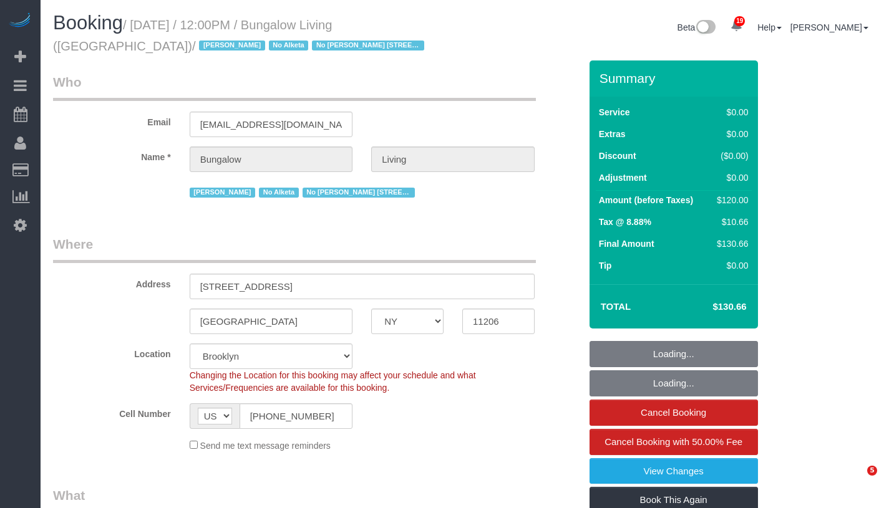
select select "number:7"
select select "number:21"
select select "object:1449"
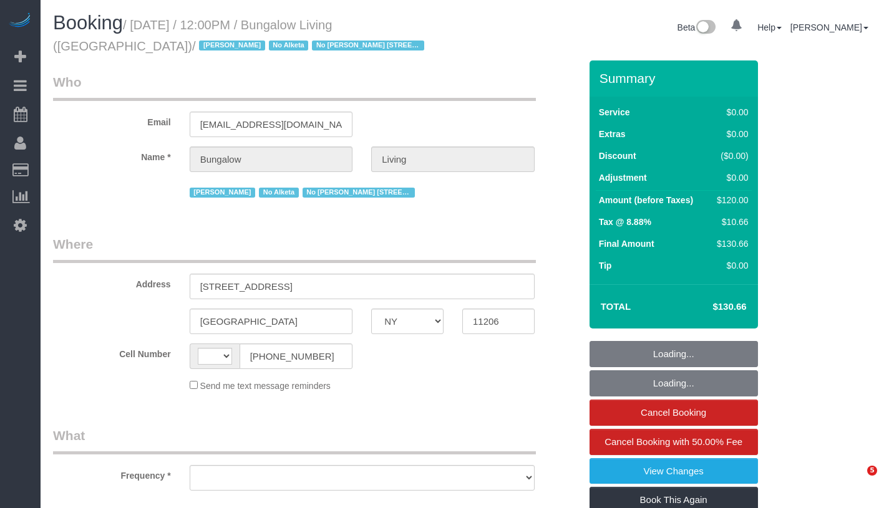
select select "NY"
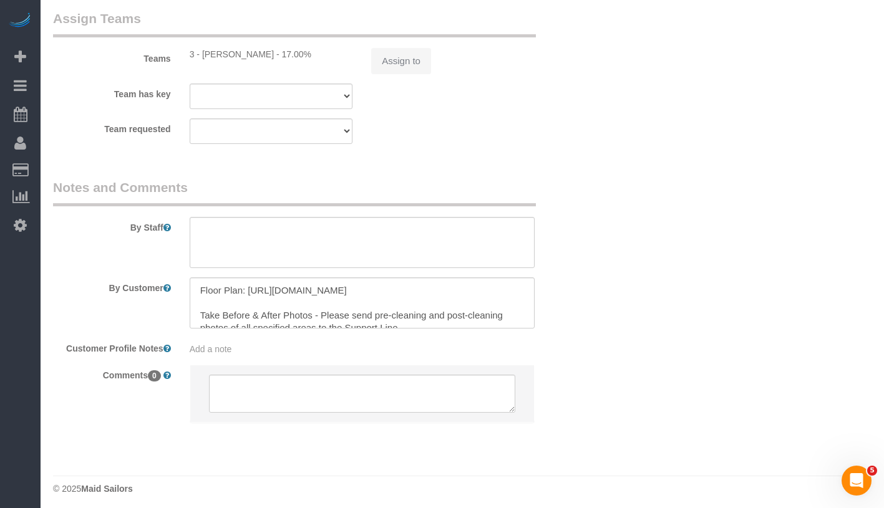
select select "string:[GEOGRAPHIC_DATA]"
select select "object:793"
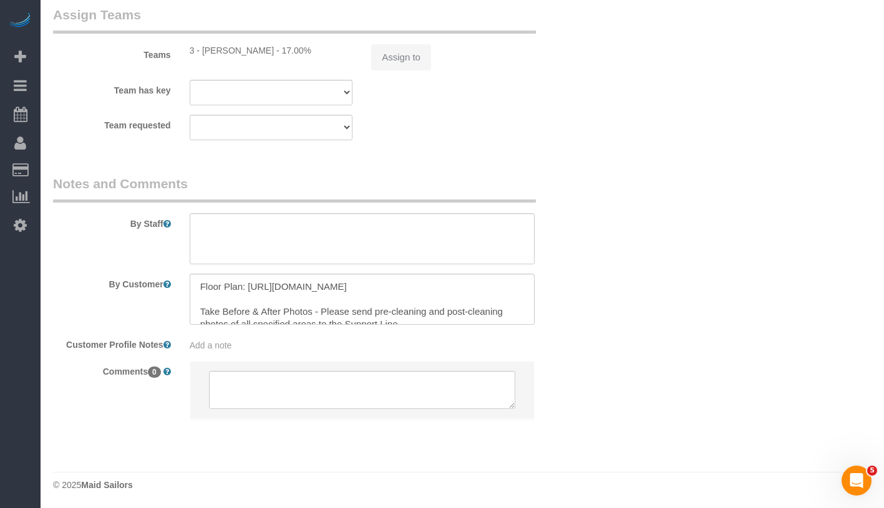
select select "spot1"
select select "object:898"
select select "number:89"
select select "number:90"
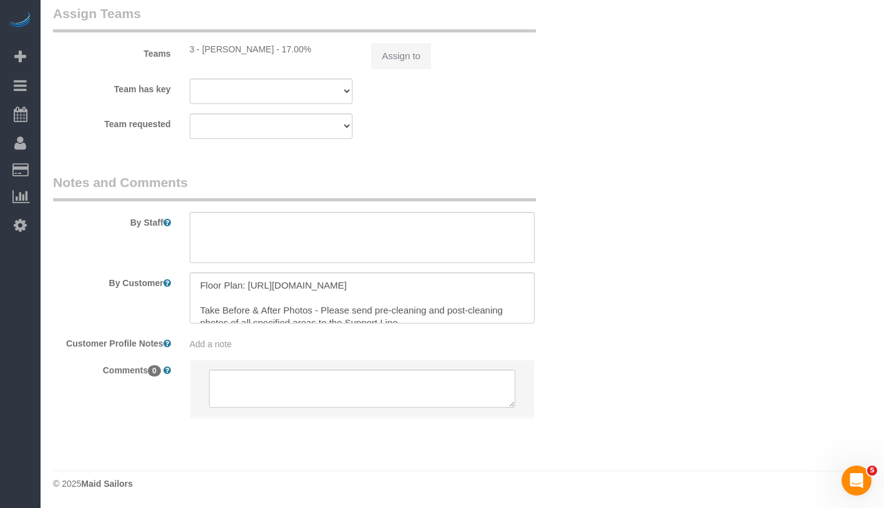
select select "number:15"
select select "number:7"
select select "number:21"
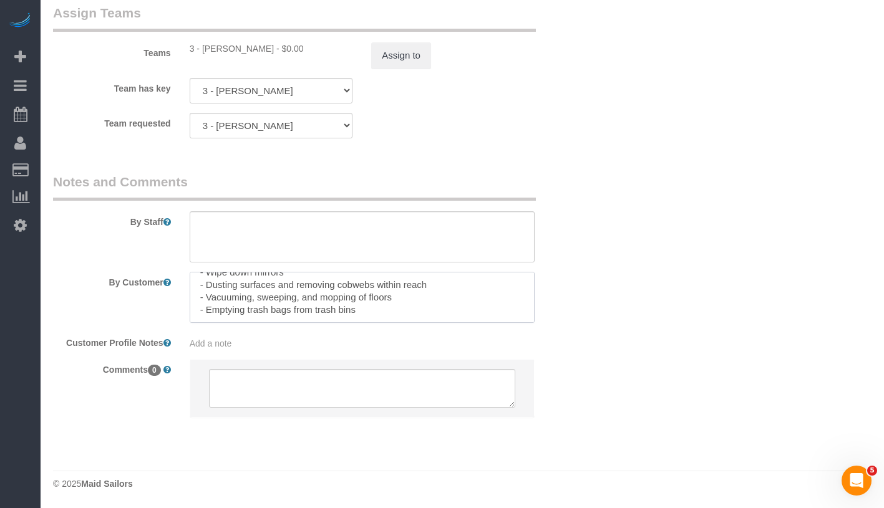
scroll to position [211, 0]
drag, startPoint x: 198, startPoint y: 294, endPoint x: 442, endPoint y: 360, distance: 252.1
click at [442, 360] on sui-booking-comments "By Staff By Customer Customer Profile Notes Add a note Comments 0" at bounding box center [316, 302] width 527 height 258
click at [442, 304] on textarea at bounding box center [362, 297] width 345 height 51
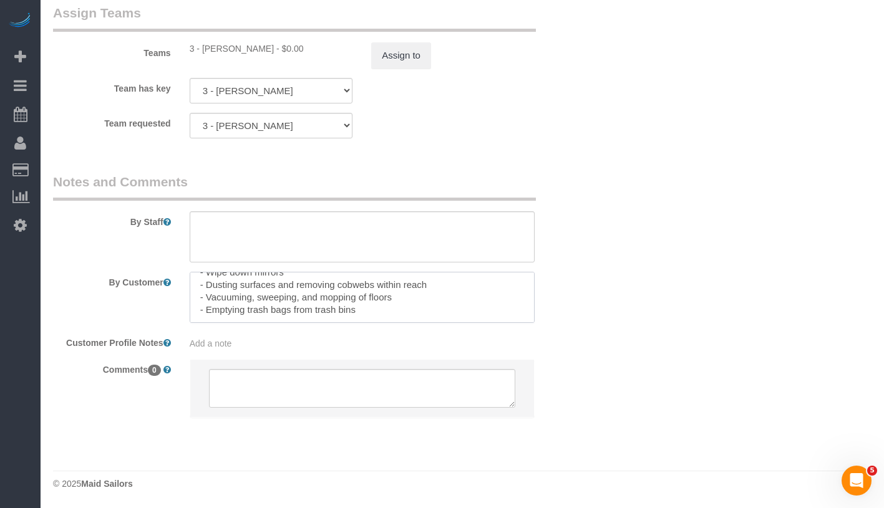
click at [442, 304] on textarea at bounding box center [362, 297] width 345 height 51
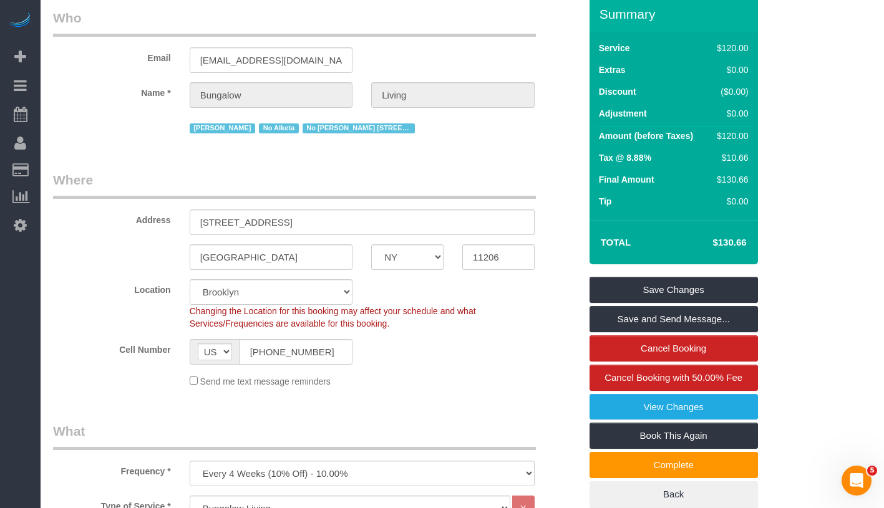
scroll to position [0, 0]
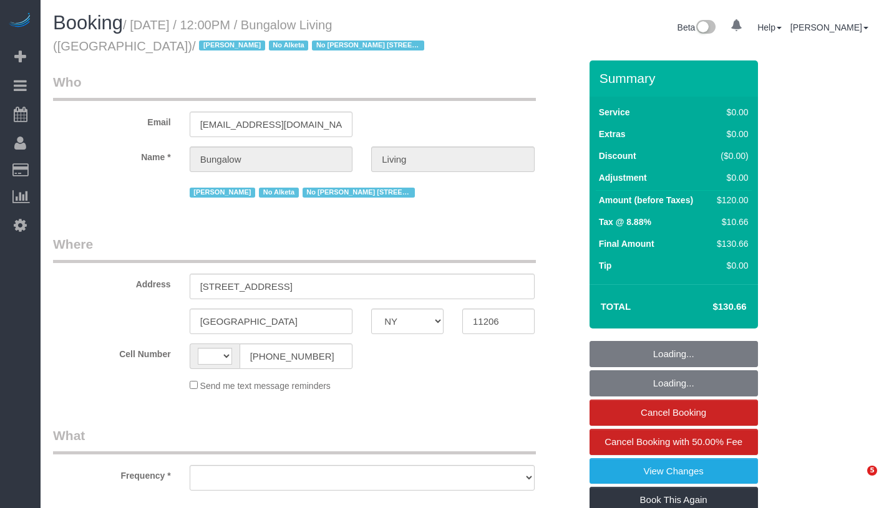
select select "NY"
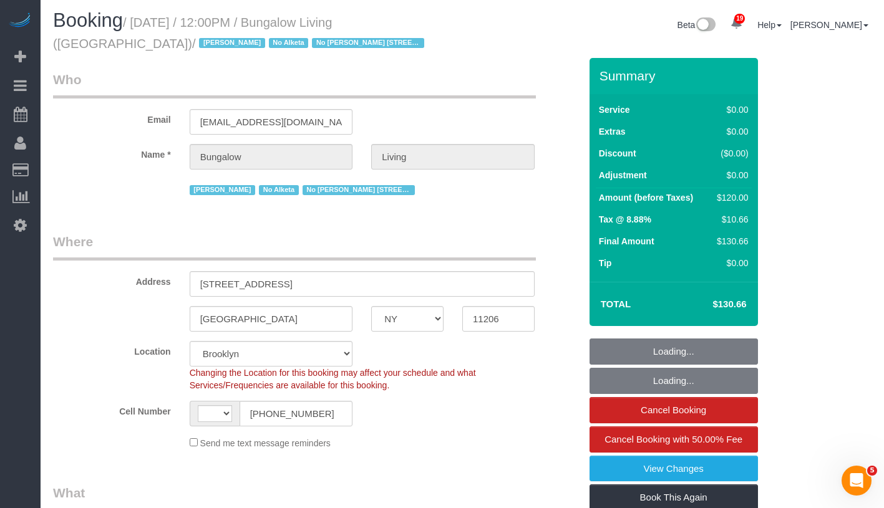
select select "object:643"
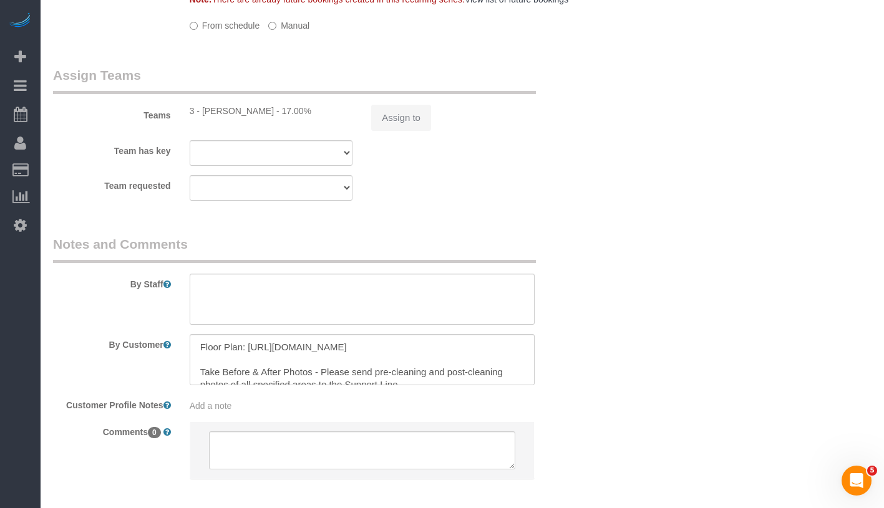
select select "string:[GEOGRAPHIC_DATA]"
select select "spot1"
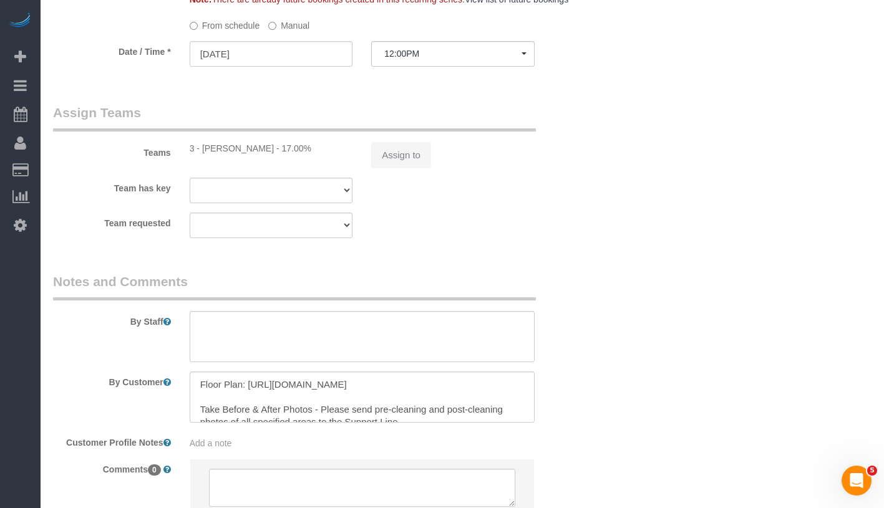
scroll to position [1107, 0]
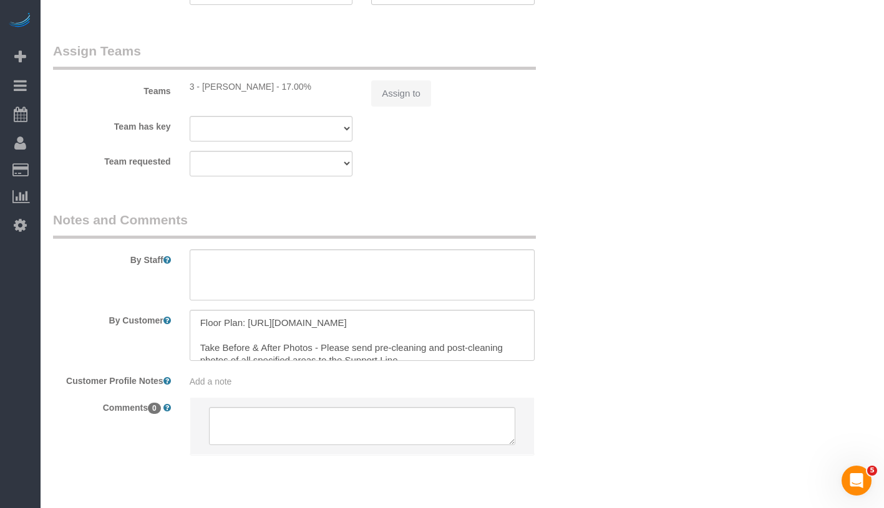
select select "number:89"
select select "number:90"
select select "number:15"
select select "number:7"
select select "number:21"
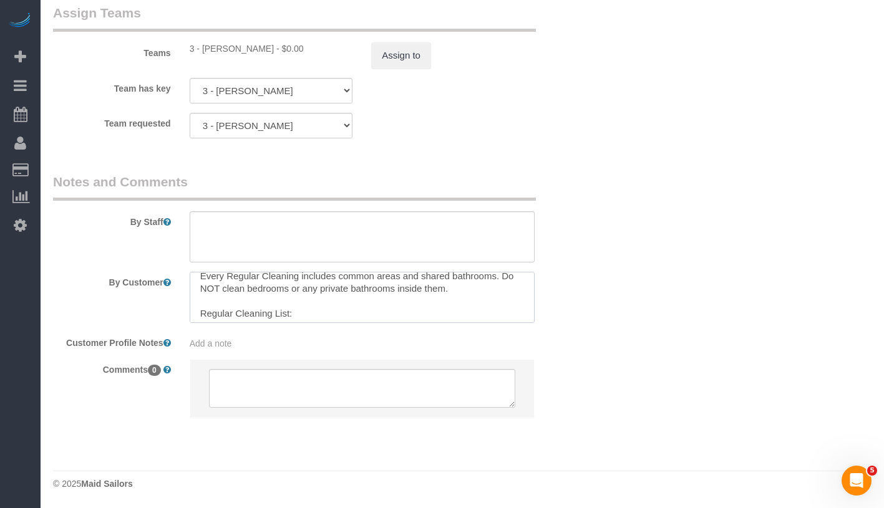
scroll to position [87, 0]
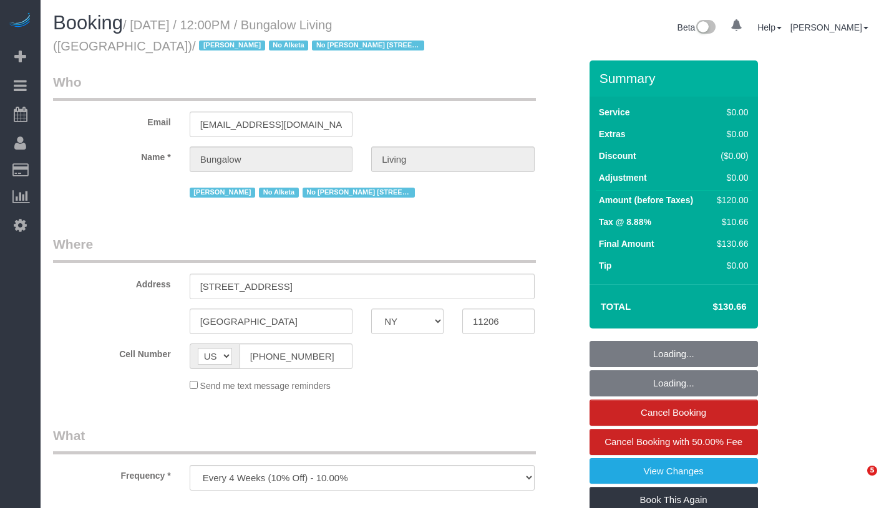
select select "NY"
select select "number:89"
select select "number:90"
select select "number:15"
select select "number:7"
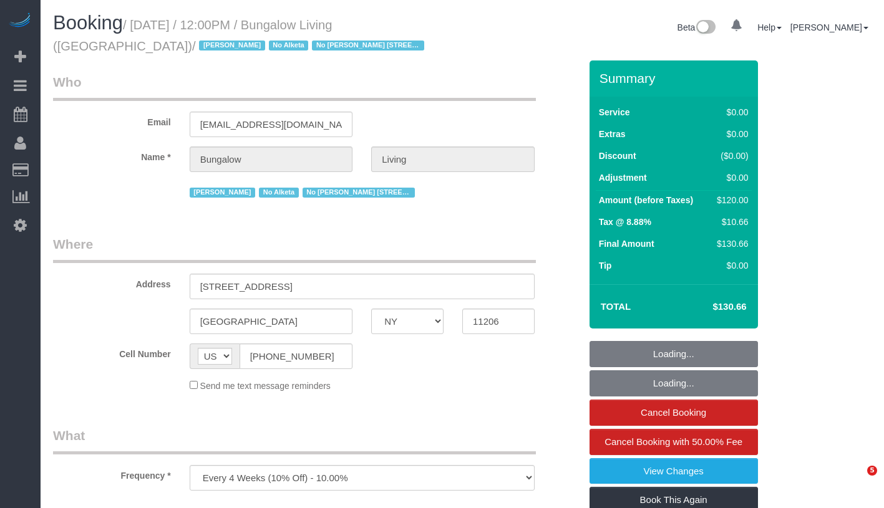
select select "number:21"
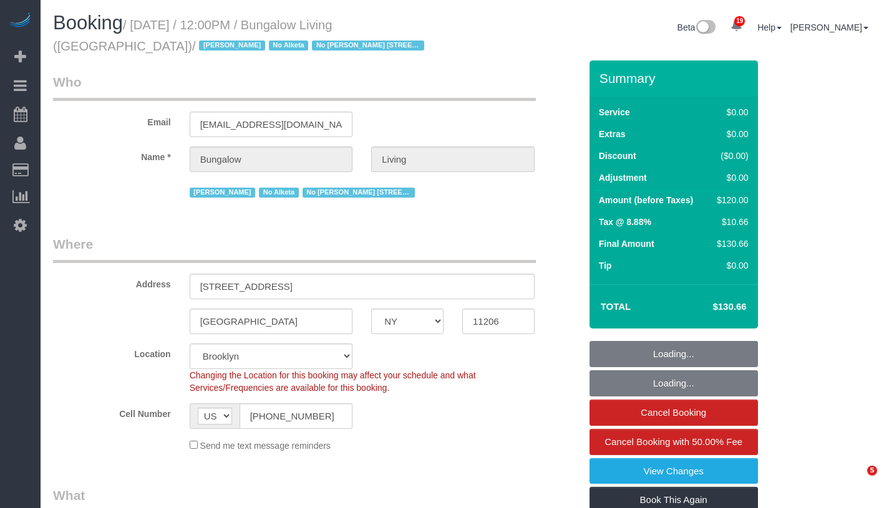
select select "spot43"
select select "object:1449"
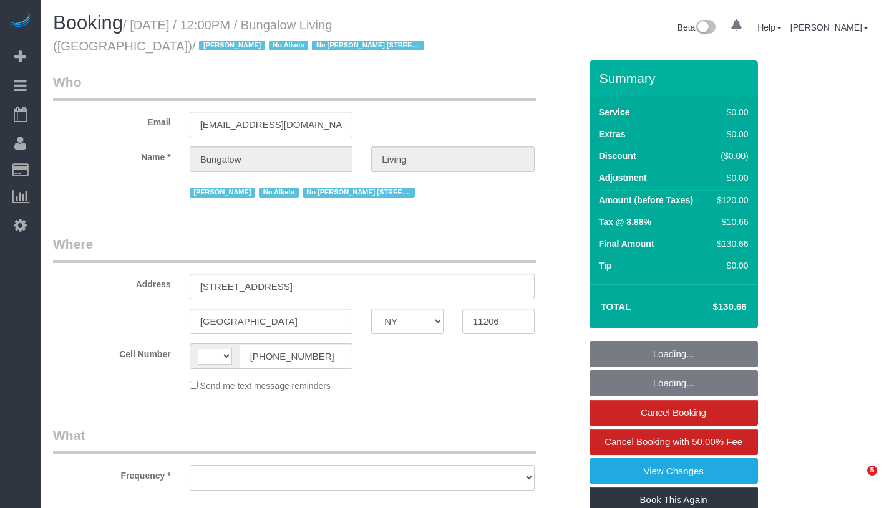
select select "NY"
select select "string:[GEOGRAPHIC_DATA]"
select select "object:787"
select select "spot1"
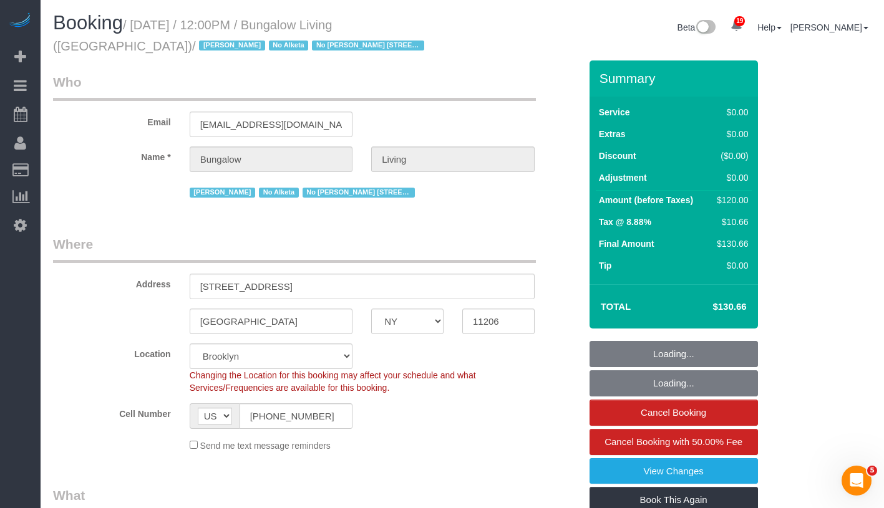
select select "object:1286"
select select "number:89"
select select "number:90"
select select "number:15"
select select "number:7"
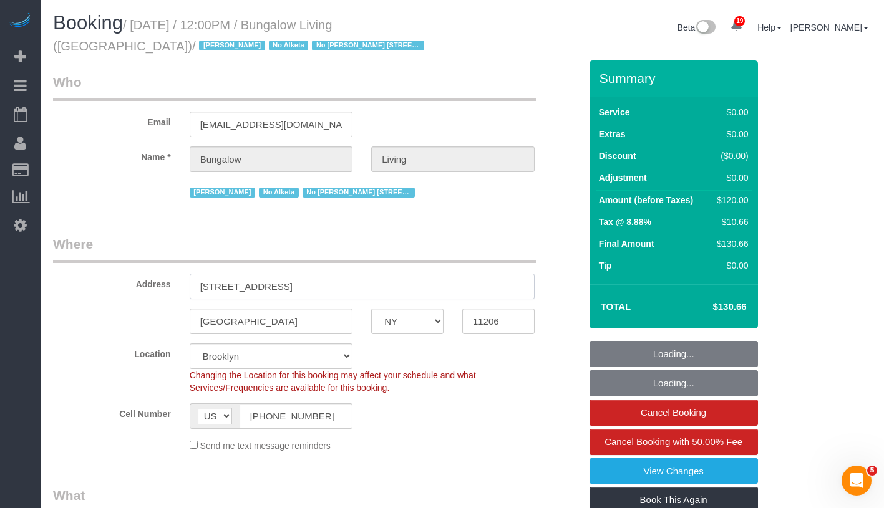
select select "number:21"
select select "spot43"
drag, startPoint x: 196, startPoint y: 287, endPoint x: 301, endPoint y: 287, distance: 105.4
click at [301, 287] on input "[STREET_ADDRESS]" at bounding box center [362, 287] width 345 height 26
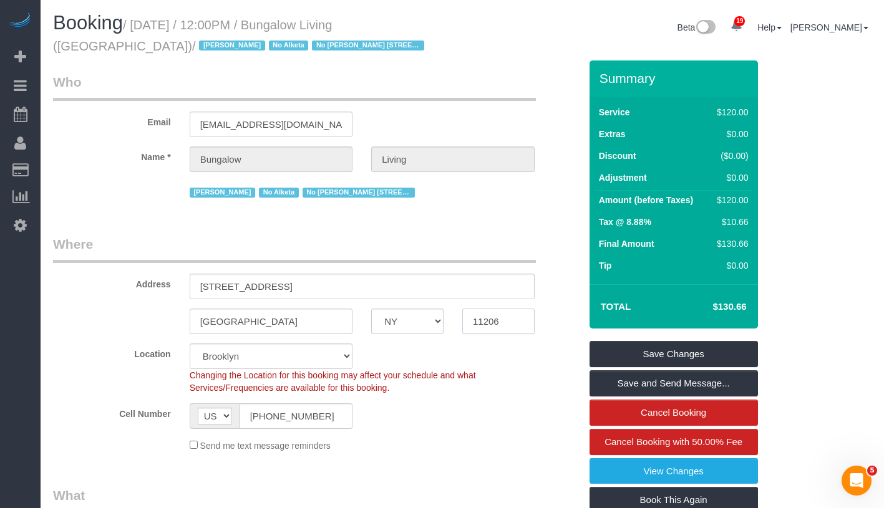
drag, startPoint x: 463, startPoint y: 322, endPoint x: 516, endPoint y: 323, distance: 53.6
click at [516, 323] on body "19 Beta Your Notifications You have 0 alerts × You have 4 to charge for 09/15/2…" at bounding box center [442, 254] width 884 height 508
drag, startPoint x: 140, startPoint y: 26, endPoint x: 90, endPoint y: 50, distance: 54.7
click at [90, 50] on small "/ [DATE] / 12:00PM / Bungalow Living ([GEOGRAPHIC_DATA]) / [PERSON_NAME] No Alk…" at bounding box center [240, 35] width 375 height 35
copy small "September 16, 2025 / 12:00PM / Bungalow Living (NYC)"
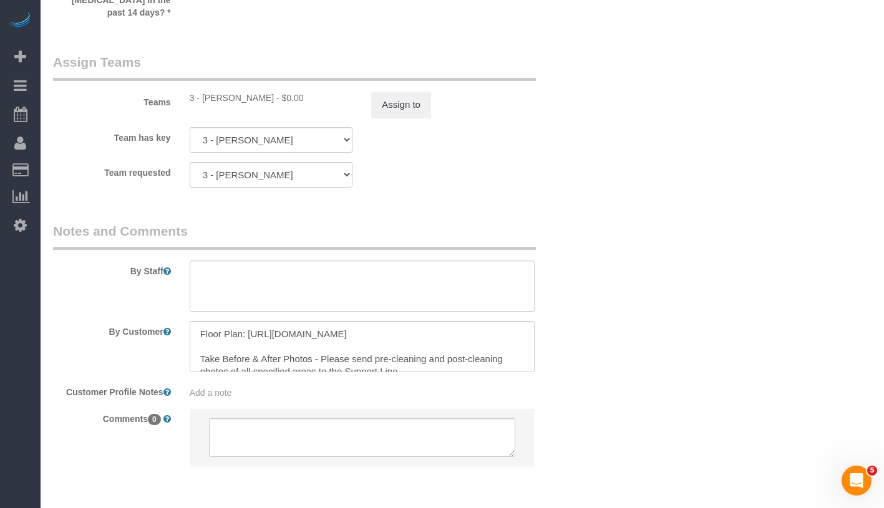
scroll to position [1523, 0]
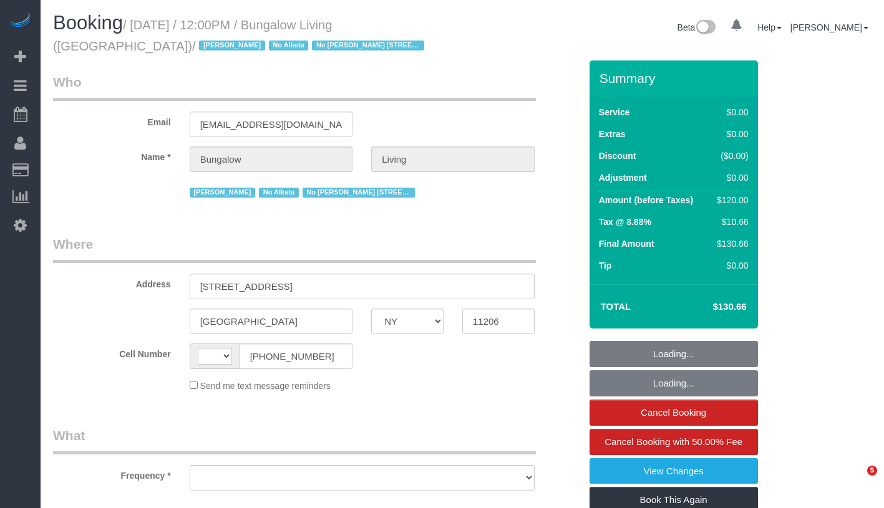
select select "NY"
select select "number:89"
select select "number:90"
select select "number:15"
select select "number:7"
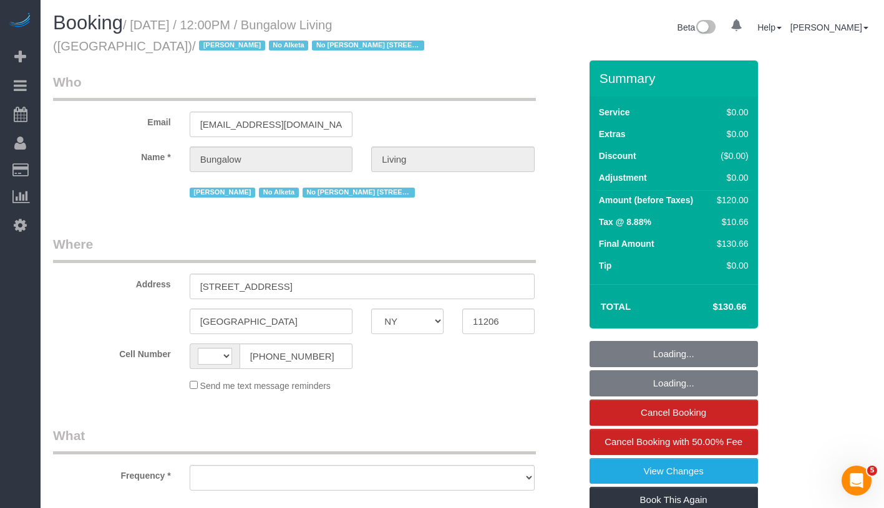
select select "number:21"
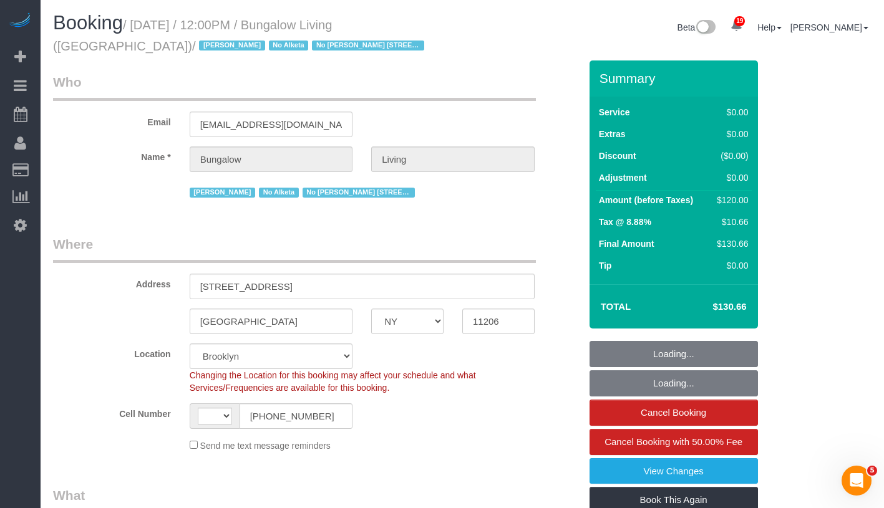
select select "string:[GEOGRAPHIC_DATA]"
select select "spot1"
select select "object:1530"
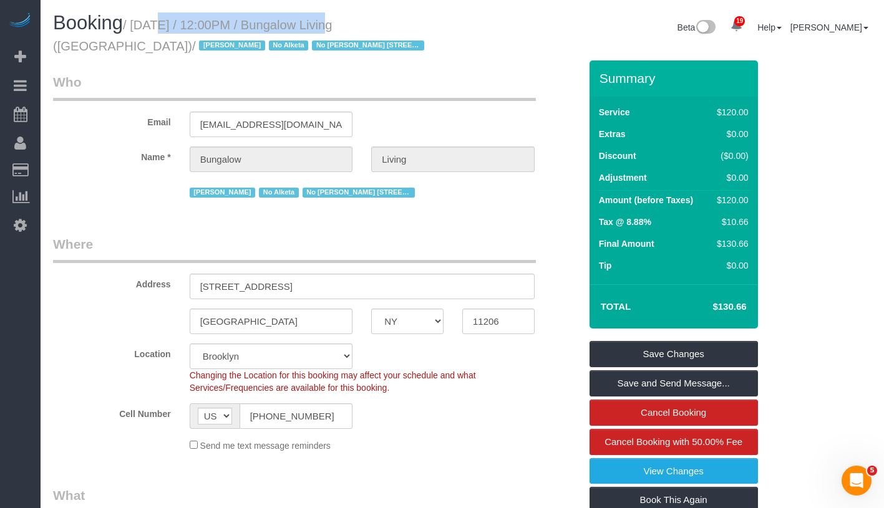
drag, startPoint x: 141, startPoint y: 24, endPoint x: 319, endPoint y: 26, distance: 177.8
click at [319, 26] on small "/ [DATE] / 12:00PM / Bungalow Living ([GEOGRAPHIC_DATA]) / [PERSON_NAME] No Alk…" at bounding box center [240, 35] width 375 height 35
copy small "[DATE] / 12:00PM"
drag, startPoint x: 217, startPoint y: 284, endPoint x: 302, endPoint y: 284, distance: 84.8
click at [302, 284] on input "[STREET_ADDRESS]" at bounding box center [362, 287] width 345 height 26
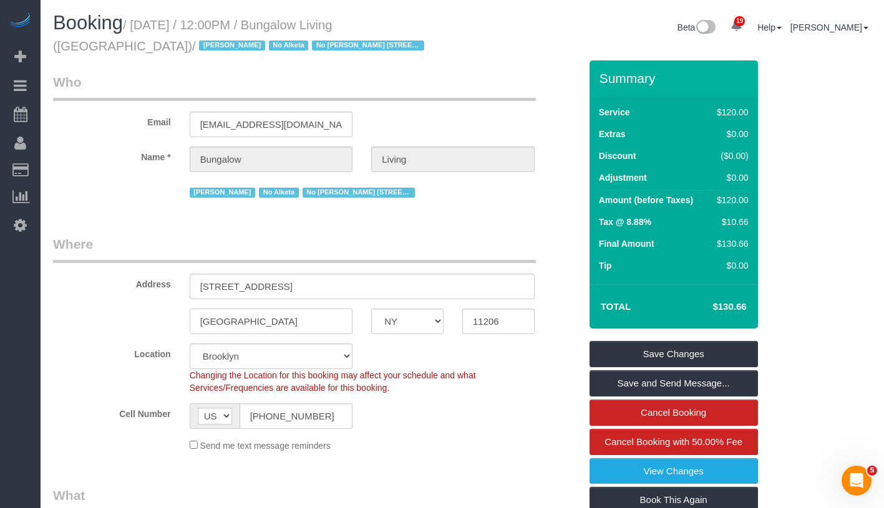
drag, startPoint x: 198, startPoint y: 324, endPoint x: 267, endPoint y: 323, distance: 69.2
click at [267, 323] on input "[GEOGRAPHIC_DATA]" at bounding box center [271, 322] width 163 height 26
drag, startPoint x: 468, startPoint y: 324, endPoint x: 545, endPoint y: 327, distance: 76.8
click at [545, 327] on div "[GEOGRAPHIC_DATA] AK AL AR AZ CA CO CT DC DE [GEOGRAPHIC_DATA] [GEOGRAPHIC_DATA…" at bounding box center [317, 322] width 546 height 26
